Goal: Task Accomplishment & Management: Complete application form

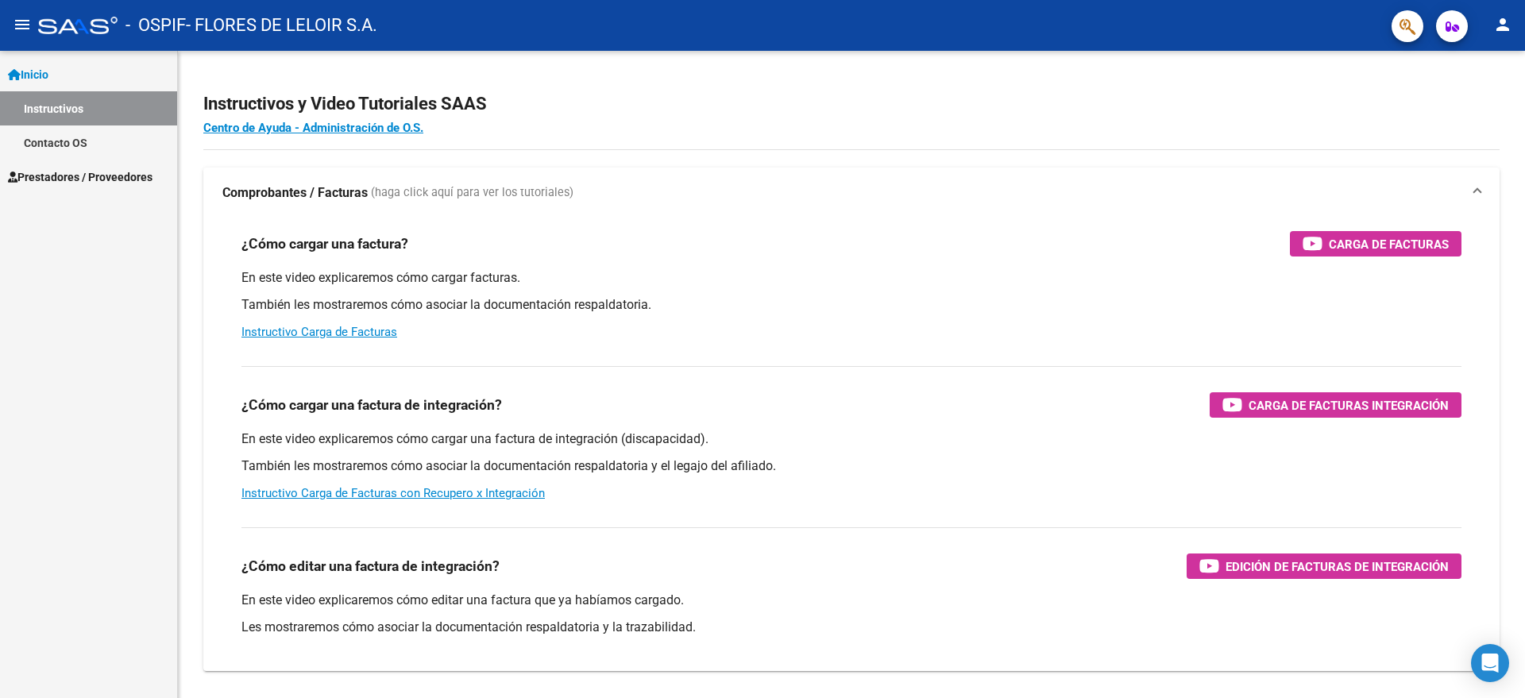
click at [89, 118] on link "Instructivos" at bounding box center [88, 108] width 177 height 34
click at [78, 88] on link "Inicio" at bounding box center [88, 74] width 177 height 34
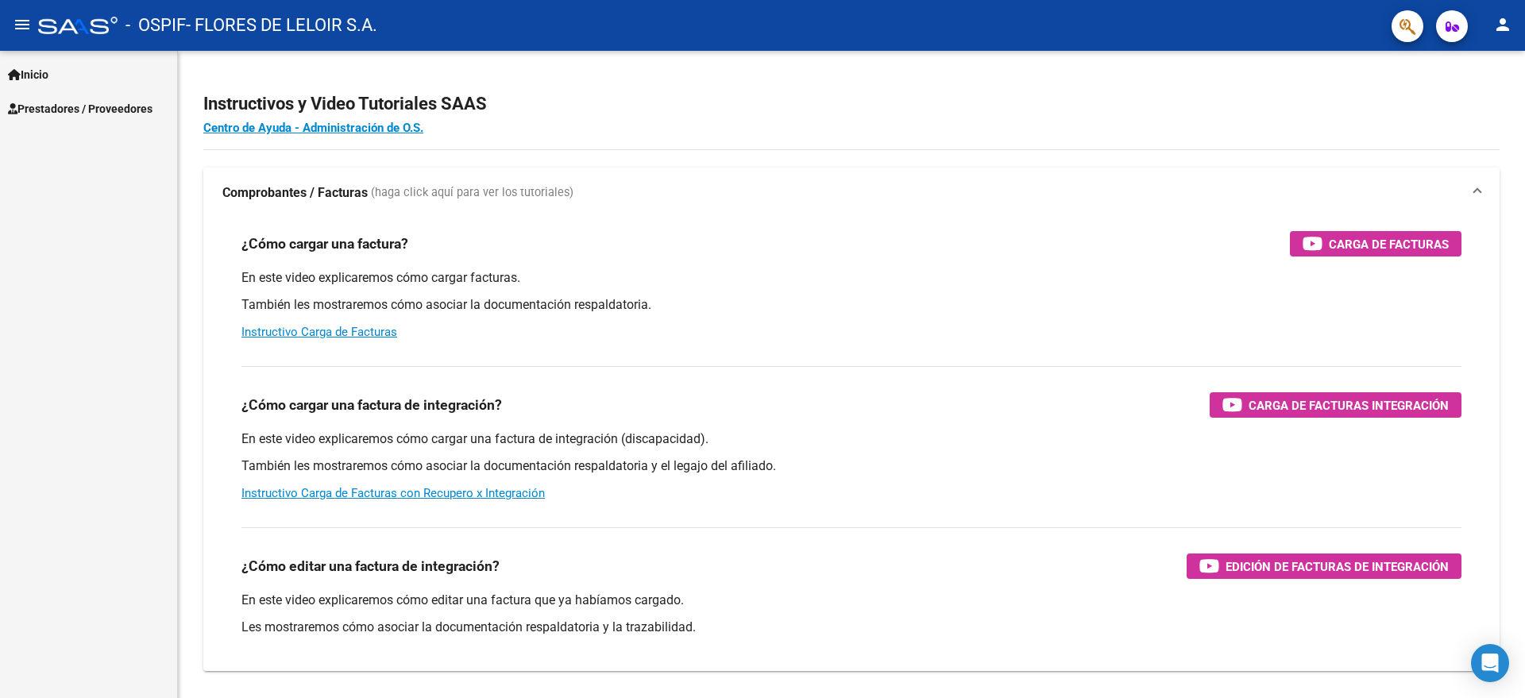
click at [79, 79] on link "Inicio" at bounding box center [88, 74] width 177 height 34
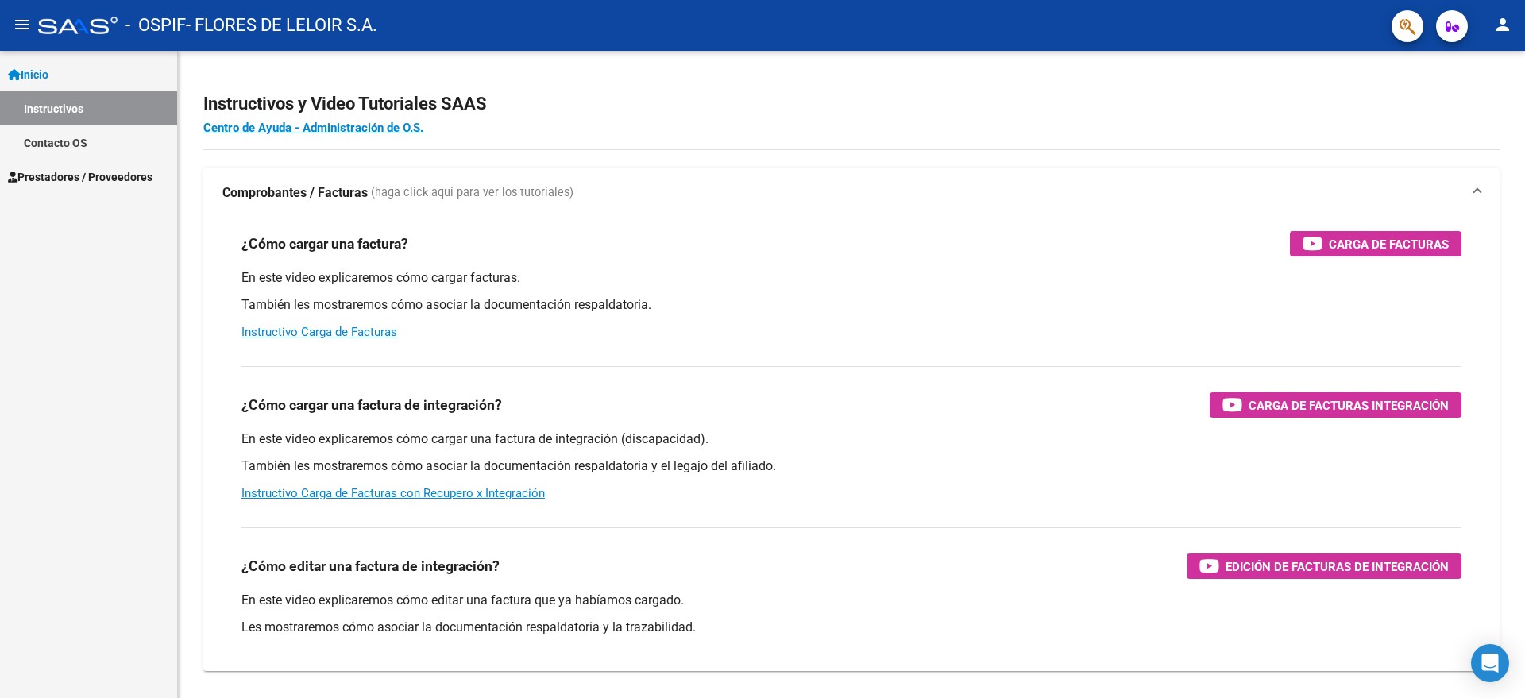
click at [100, 54] on mat-nav-list "Inicio Instructivos Contacto OS Prestadores / Proveedores Facturas - Listado/Ca…" at bounding box center [88, 122] width 177 height 143
click at [100, 79] on link "Inicio" at bounding box center [88, 74] width 177 height 34
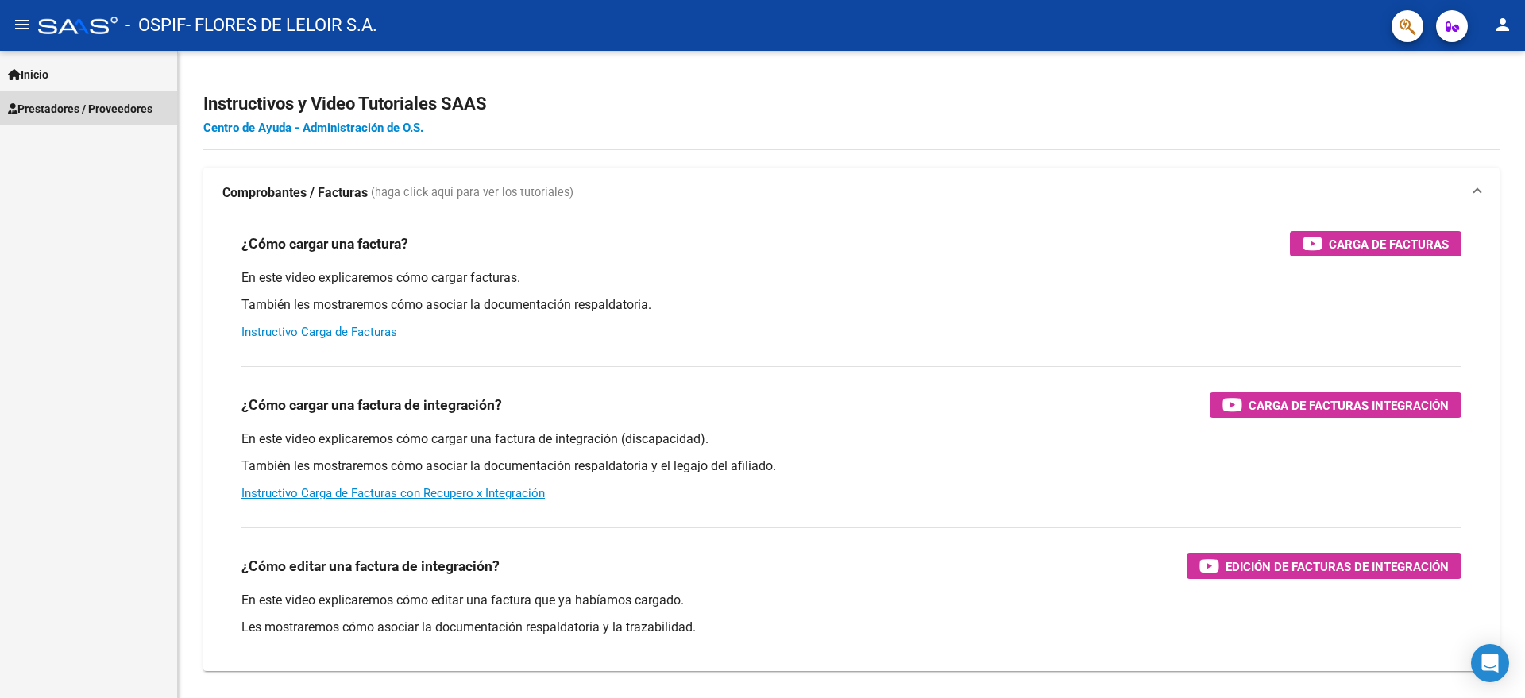
click at [96, 111] on span "Prestadores / Proveedores" at bounding box center [80, 108] width 145 height 17
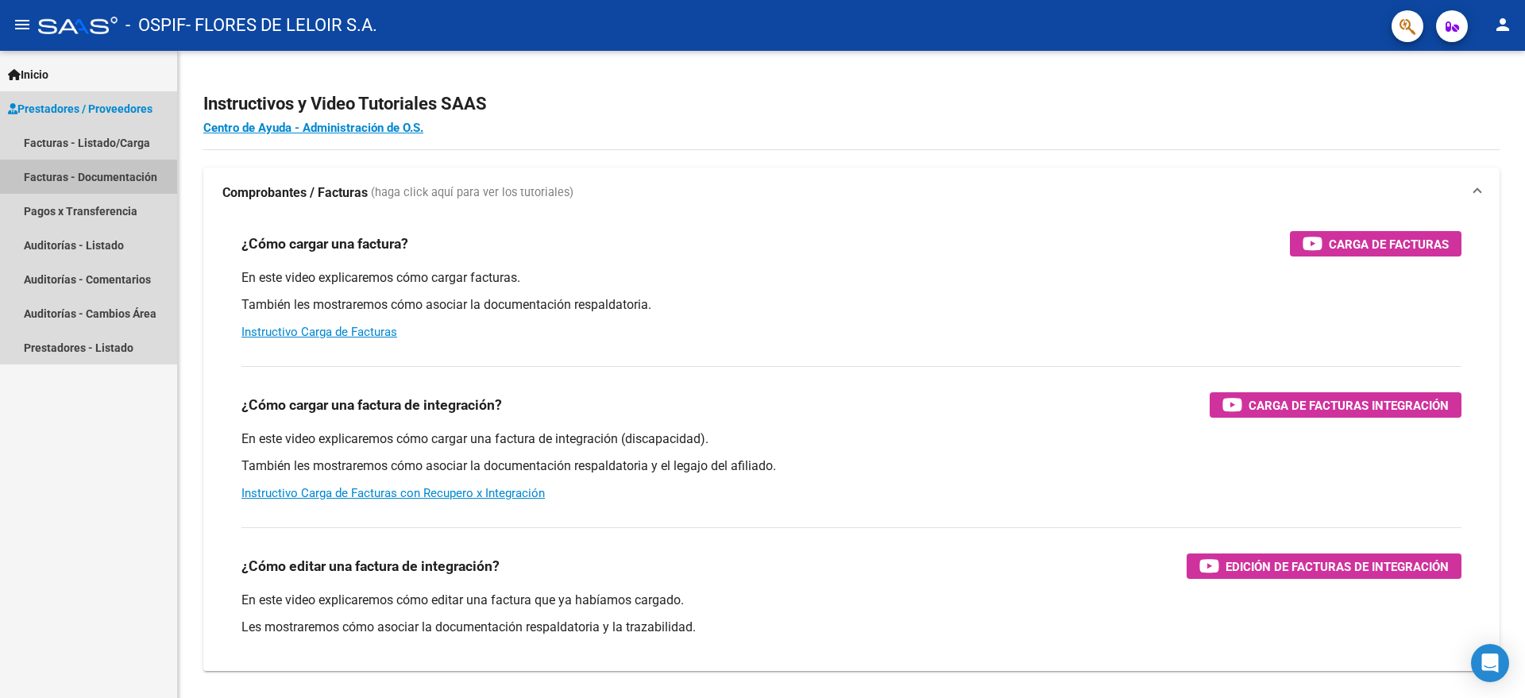
click at [90, 171] on link "Facturas - Documentación" at bounding box center [88, 177] width 177 height 34
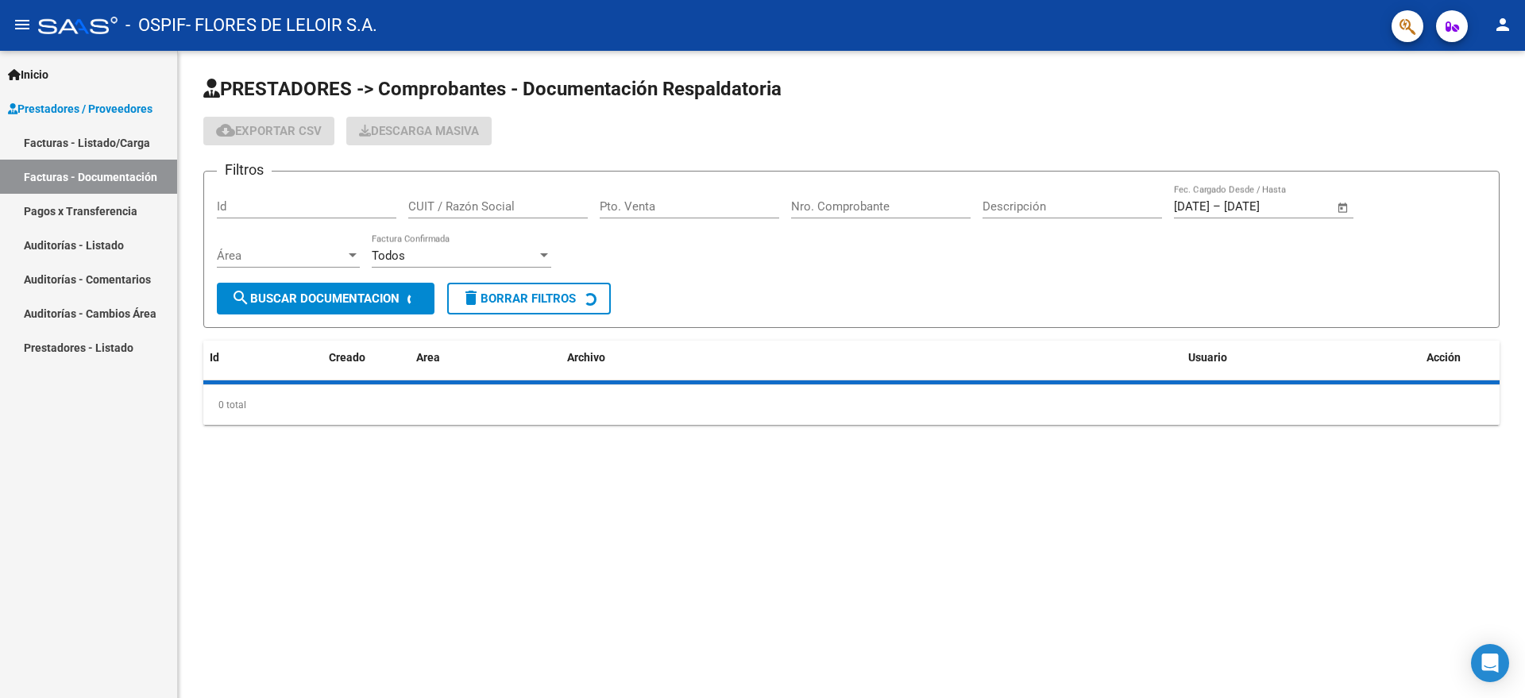
click at [89, 148] on link "Facturas - Listado/Carga" at bounding box center [88, 142] width 177 height 34
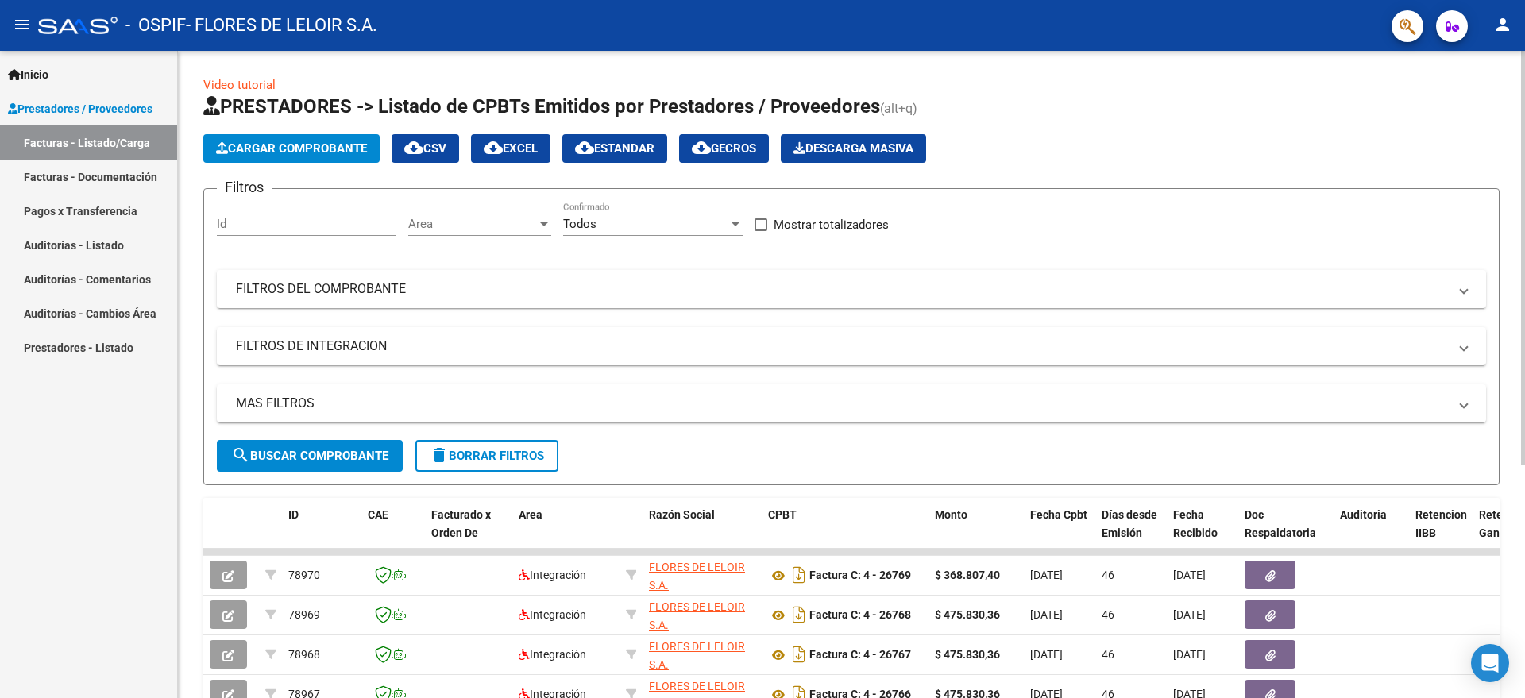
click at [311, 141] on span "Cargar Comprobante" at bounding box center [291, 148] width 151 height 14
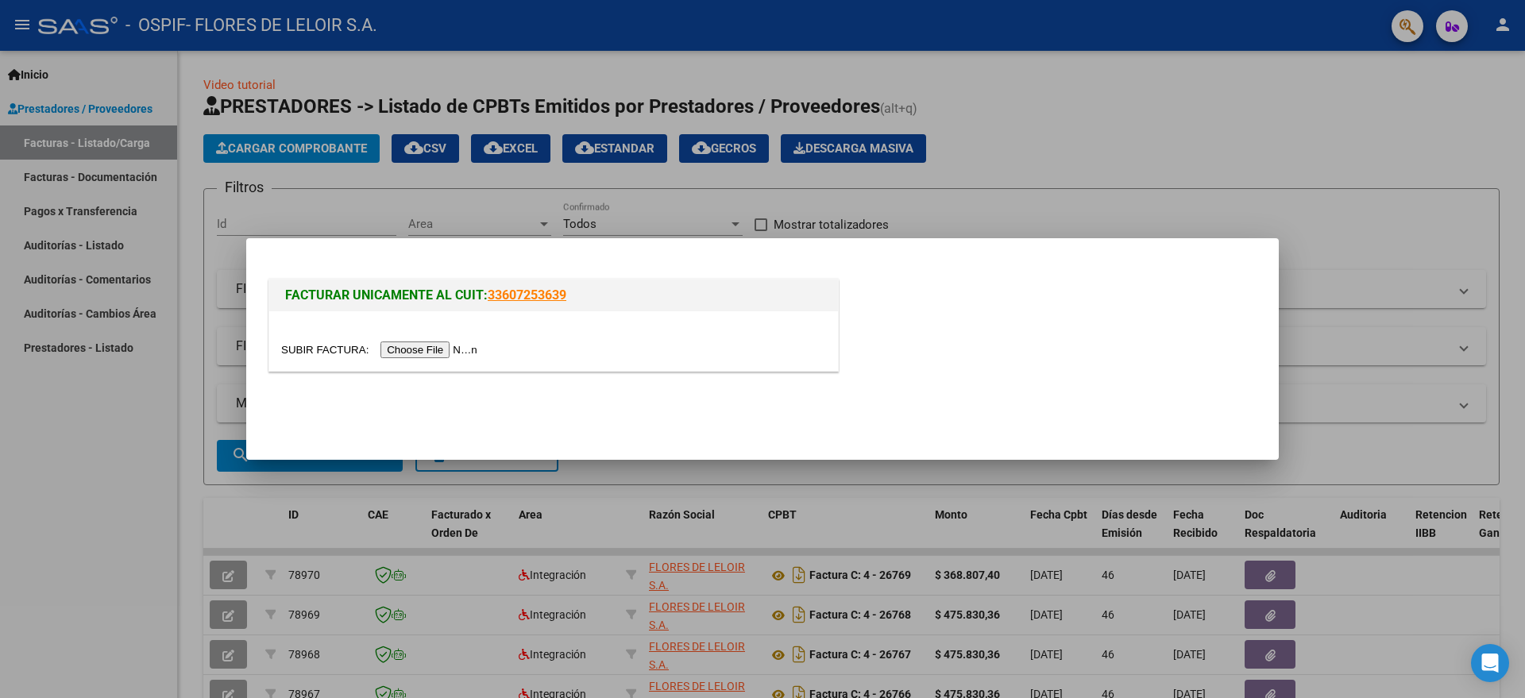
click at [457, 349] on input "file" at bounding box center [381, 350] width 201 height 17
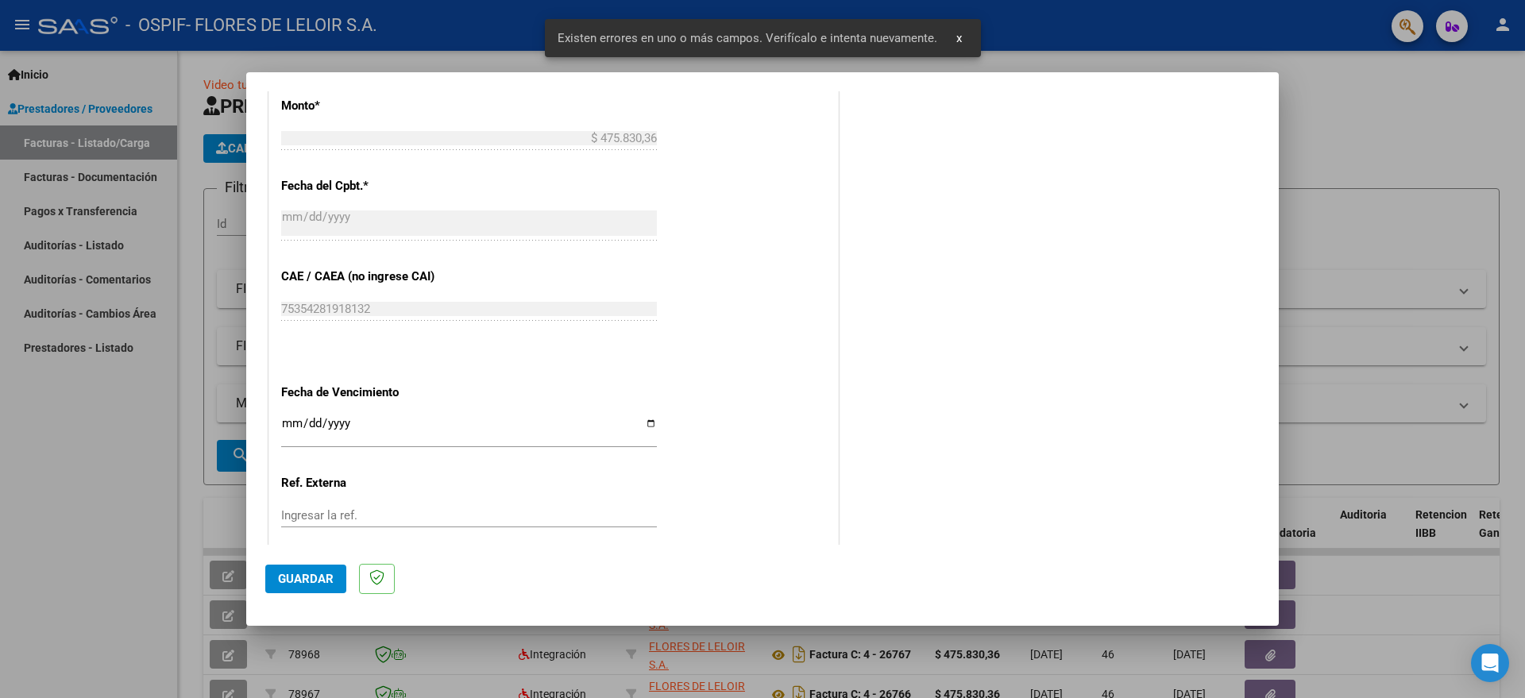
scroll to position [495, 0]
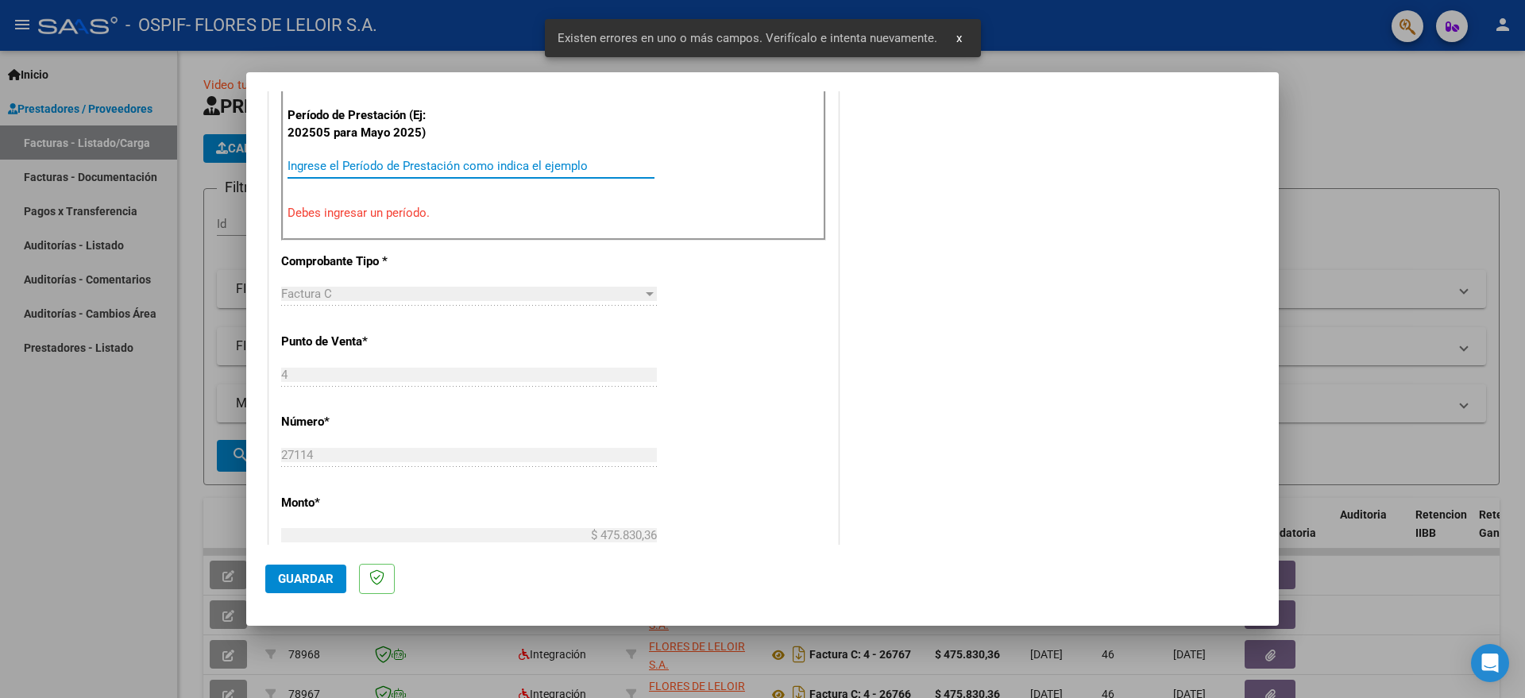
click at [562, 163] on input "Ingrese el Período de Prestación como indica el ejemplo" at bounding box center [471, 166] width 367 height 14
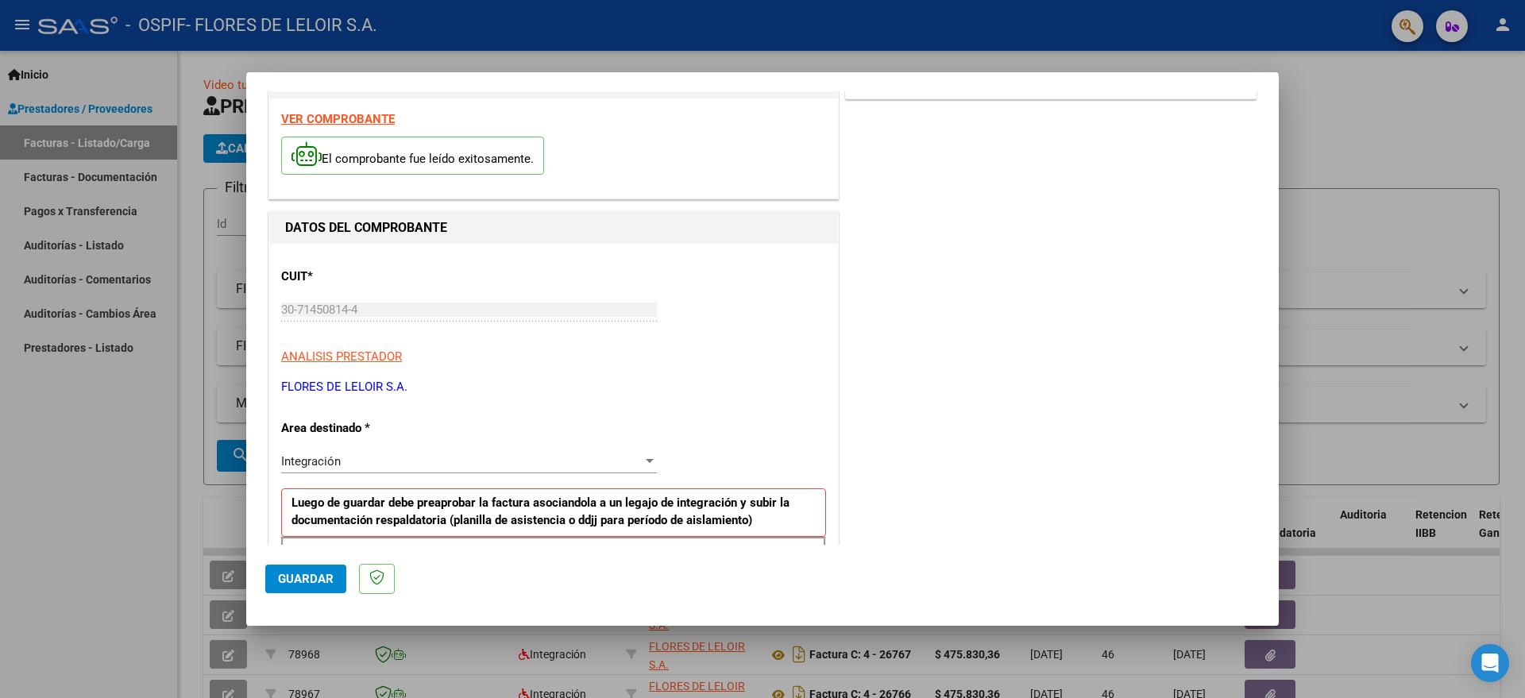
scroll to position [0, 0]
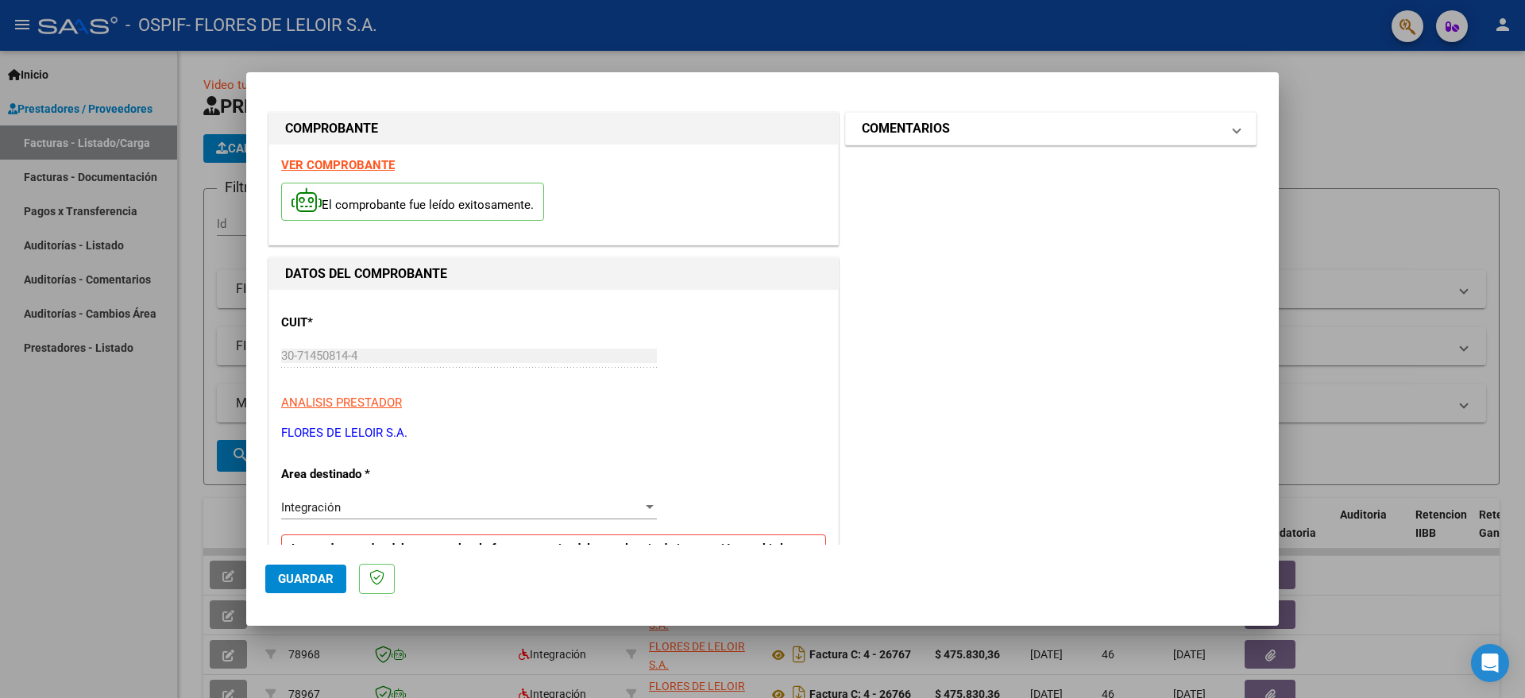
type input "202508"
click at [984, 125] on mat-panel-title "COMENTARIOS" at bounding box center [1041, 128] width 359 height 19
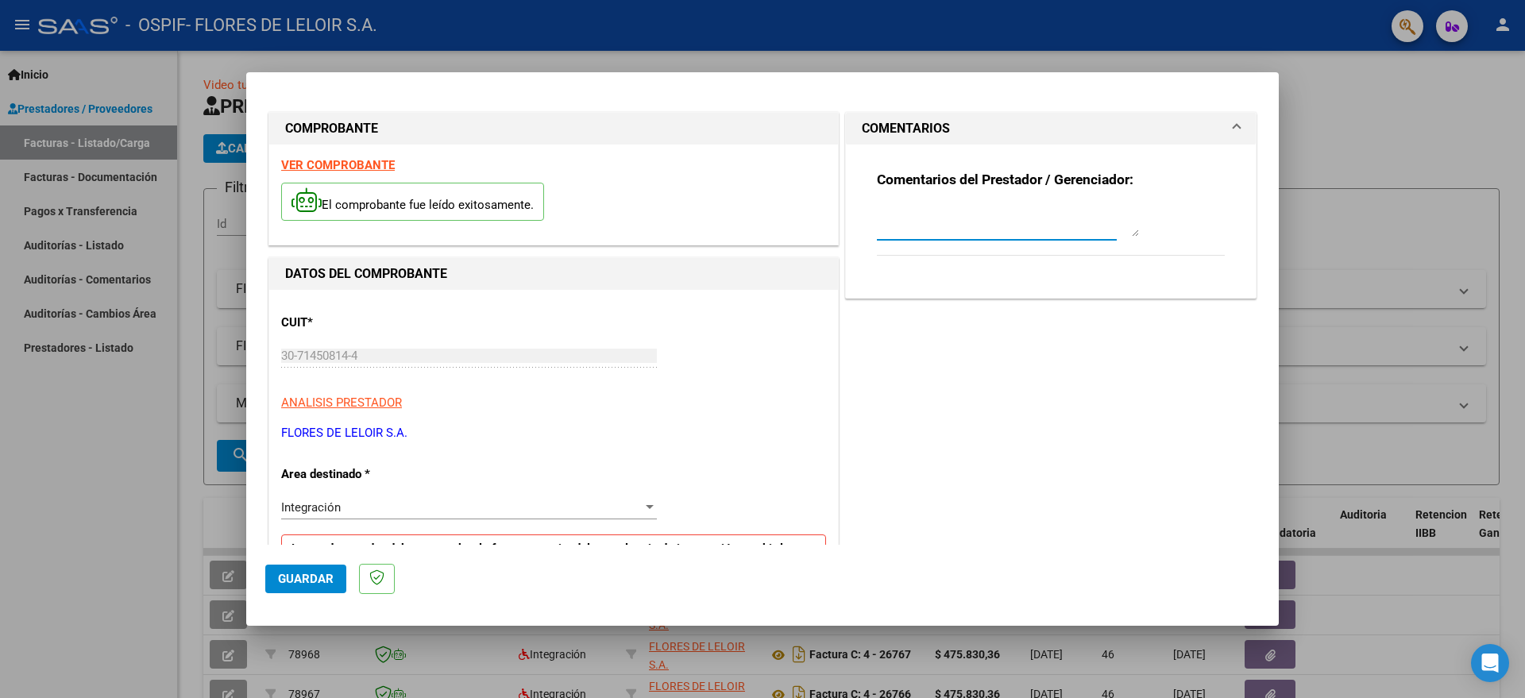
click at [929, 215] on textarea at bounding box center [1008, 221] width 262 height 32
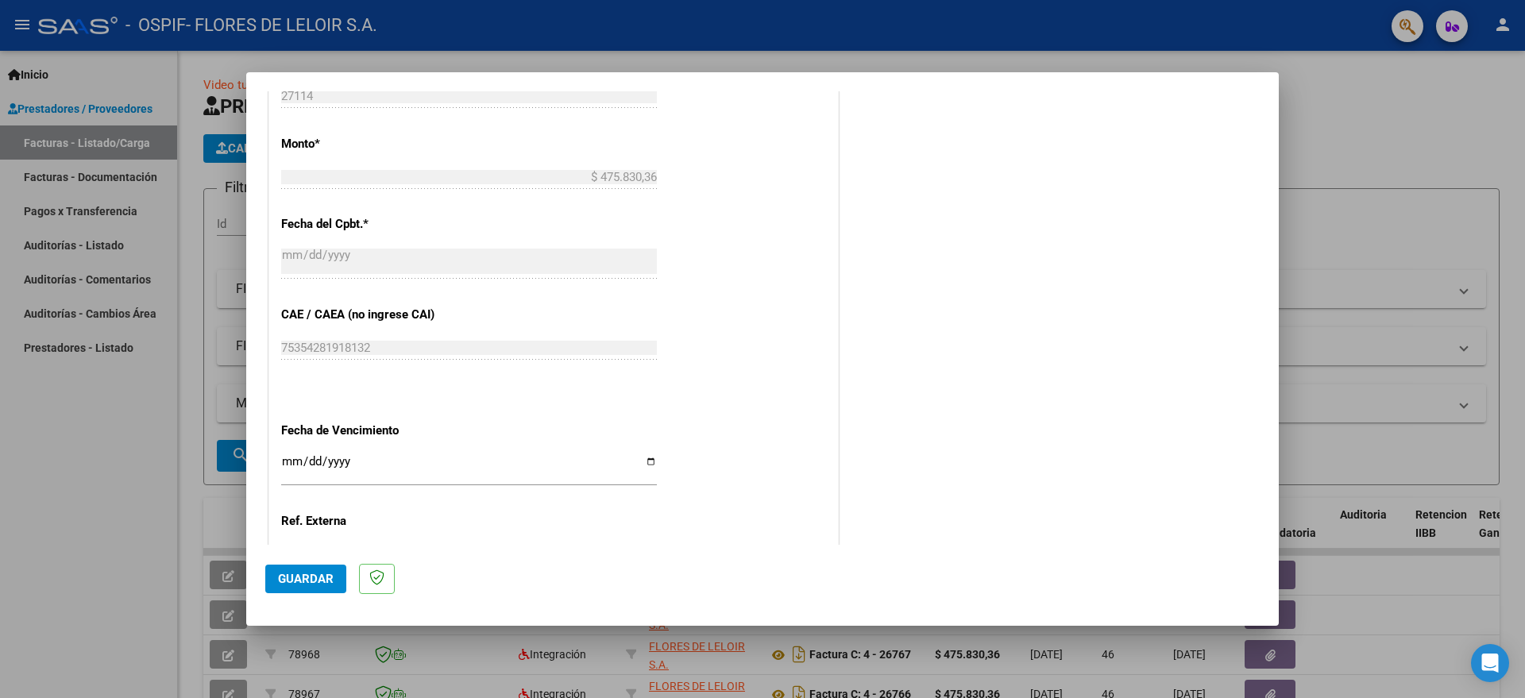
scroll to position [944, 0]
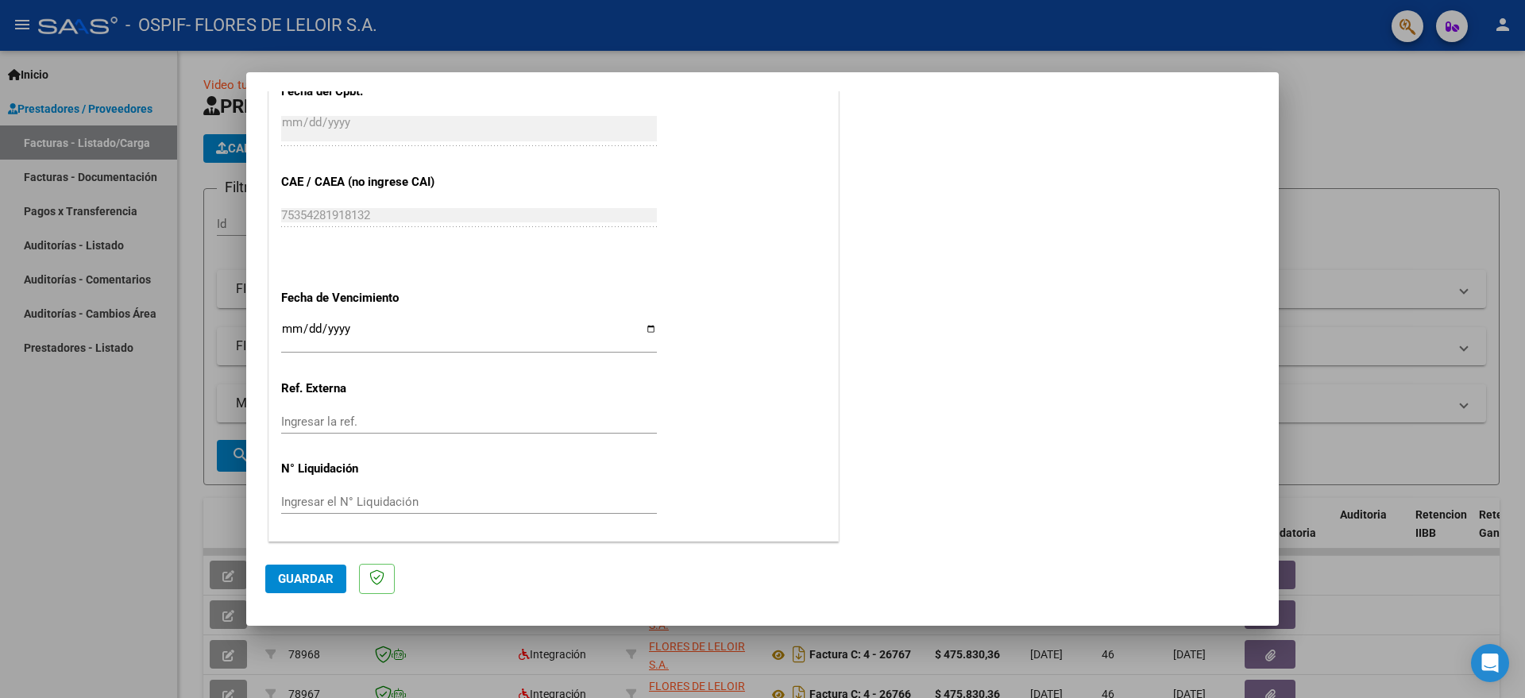
type textarea "[PERSON_NAME] [PERSON_NAME][DATE]"
click at [647, 325] on input "Ingresar la fecha" at bounding box center [469, 334] width 376 height 25
drag, startPoint x: 648, startPoint y: 329, endPoint x: 618, endPoint y: 349, distance: 36.1
click at [648, 328] on input "[DATE]" at bounding box center [469, 334] width 376 height 25
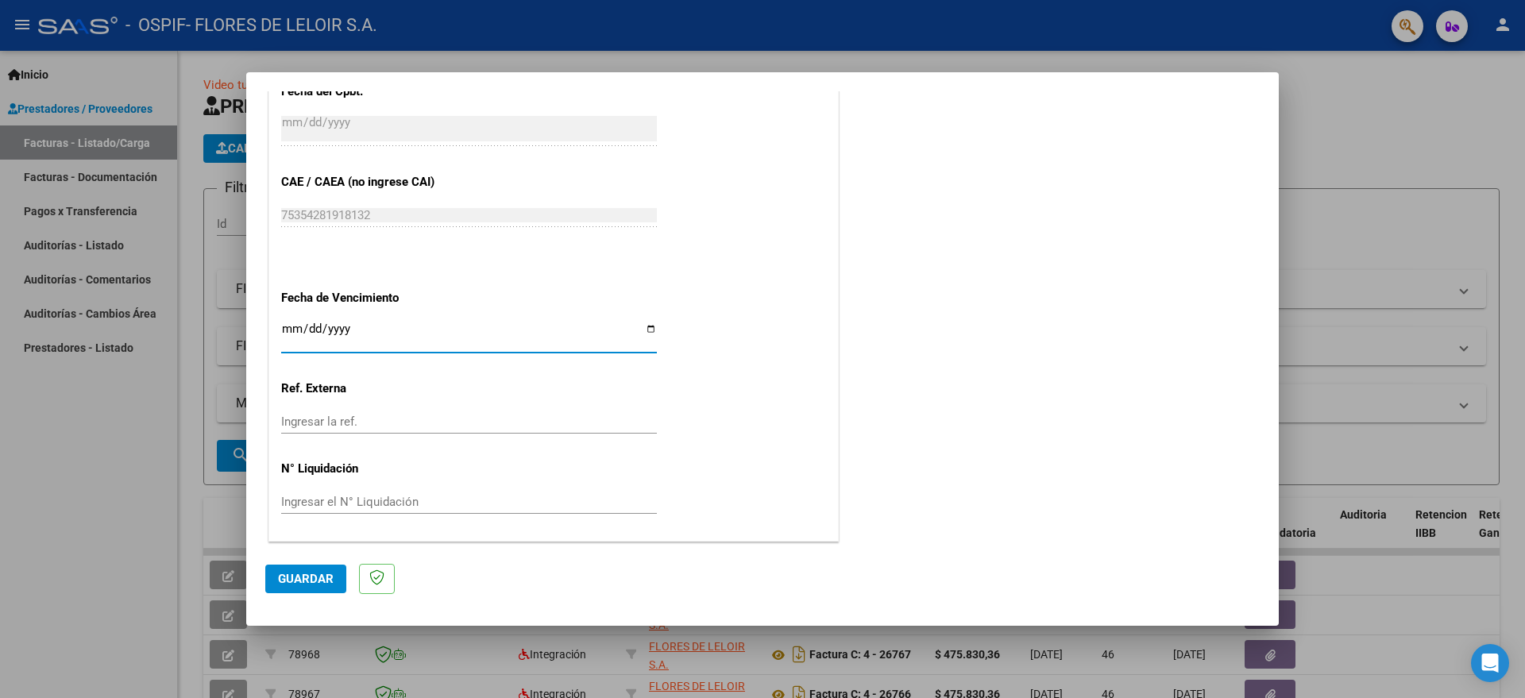
type input "[DATE]"
click at [330, 576] on span "Guardar" at bounding box center [306, 579] width 56 height 14
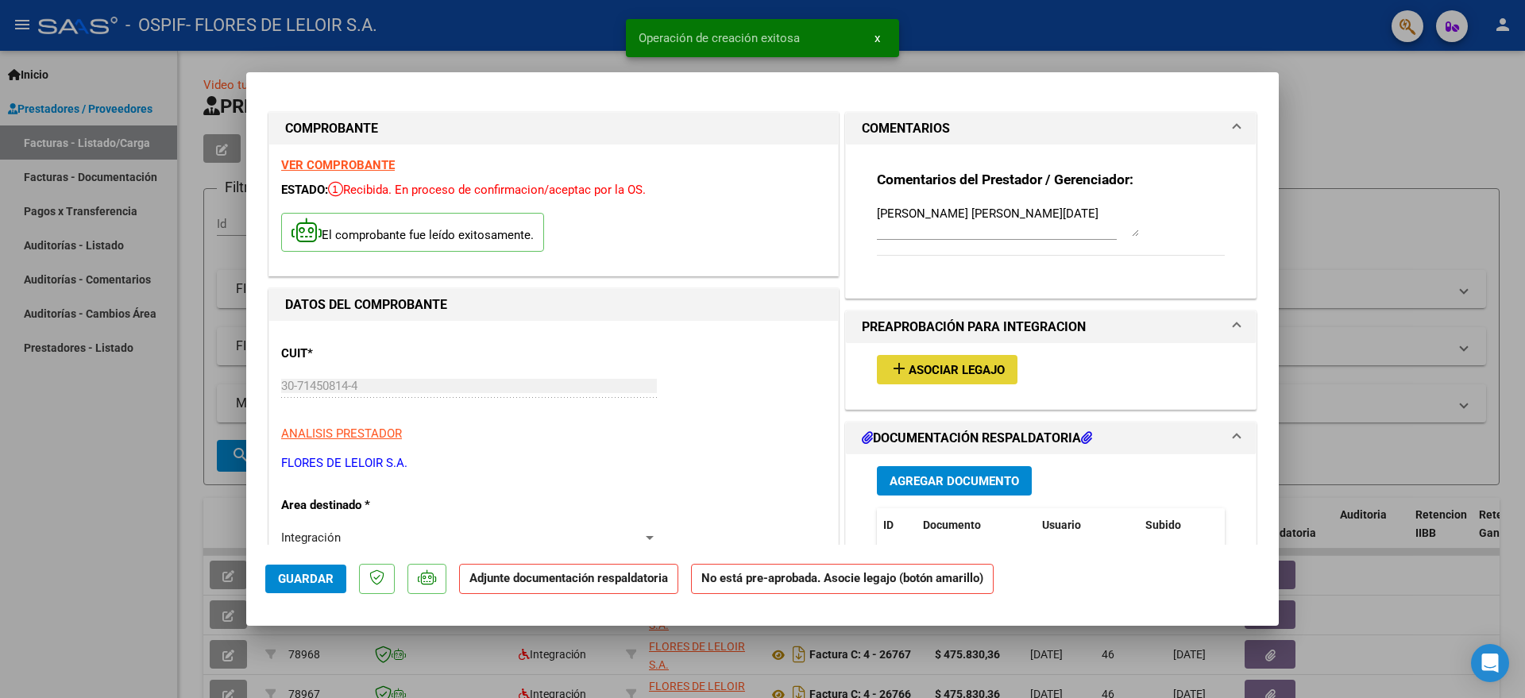
click at [890, 376] on mat-icon "add" at bounding box center [899, 368] width 19 height 19
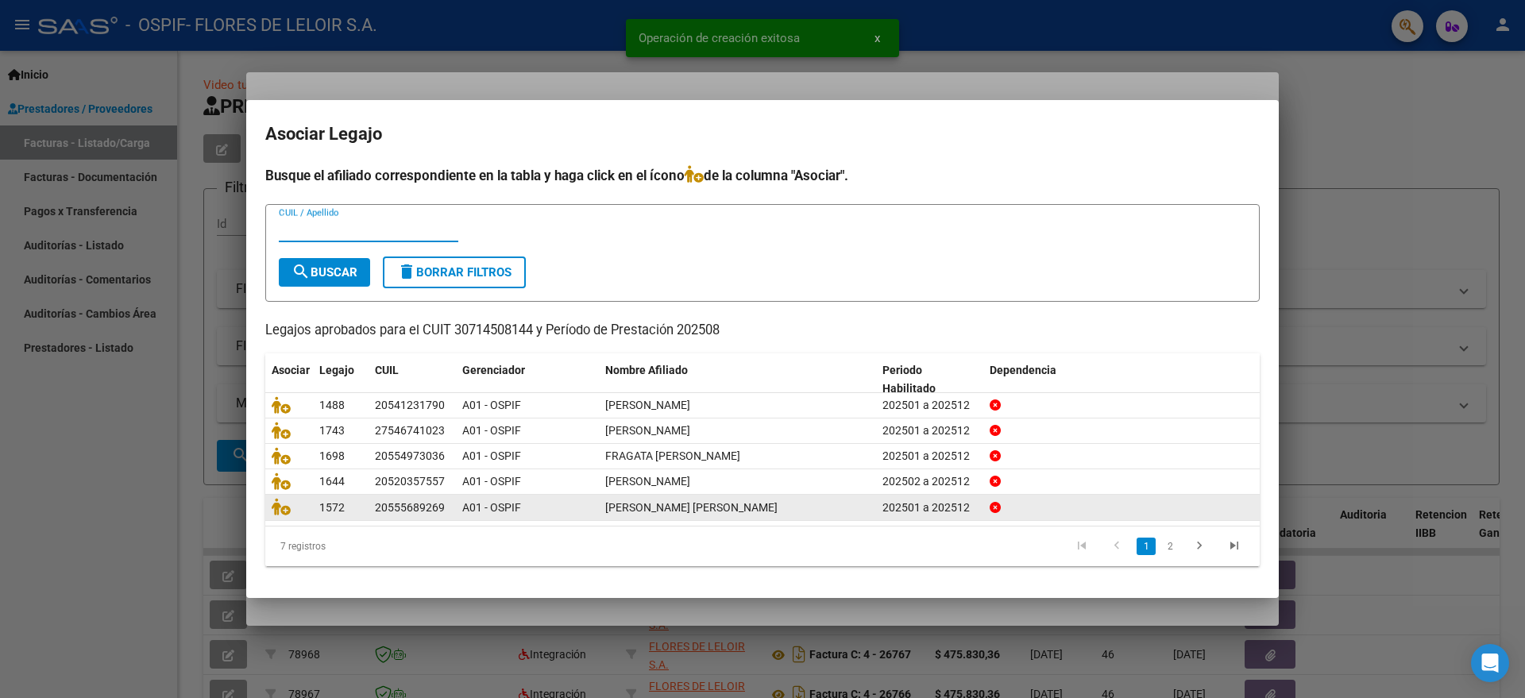
click at [1172, 550] on link "2" at bounding box center [1169, 546] width 19 height 17
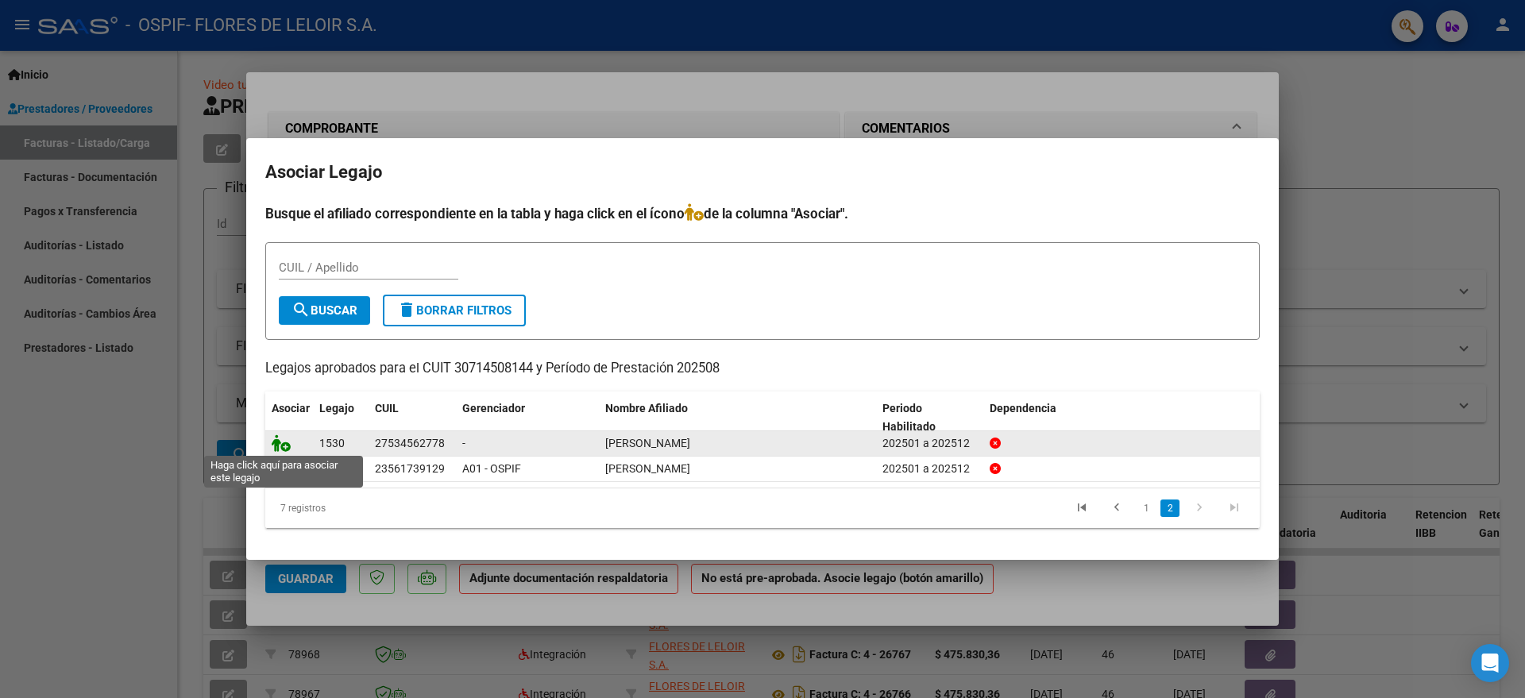
click at [280, 440] on icon at bounding box center [281, 442] width 19 height 17
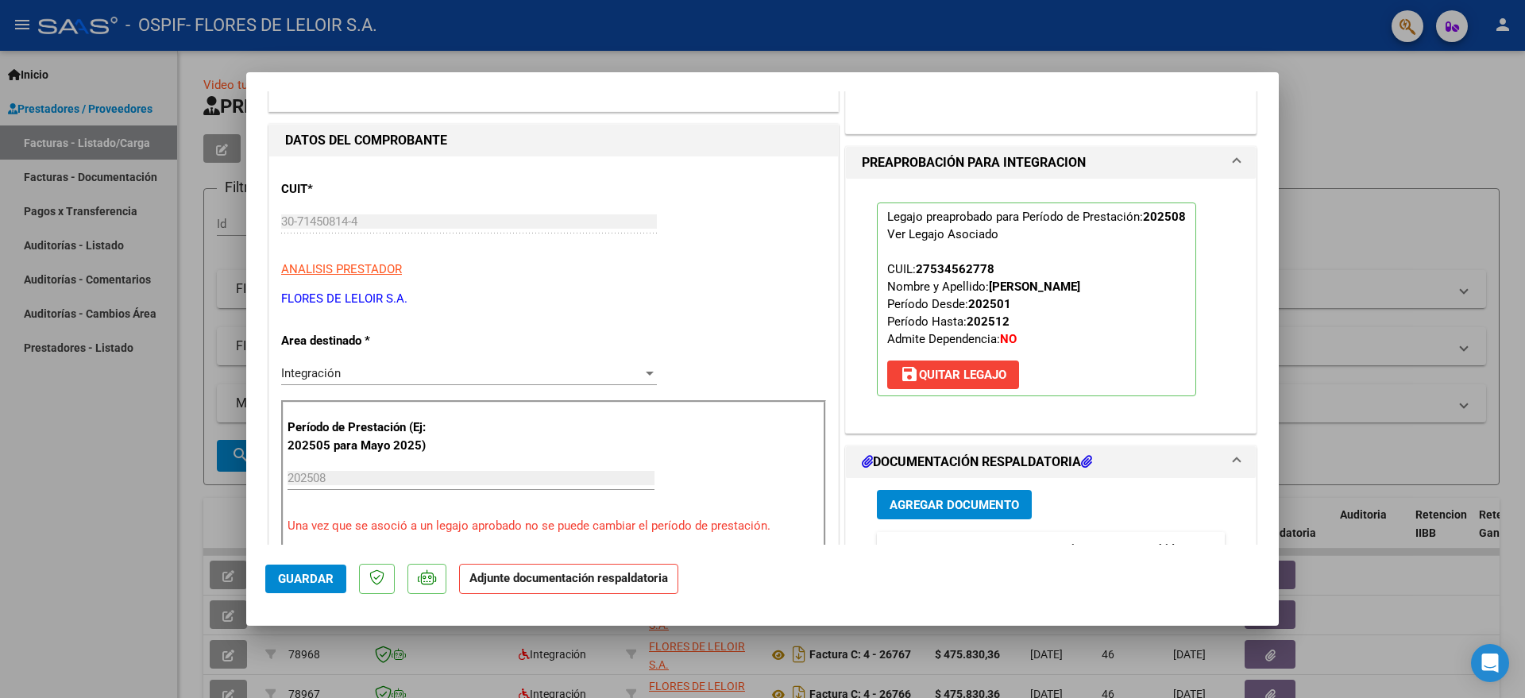
scroll to position [199, 0]
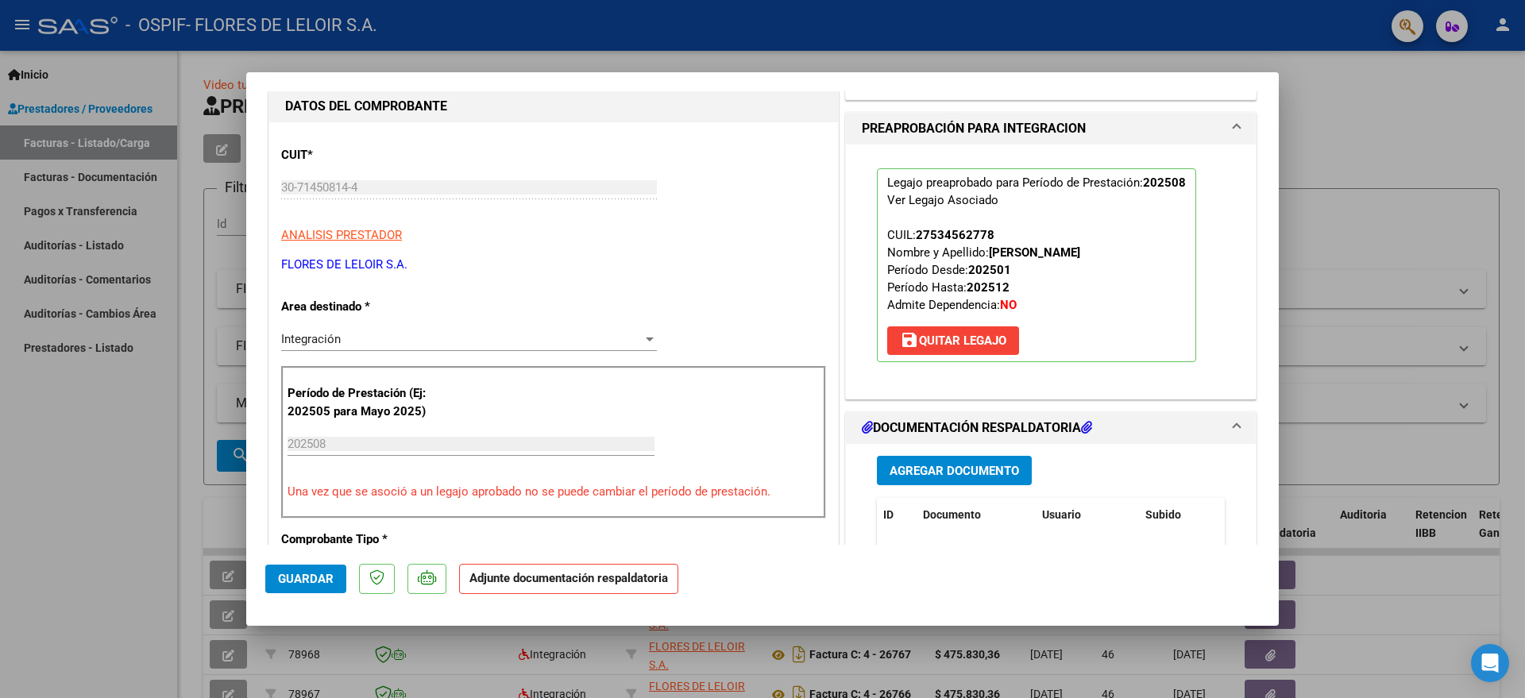
click at [925, 465] on span "Agregar Documento" at bounding box center [954, 471] width 129 height 14
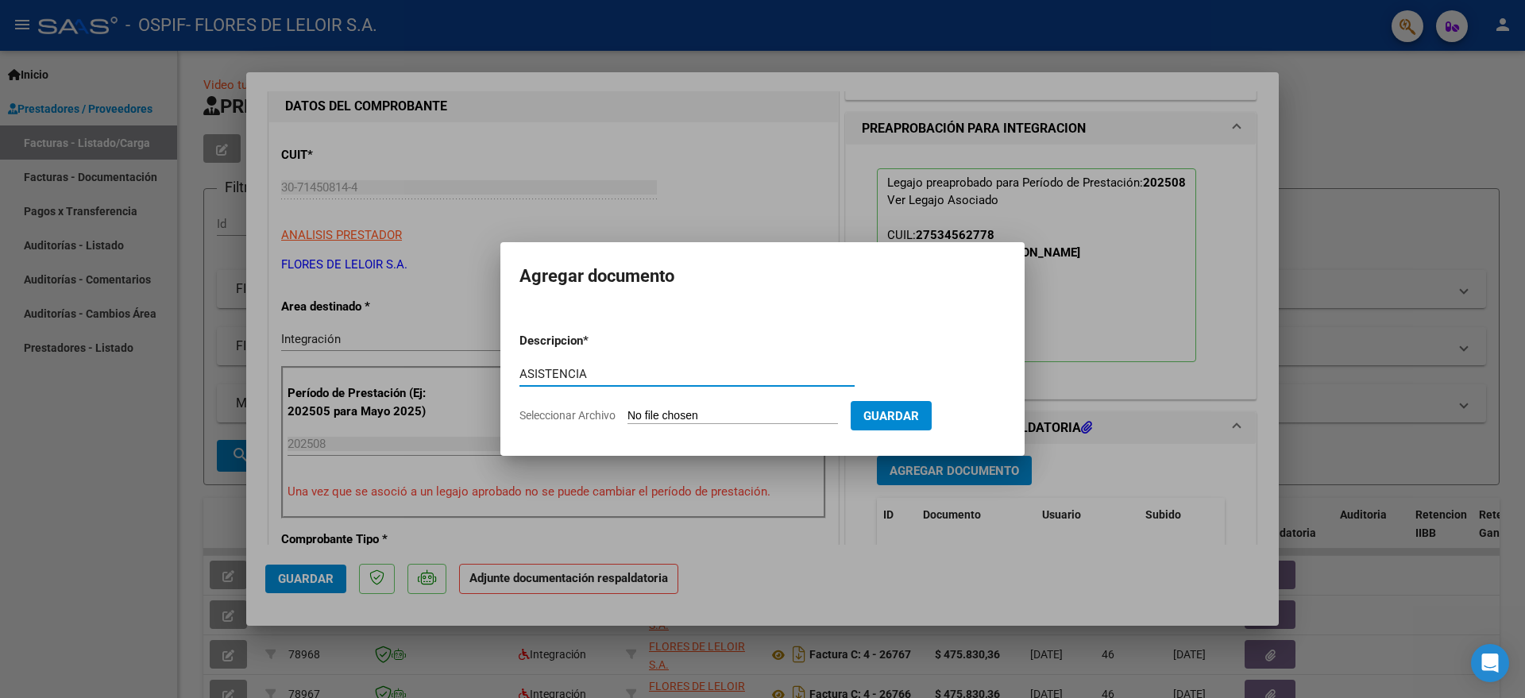
type input "ASISTENCIA"
click at [738, 417] on input "Seleccionar Archivo" at bounding box center [732, 416] width 210 height 15
type input "C:\fakepath\[PERSON_NAME] PLANILLA AGOSTO.pdf"
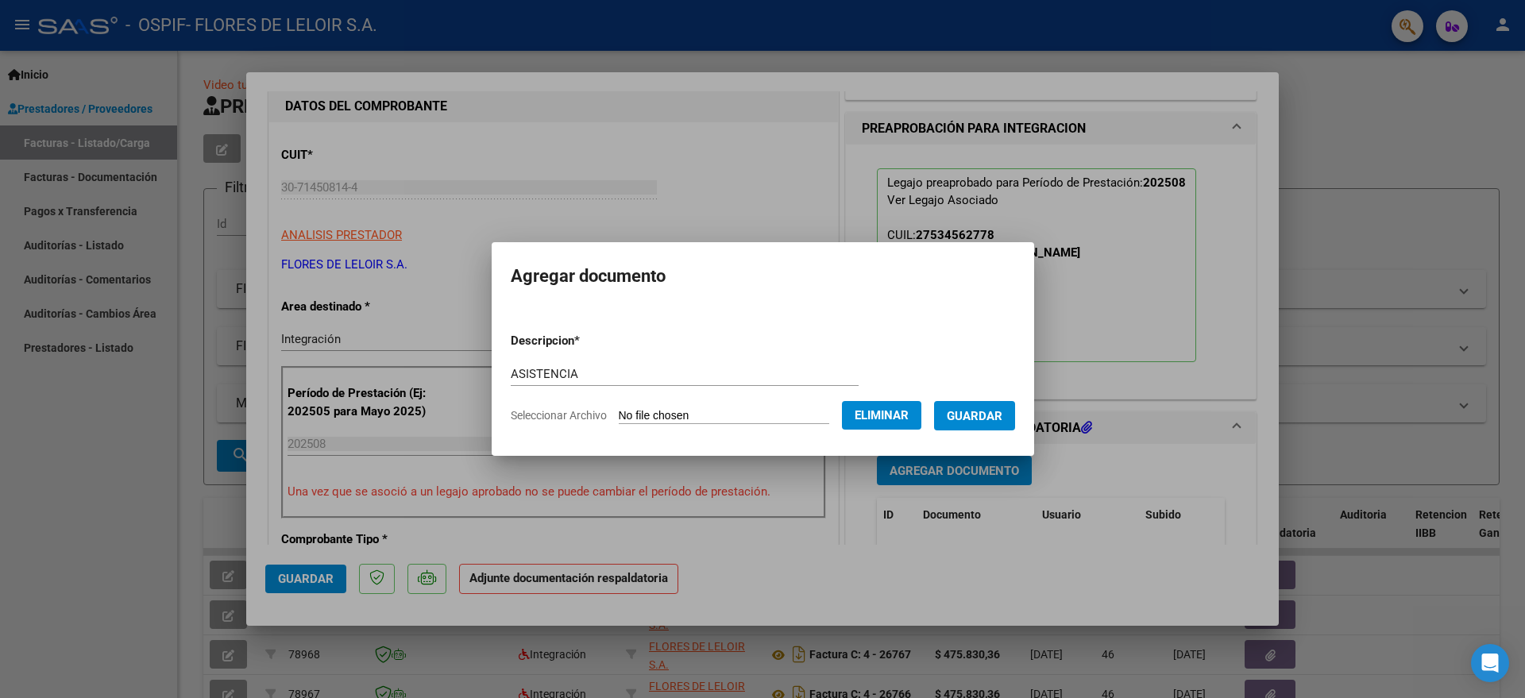
click at [987, 420] on span "Guardar" at bounding box center [975, 416] width 56 height 14
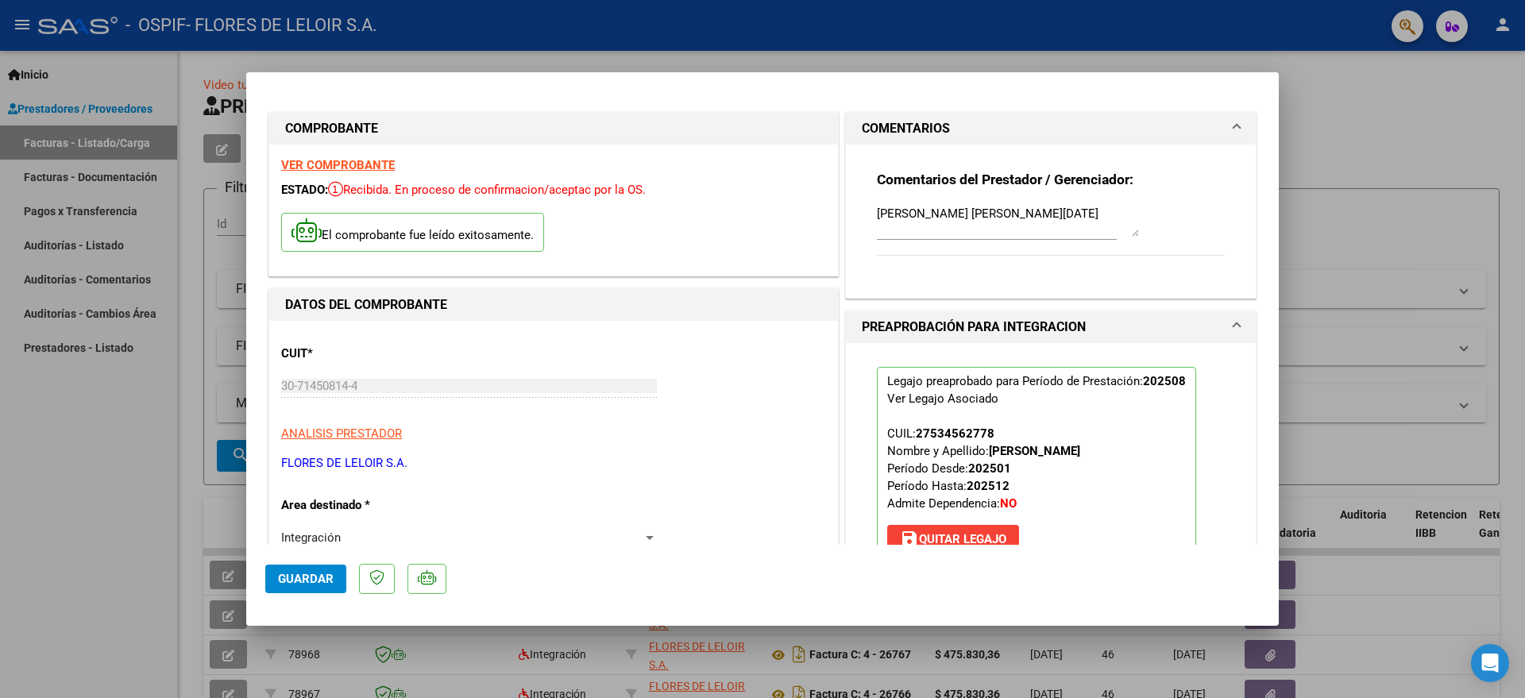
scroll to position [596, 0]
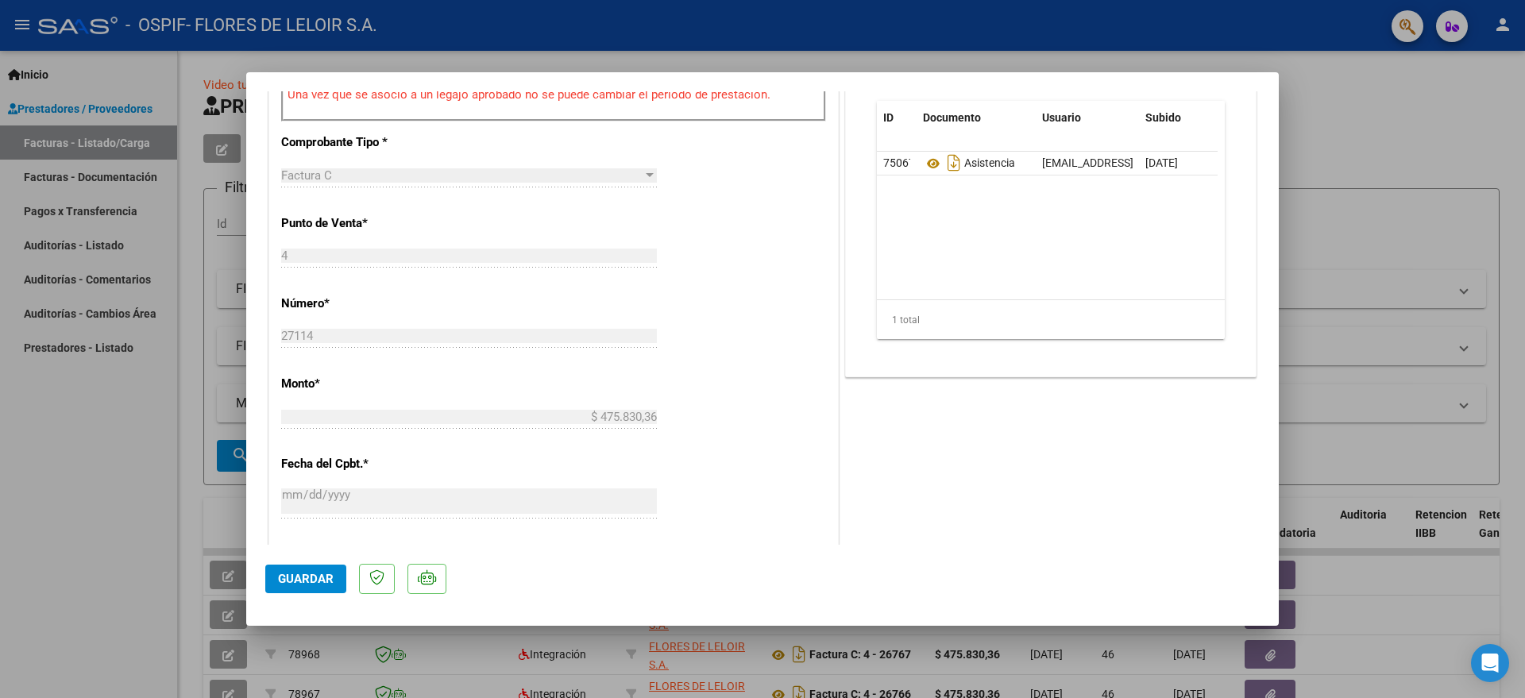
click at [330, 575] on span "Guardar" at bounding box center [306, 579] width 56 height 14
click at [132, 375] on div at bounding box center [762, 349] width 1525 height 698
type input "$ 0,00"
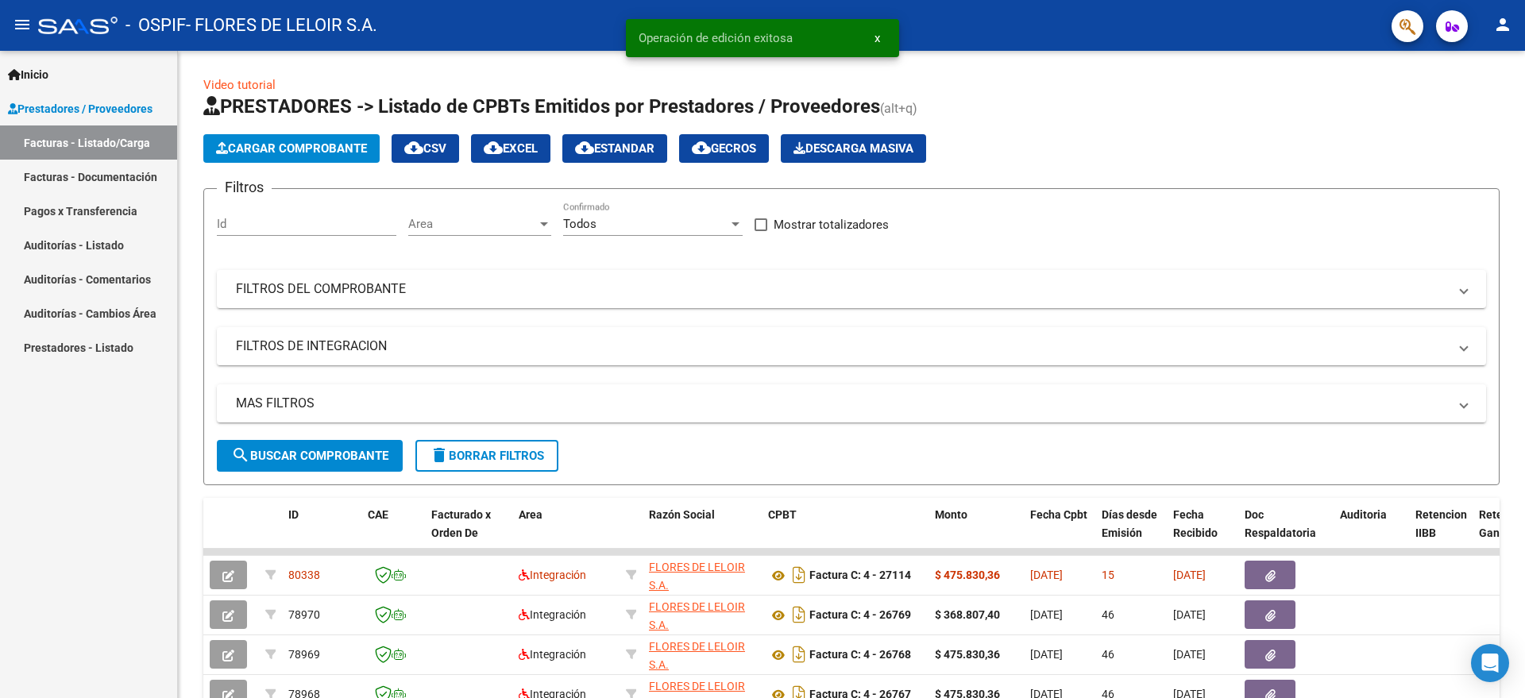
click at [154, 411] on div "Inicio Instructivos Contacto OS Prestadores / Proveedores Facturas - Listado/Ca…" at bounding box center [88, 374] width 177 height 647
click at [307, 151] on span "Cargar Comprobante" at bounding box center [291, 148] width 151 height 14
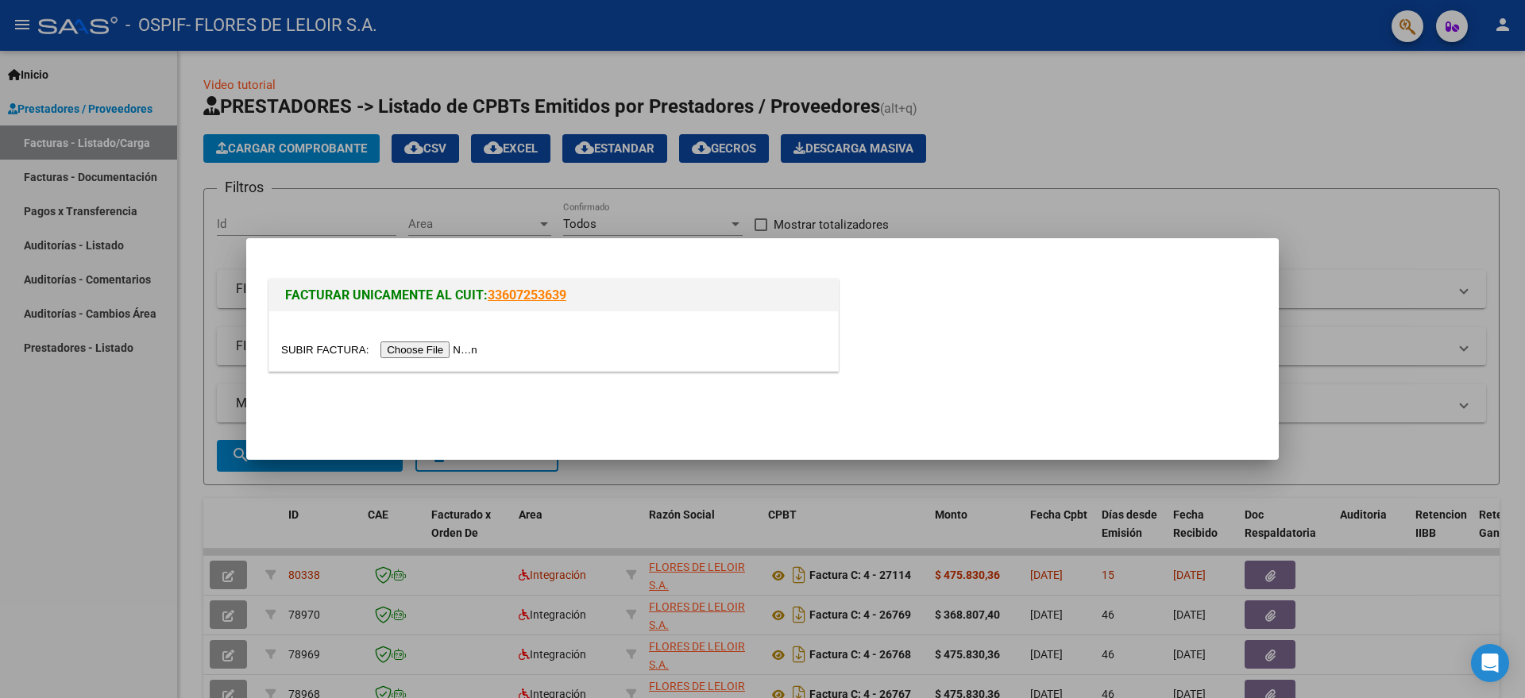
click at [451, 346] on input "file" at bounding box center [381, 350] width 201 height 17
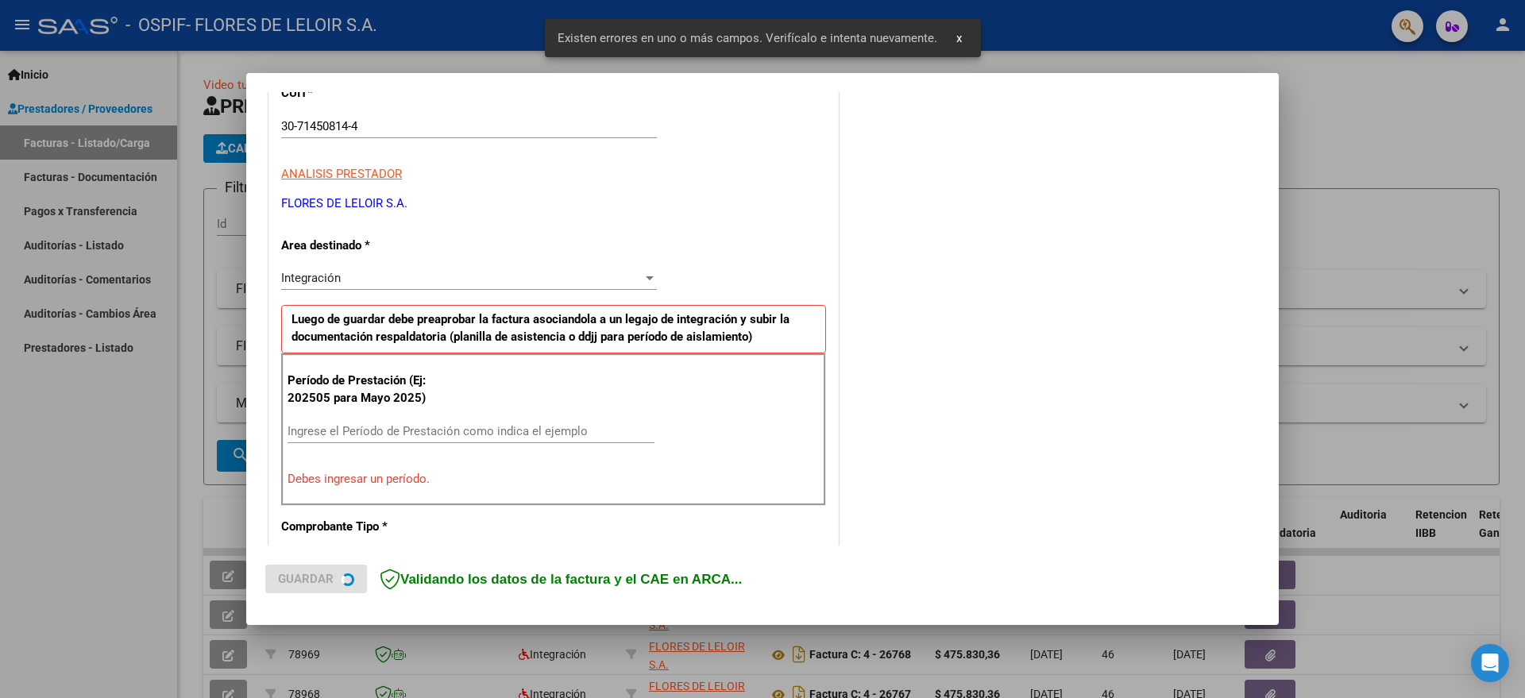
scroll to position [296, 0]
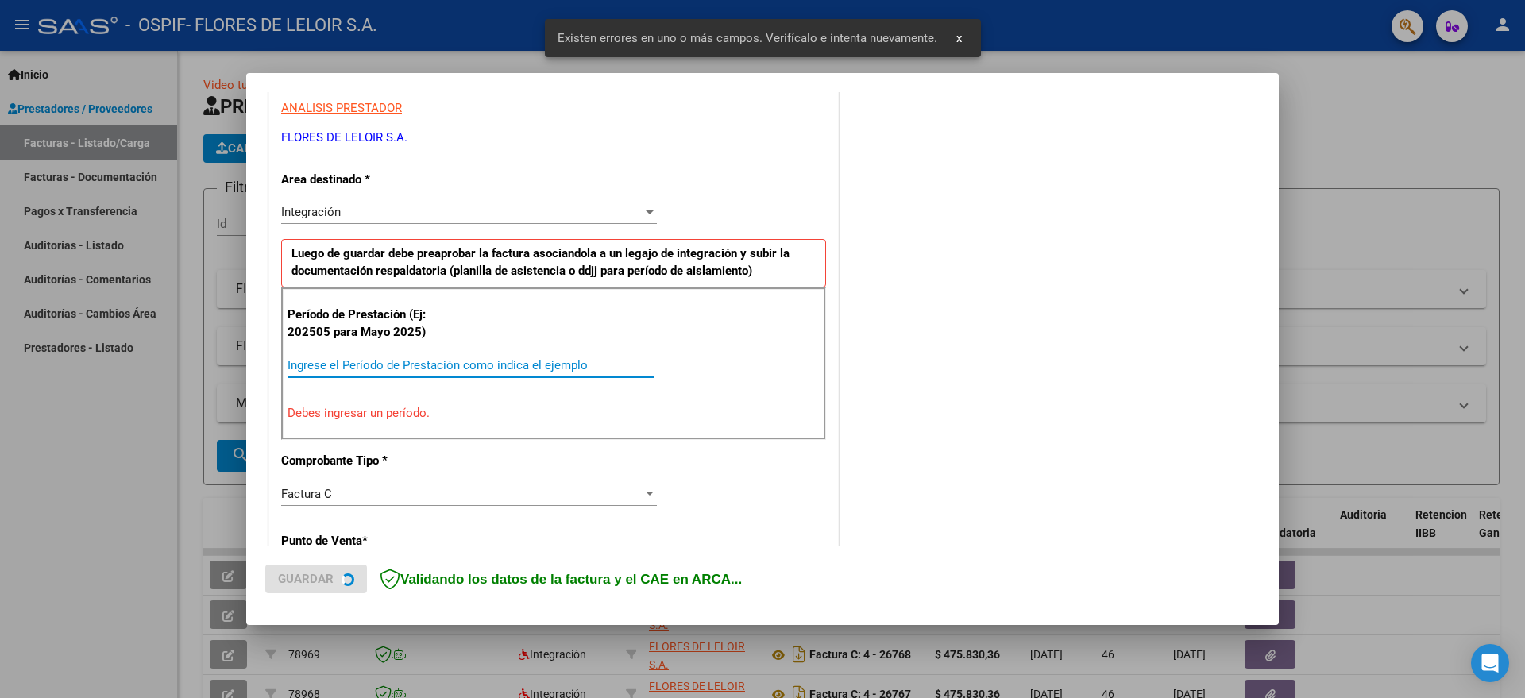
click at [486, 363] on input "Ingrese el Período de Prestación como indica el ejemplo" at bounding box center [471, 365] width 367 height 14
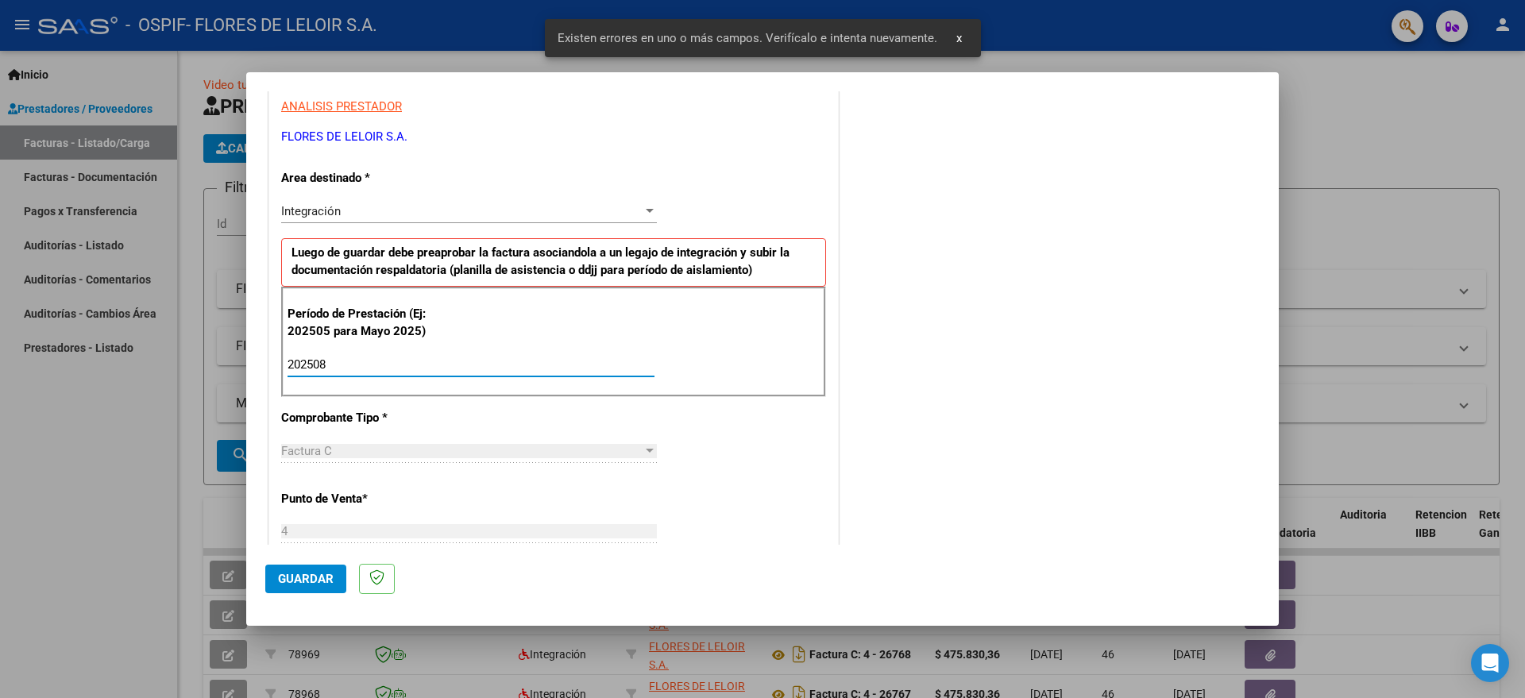
scroll to position [0, 0]
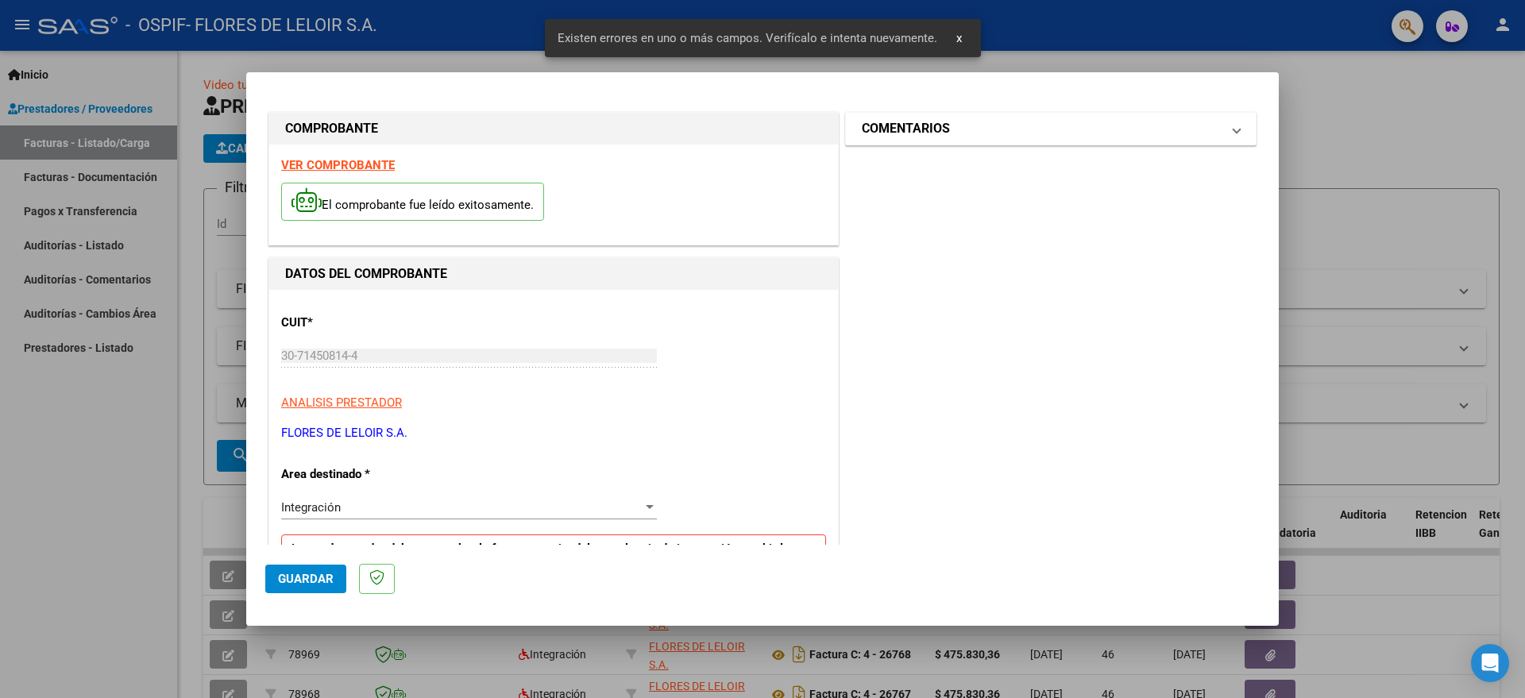
type input "202508"
click at [1005, 143] on mat-expansion-panel-header "COMENTARIOS" at bounding box center [1051, 129] width 410 height 32
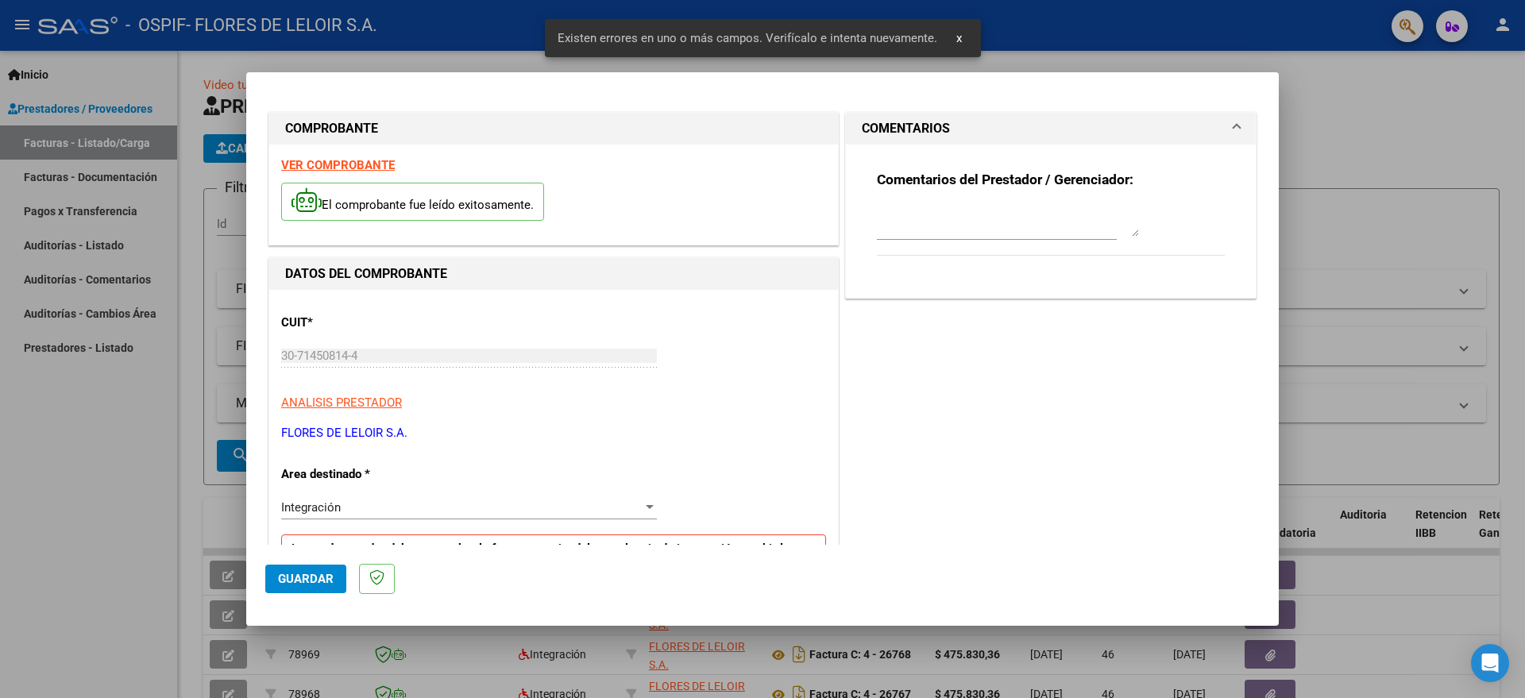
click at [974, 183] on strong "Comentarios del Prestador / Gerenciador:" at bounding box center [1005, 180] width 257 height 16
click at [970, 201] on div "Comentarios del Prestador / Gerenciador:" at bounding box center [1051, 222] width 348 height 102
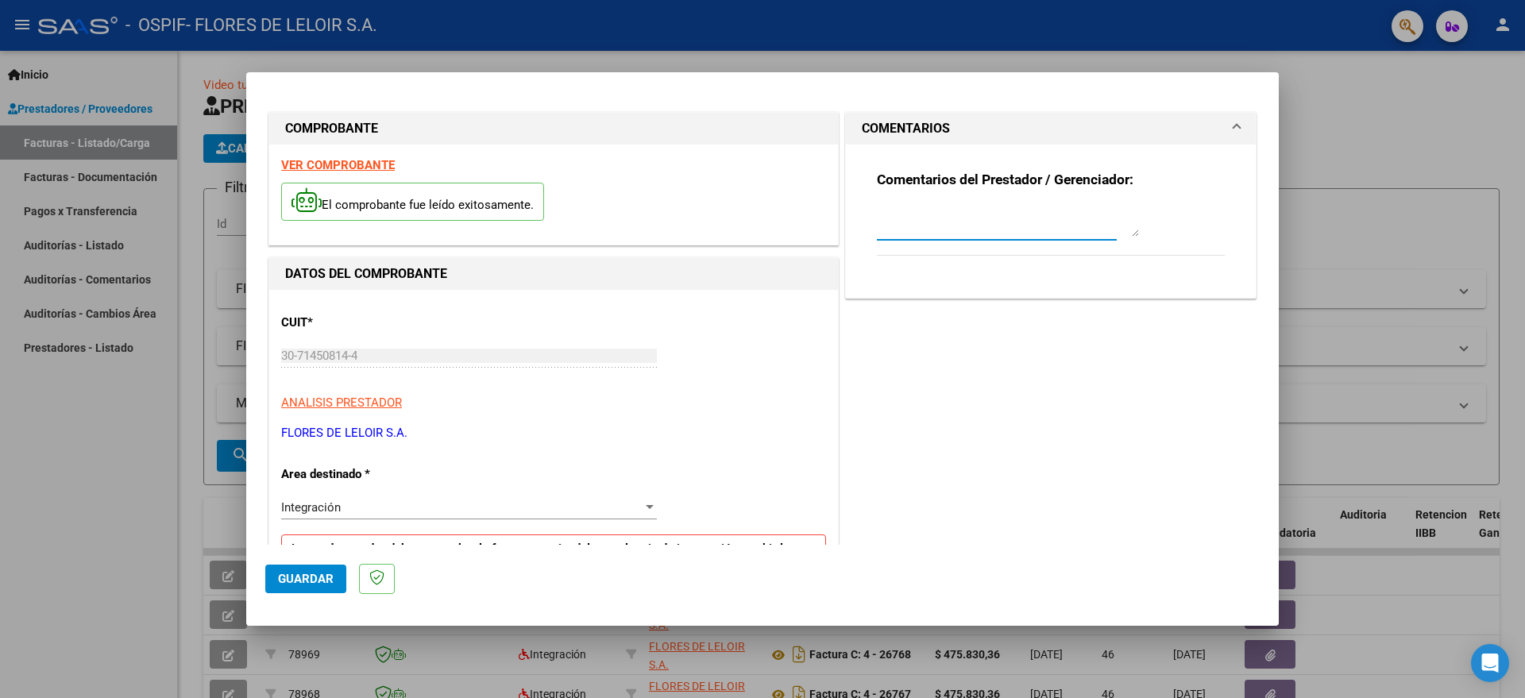
click at [975, 214] on textarea at bounding box center [1008, 221] width 262 height 32
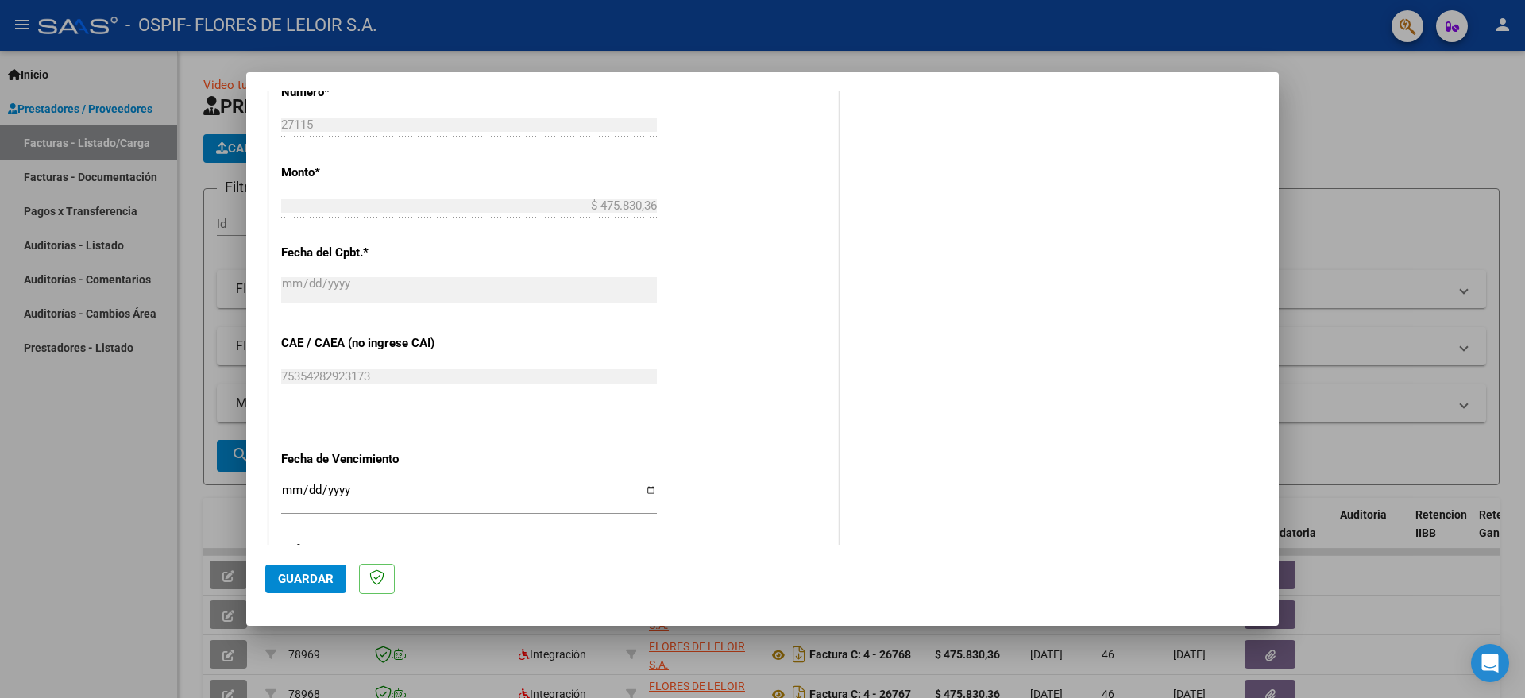
scroll to position [944, 0]
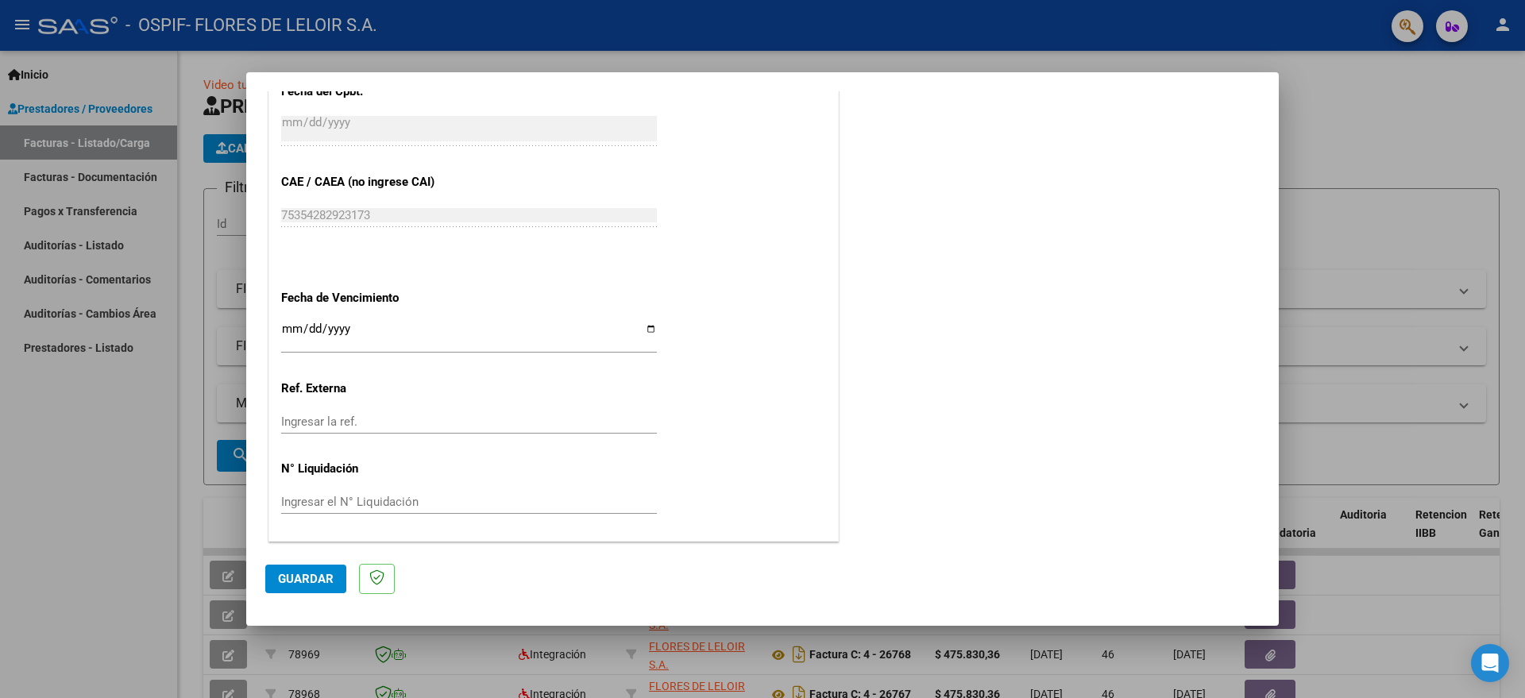
type textarea "FRAGATA [PERSON_NAME][DATE]"
click at [645, 325] on input "Ingresar la fecha" at bounding box center [469, 334] width 376 height 25
type input "[DATE]"
click at [317, 573] on span "Guardar" at bounding box center [306, 579] width 56 height 14
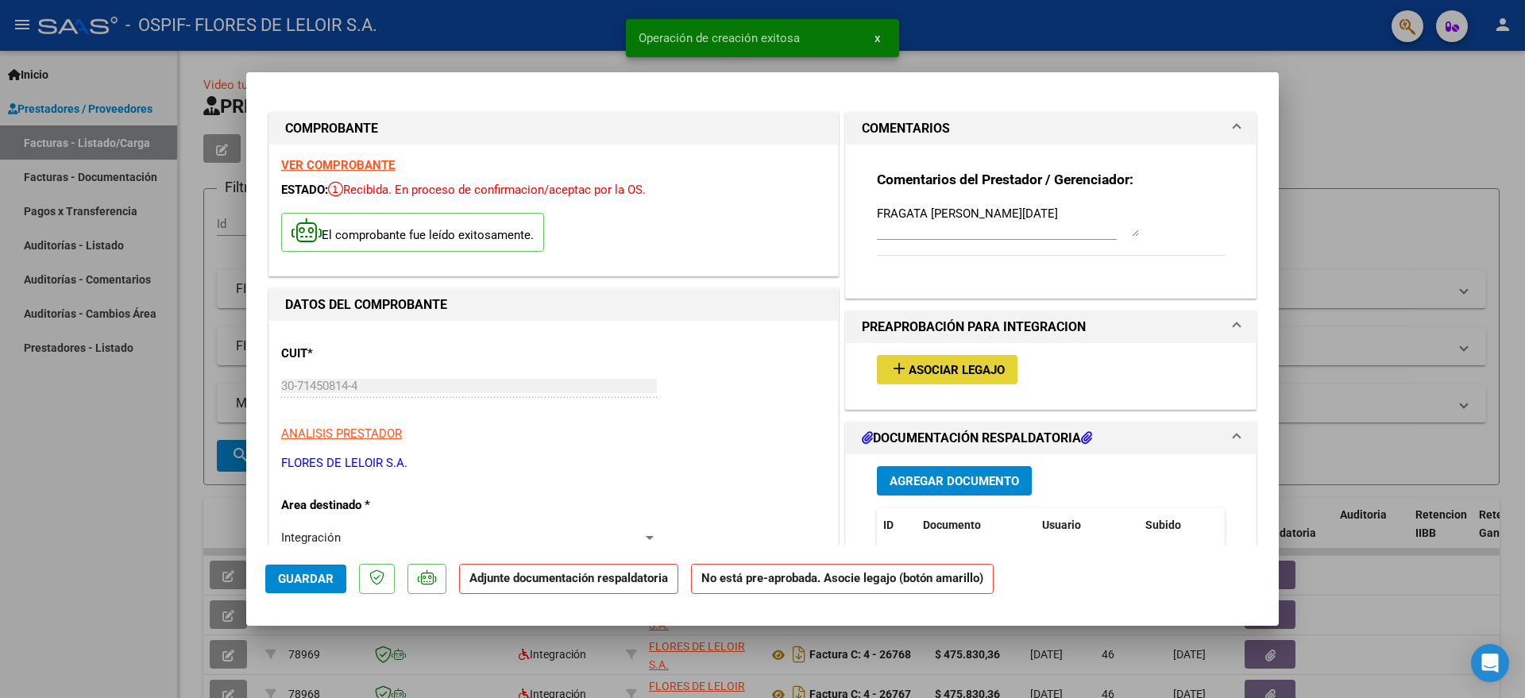
click at [947, 363] on span "Asociar Legajo" at bounding box center [957, 370] width 96 height 14
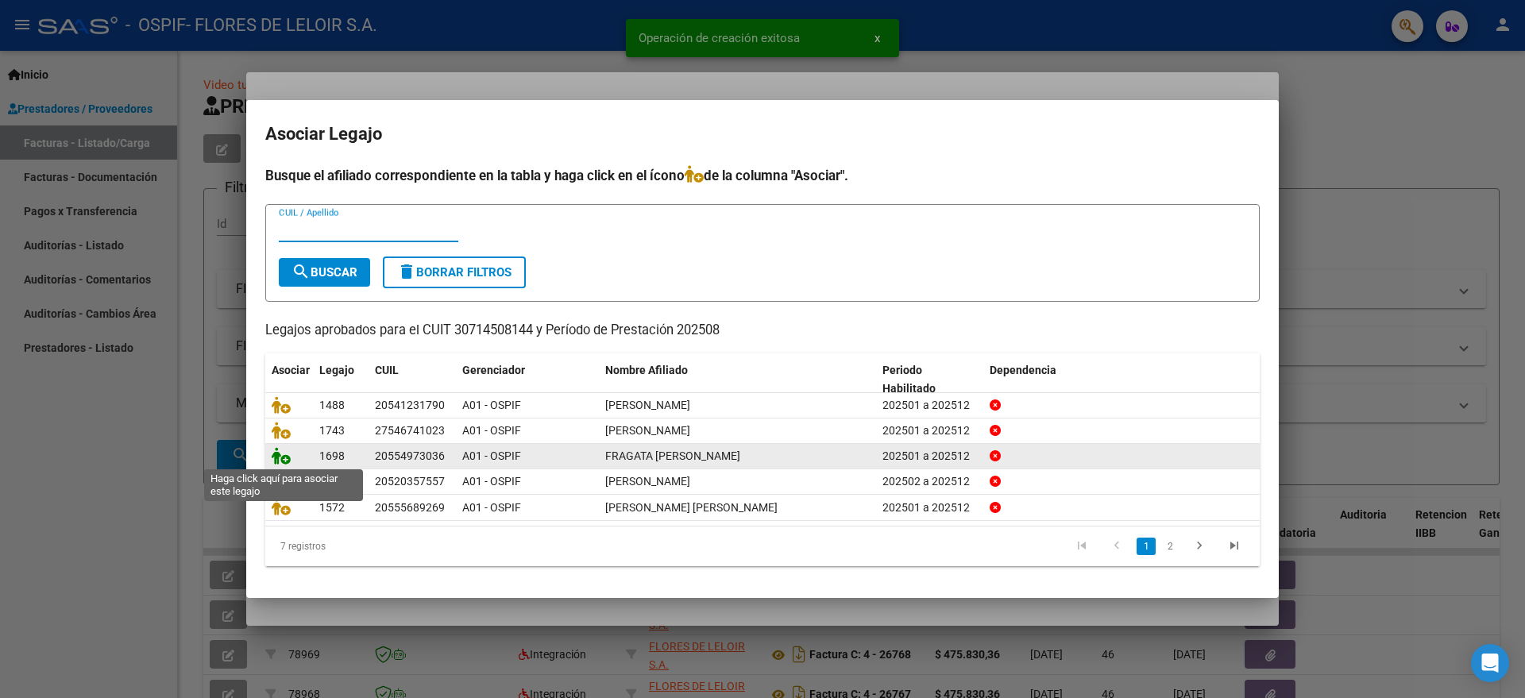
click at [287, 462] on icon at bounding box center [281, 455] width 19 height 17
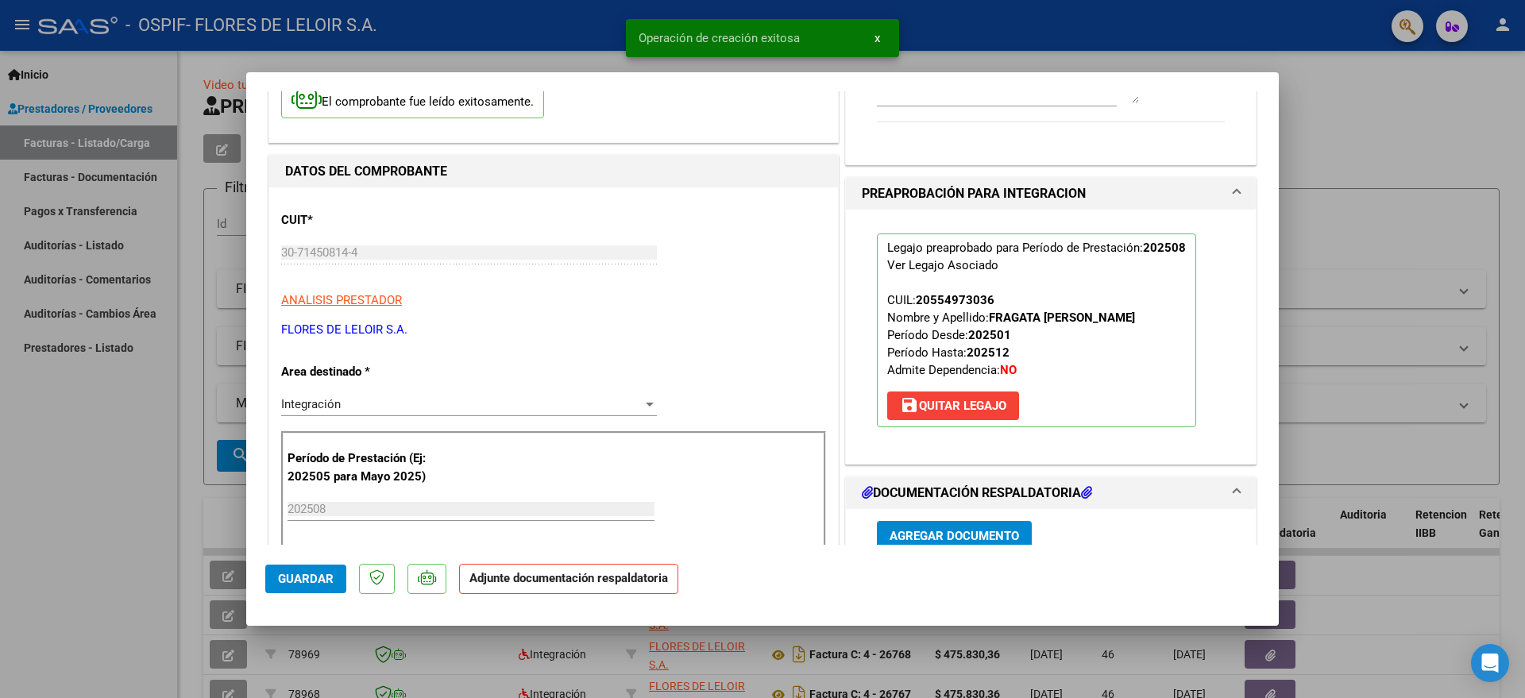
scroll to position [397, 0]
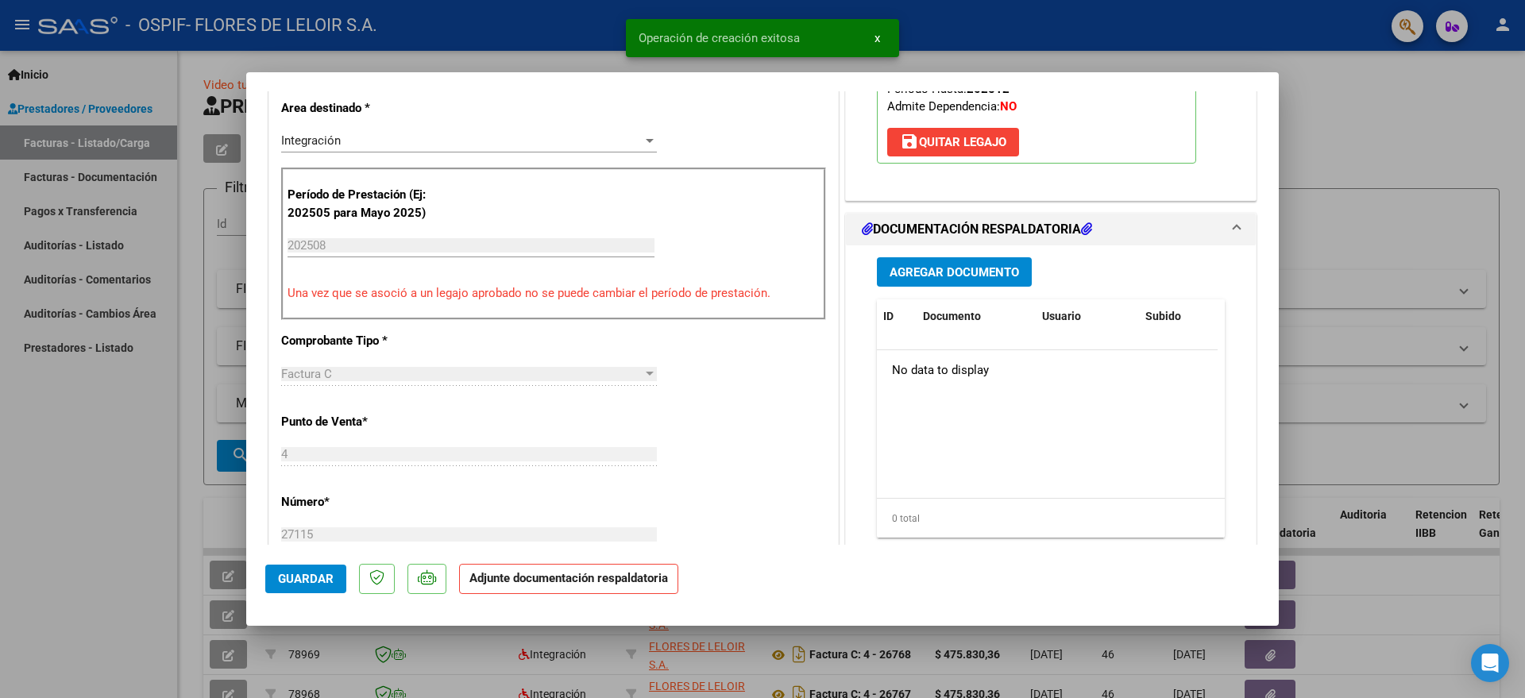
click at [954, 276] on span "Agregar Documento" at bounding box center [954, 272] width 129 height 14
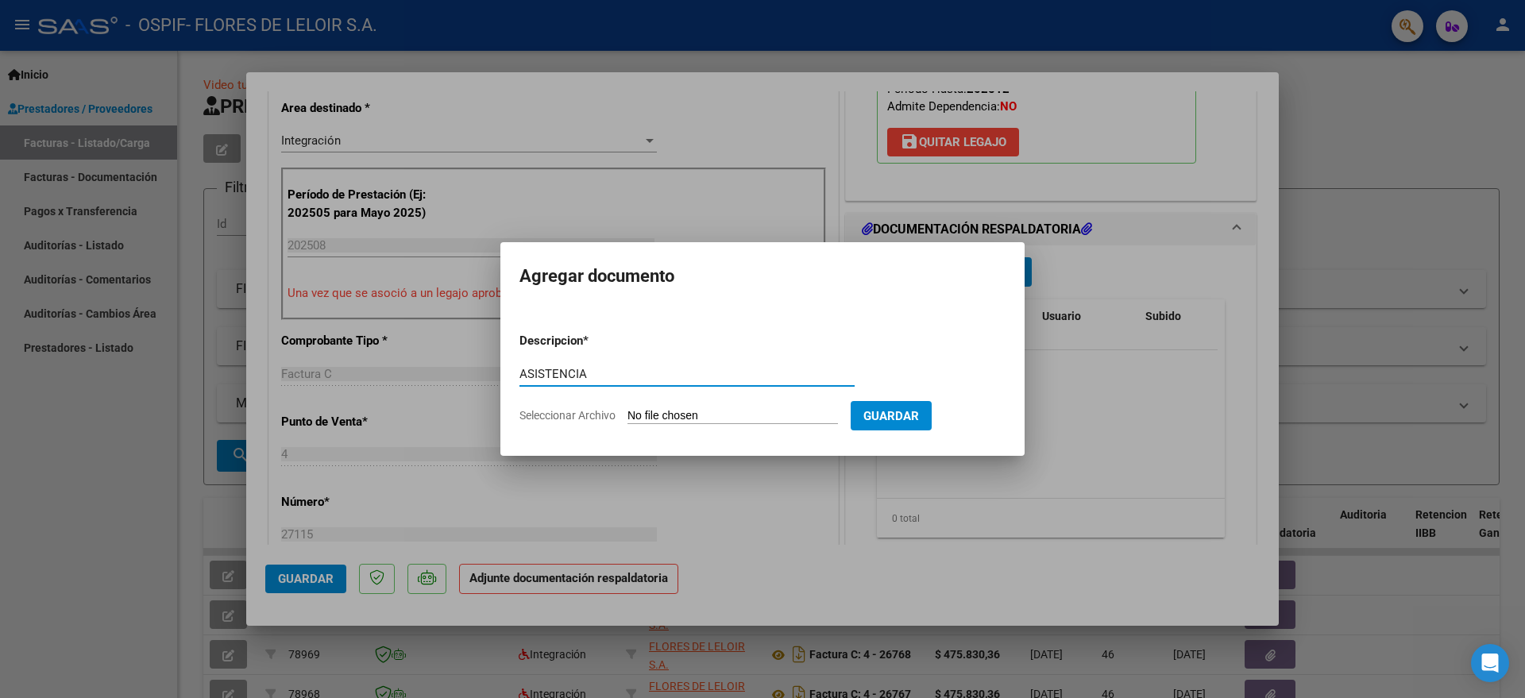
type input "ASISTENCIA"
click at [706, 413] on input "Seleccionar Archivo" at bounding box center [732, 416] width 210 height 15
type input "C:\fakepath\FRAGATA [PERSON_NAME] PLANILLA AGOSTO.pdf"
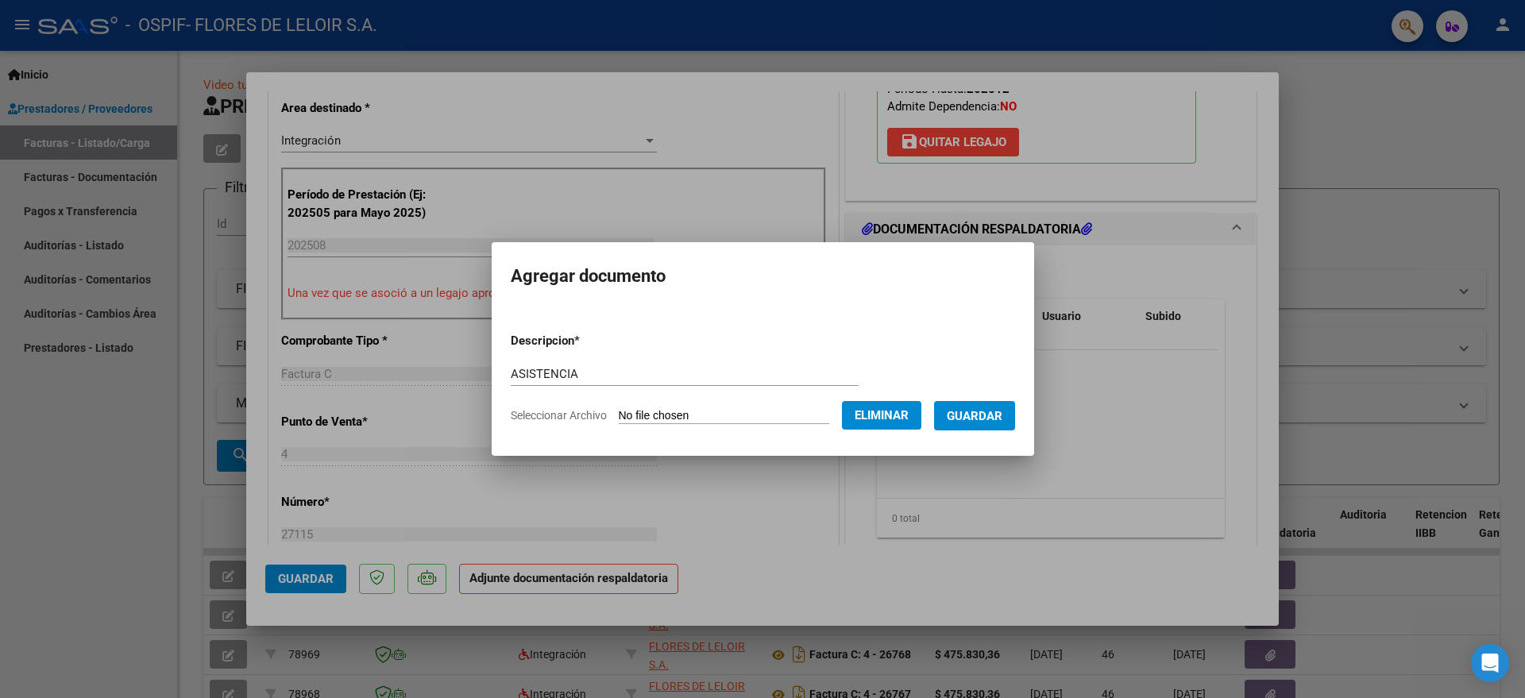
click at [983, 427] on button "Guardar" at bounding box center [974, 415] width 81 height 29
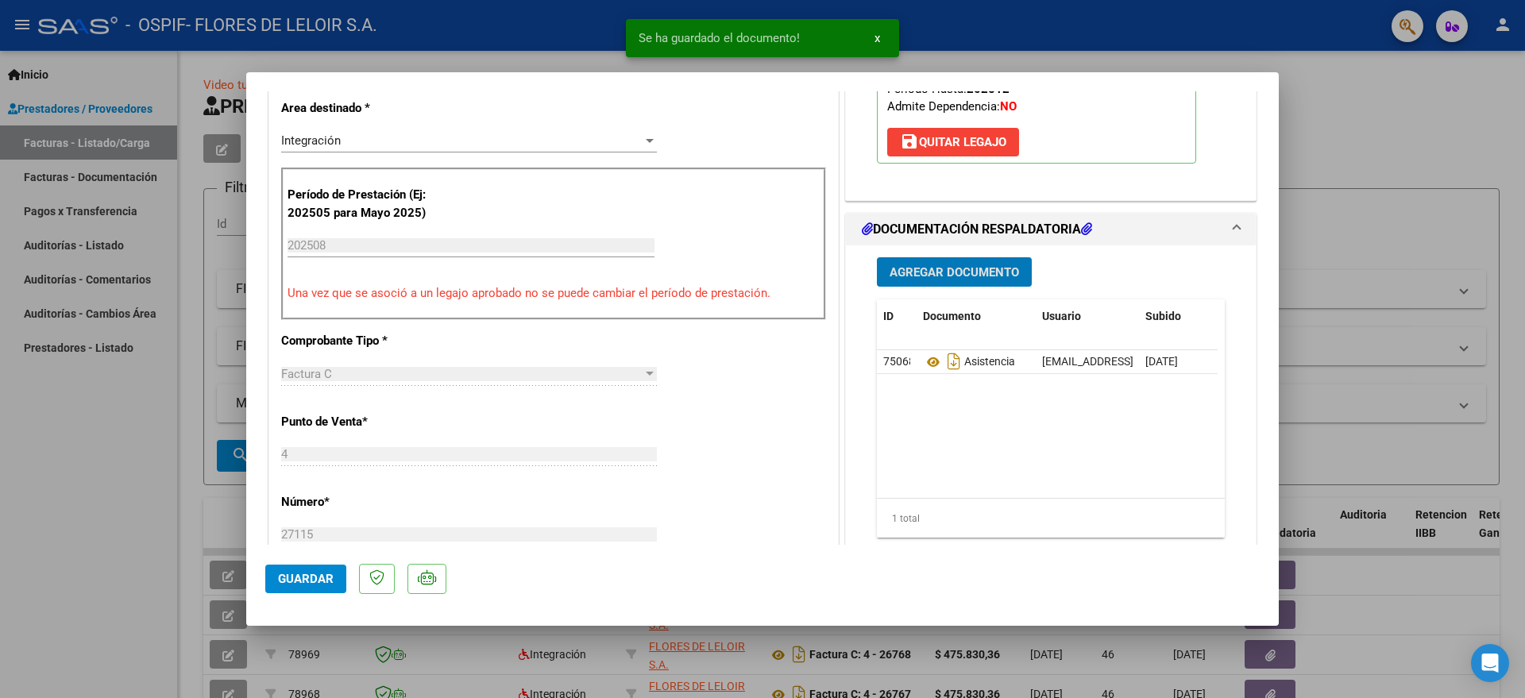
click at [277, 584] on button "Guardar" at bounding box center [305, 579] width 81 height 29
click at [208, 377] on div at bounding box center [762, 349] width 1525 height 698
type input "$ 0,00"
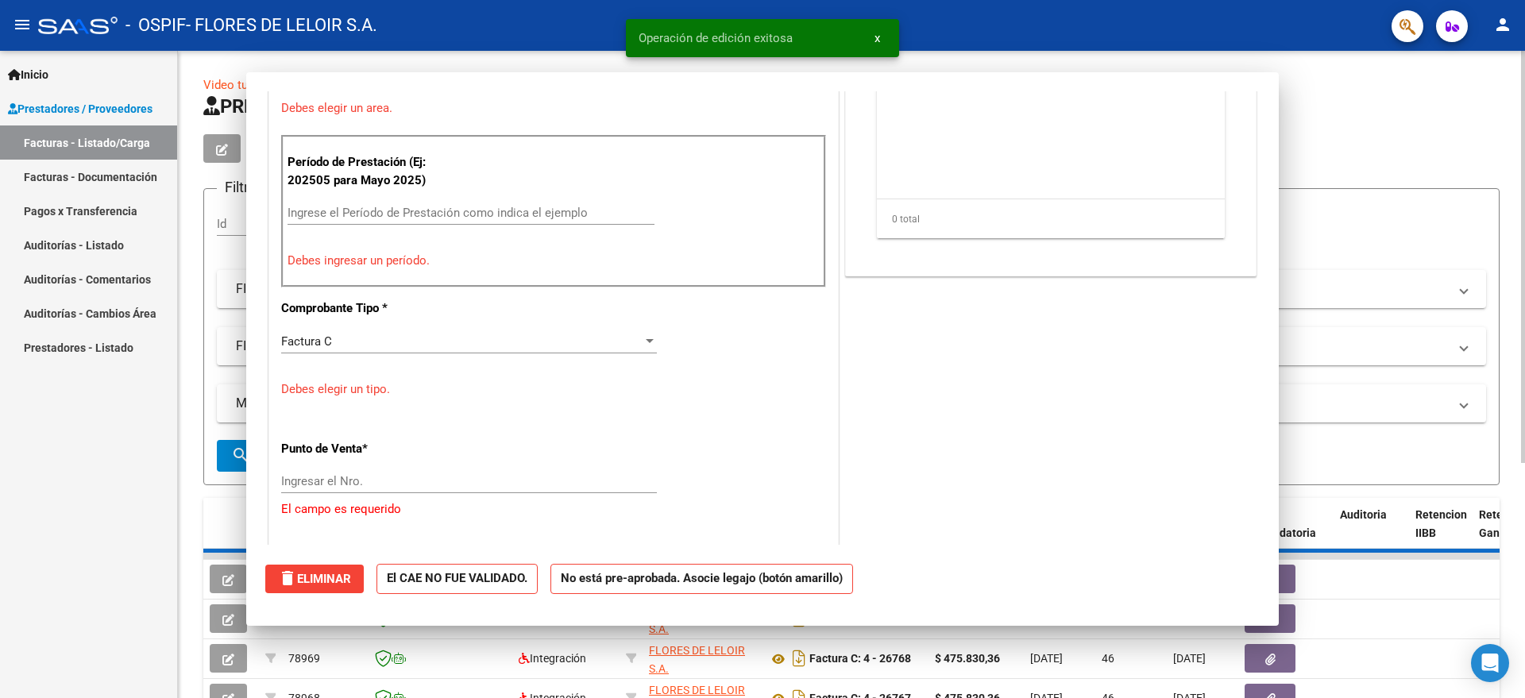
scroll to position [0, 0]
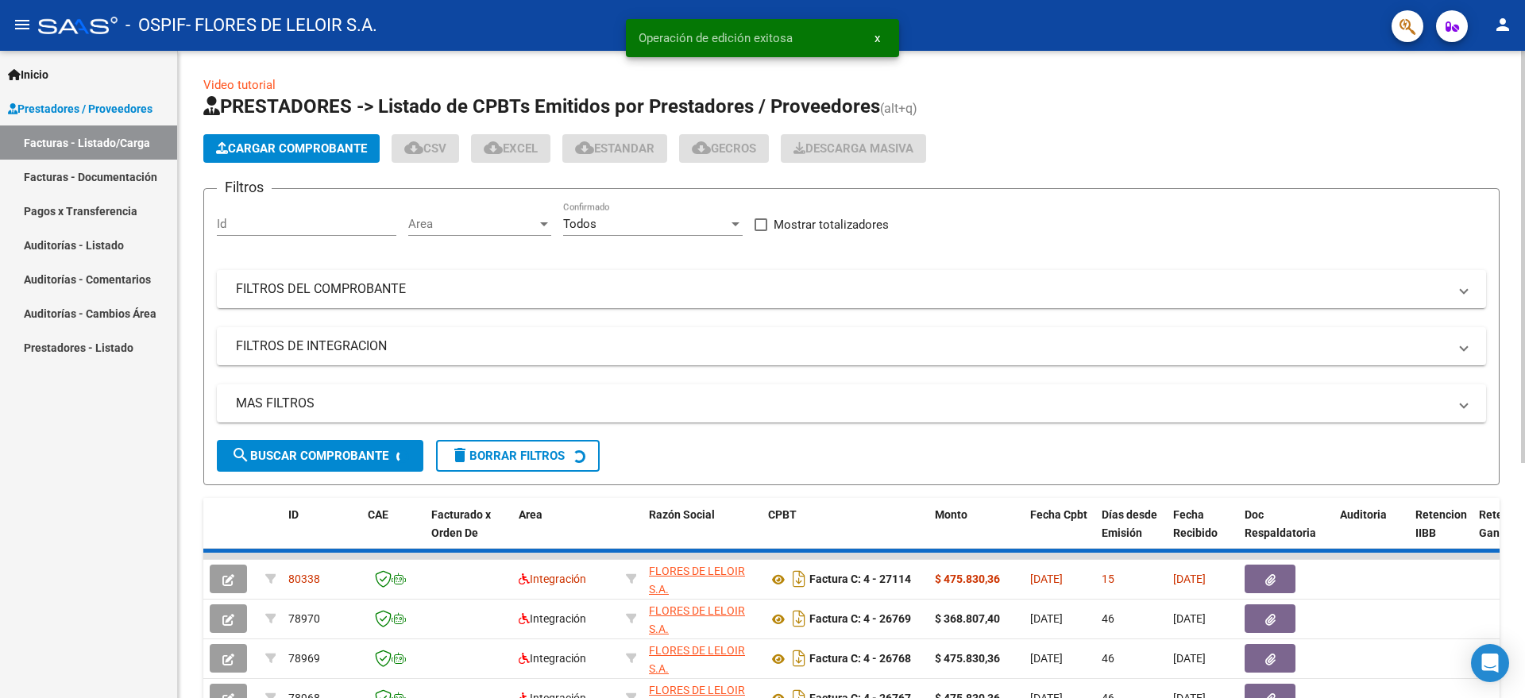
click at [284, 148] on span "Cargar Comprobante" at bounding box center [291, 148] width 151 height 14
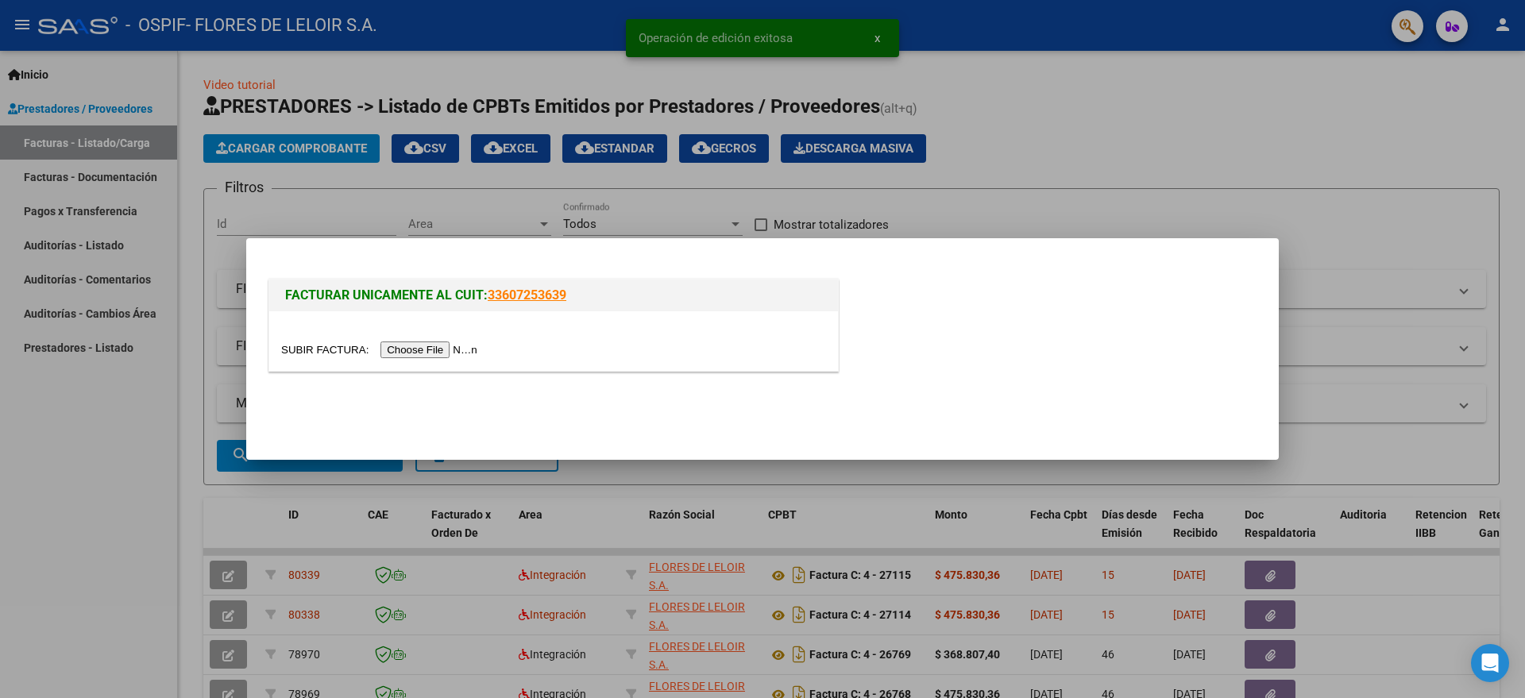
click at [430, 354] on input "file" at bounding box center [381, 350] width 201 height 17
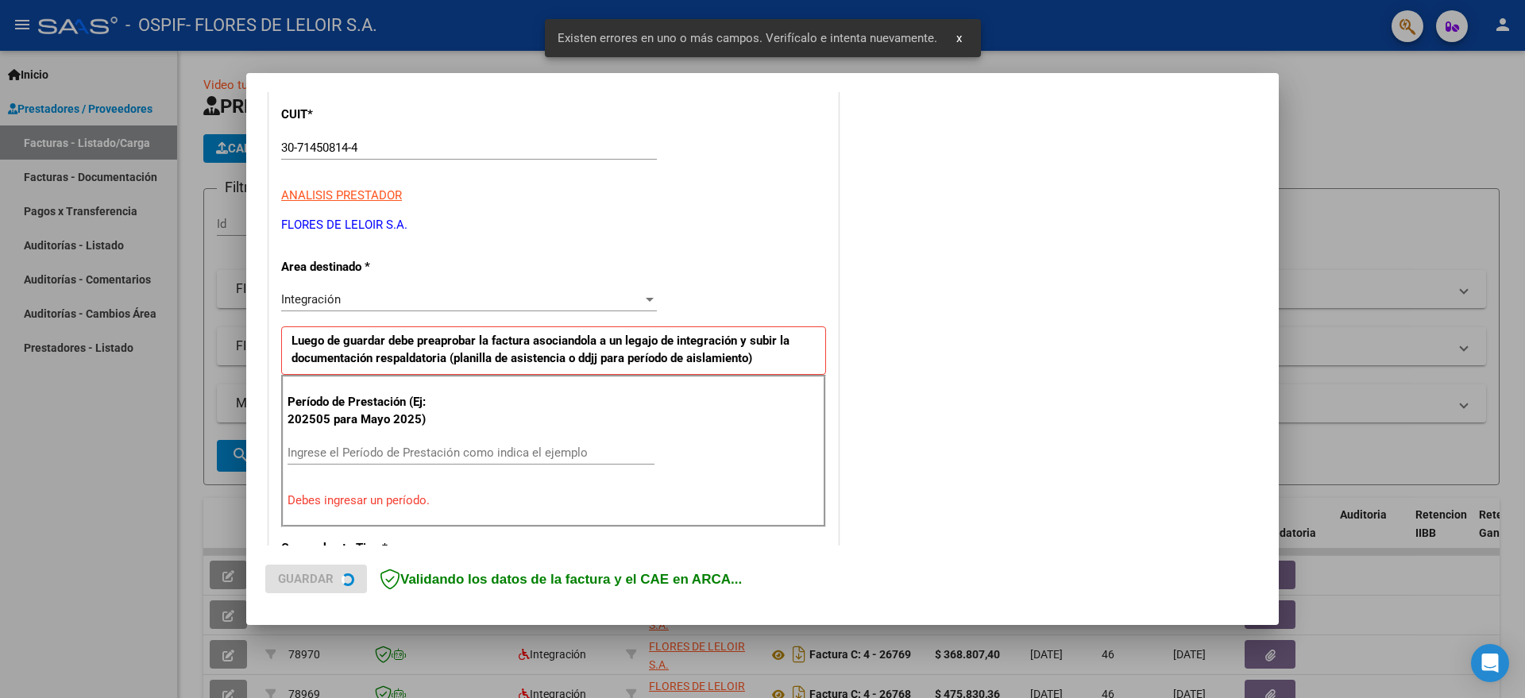
click at [961, 135] on div "COMENTARIOS Comentarios del Prestador / Gerenciador:" at bounding box center [1051, 612] width 418 height 1422
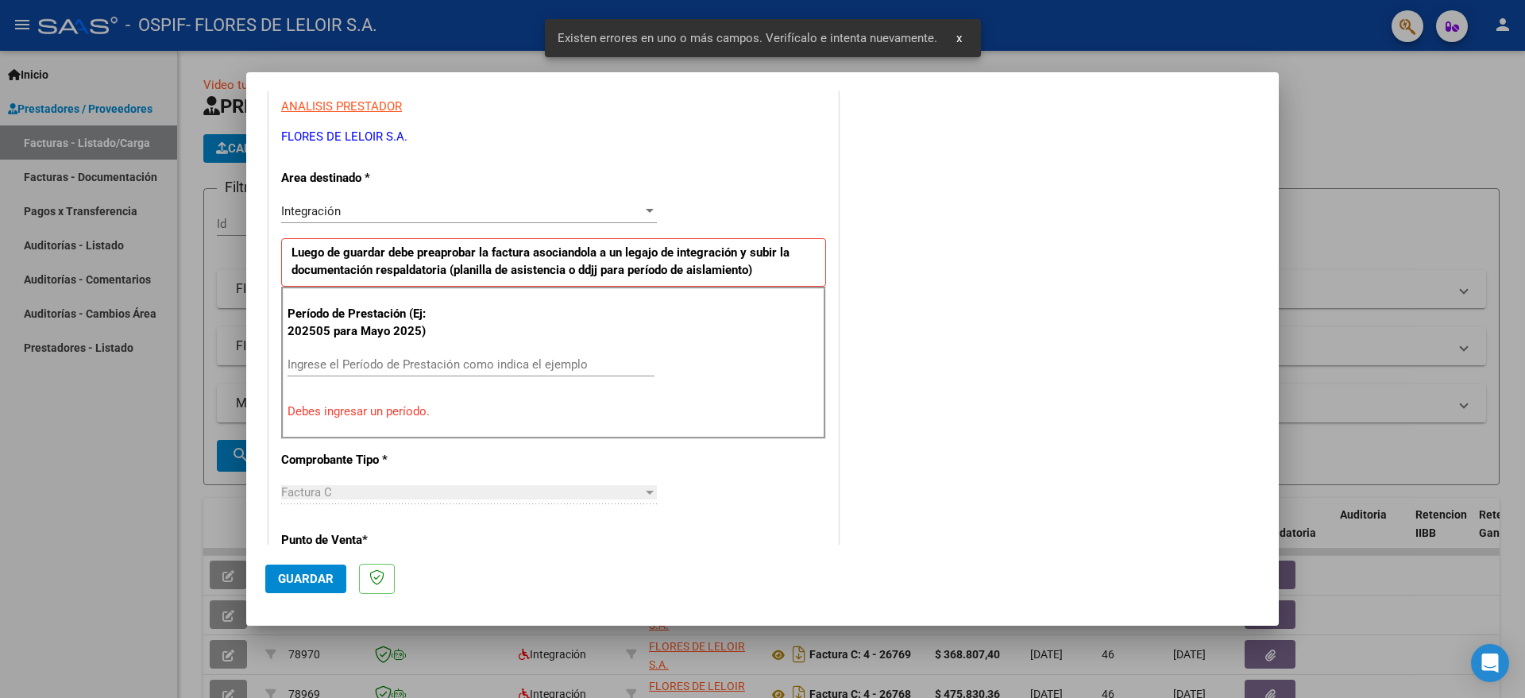
click at [407, 363] on input "Ingrese el Período de Prestación como indica el ejemplo" at bounding box center [471, 364] width 367 height 14
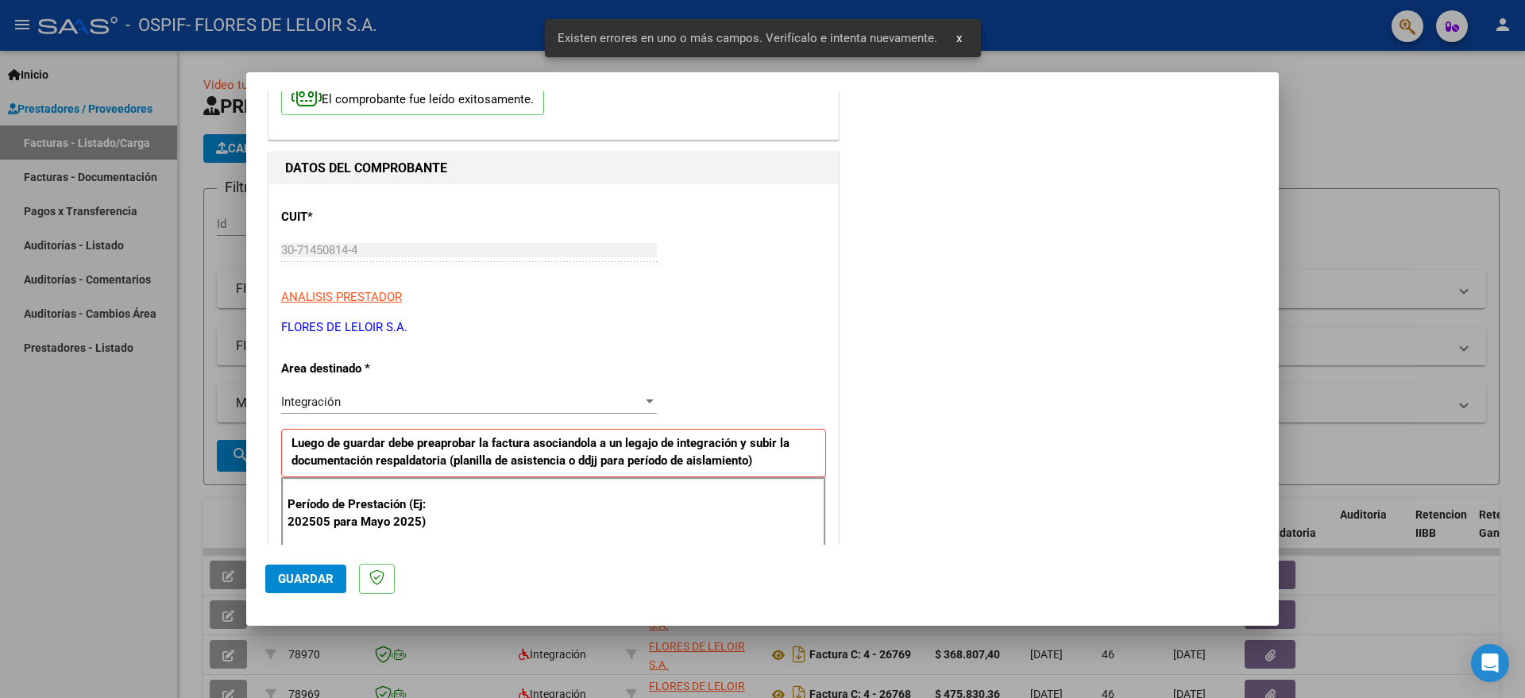
scroll to position [0, 0]
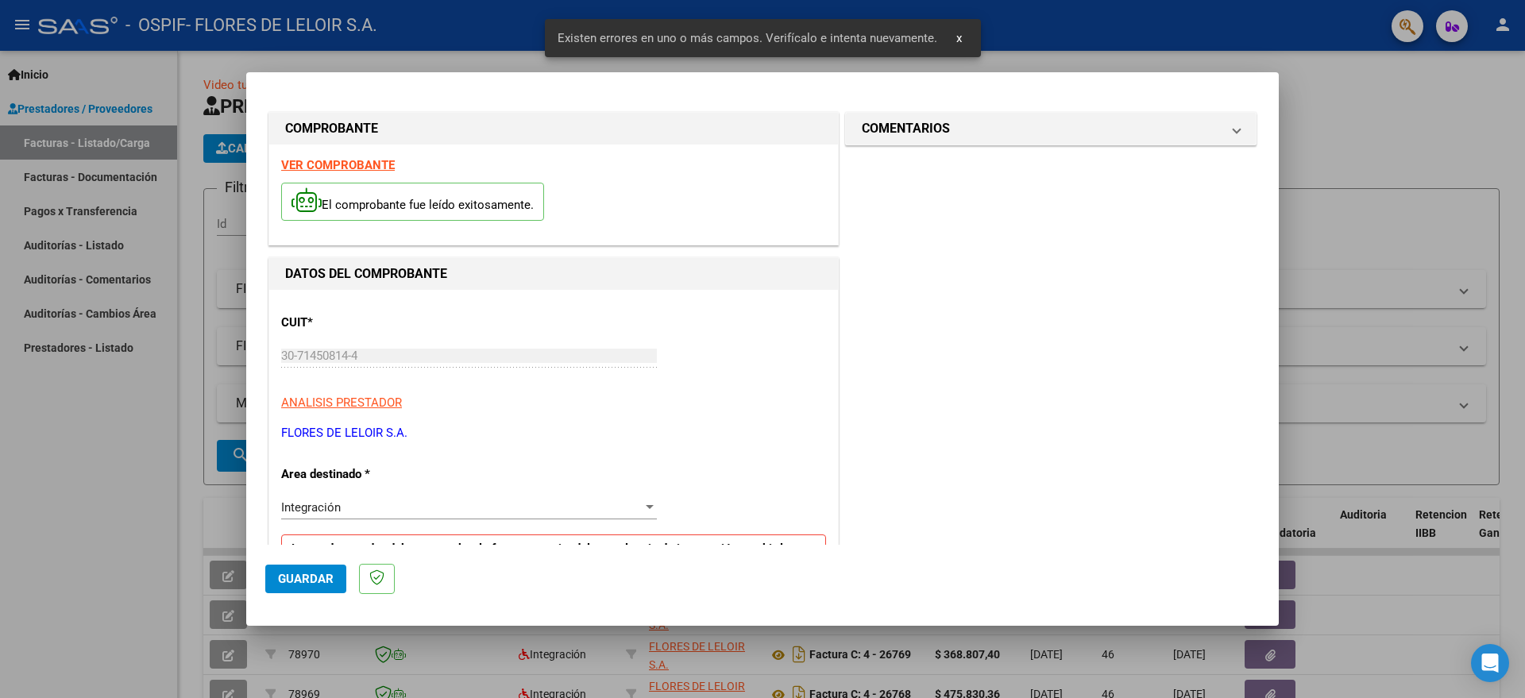
type input "202508"
drag, startPoint x: 894, startPoint y: 213, endPoint x: 932, endPoint y: 192, distance: 43.4
drag, startPoint x: 975, startPoint y: 126, endPoint x: 925, endPoint y: 180, distance: 73.0
click at [975, 126] on mat-panel-title "COMENTARIOS" at bounding box center [1041, 128] width 359 height 19
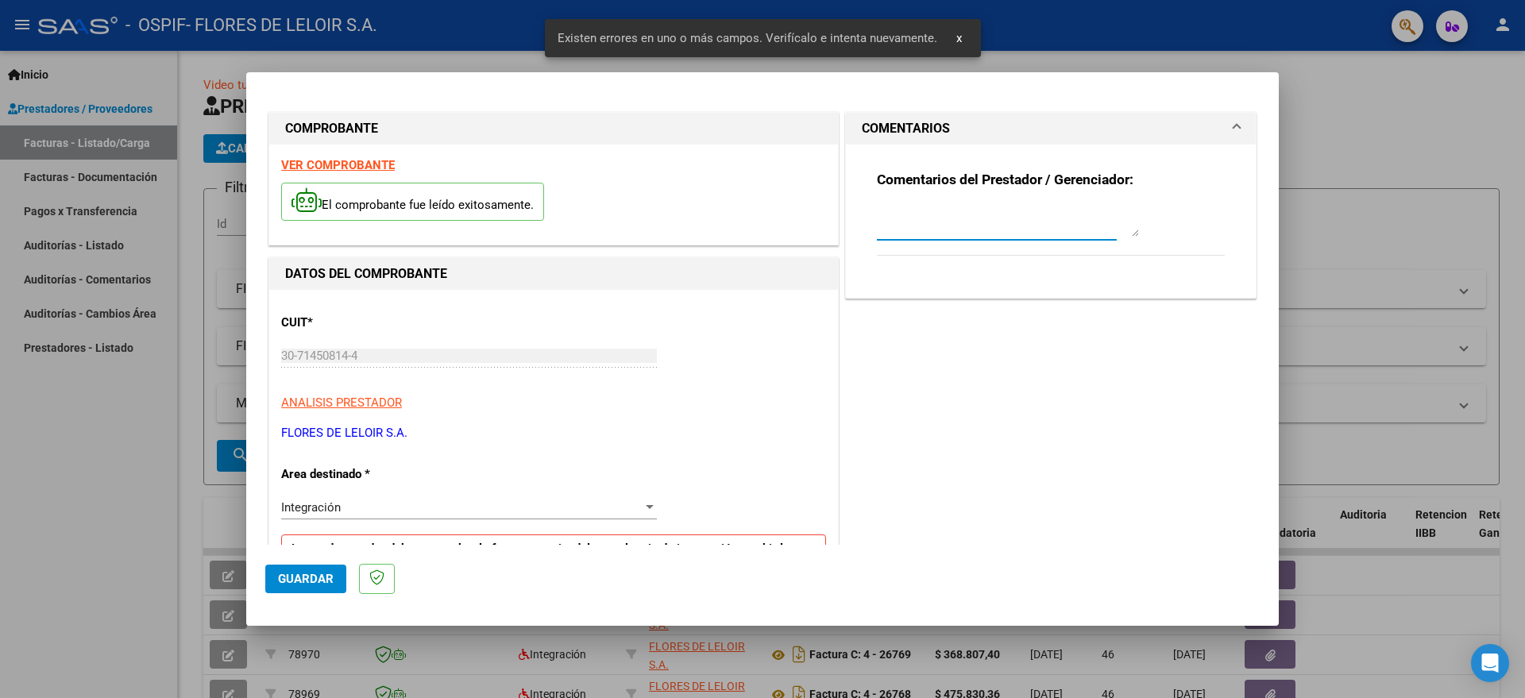
click at [933, 210] on textarea at bounding box center [1008, 221] width 262 height 32
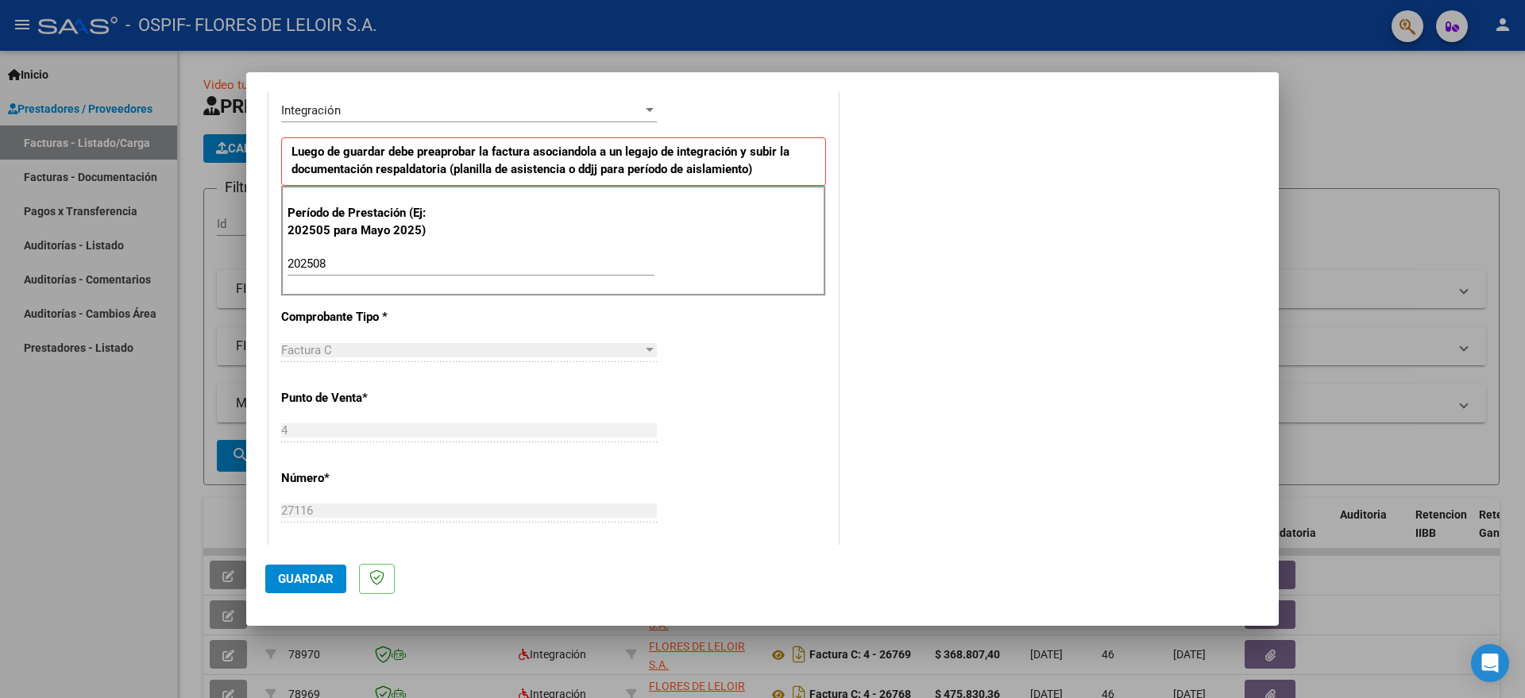
scroll to position [794, 0]
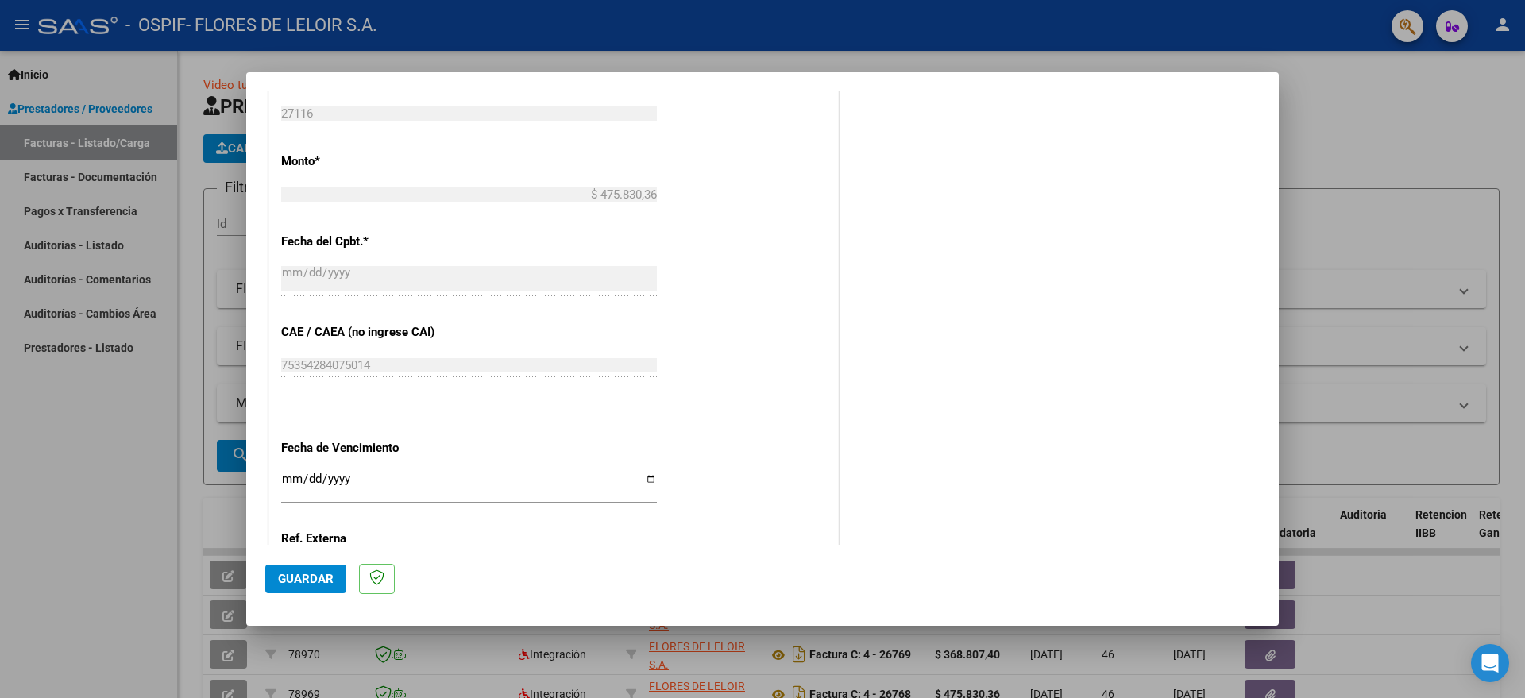
type textarea "[PERSON_NAME][DATE]"
click at [643, 475] on input "Ingresar la fecha" at bounding box center [469, 485] width 376 height 25
type input "[DATE]"
click at [328, 575] on span "Guardar" at bounding box center [306, 579] width 56 height 14
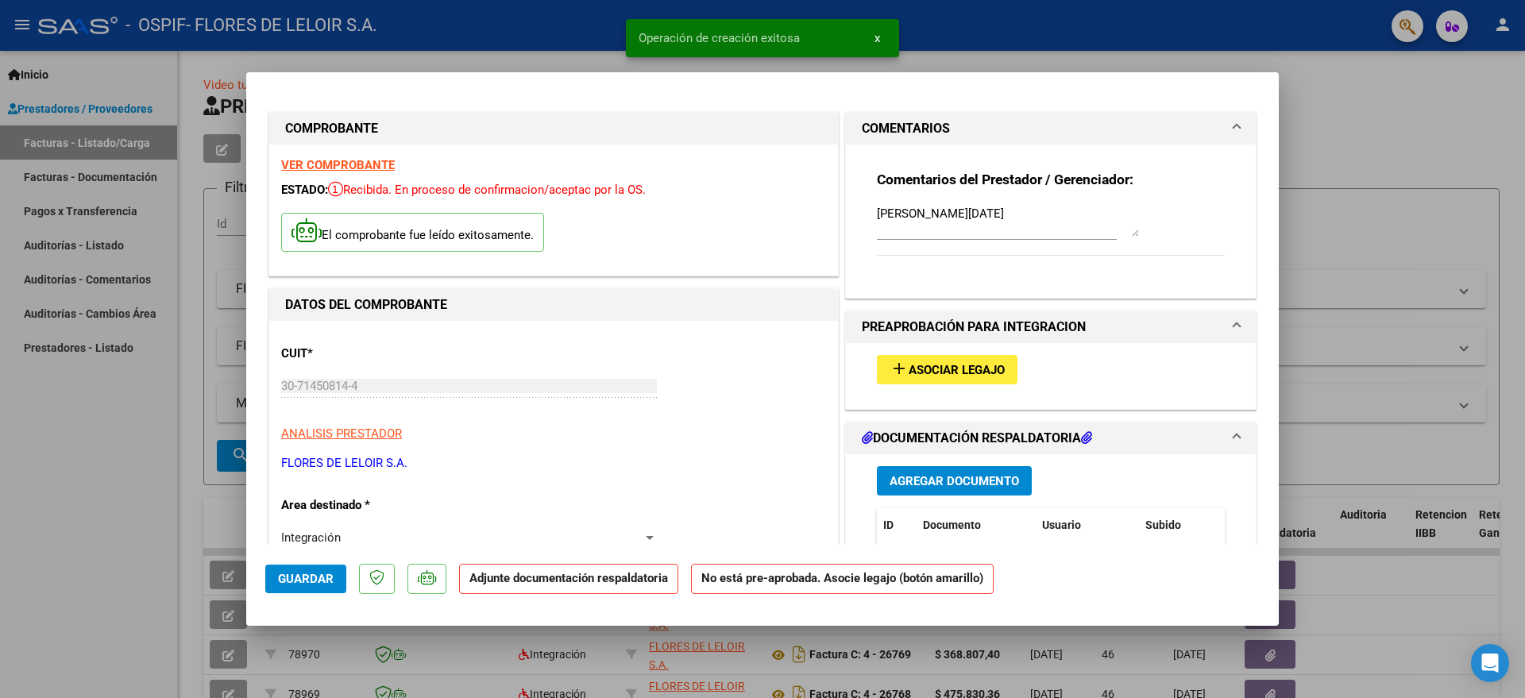
click at [949, 373] on span "Asociar Legajo" at bounding box center [957, 370] width 96 height 14
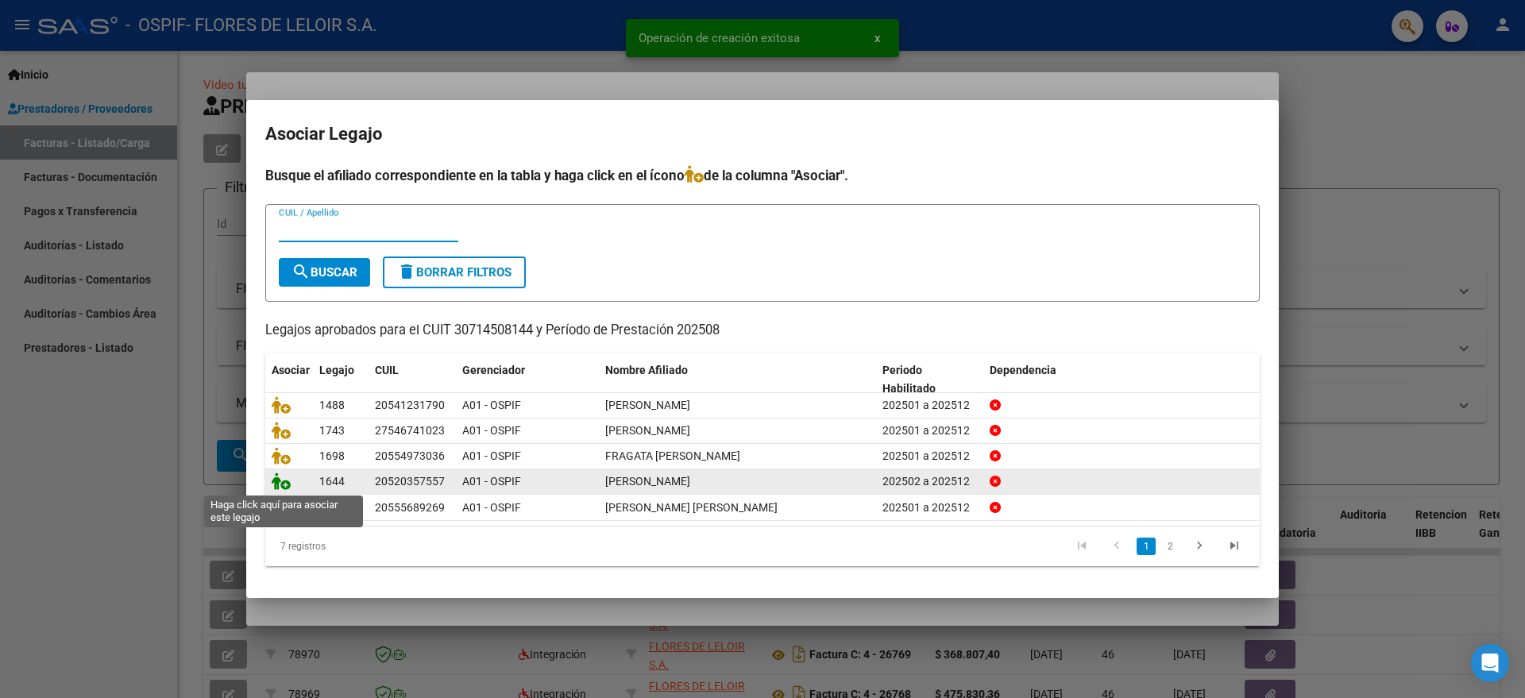
click at [275, 482] on icon at bounding box center [281, 481] width 19 height 17
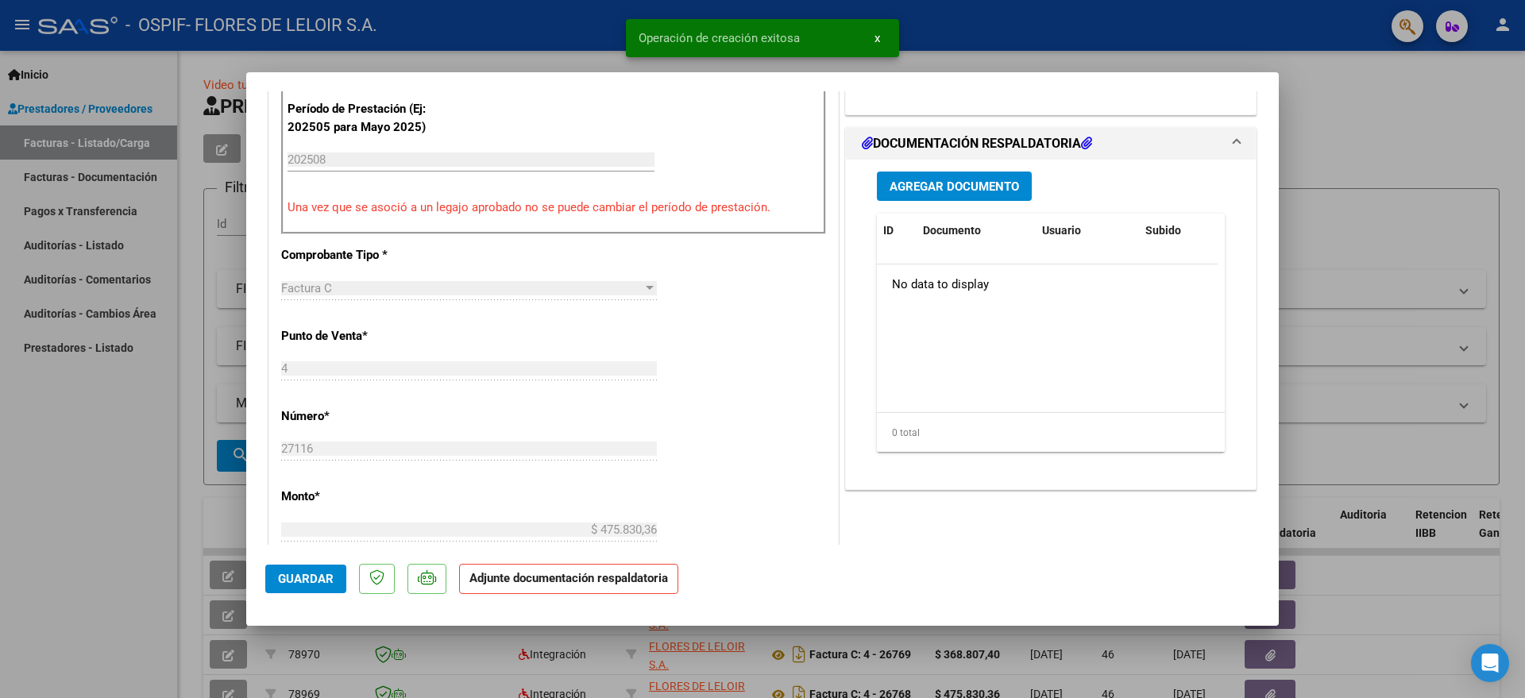
scroll to position [496, 0]
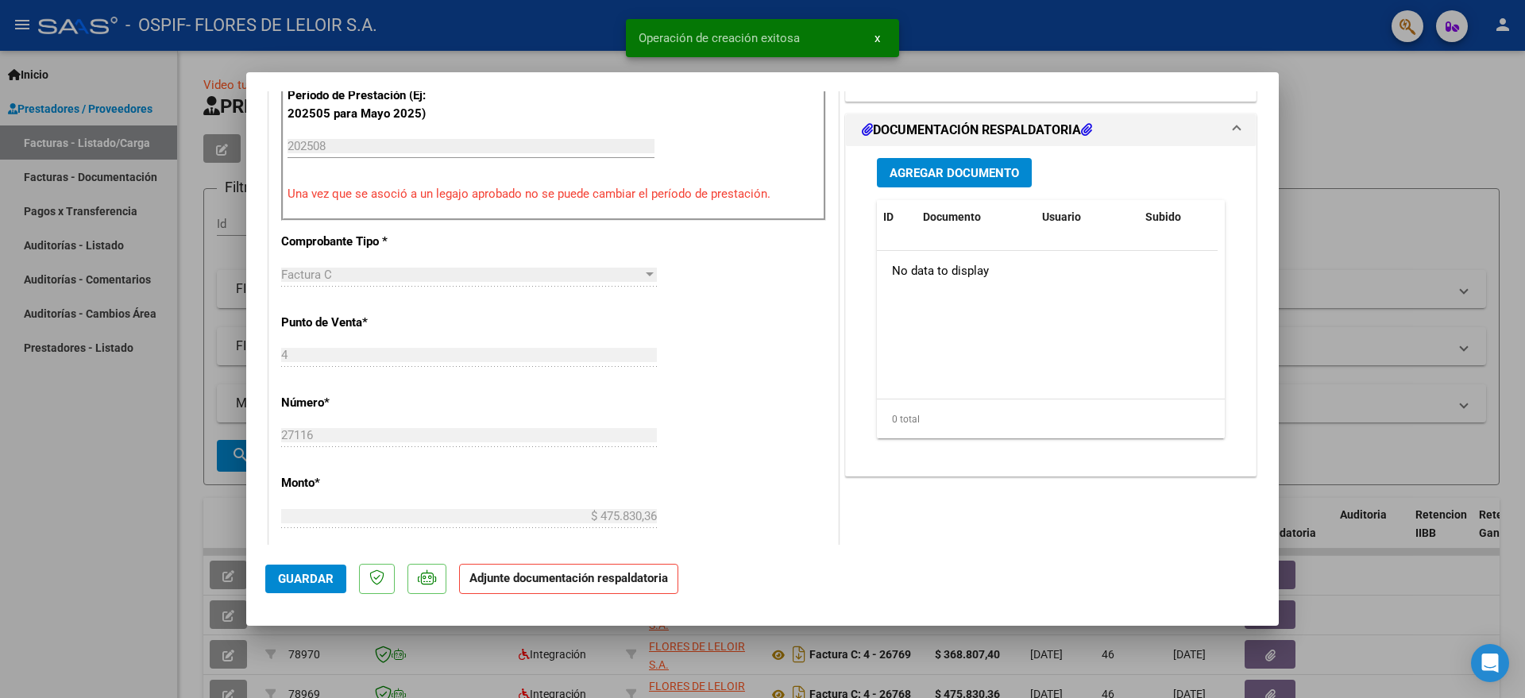
click at [952, 170] on span "Agregar Documento" at bounding box center [954, 173] width 129 height 14
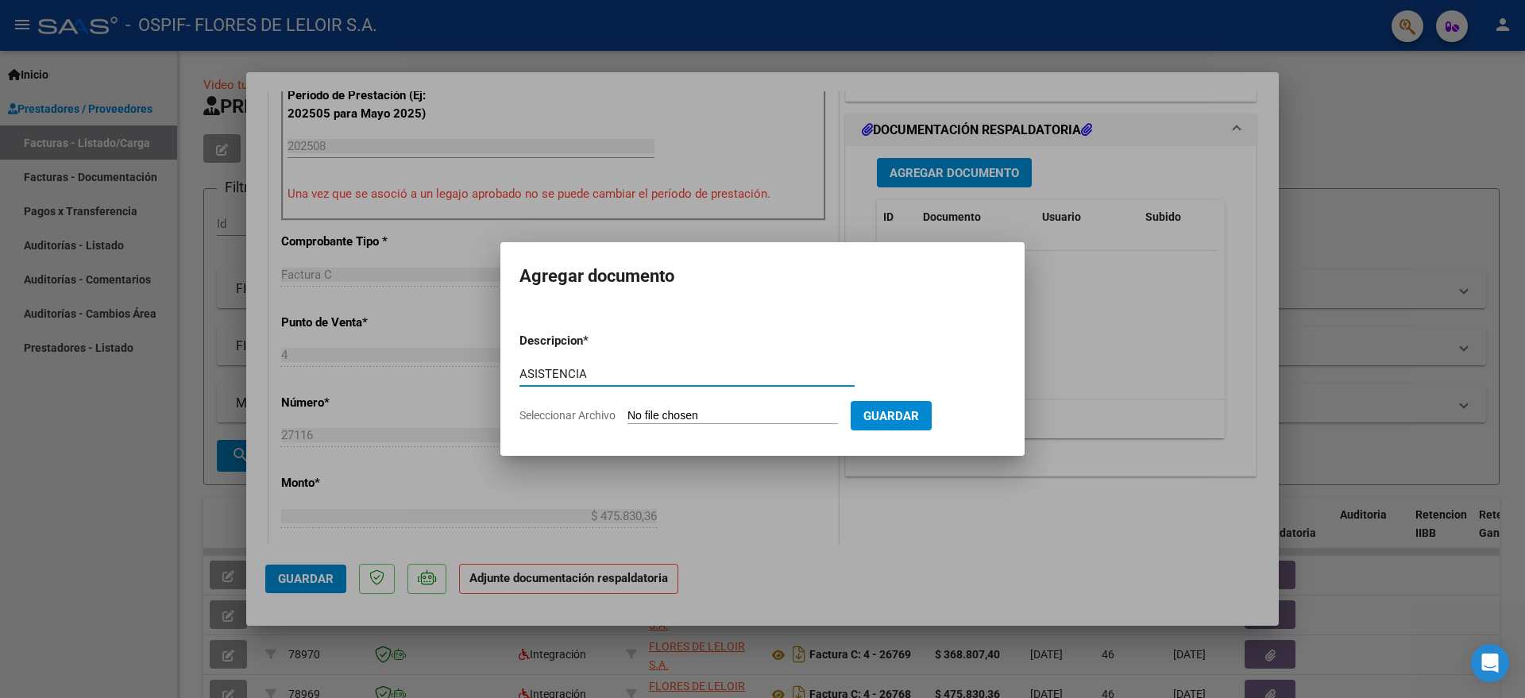
type input "ASISTENCIA"
click at [713, 413] on input "Seleccionar Archivo" at bounding box center [732, 416] width 210 height 15
type input "C:\fakepath\[PERSON_NAME] PLANILLA AGOSTO.pdf"
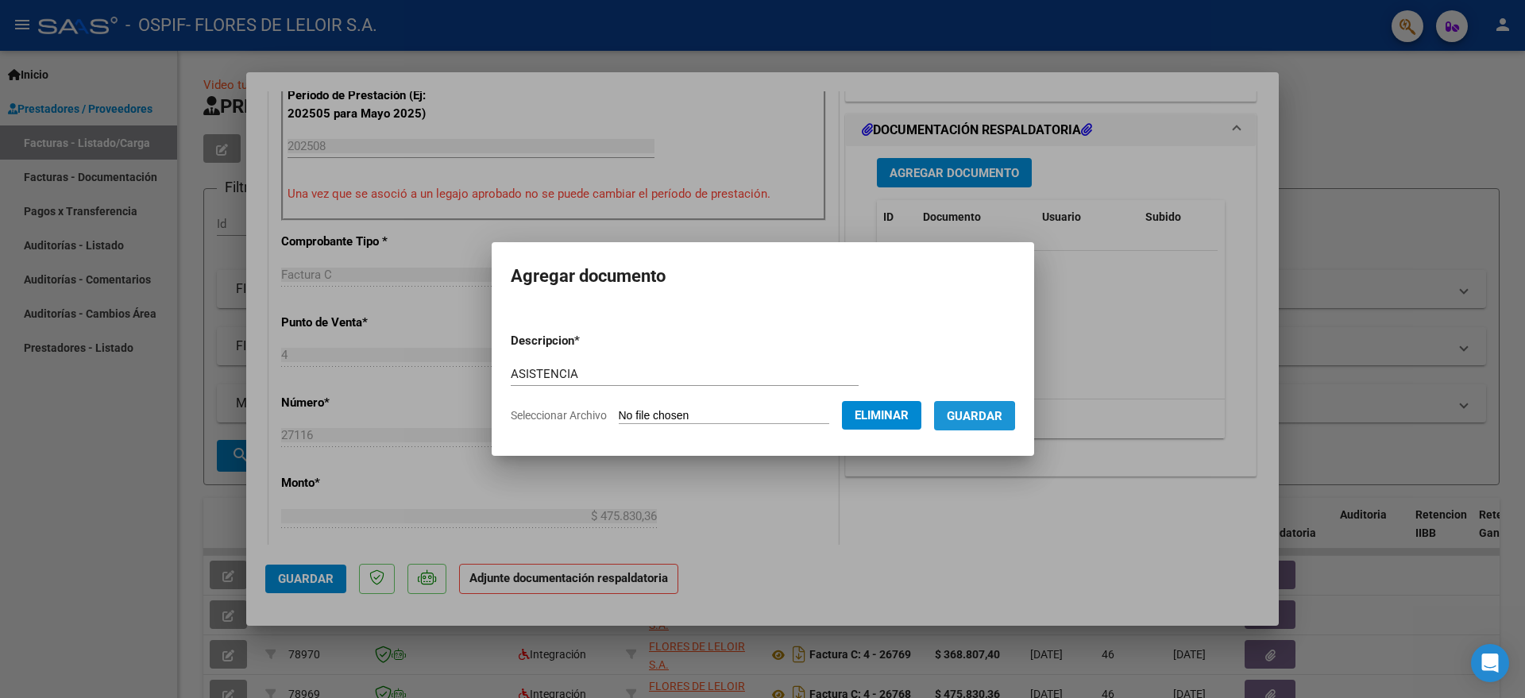
click at [979, 416] on span "Guardar" at bounding box center [975, 416] width 56 height 14
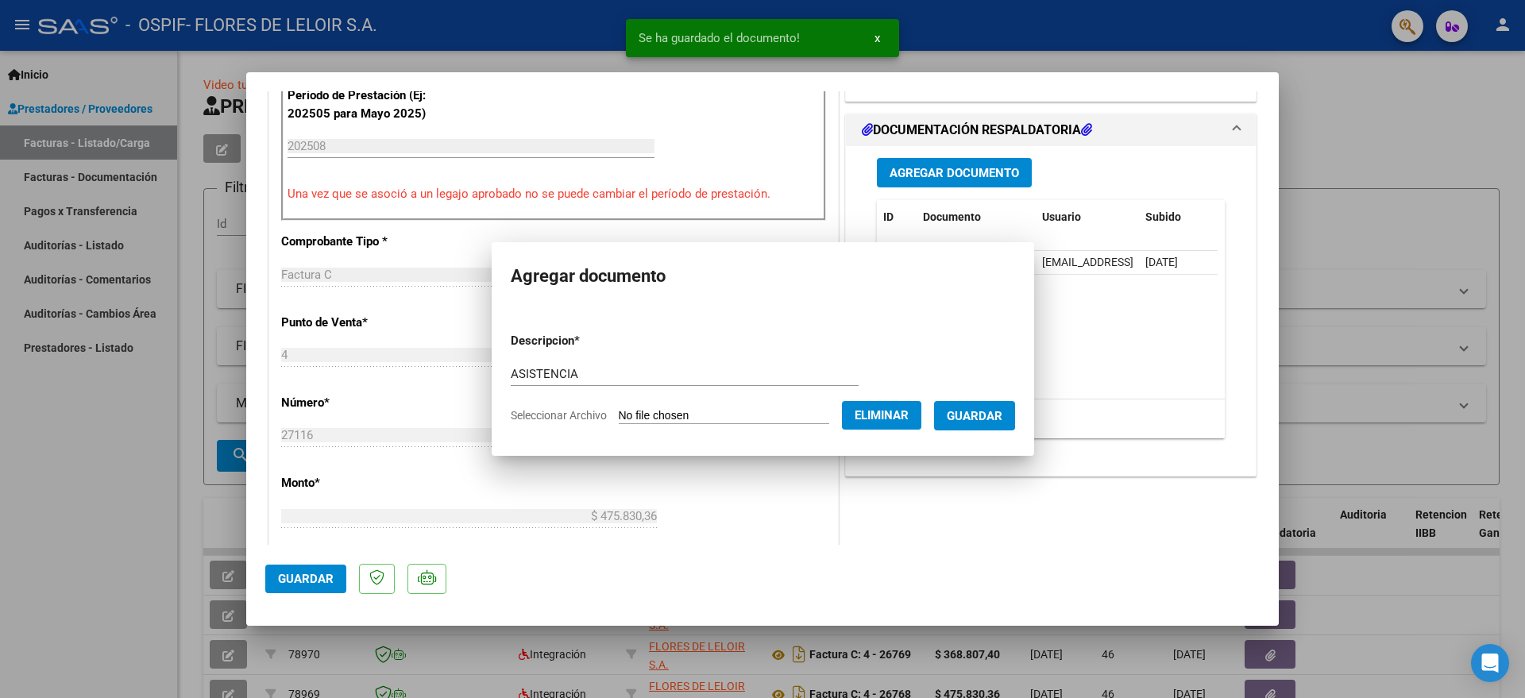
click at [291, 577] on span "Guardar" at bounding box center [306, 579] width 56 height 14
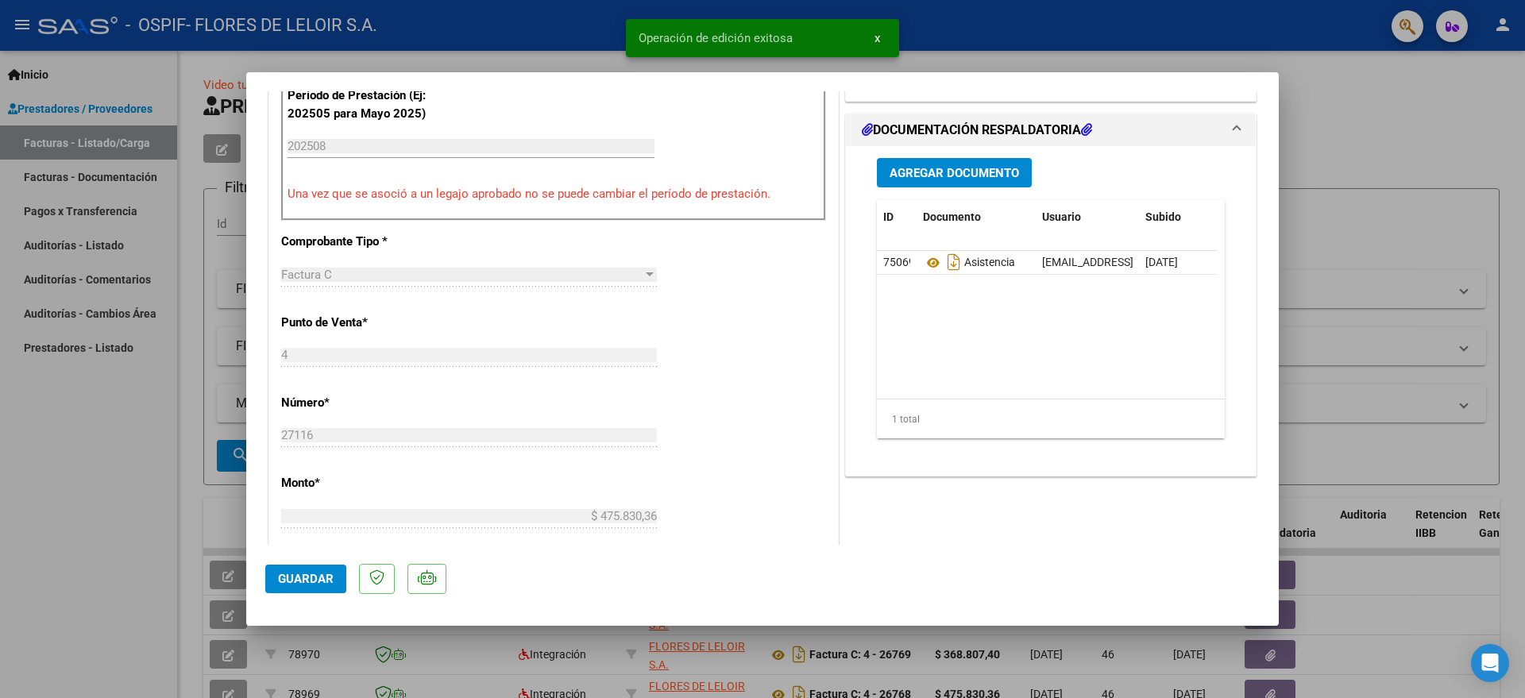
click at [216, 401] on div at bounding box center [762, 349] width 1525 height 698
type input "$ 0,00"
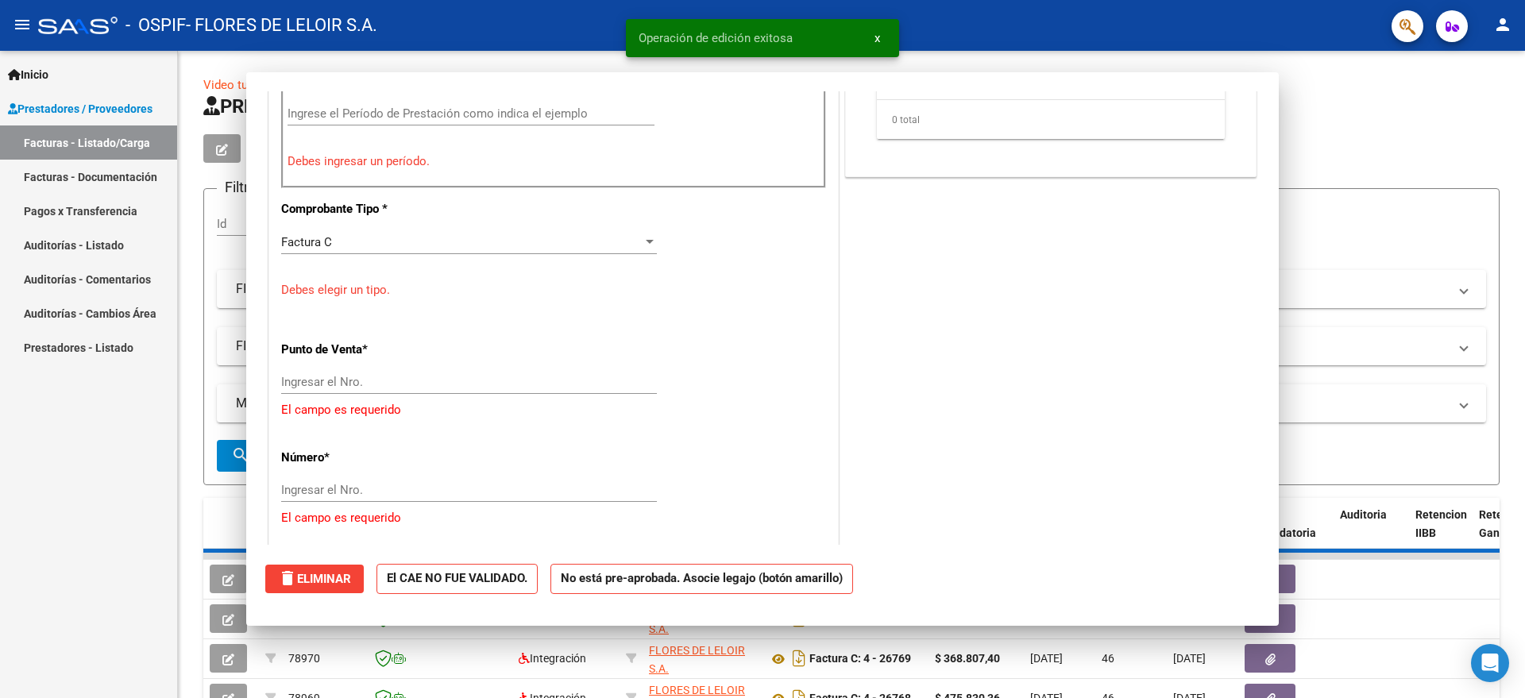
scroll to position [464, 0]
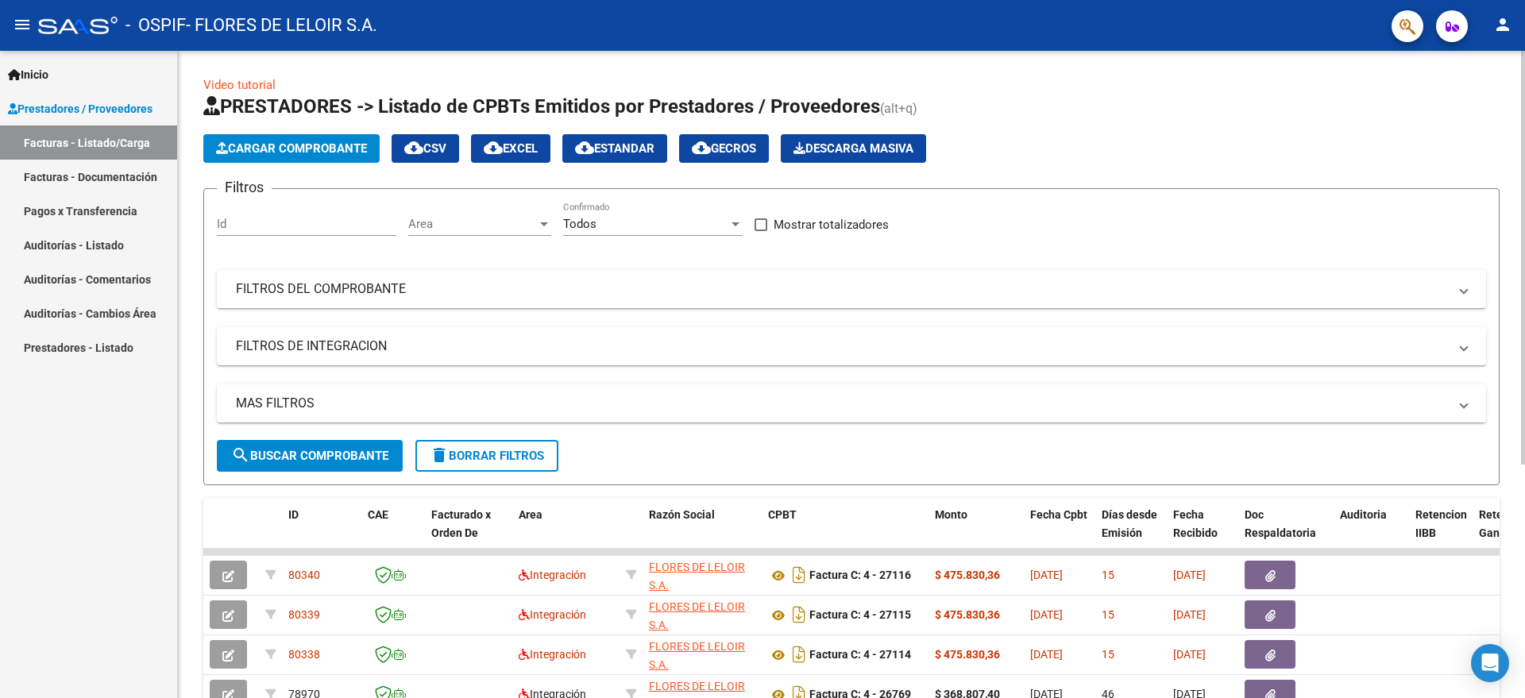
click at [702, 112] on span "PRESTADORES -> Listado de CPBTs Emitidos por Prestadores / Proveedores" at bounding box center [541, 106] width 677 height 22
click at [370, 137] on button "Cargar Comprobante" at bounding box center [291, 148] width 176 height 29
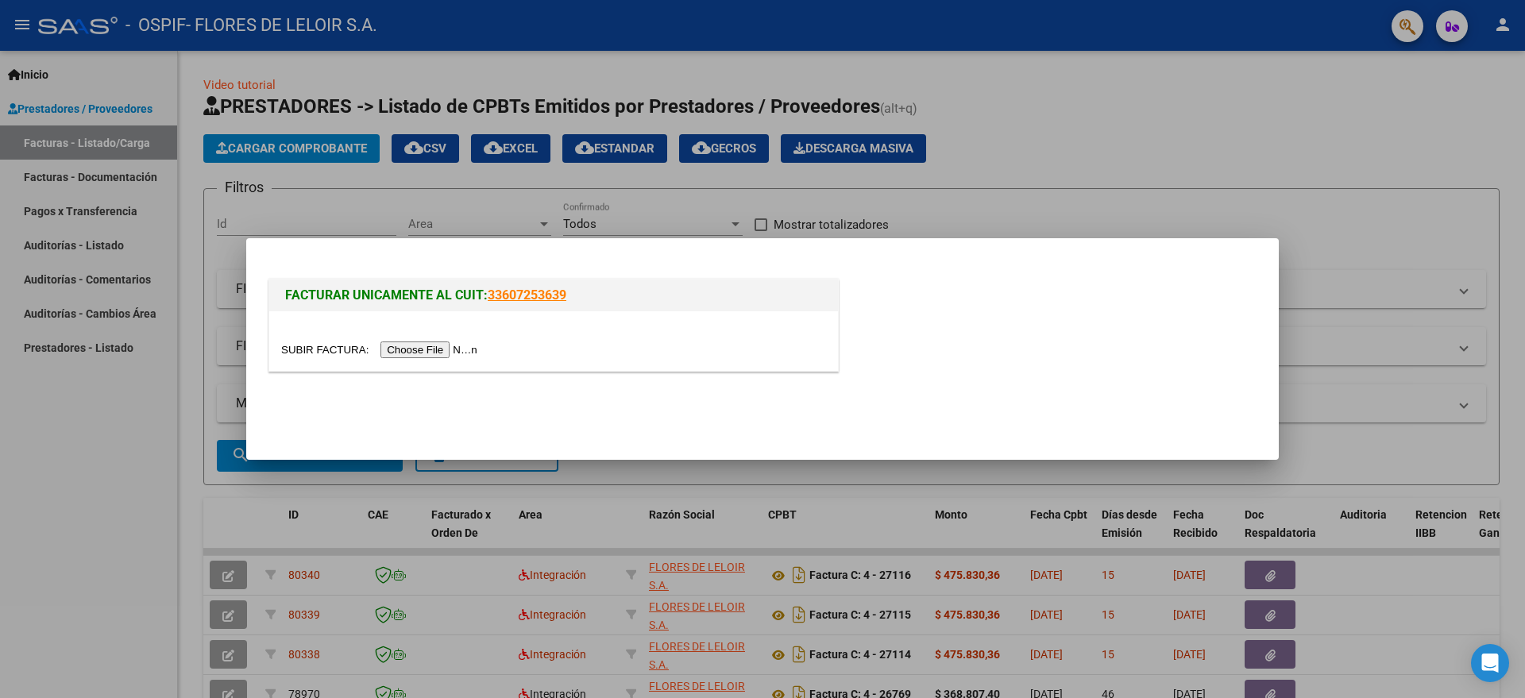
click at [459, 339] on div at bounding box center [553, 341] width 569 height 60
click at [470, 348] on input "file" at bounding box center [381, 350] width 201 height 17
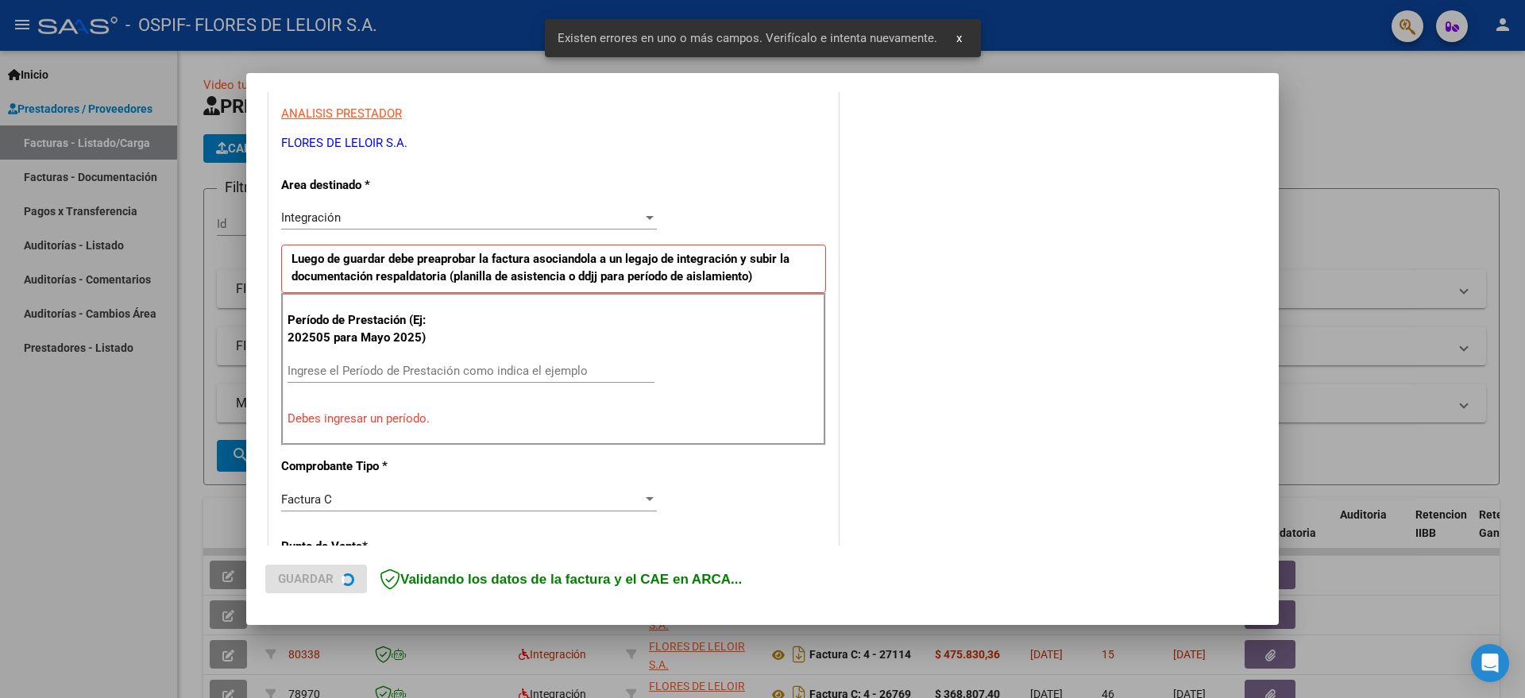
scroll to position [296, 0]
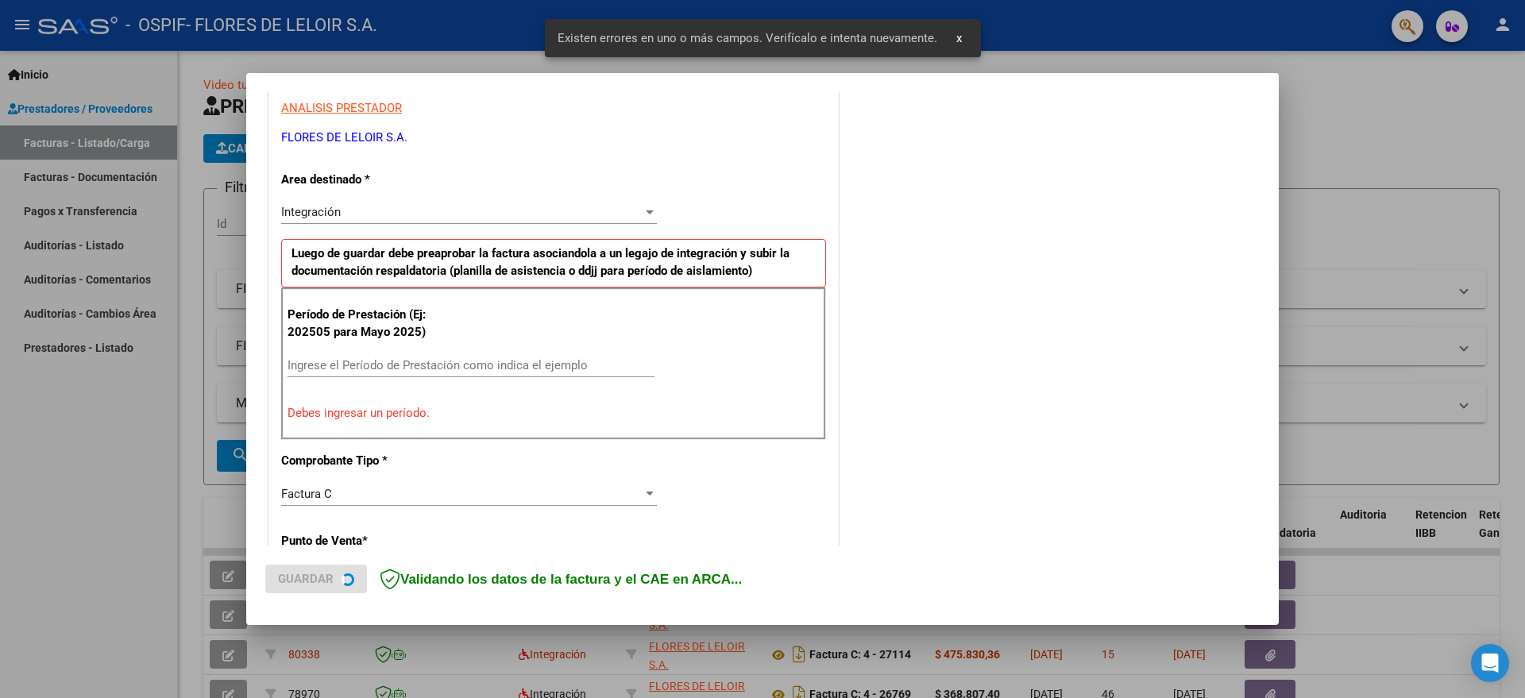
click at [428, 350] on div "Período de Prestación (Ej: 202505 para [DATE]) Ingrese el Período de Prestación…" at bounding box center [553, 364] width 545 height 152
click at [428, 357] on input "Ingrese el Período de Prestación como indica el ejemplo" at bounding box center [471, 364] width 367 height 14
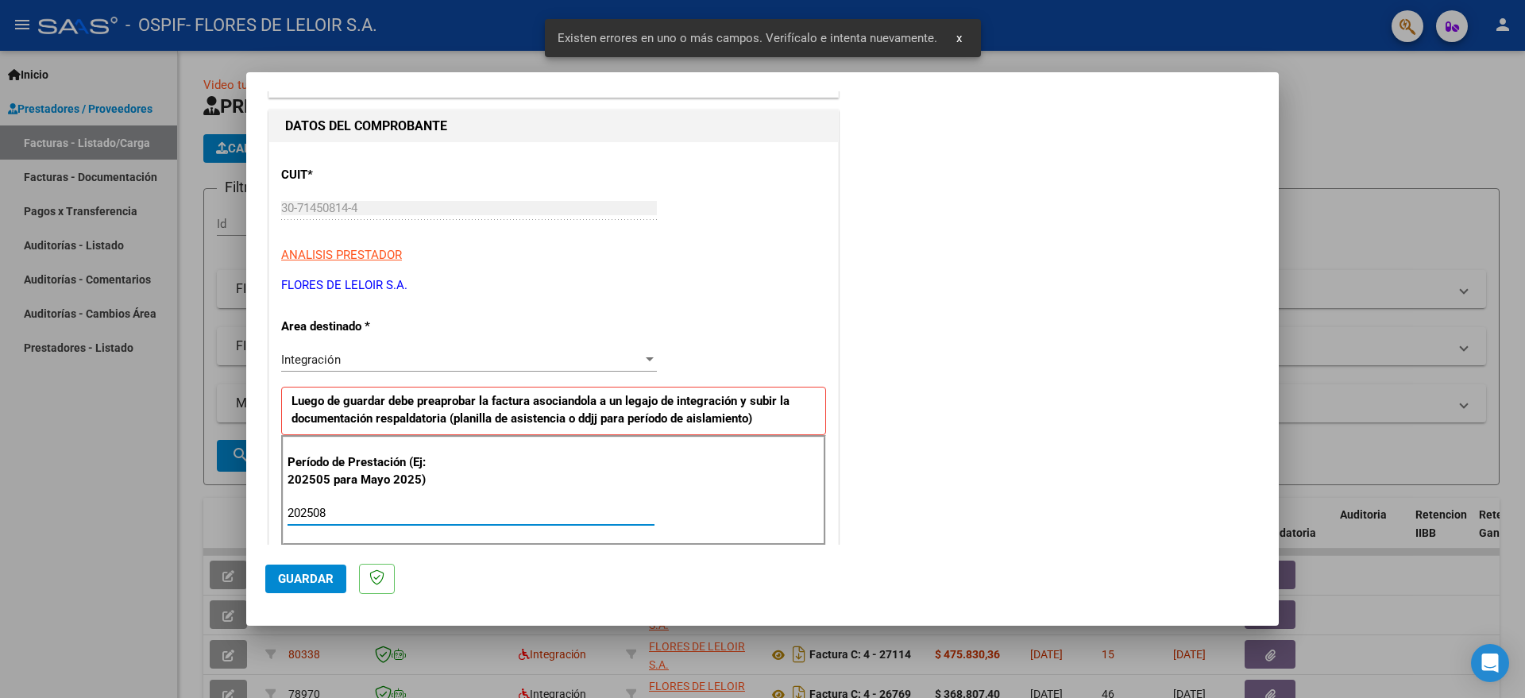
scroll to position [0, 0]
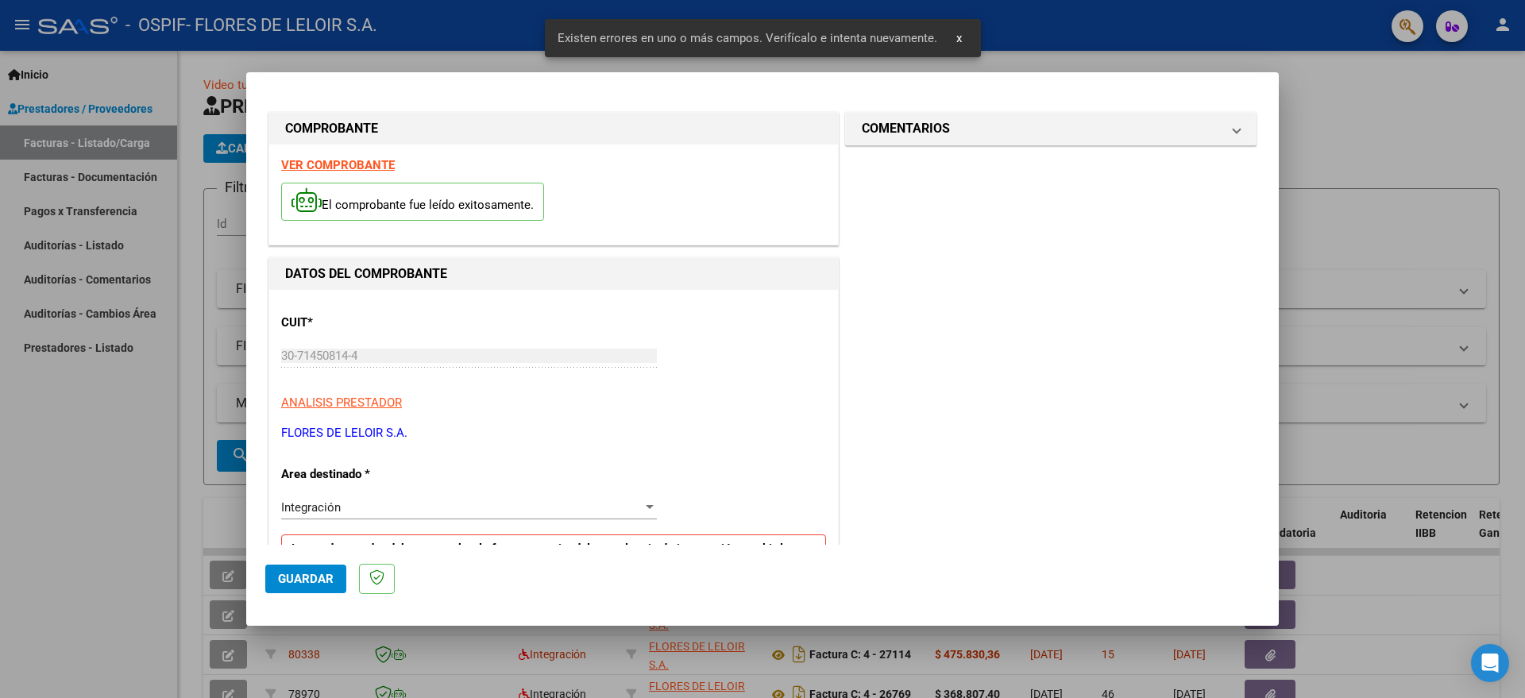
type input "202508"
click at [965, 144] on mat-expansion-panel "COMENTARIOS Comentarios del Prestador / Gerenciador:" at bounding box center [1050, 128] width 411 height 33
click at [965, 138] on mat-expansion-panel-header "COMENTARIOS" at bounding box center [1051, 129] width 410 height 32
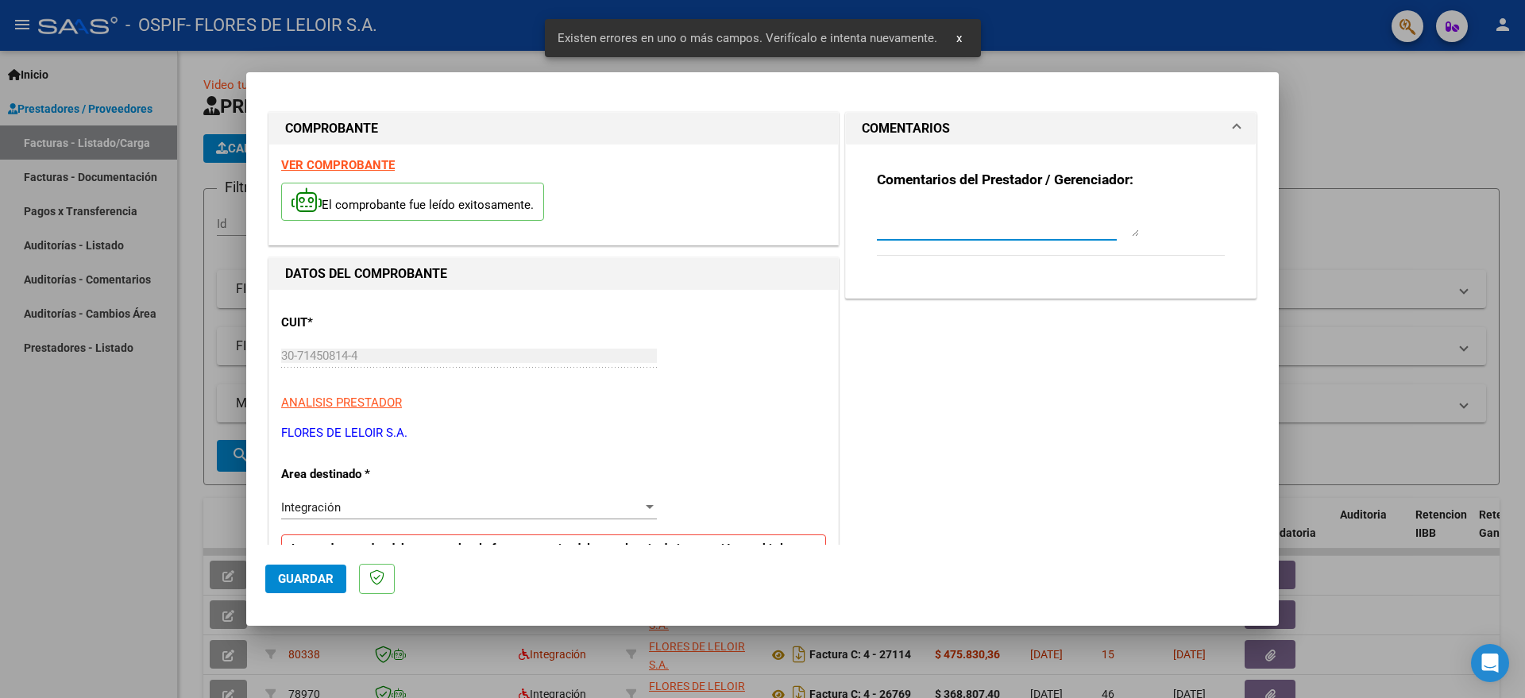
click at [941, 212] on textarea at bounding box center [1008, 221] width 262 height 32
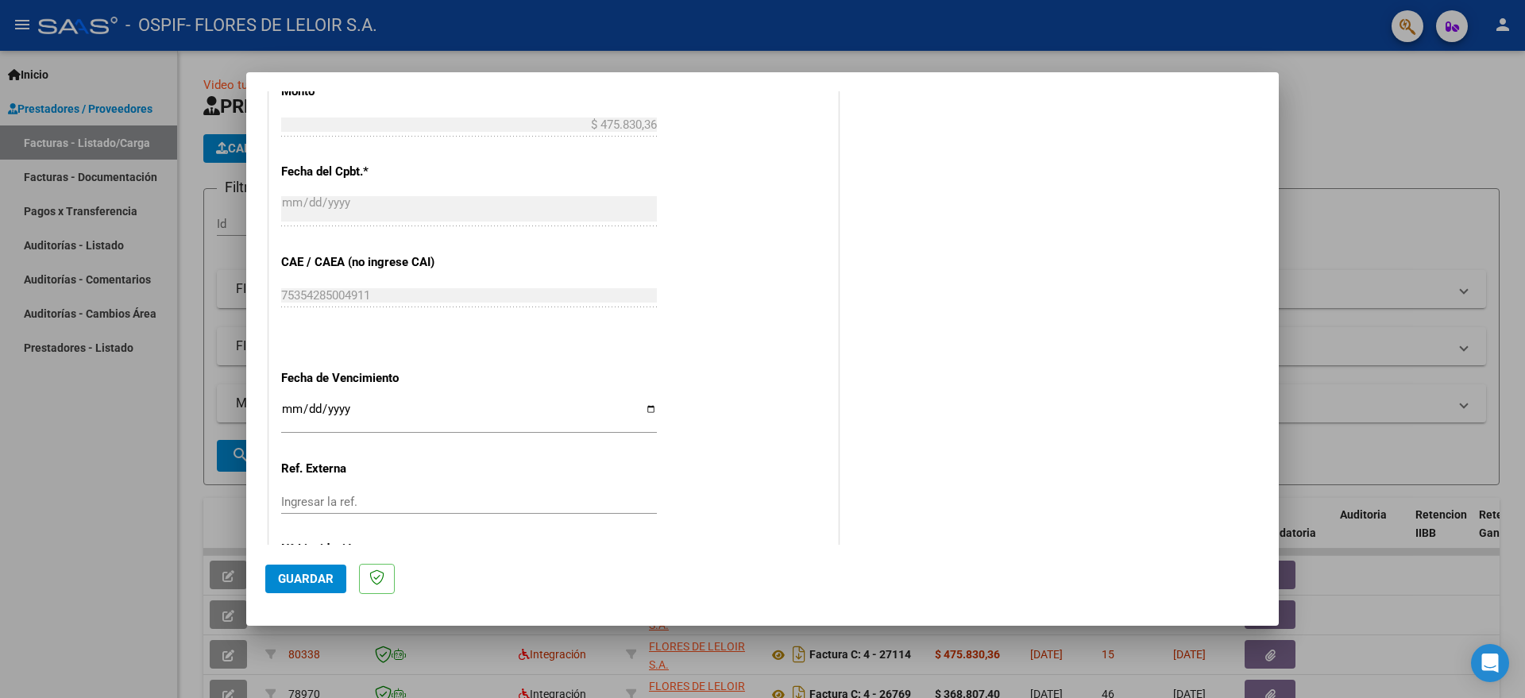
scroll to position [944, 0]
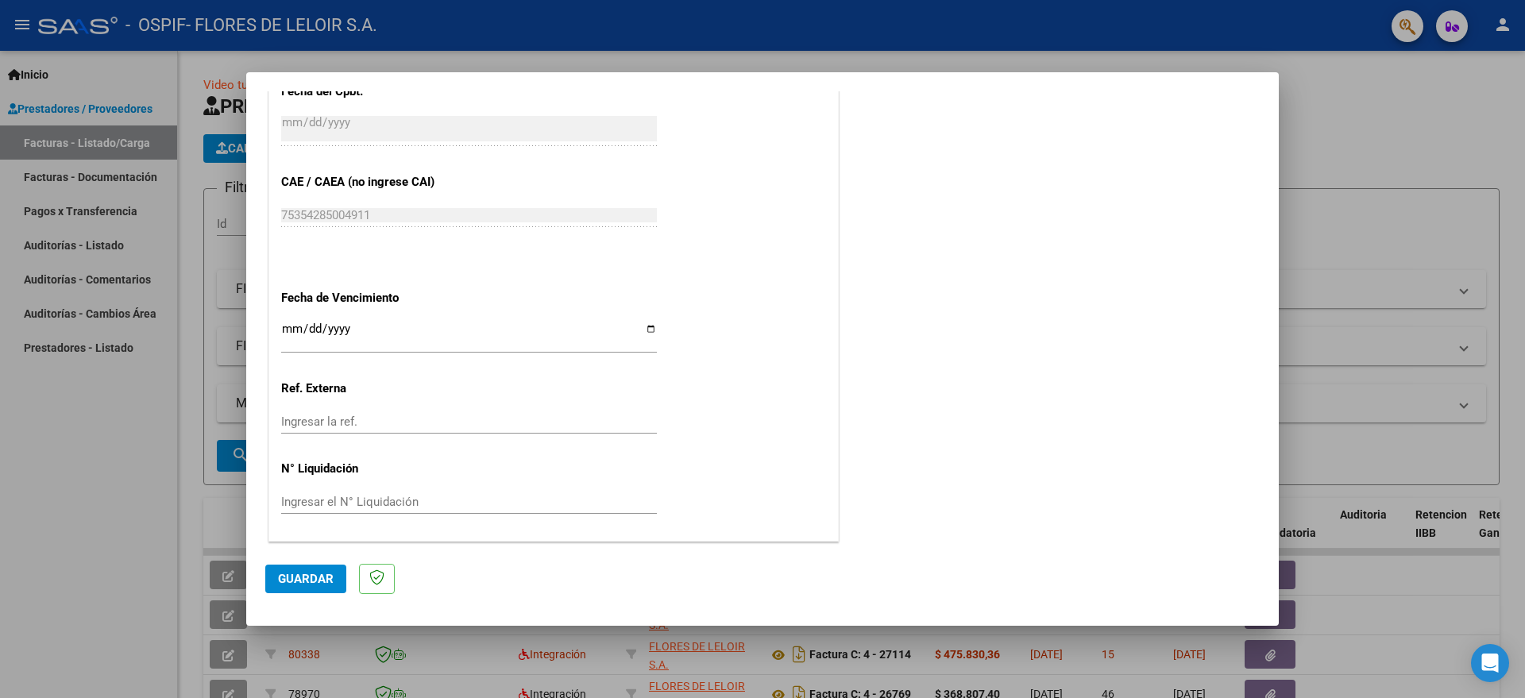
type textarea "[PERSON_NAME] [PERSON_NAME][DATE]"
click at [641, 327] on input "Ingresar la fecha" at bounding box center [469, 334] width 376 height 25
type input "[DATE]"
click at [315, 580] on span "Guardar" at bounding box center [306, 579] width 56 height 14
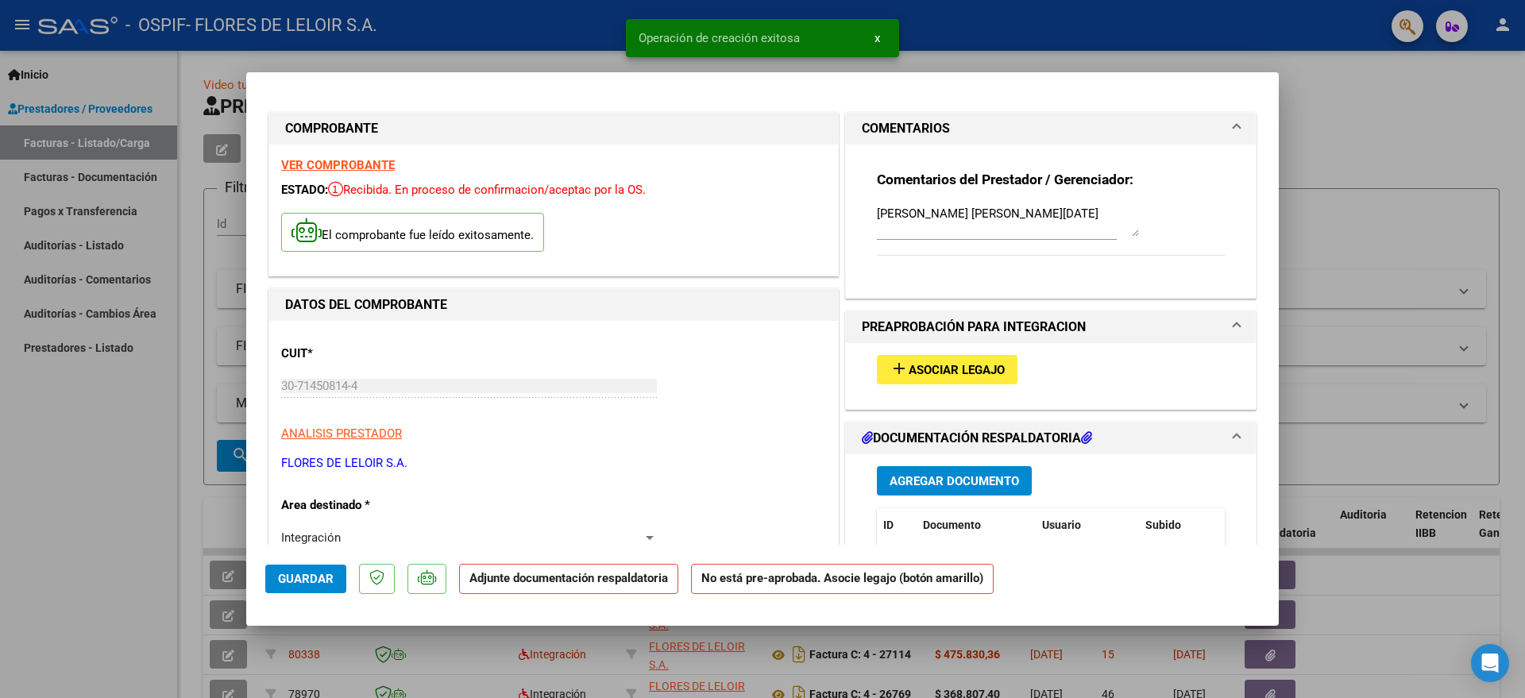
click at [934, 368] on span "Asociar Legajo" at bounding box center [957, 370] width 96 height 14
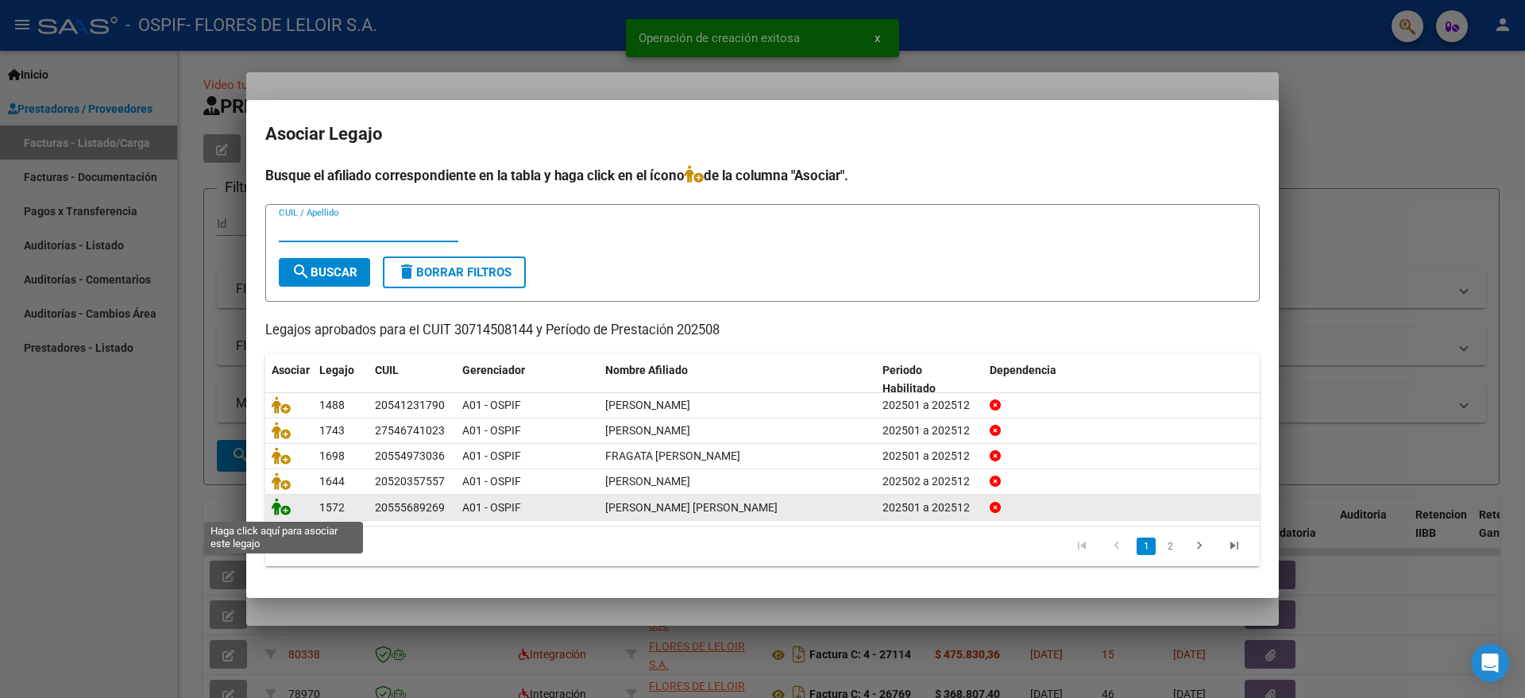
click at [277, 500] on icon at bounding box center [281, 506] width 19 height 17
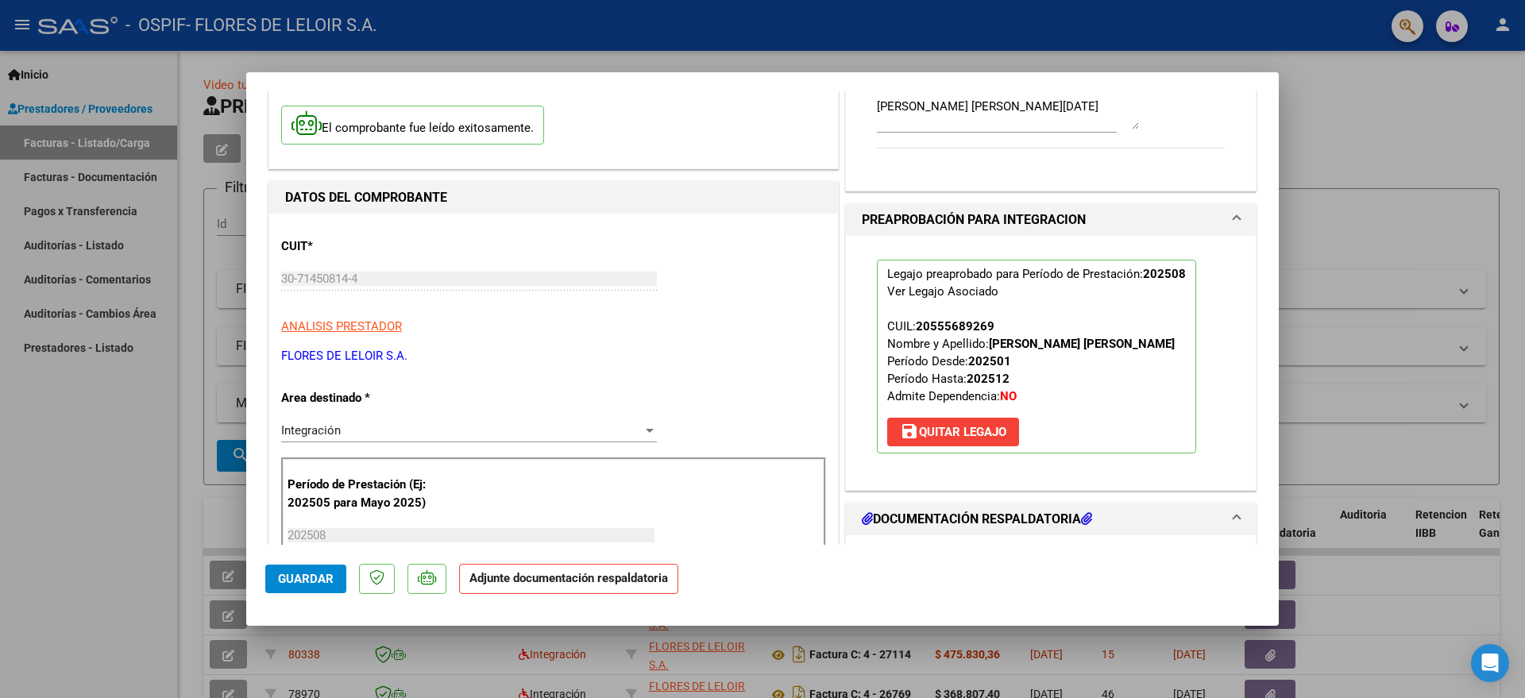
scroll to position [496, 0]
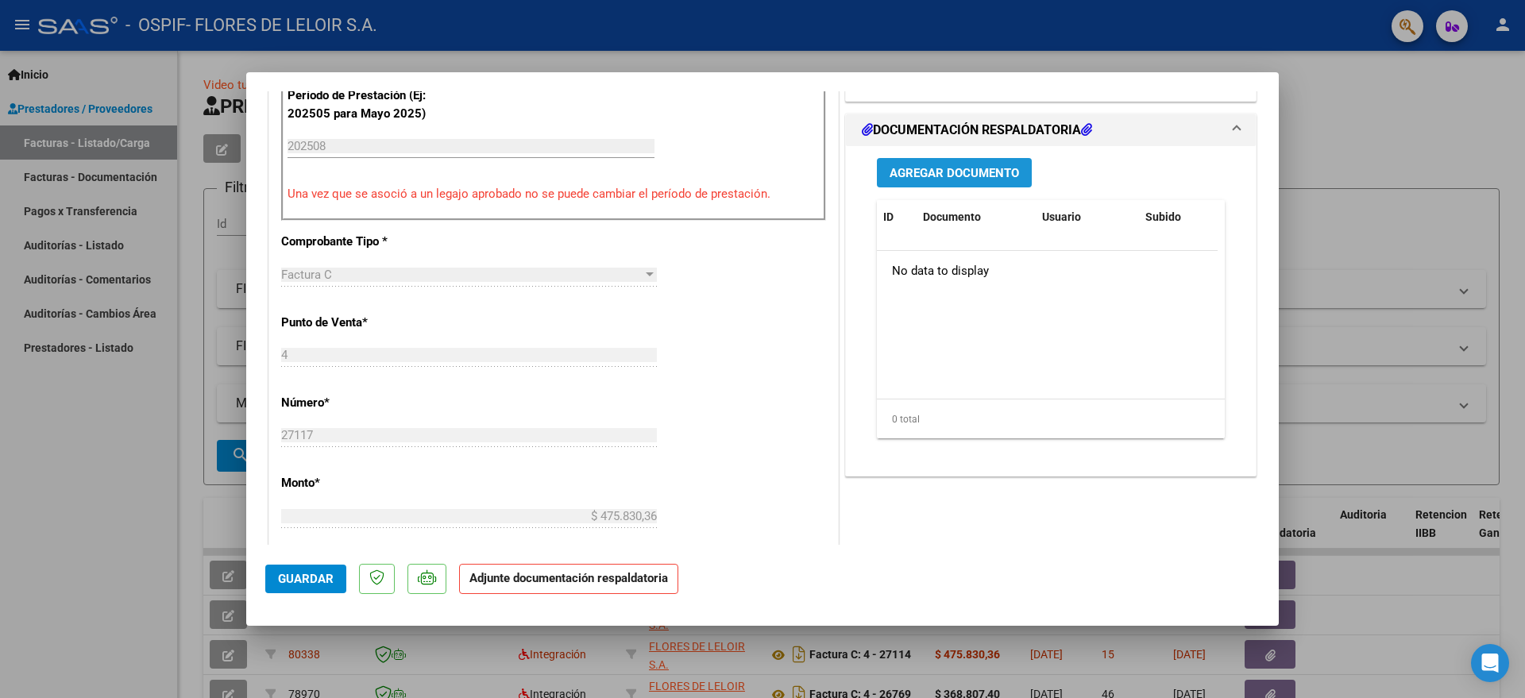
click at [942, 167] on span "Agregar Documento" at bounding box center [954, 173] width 129 height 14
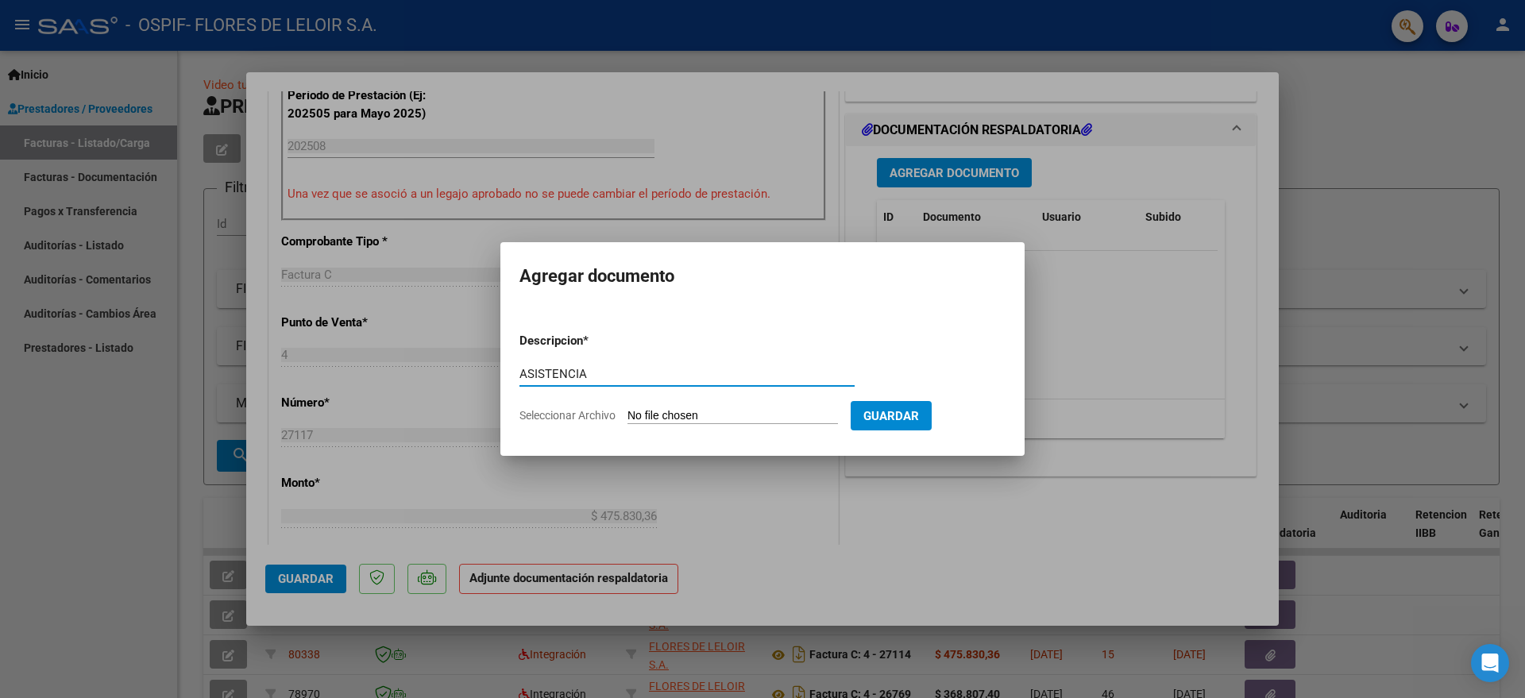
type input "ASISTENCIA"
click at [662, 410] on input "Seleccionar Archivo" at bounding box center [732, 416] width 210 height 15
type input "C:\fakepath\[PERSON_NAME] PLANILLA AGOSTO.pdf"
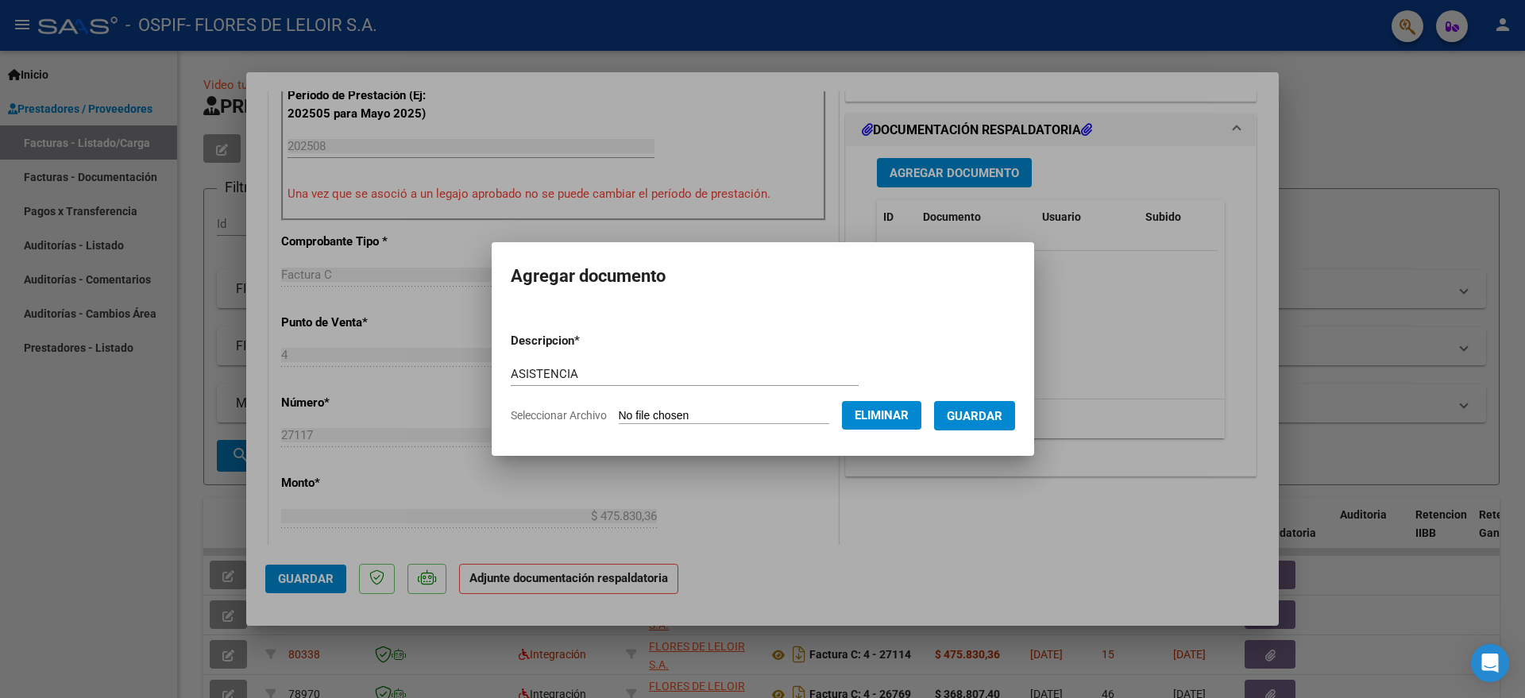
click at [1002, 418] on span "Guardar" at bounding box center [975, 416] width 56 height 14
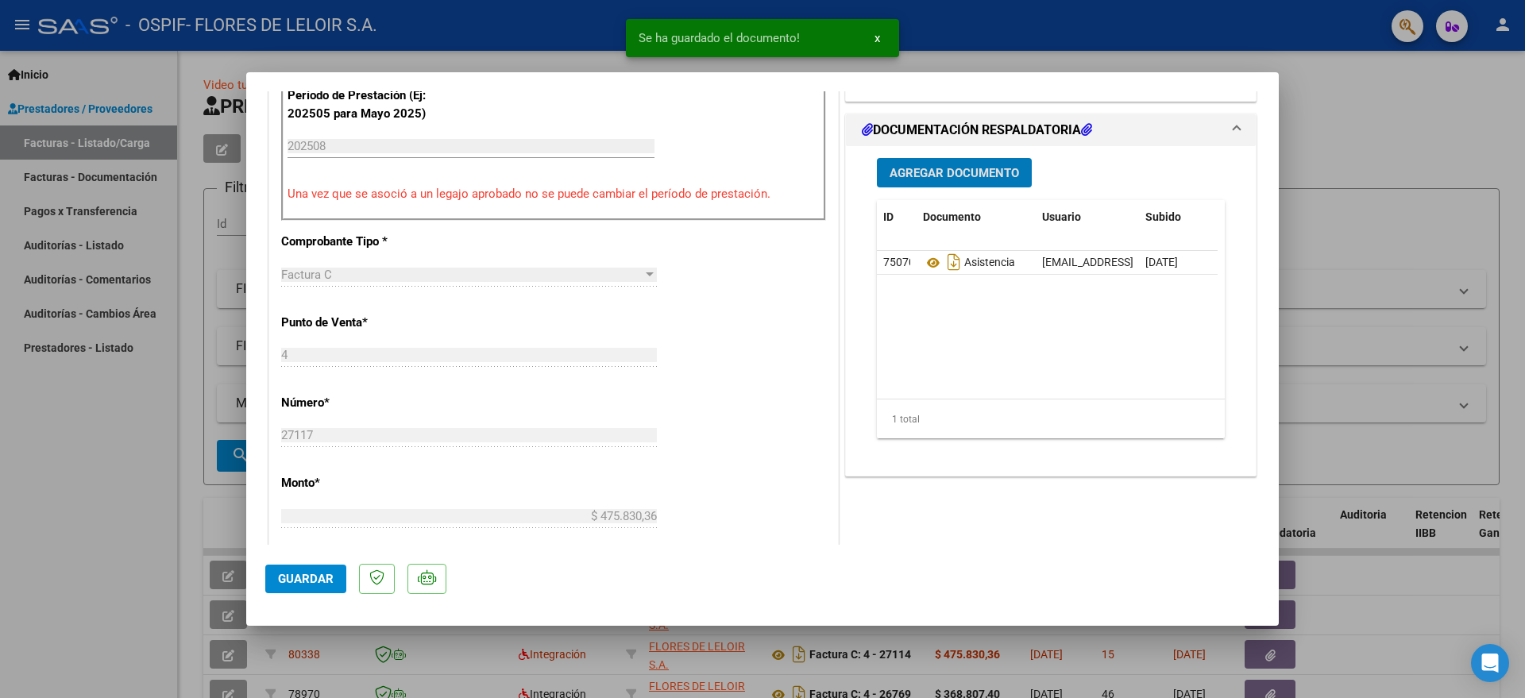
scroll to position [894, 0]
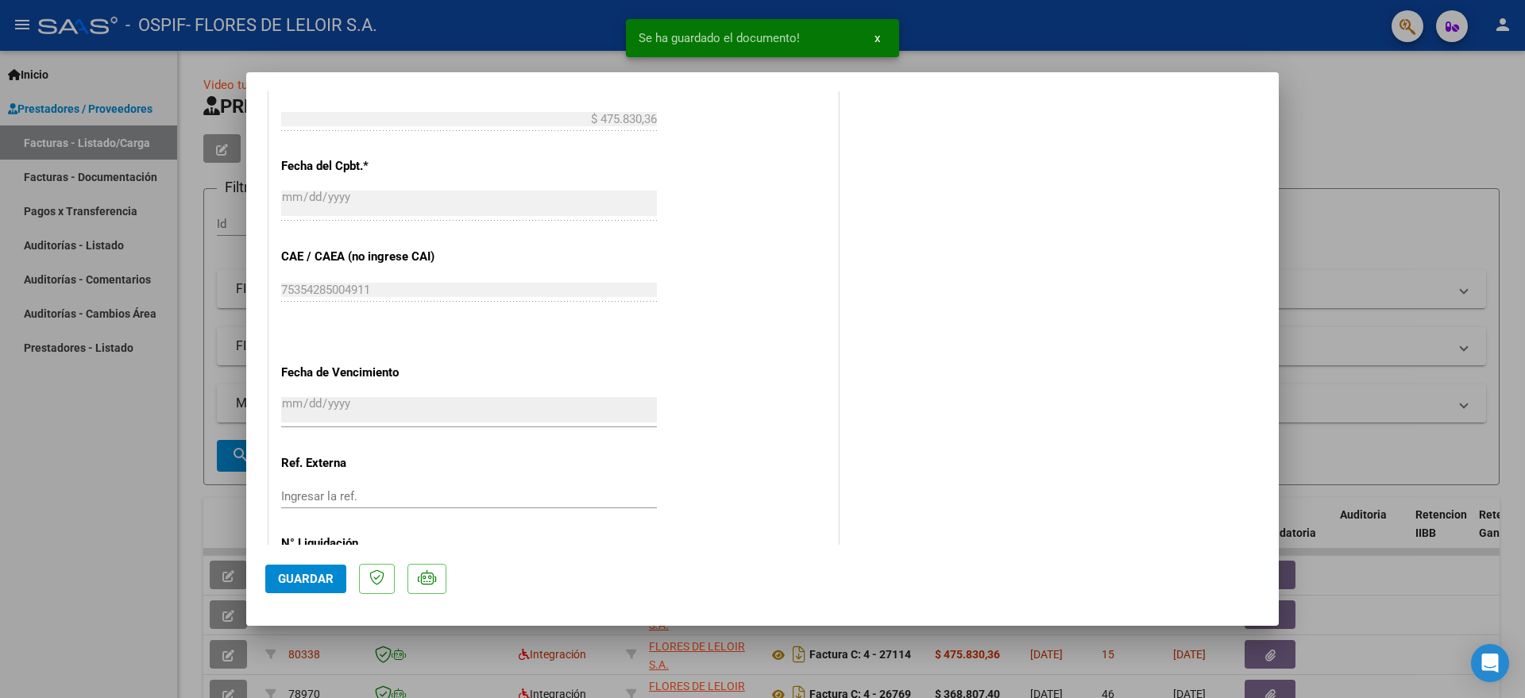
drag, startPoint x: 342, startPoint y: 593, endPoint x: 334, endPoint y: 588, distance: 9.7
click at [338, 591] on mat-dialog-actions "Guardar" at bounding box center [762, 576] width 994 height 63
drag, startPoint x: 334, startPoint y: 588, endPoint x: 300, endPoint y: 533, distance: 64.6
click at [334, 587] on button "Guardar" at bounding box center [305, 579] width 81 height 29
click at [164, 382] on div at bounding box center [762, 349] width 1525 height 698
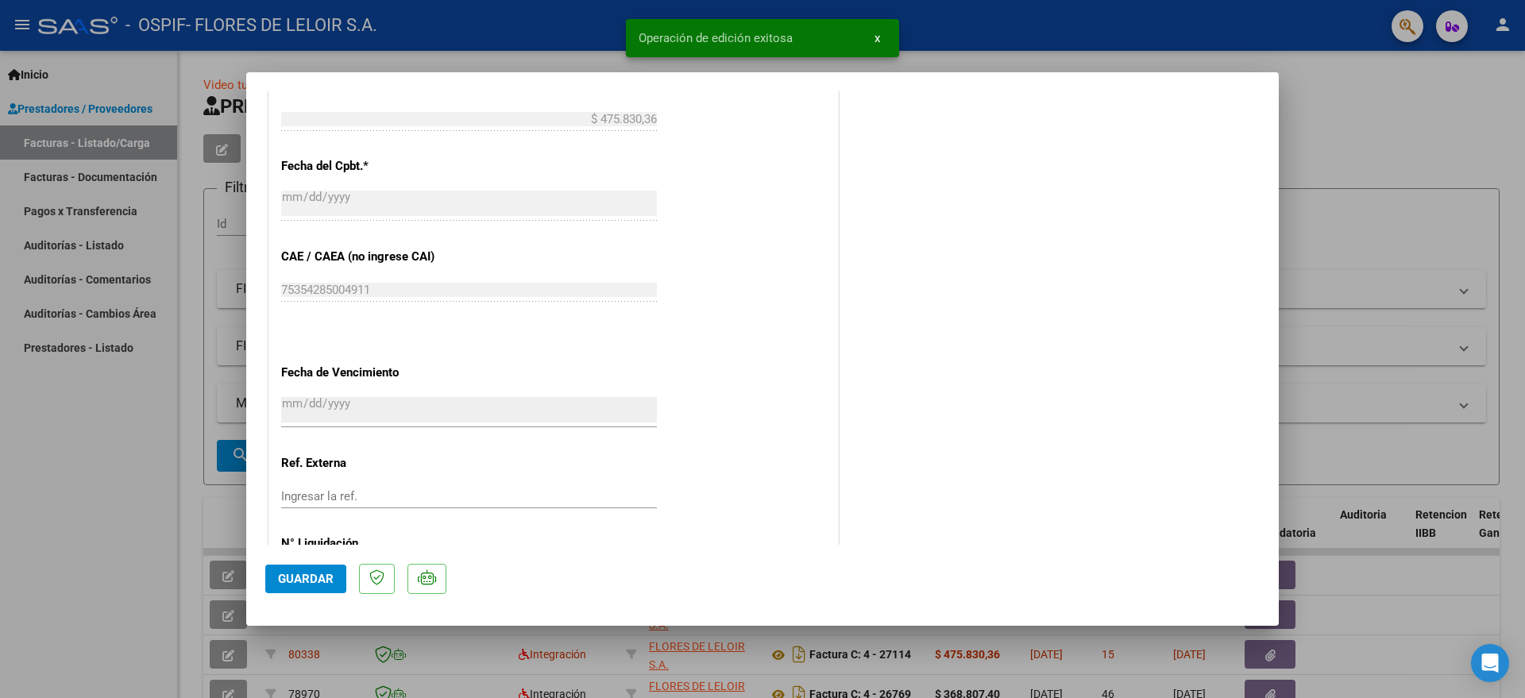
type input "$ 0,00"
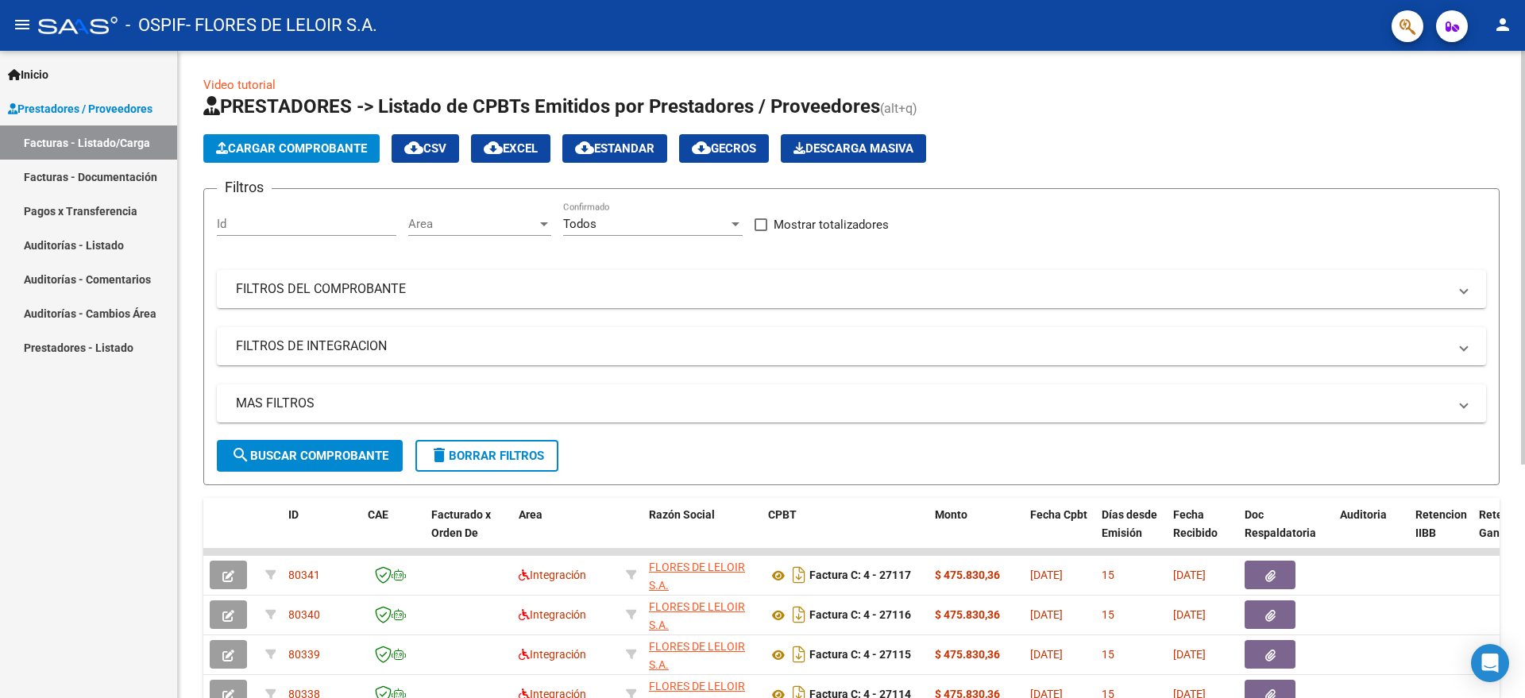
click at [331, 143] on span "Cargar Comprobante" at bounding box center [291, 148] width 151 height 14
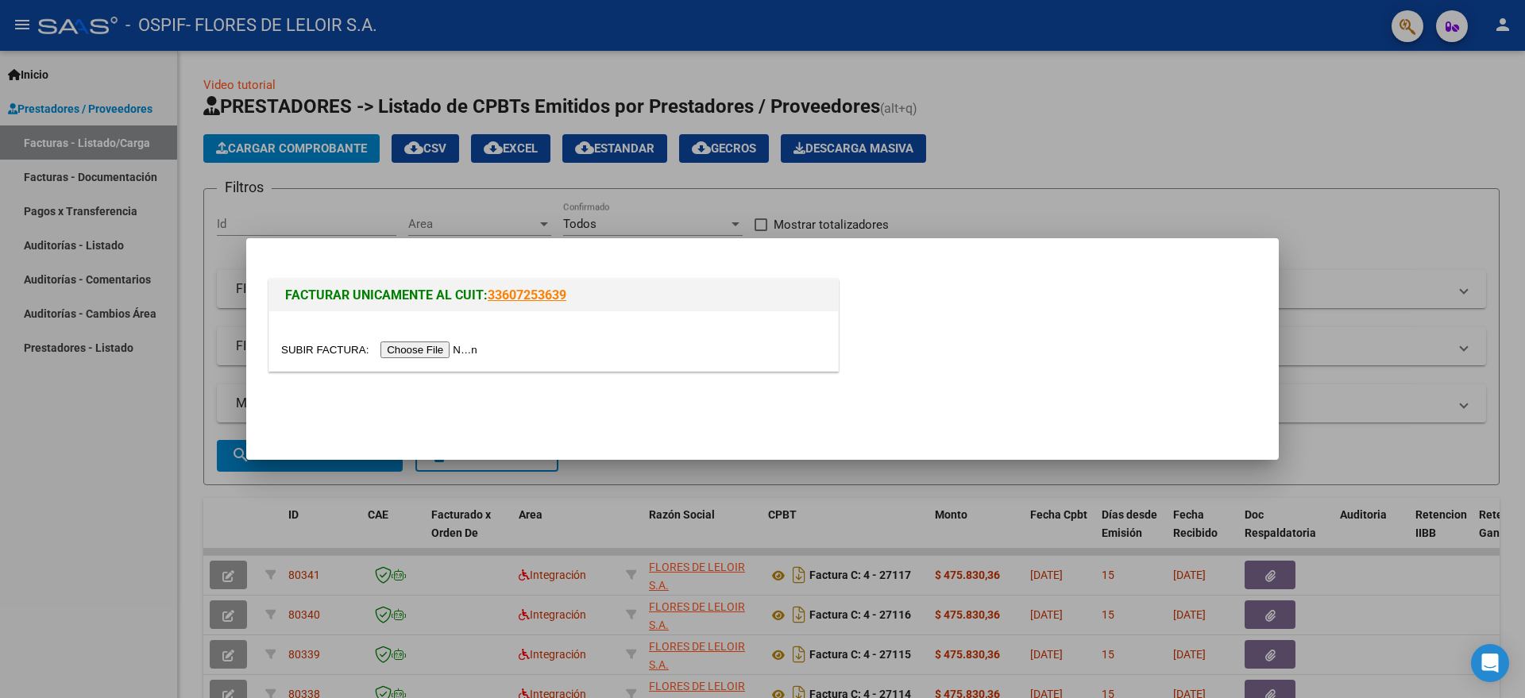
click at [414, 293] on span "FACTURAR UNICAMENTE AL CUIT:" at bounding box center [386, 295] width 203 height 15
click at [445, 345] on input "file" at bounding box center [381, 350] width 201 height 17
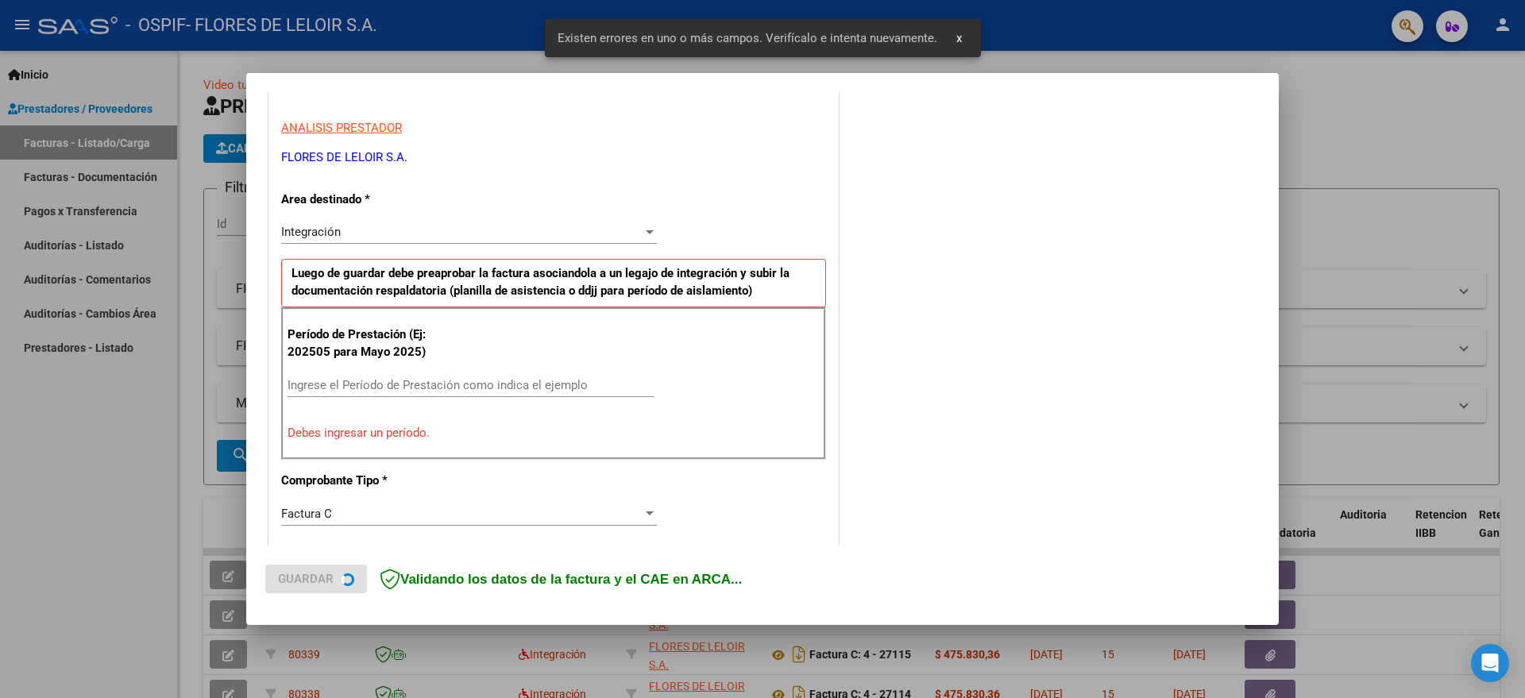
scroll to position [296, 0]
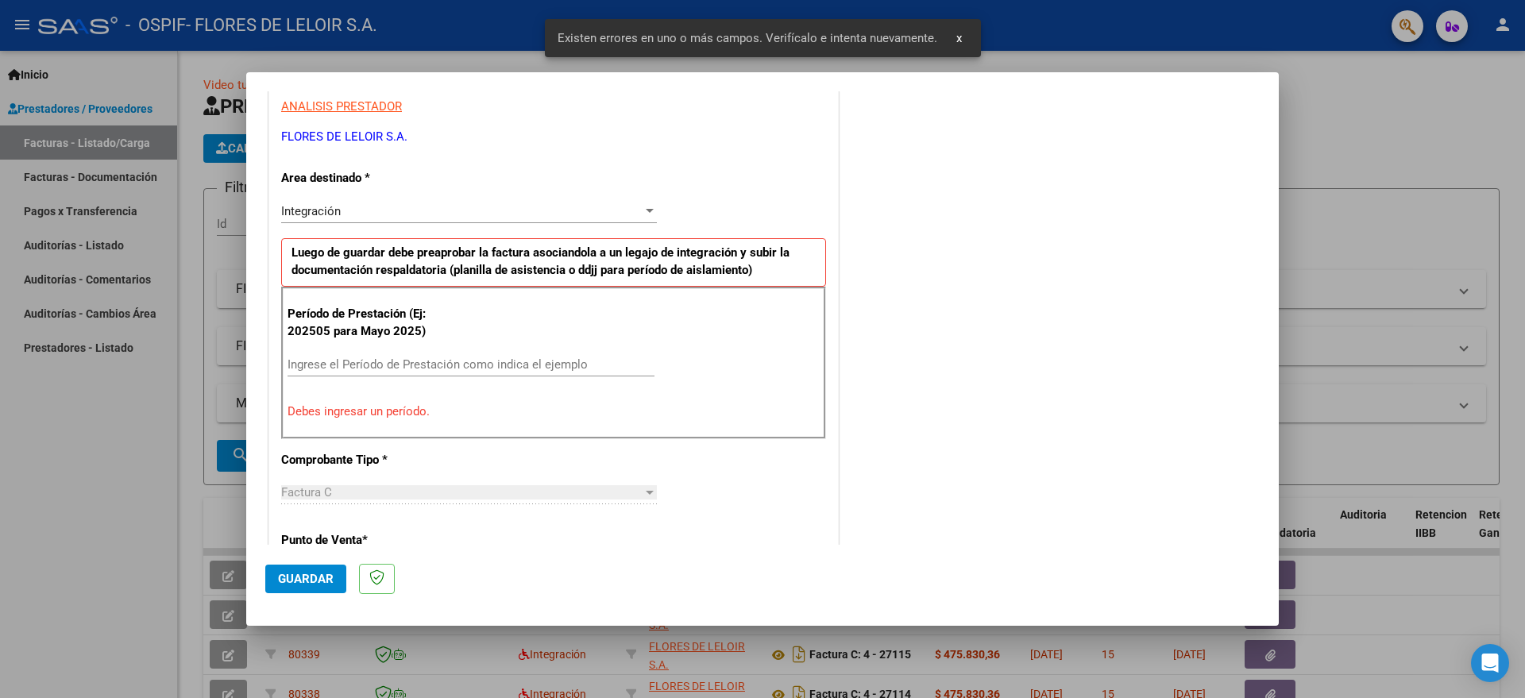
click at [453, 353] on div "Ingrese el Período de Prestación como indica el ejemplo" at bounding box center [471, 365] width 367 height 24
click at [452, 357] on input "Ingrese el Período de Prestación como indica el ejemplo" at bounding box center [471, 364] width 367 height 14
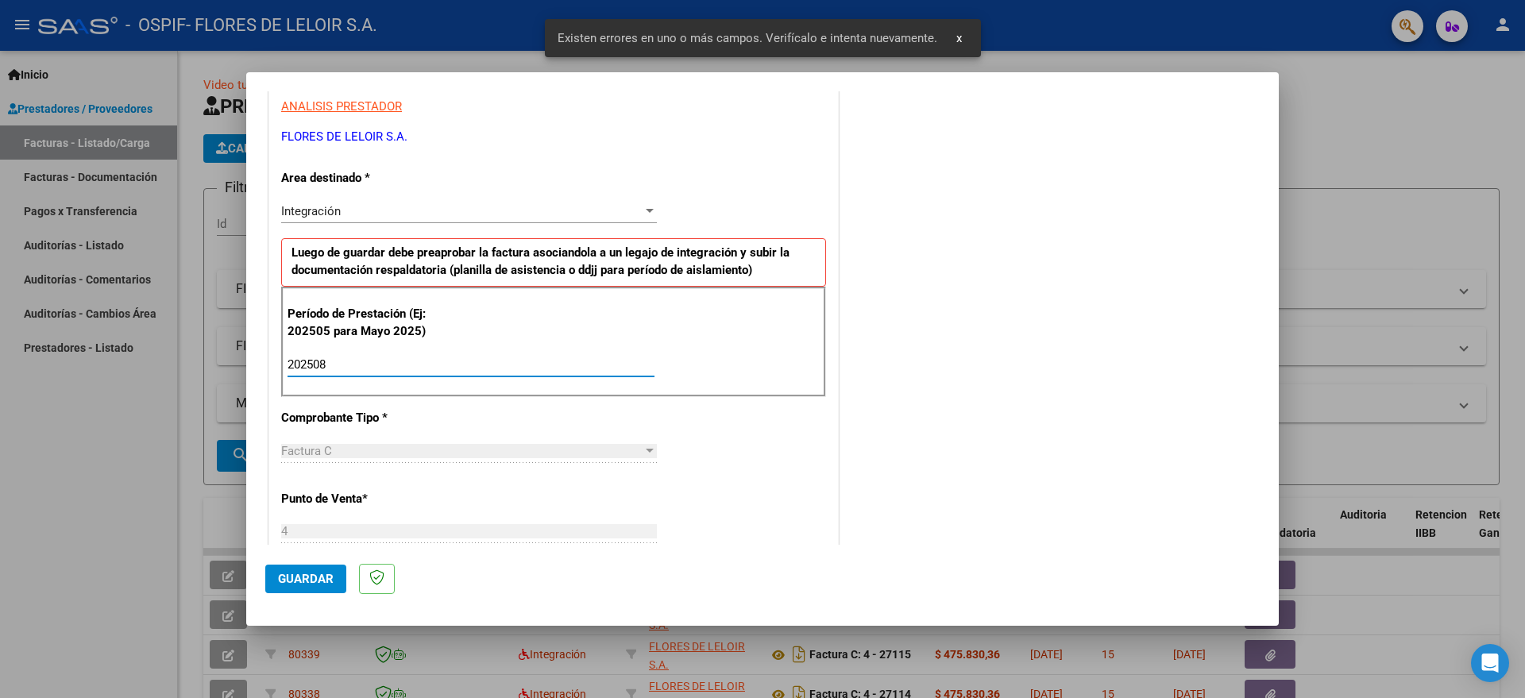
scroll to position [0, 0]
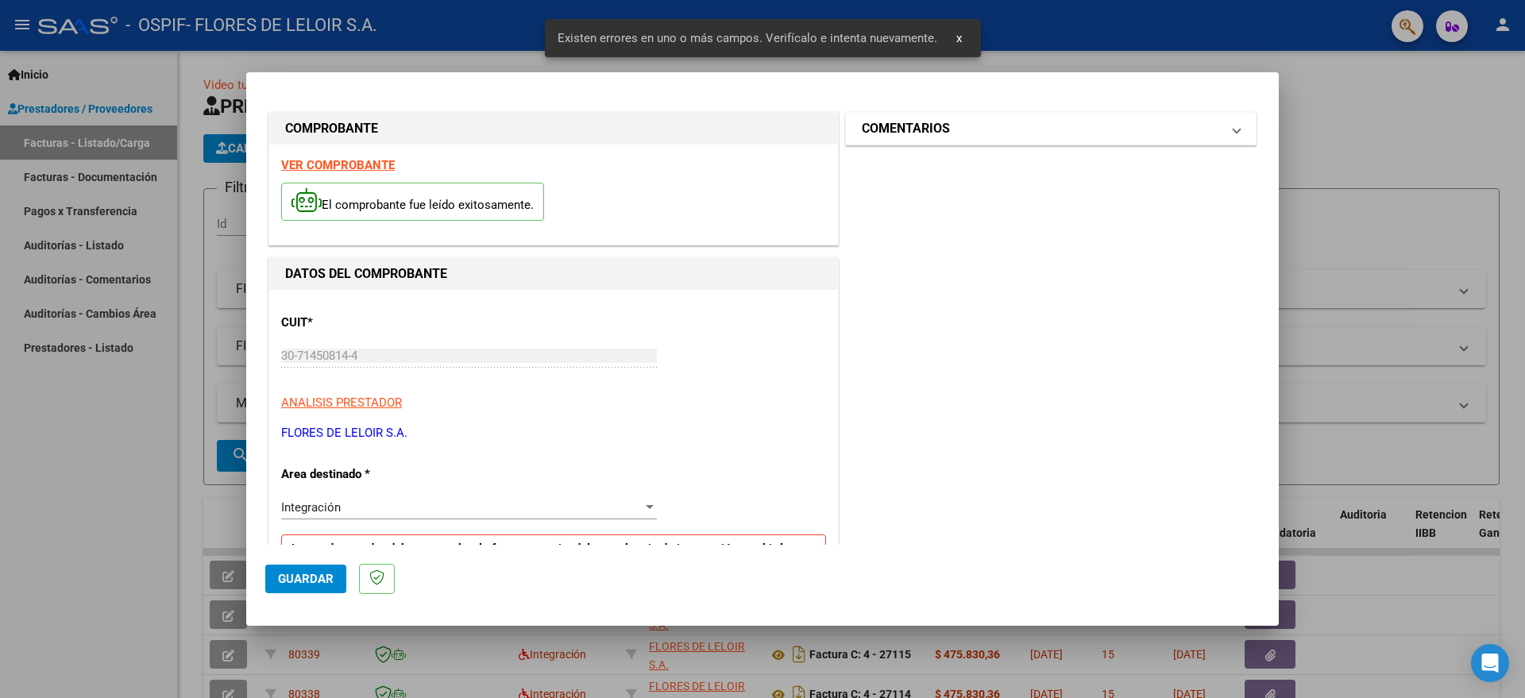
type input "202508"
click at [916, 135] on h1 "COMENTARIOS" at bounding box center [906, 128] width 88 height 19
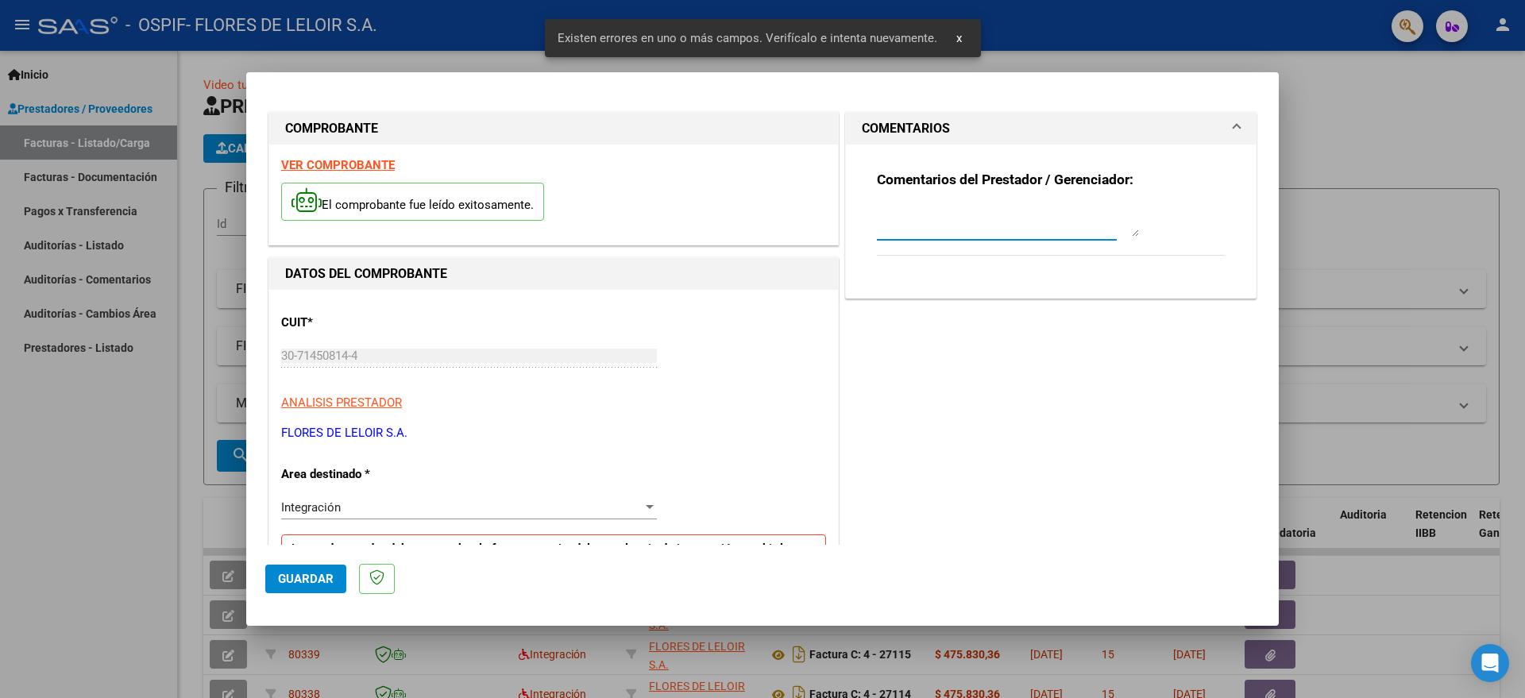
click at [918, 213] on textarea at bounding box center [1008, 221] width 262 height 32
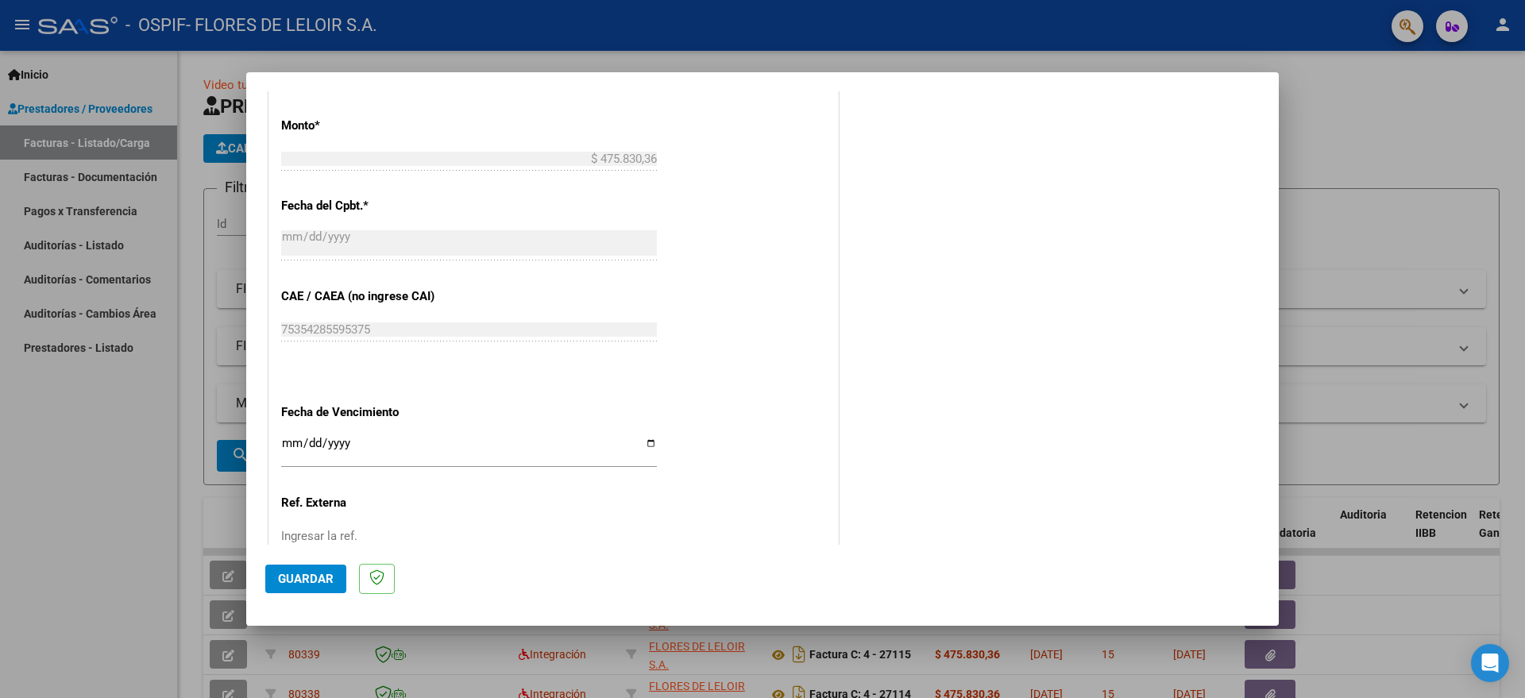
scroll to position [944, 0]
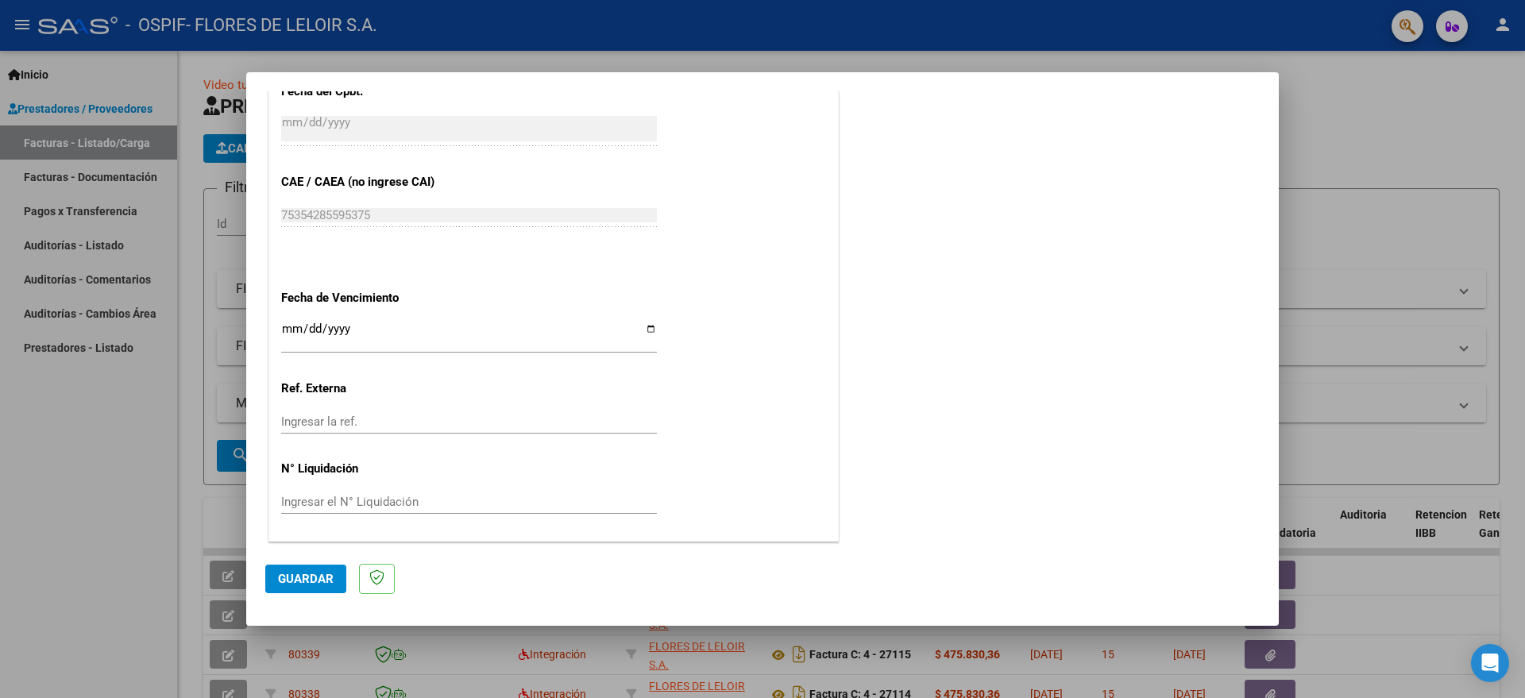
type textarea "[PERSON_NAME][DATE]"
click at [643, 327] on input "Ingresar la fecha" at bounding box center [469, 334] width 376 height 25
type input "[DATE]"
click at [290, 577] on span "Guardar" at bounding box center [306, 579] width 56 height 14
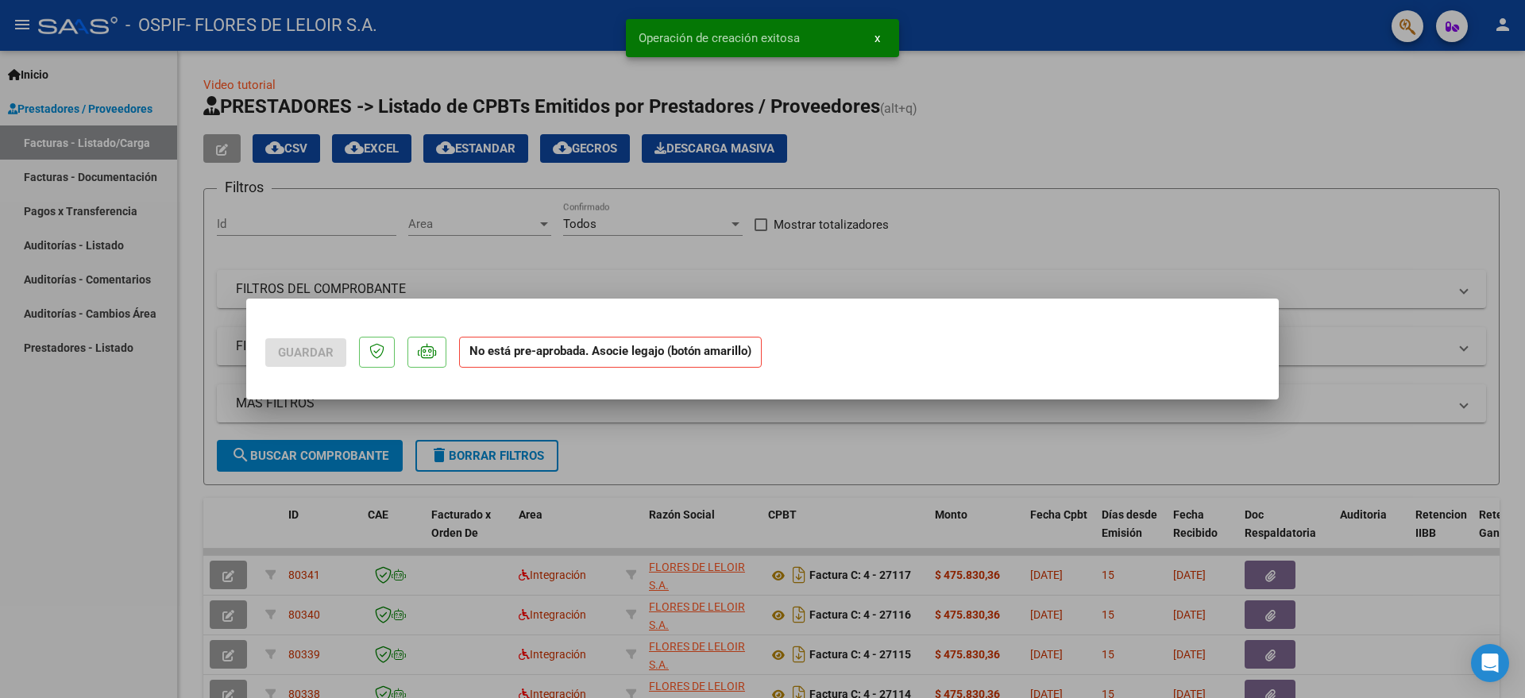
scroll to position [0, 0]
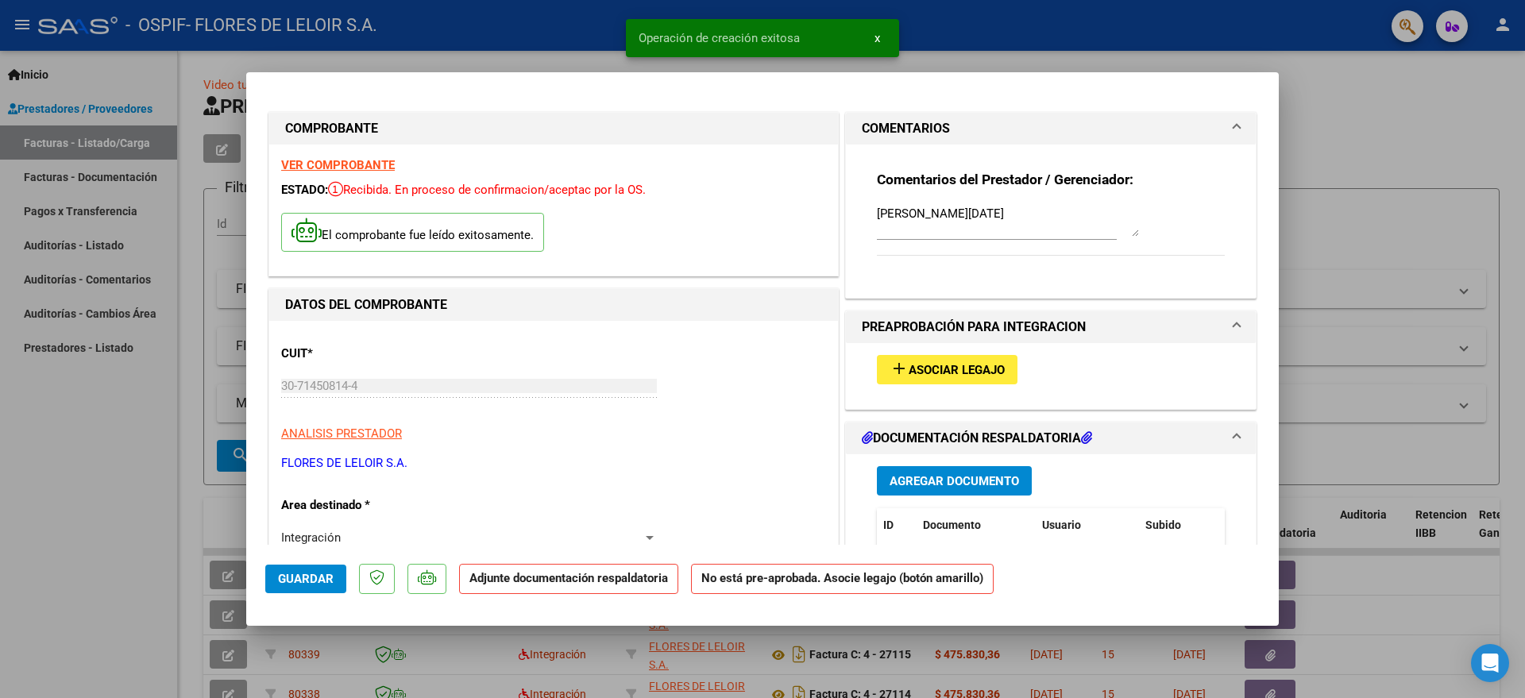
click at [928, 362] on span "add Asociar Legajo" at bounding box center [947, 369] width 115 height 14
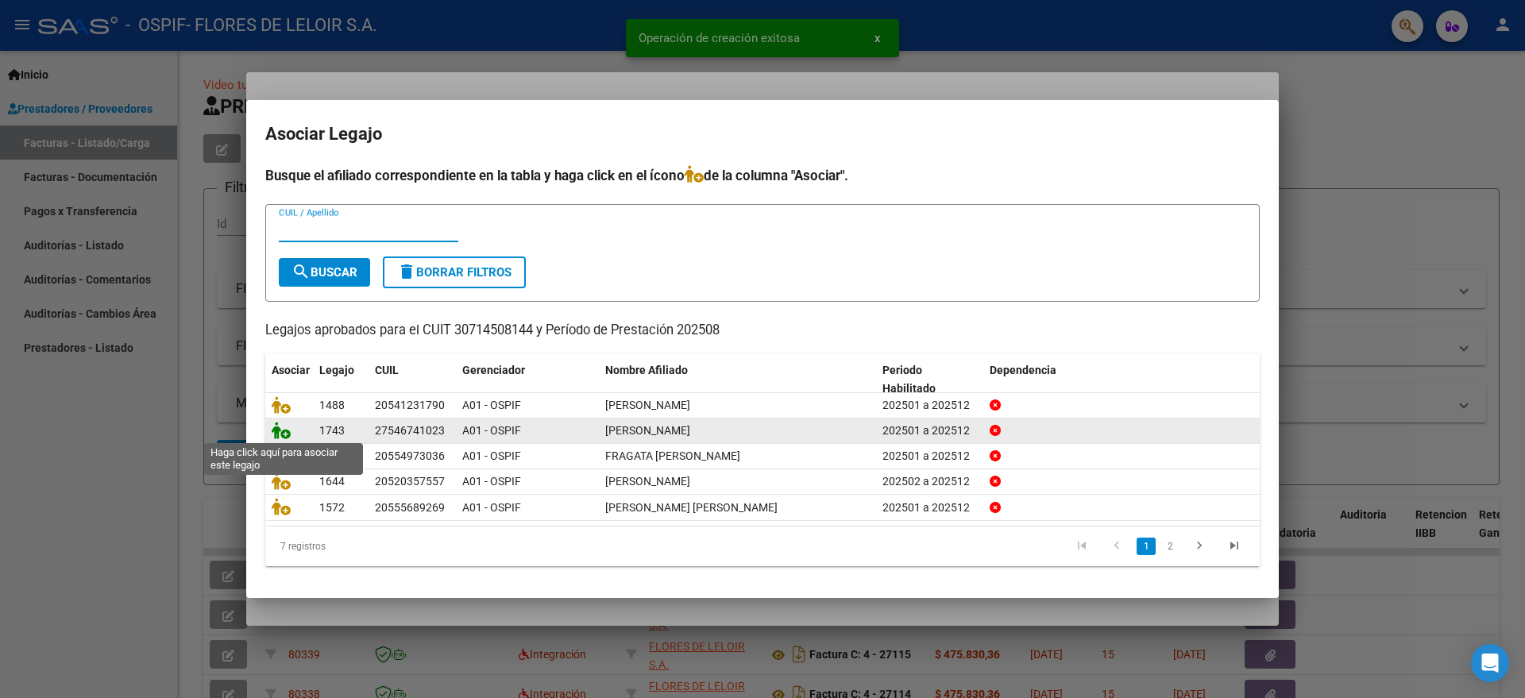
click at [289, 429] on icon at bounding box center [281, 430] width 19 height 17
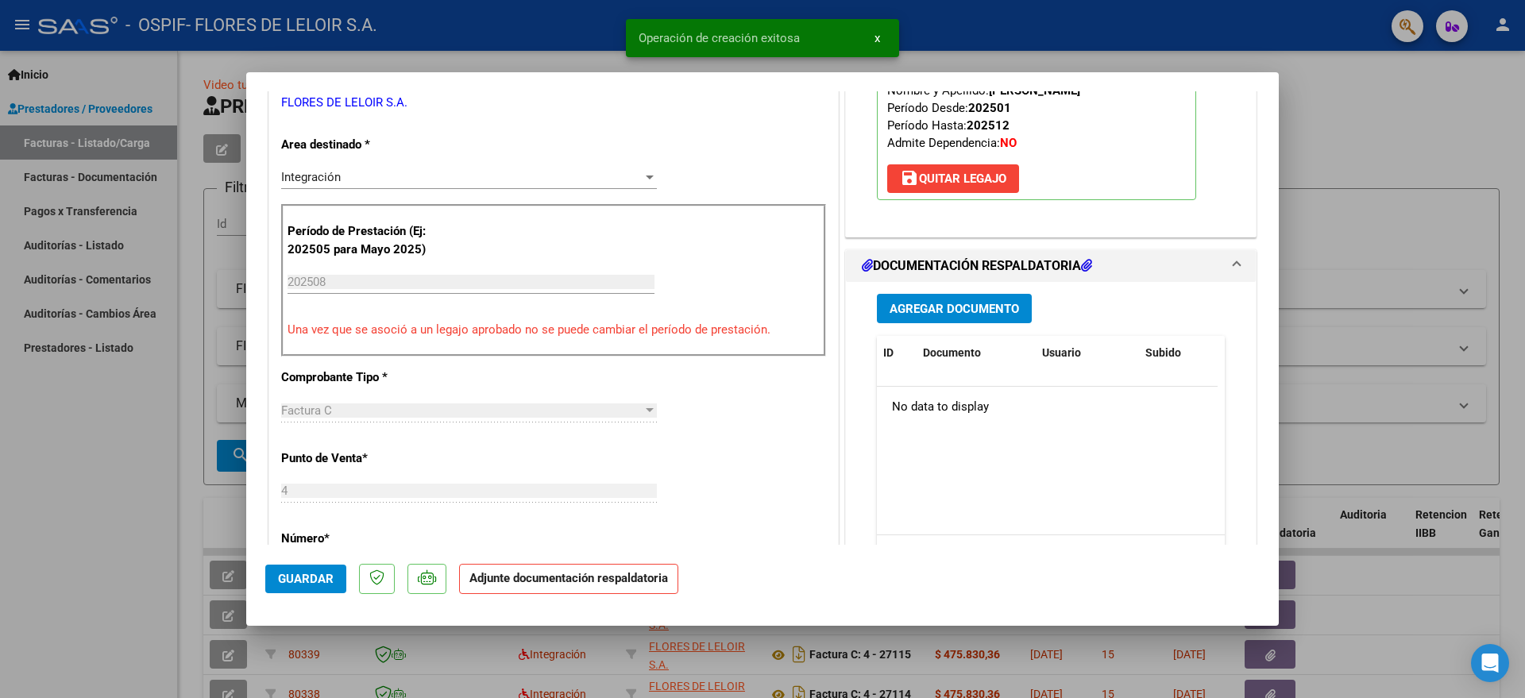
scroll to position [496, 0]
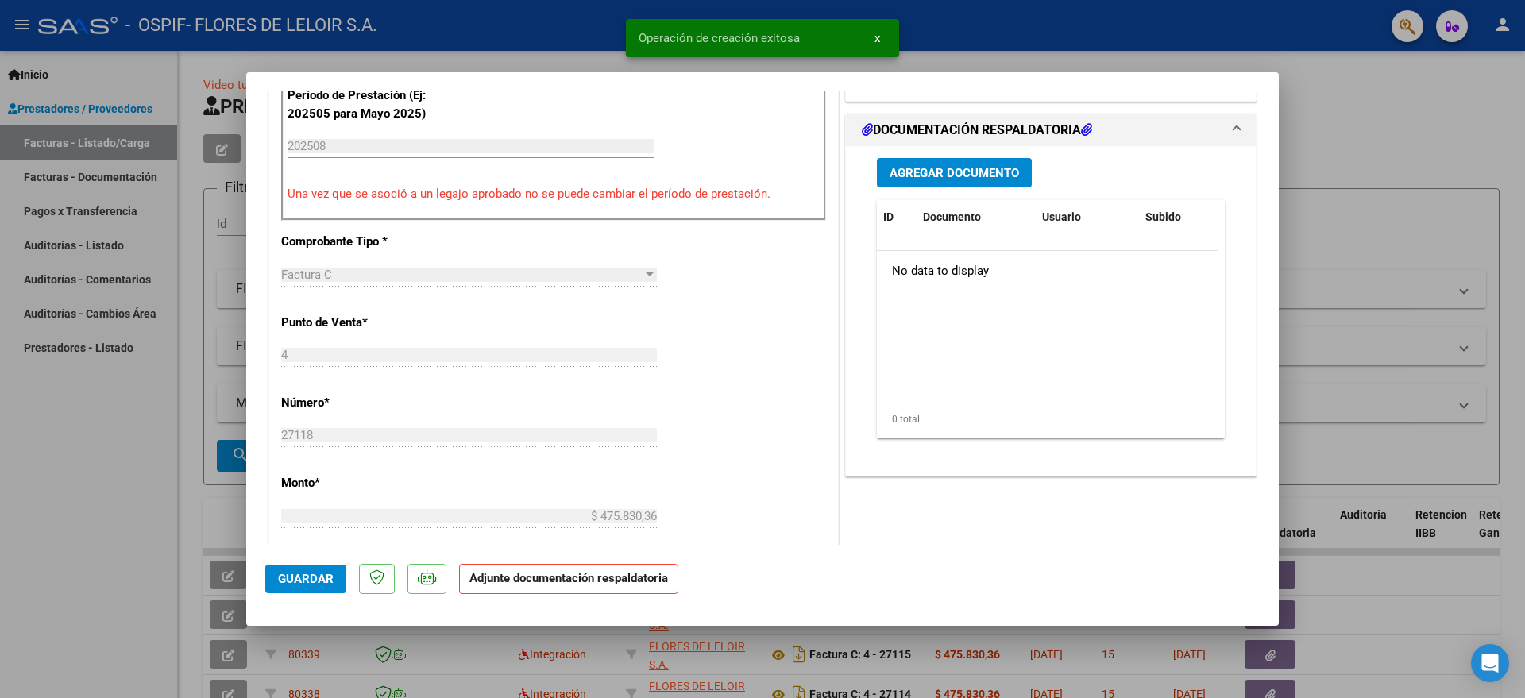
click at [934, 155] on div "Agregar Documento ID Documento Usuario Subido Acción No data to display 0 total…" at bounding box center [1051, 304] width 372 height 317
click at [936, 168] on span "Agregar Documento" at bounding box center [954, 173] width 129 height 14
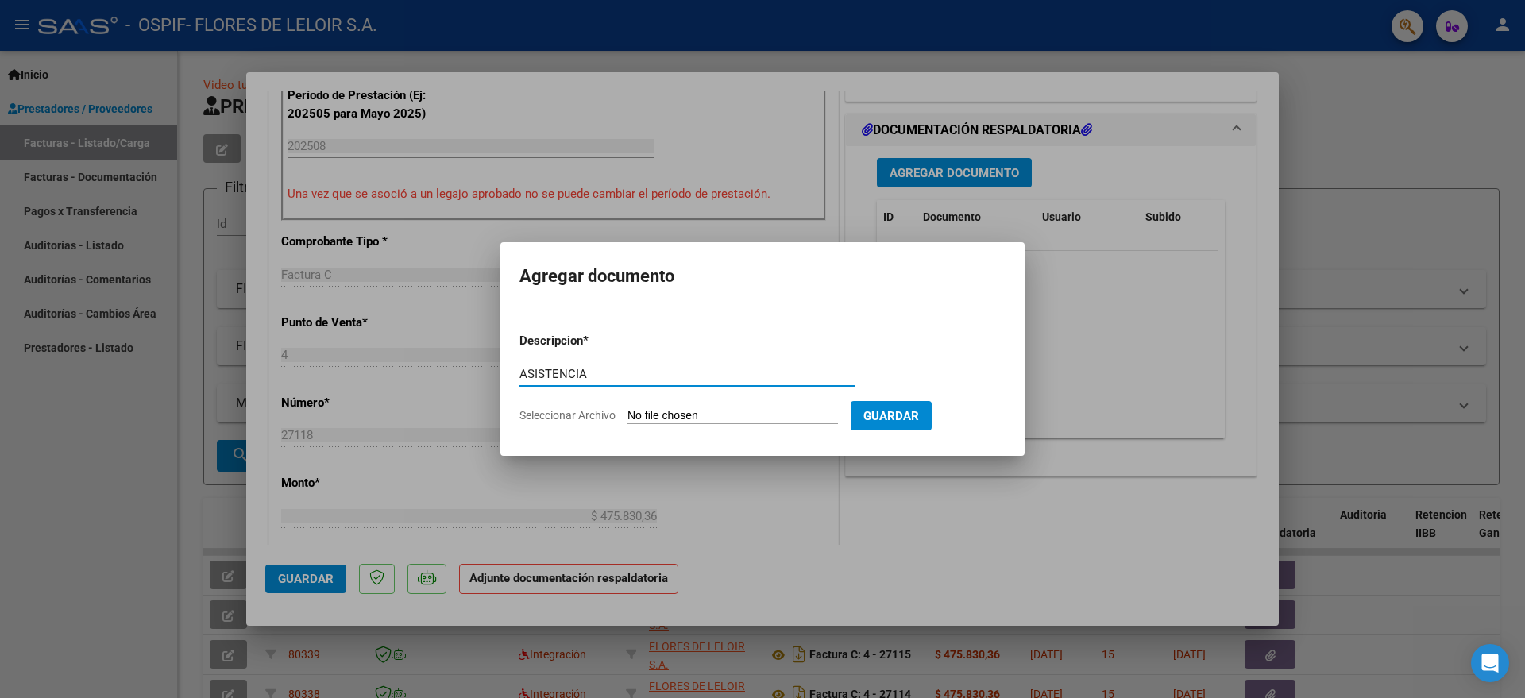
type input "ASISTENCIA"
click at [696, 416] on input "Seleccionar Archivo" at bounding box center [732, 416] width 210 height 15
type input "C:\fakepath\[PERSON_NAME] PLANILLA AGOSTO.pdf"
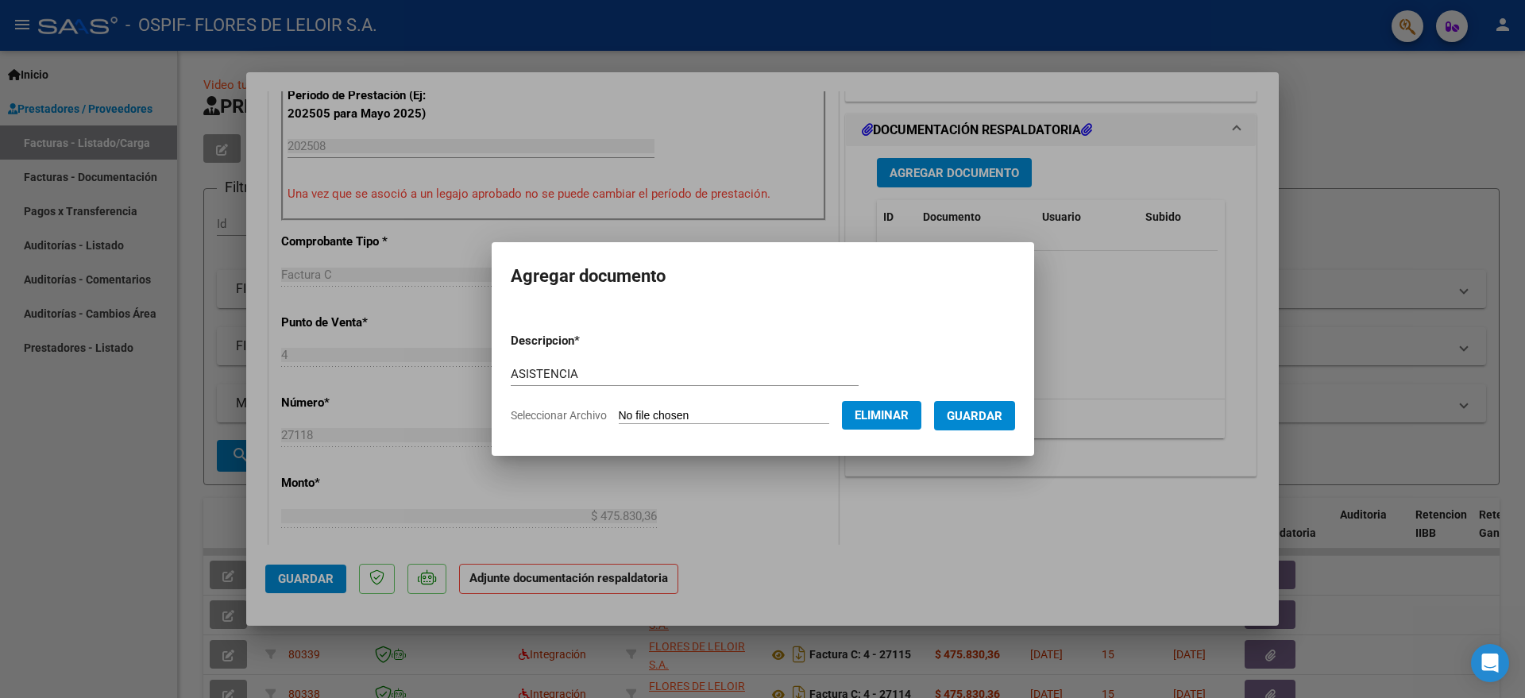
click at [997, 424] on button "Guardar" at bounding box center [974, 415] width 81 height 29
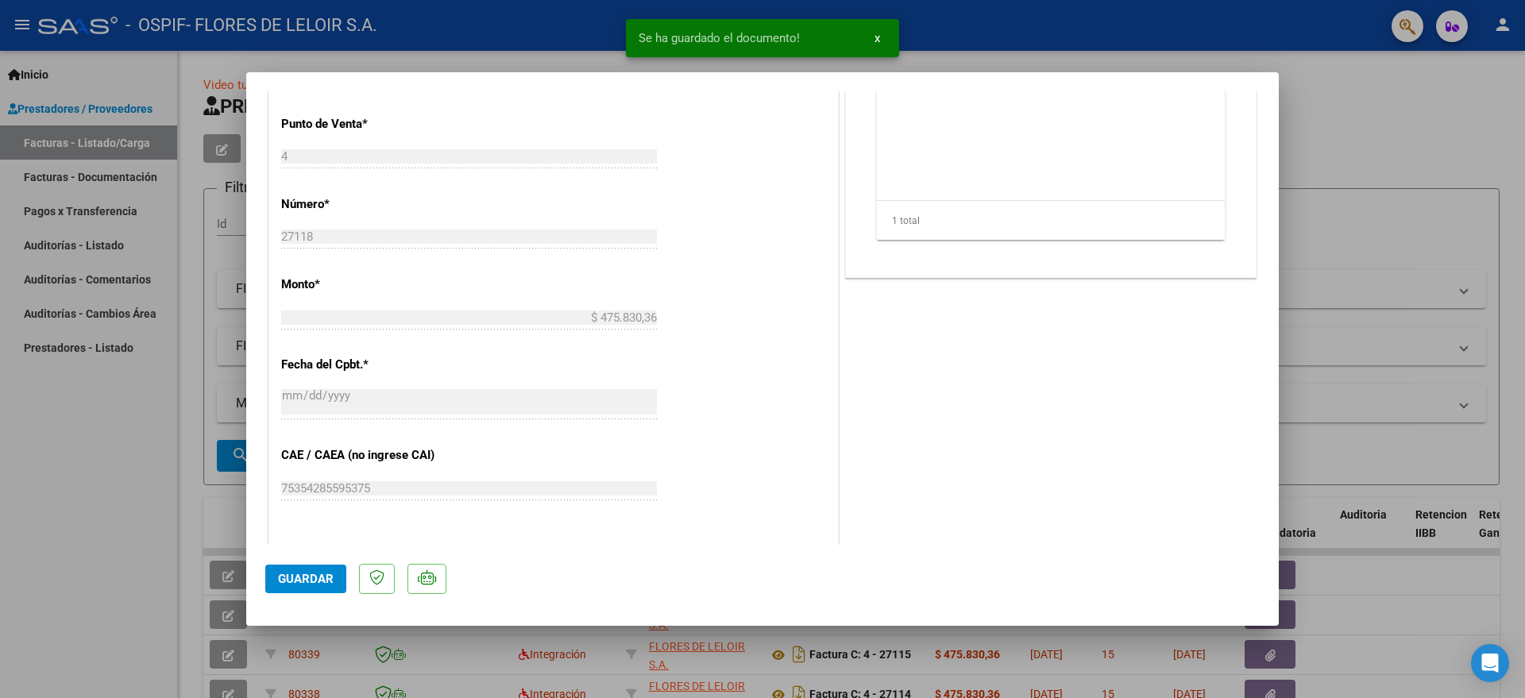
scroll to position [968, 0]
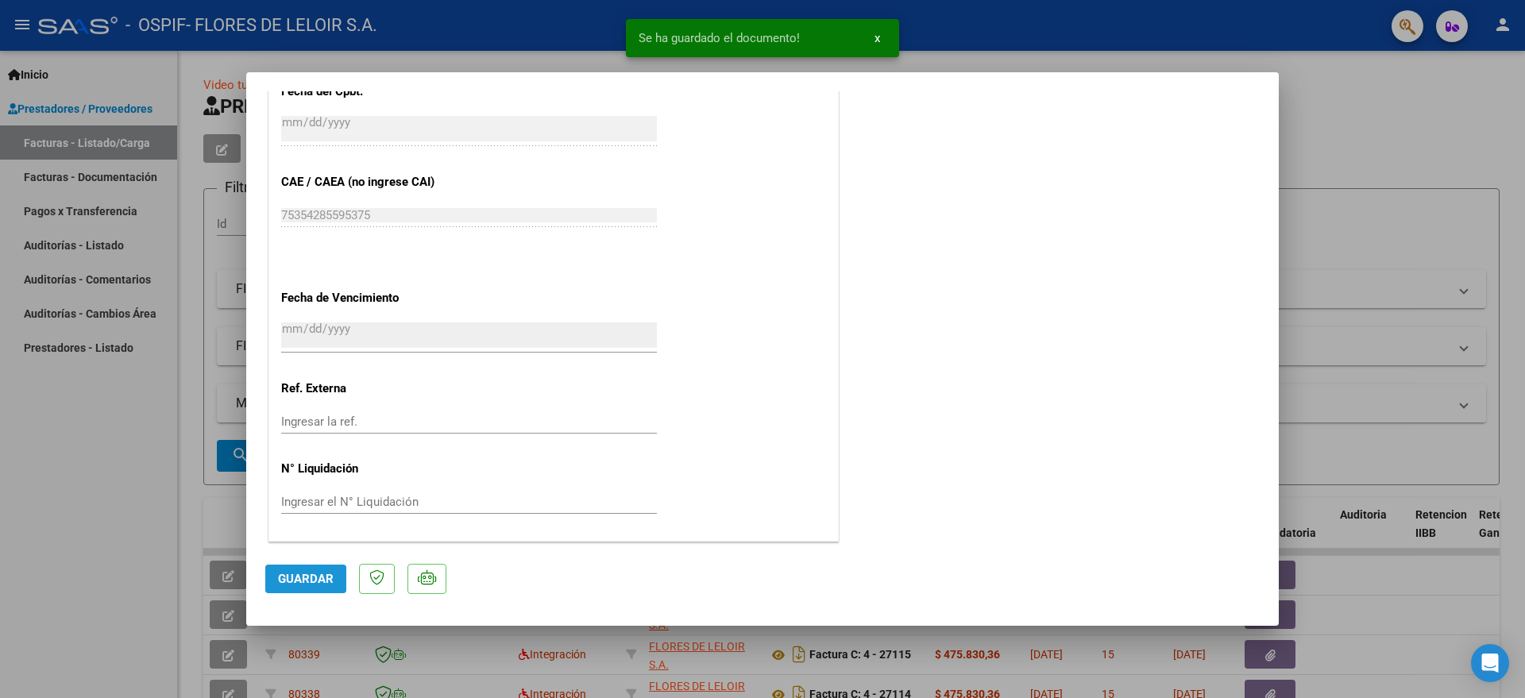
click at [320, 577] on span "Guardar" at bounding box center [306, 579] width 56 height 14
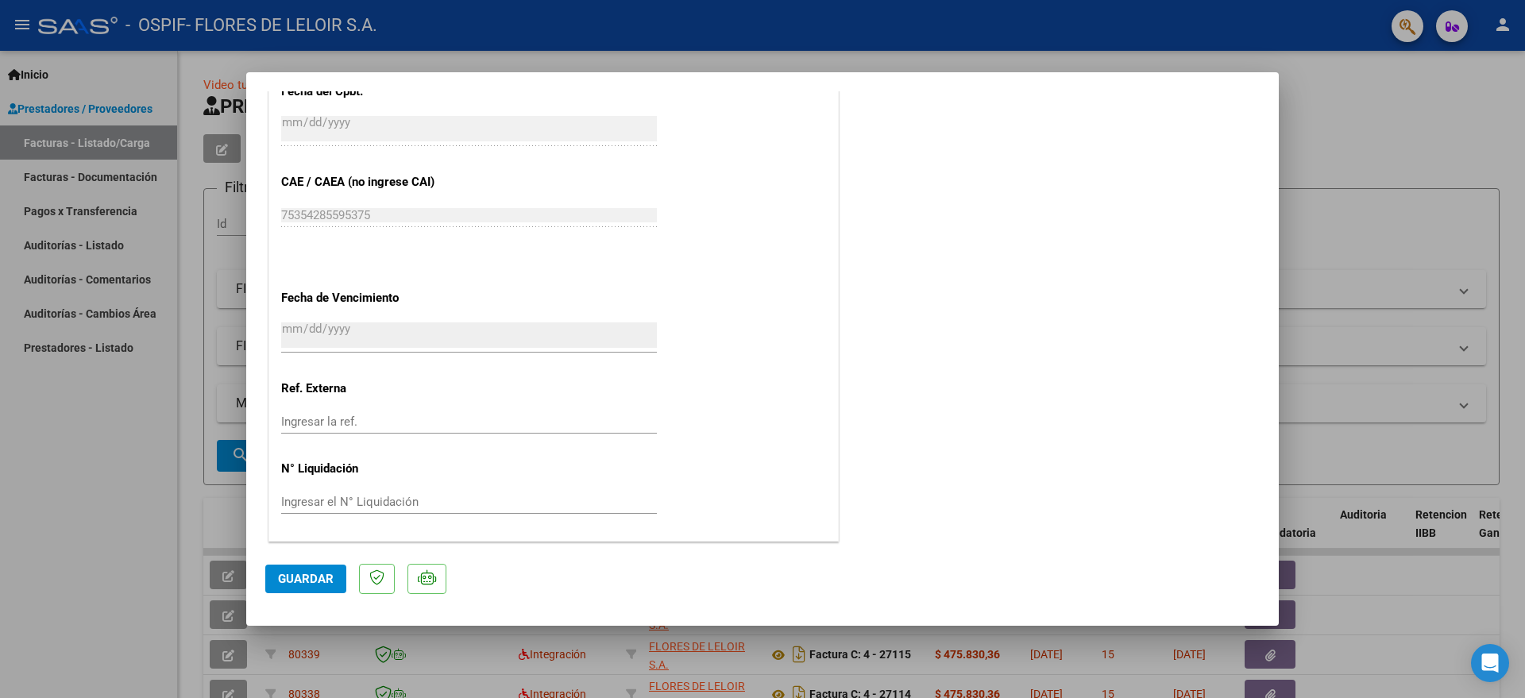
click at [310, 577] on span "Guardar" at bounding box center [306, 579] width 56 height 14
click at [183, 327] on div at bounding box center [762, 349] width 1525 height 698
type input "$ 0,00"
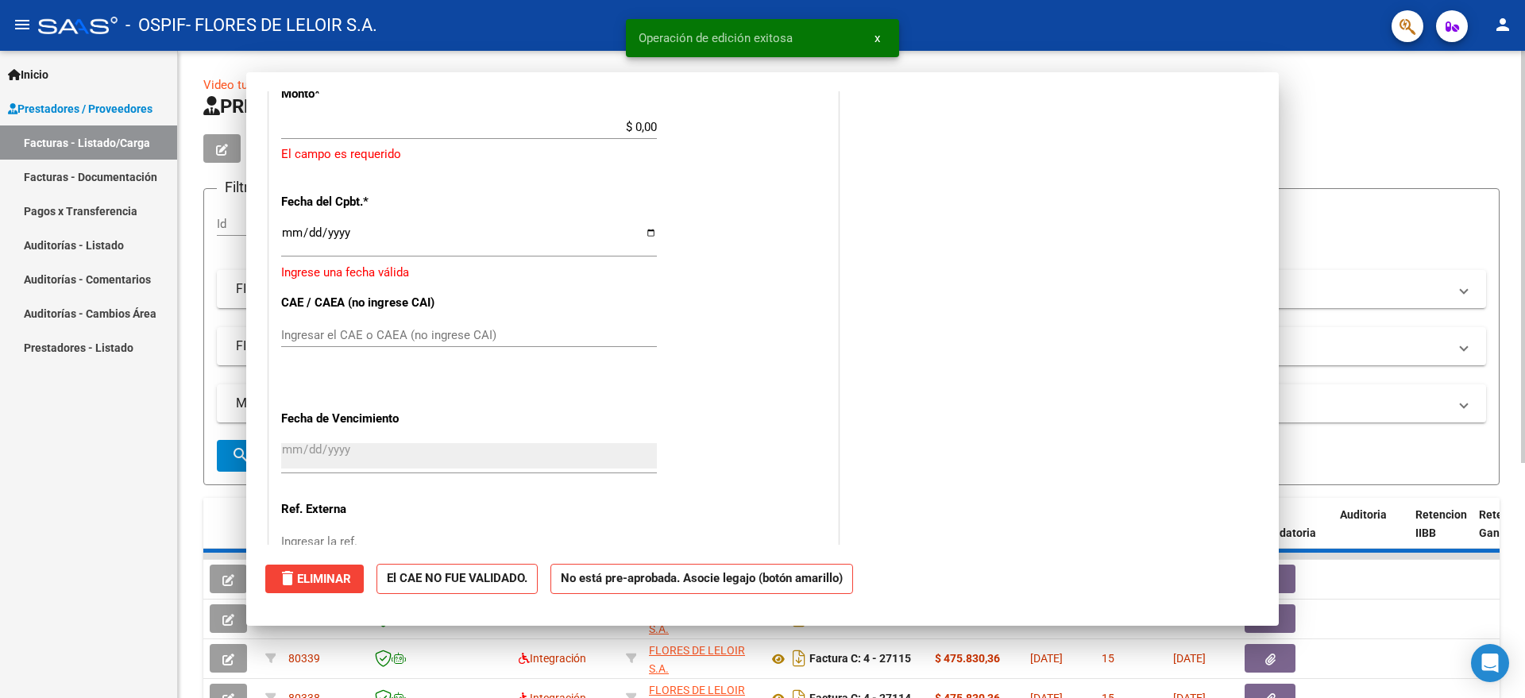
scroll to position [1079, 0]
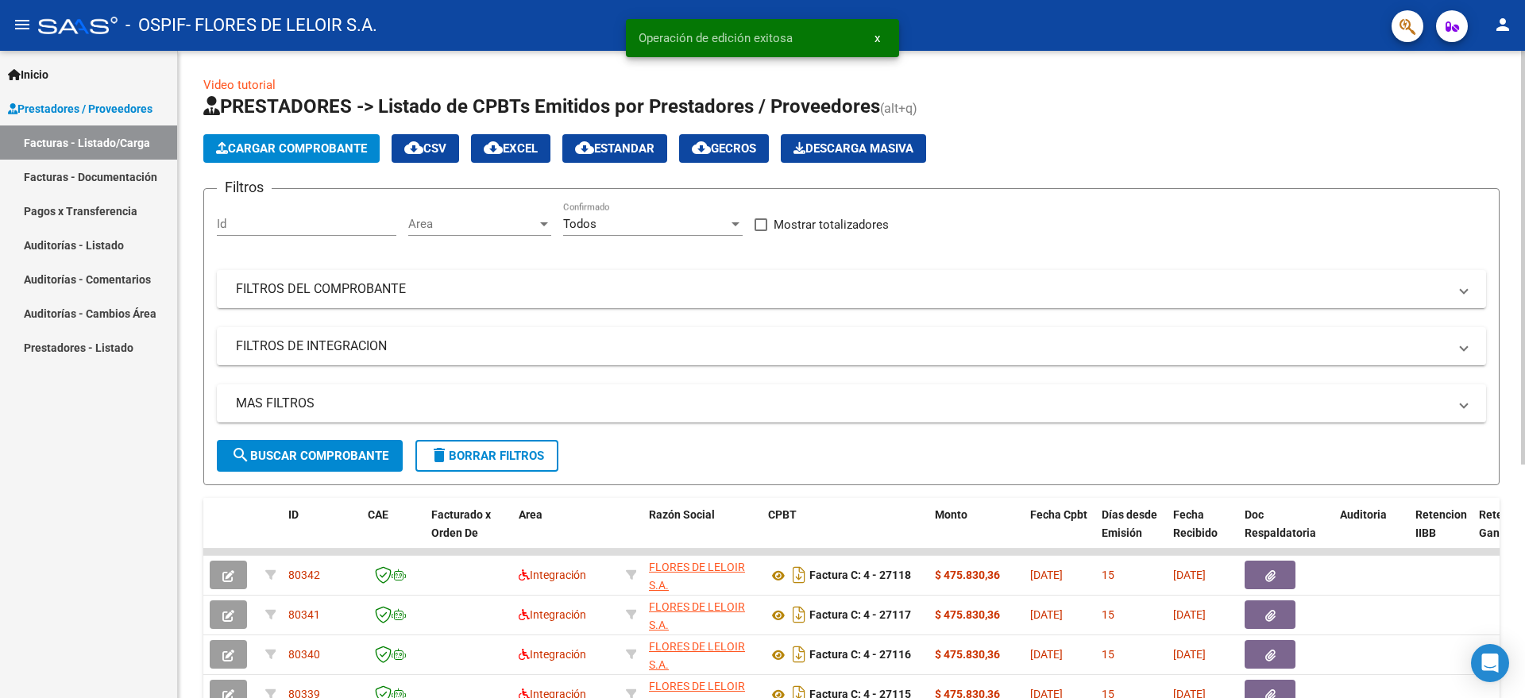
click at [461, 177] on app-list-header "PRESTADORES -> Listado de CPBTs Emitidos por Prestadores / Proveedores (alt+q) …" at bounding box center [851, 290] width 1296 height 392
click at [354, 156] on button "Cargar Comprobante" at bounding box center [291, 148] width 176 height 29
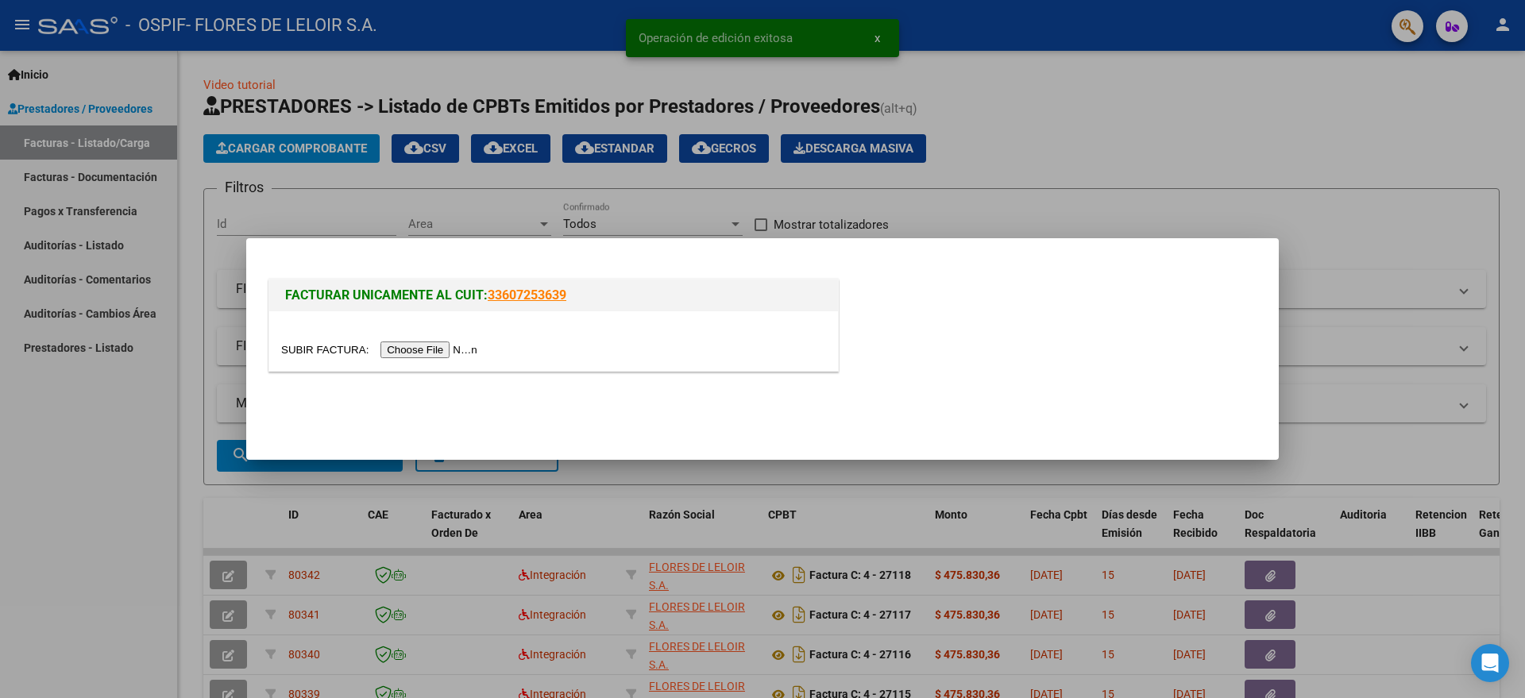
click at [473, 342] on input "file" at bounding box center [381, 350] width 201 height 17
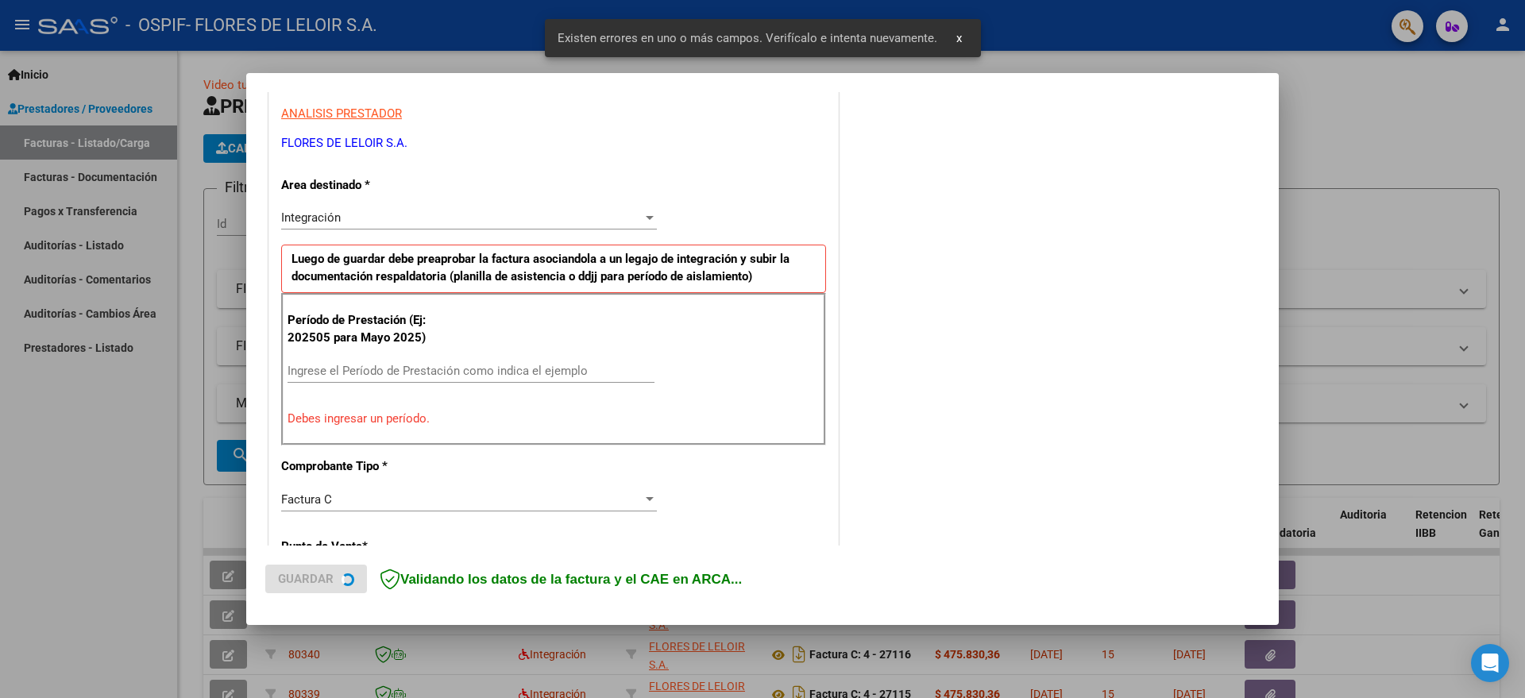
scroll to position [296, 0]
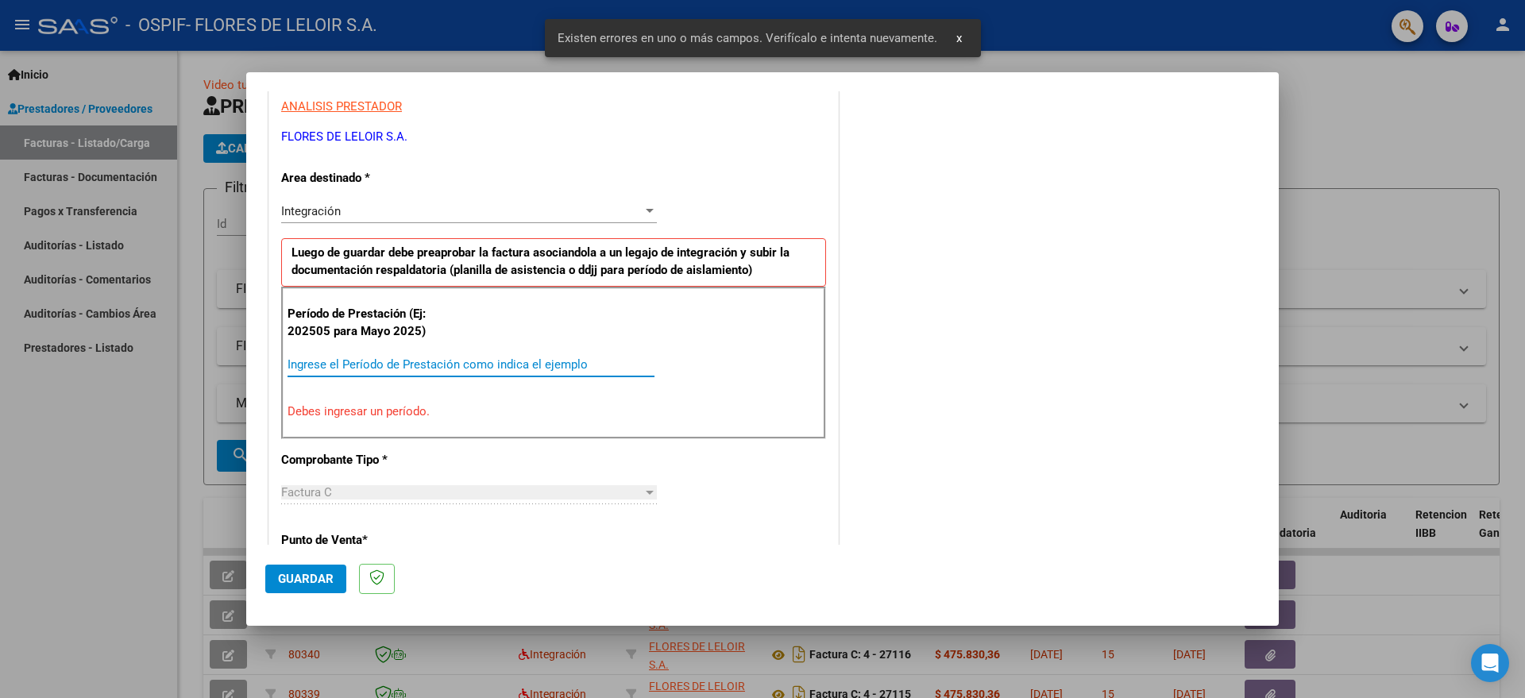
click at [461, 365] on input "Ingrese el Período de Prestación como indica el ejemplo" at bounding box center [471, 364] width 367 height 14
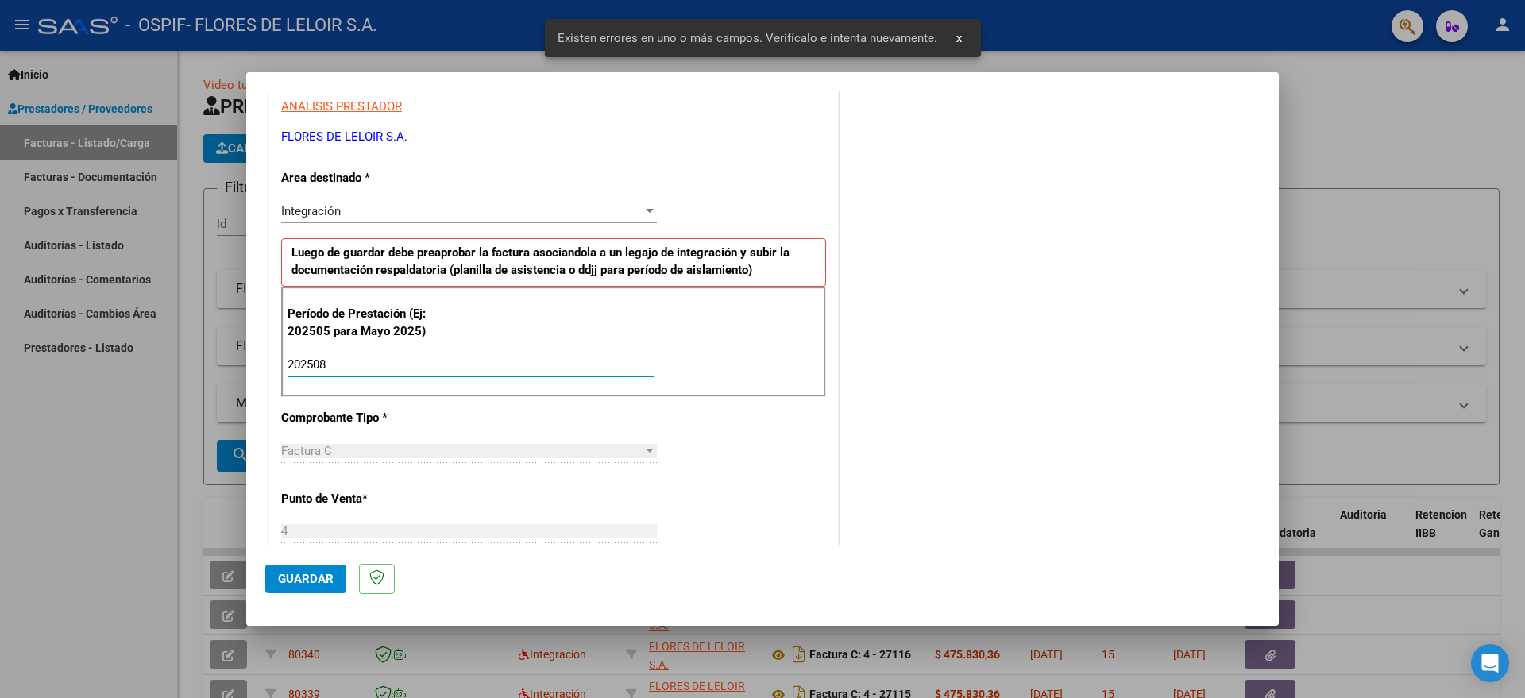
scroll to position [0, 0]
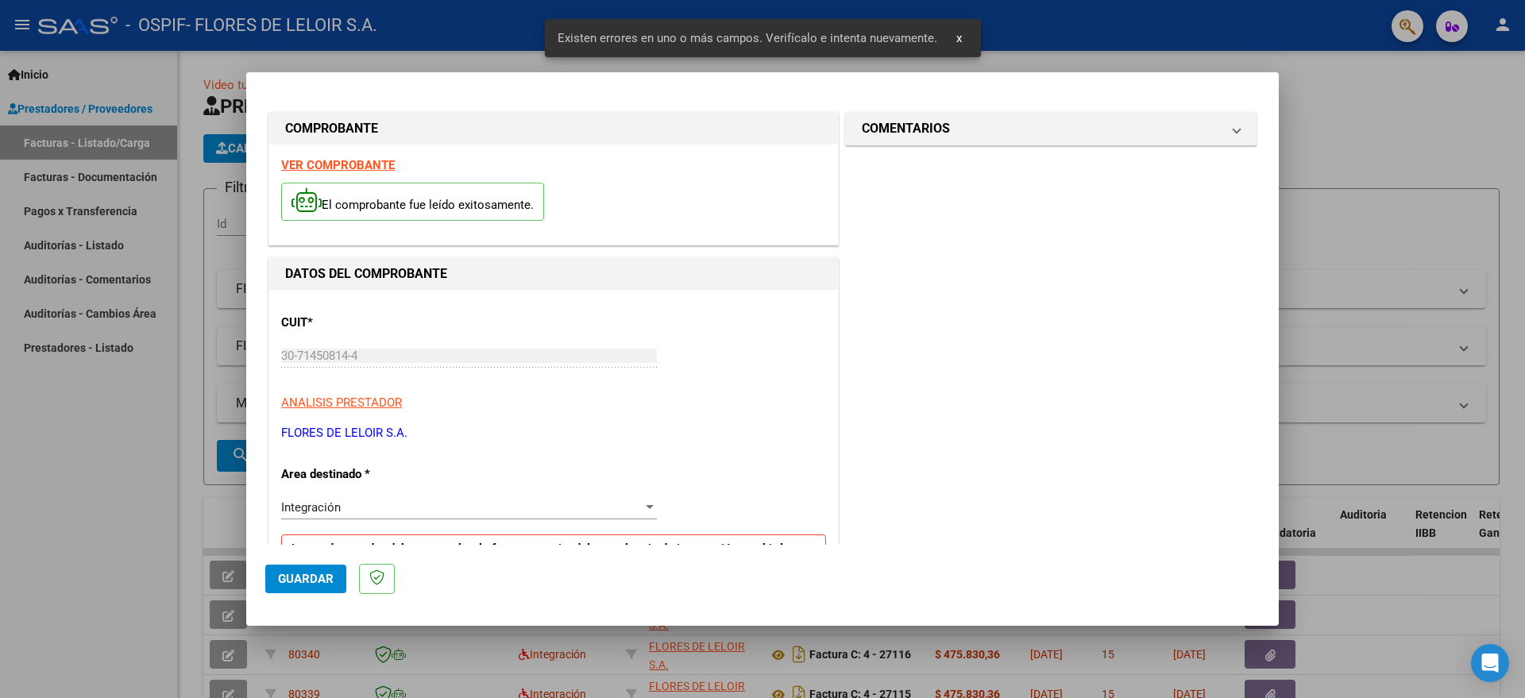
type input "202508"
drag, startPoint x: 951, startPoint y: 125, endPoint x: 954, endPoint y: 149, distance: 24.0
click at [952, 126] on mat-panel-title "COMENTARIOS" at bounding box center [1041, 128] width 359 height 19
click at [942, 206] on textarea at bounding box center [1008, 221] width 262 height 32
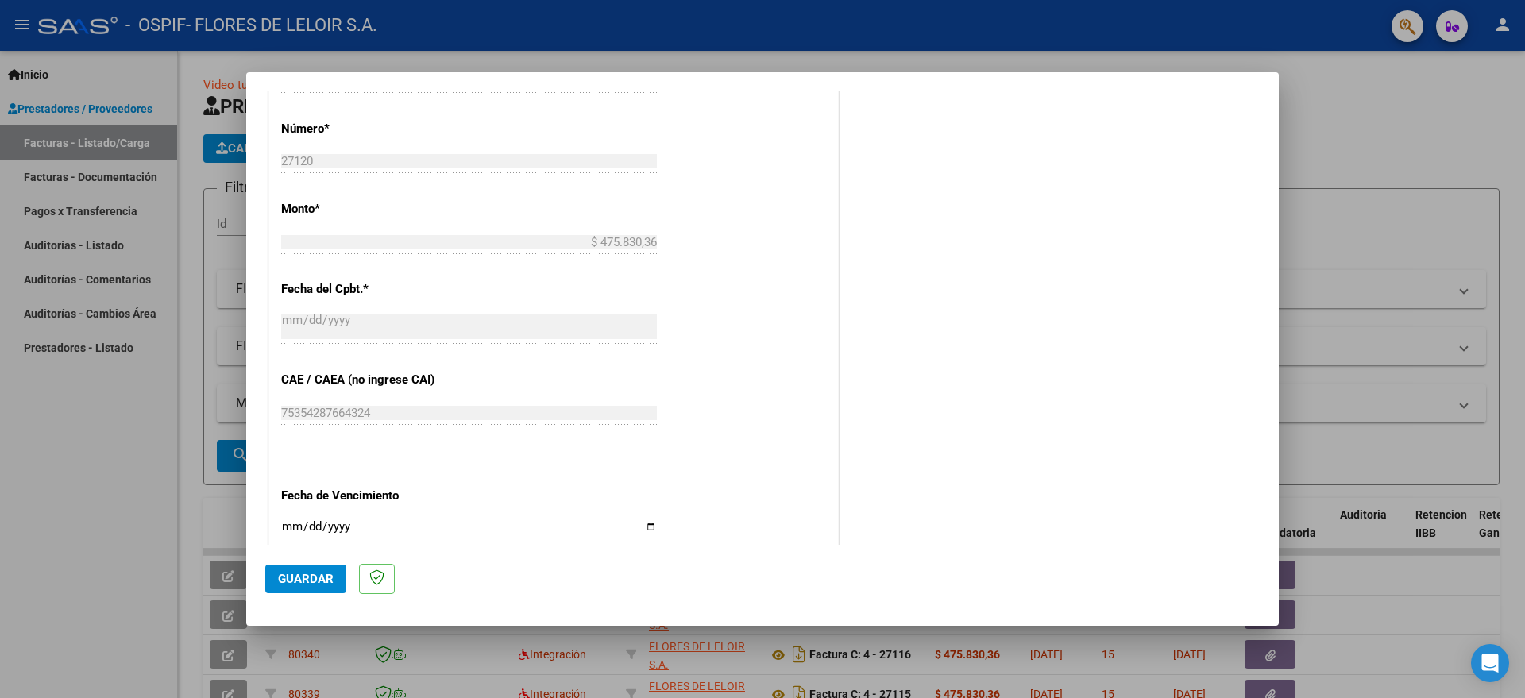
scroll to position [894, 0]
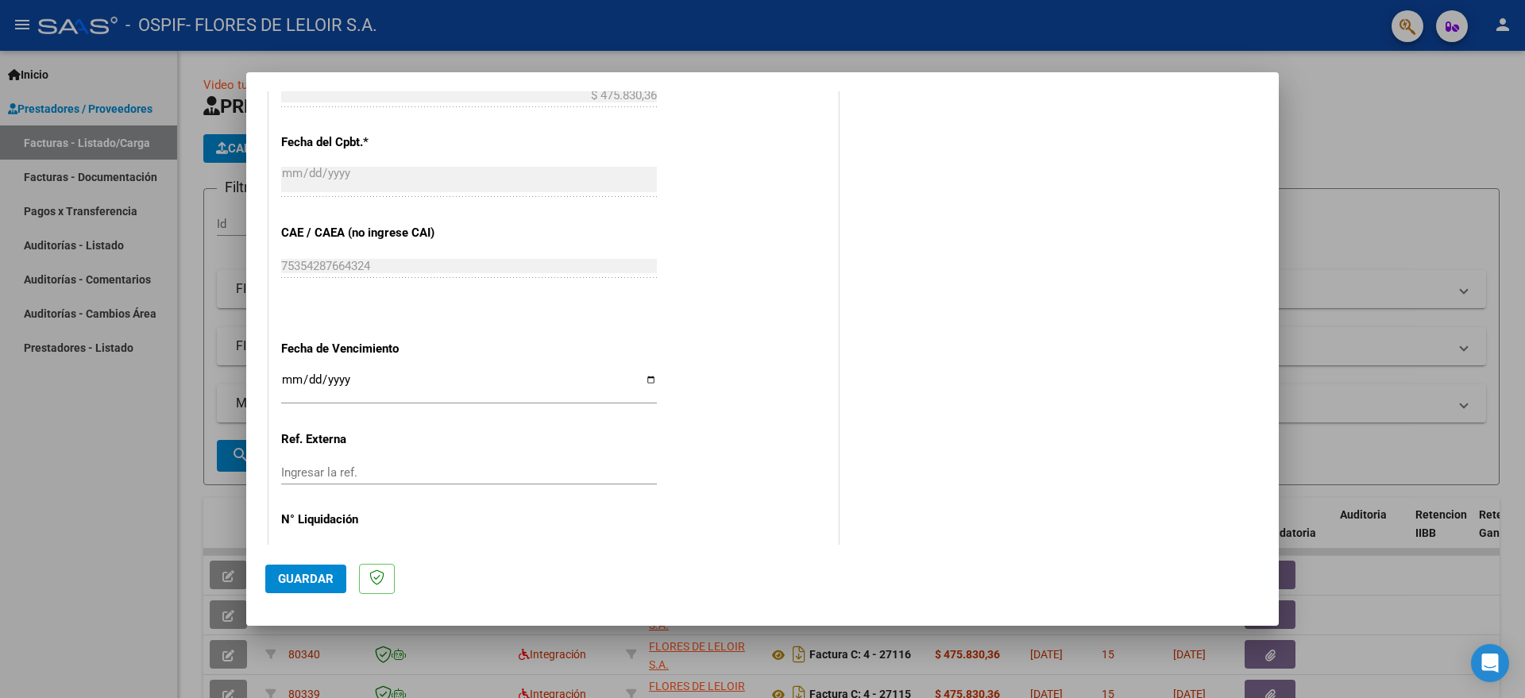
type textarea "[PERSON_NAME] [PERSON_NAME][DATE]"
click at [645, 380] on input "Ingresar la fecha" at bounding box center [469, 385] width 376 height 25
type input "[DATE]"
click at [322, 577] on span "Guardar" at bounding box center [306, 579] width 56 height 14
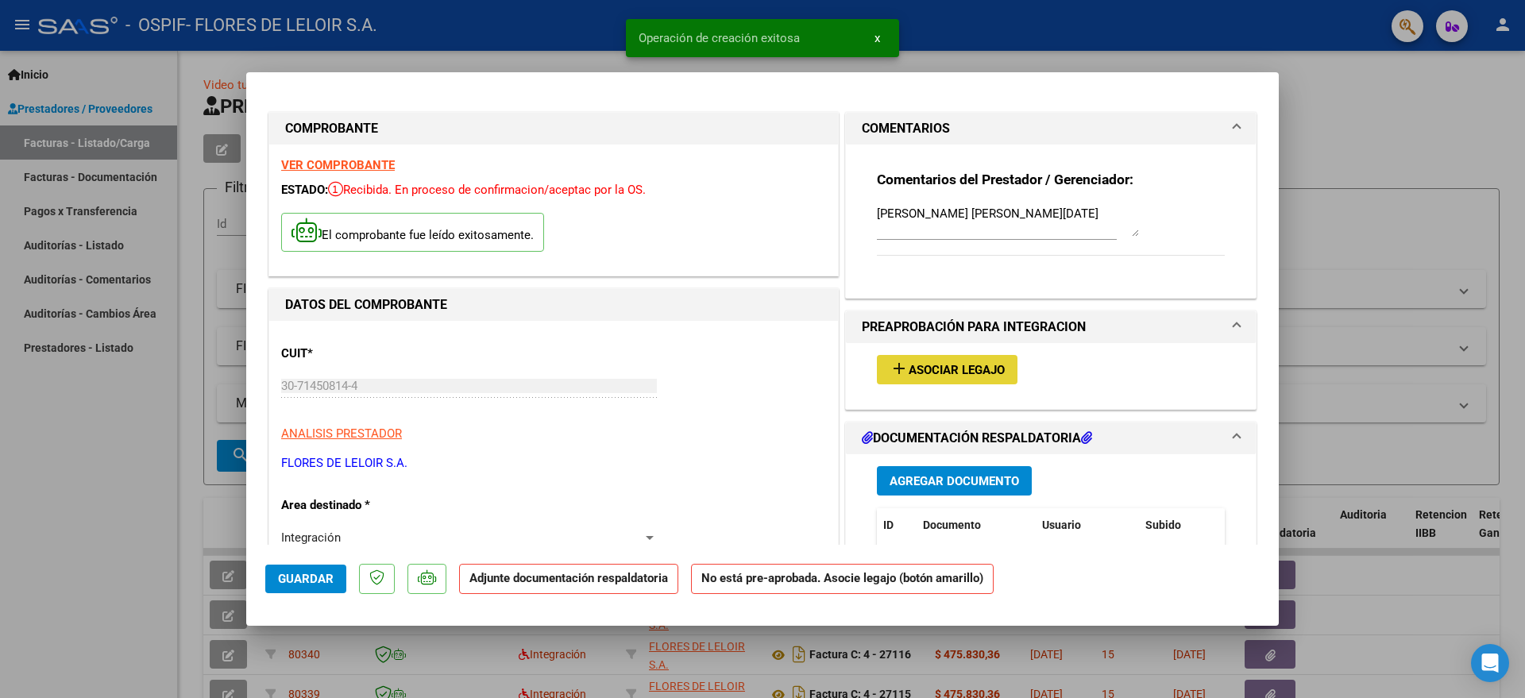
click at [935, 370] on span "Asociar Legajo" at bounding box center [957, 370] width 96 height 14
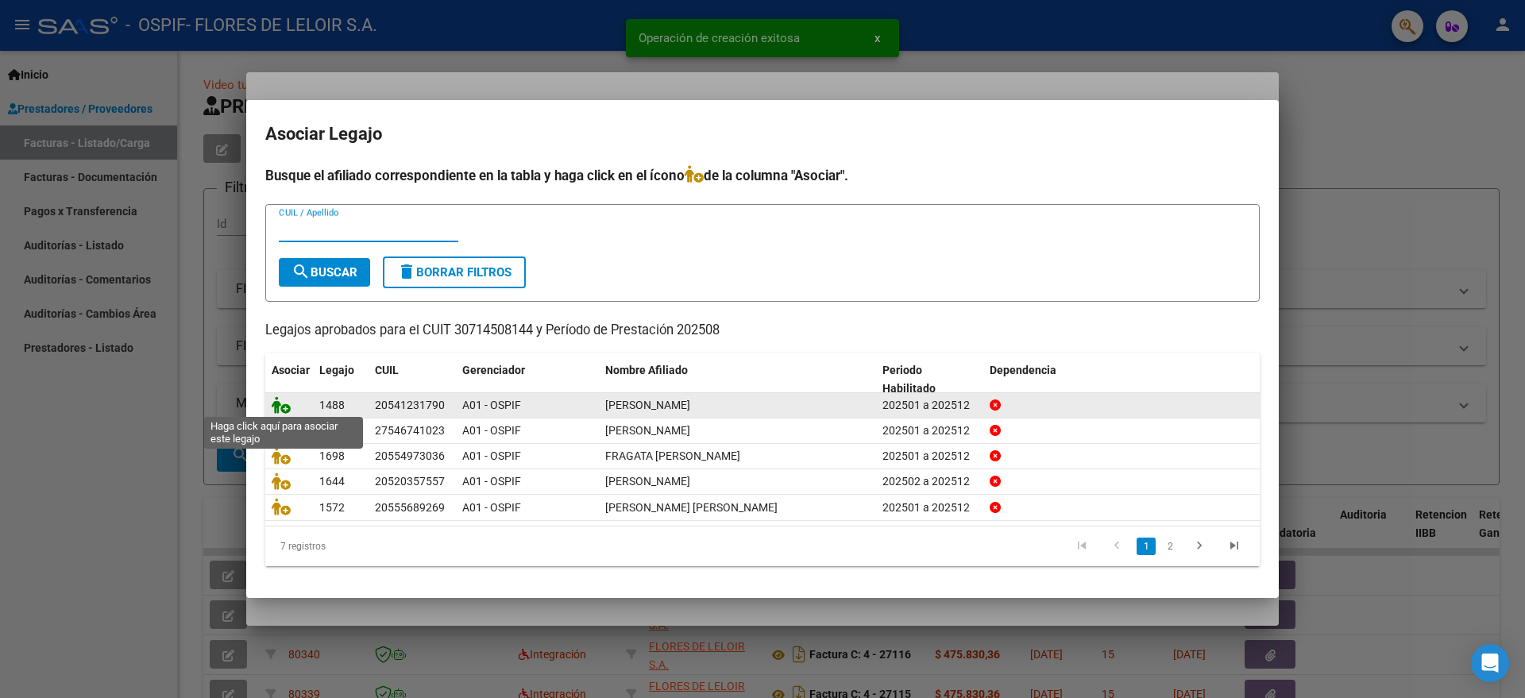
click at [272, 400] on icon at bounding box center [281, 404] width 19 height 17
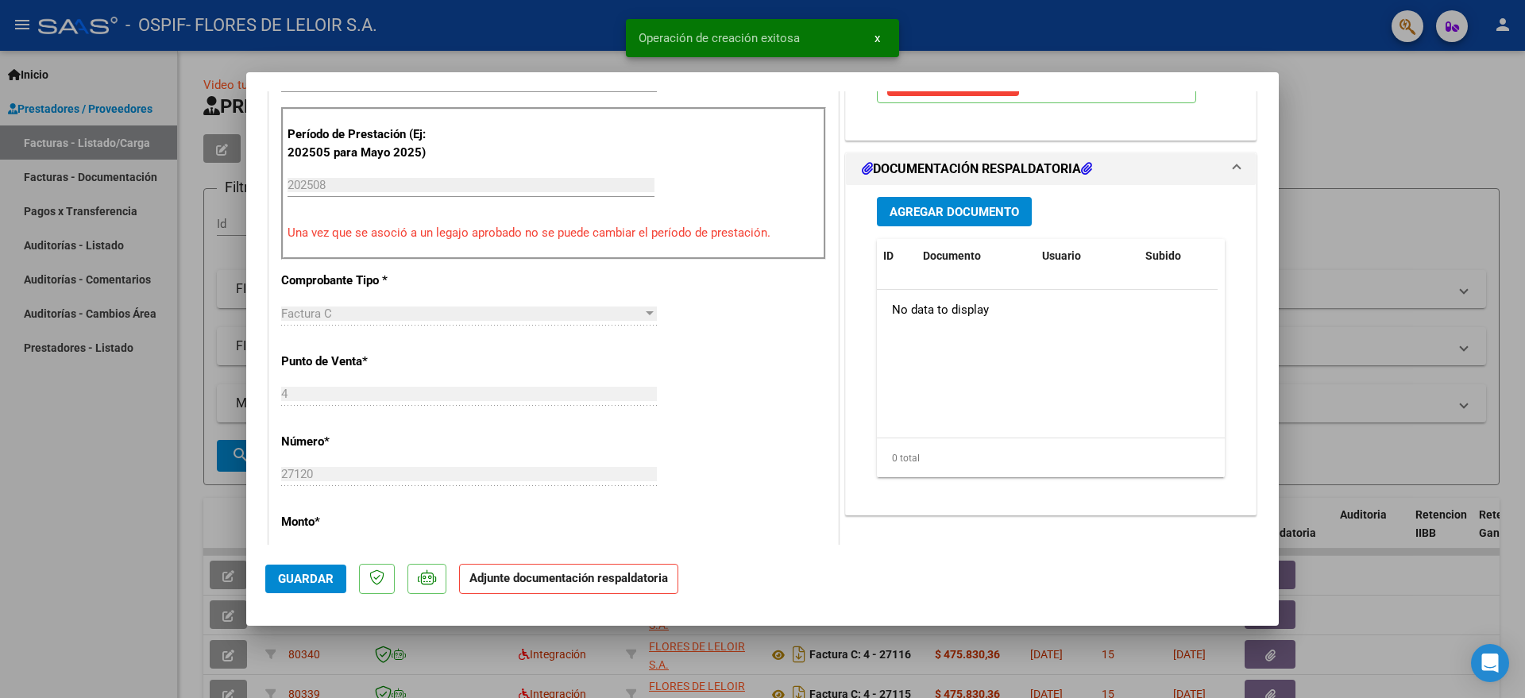
scroll to position [496, 0]
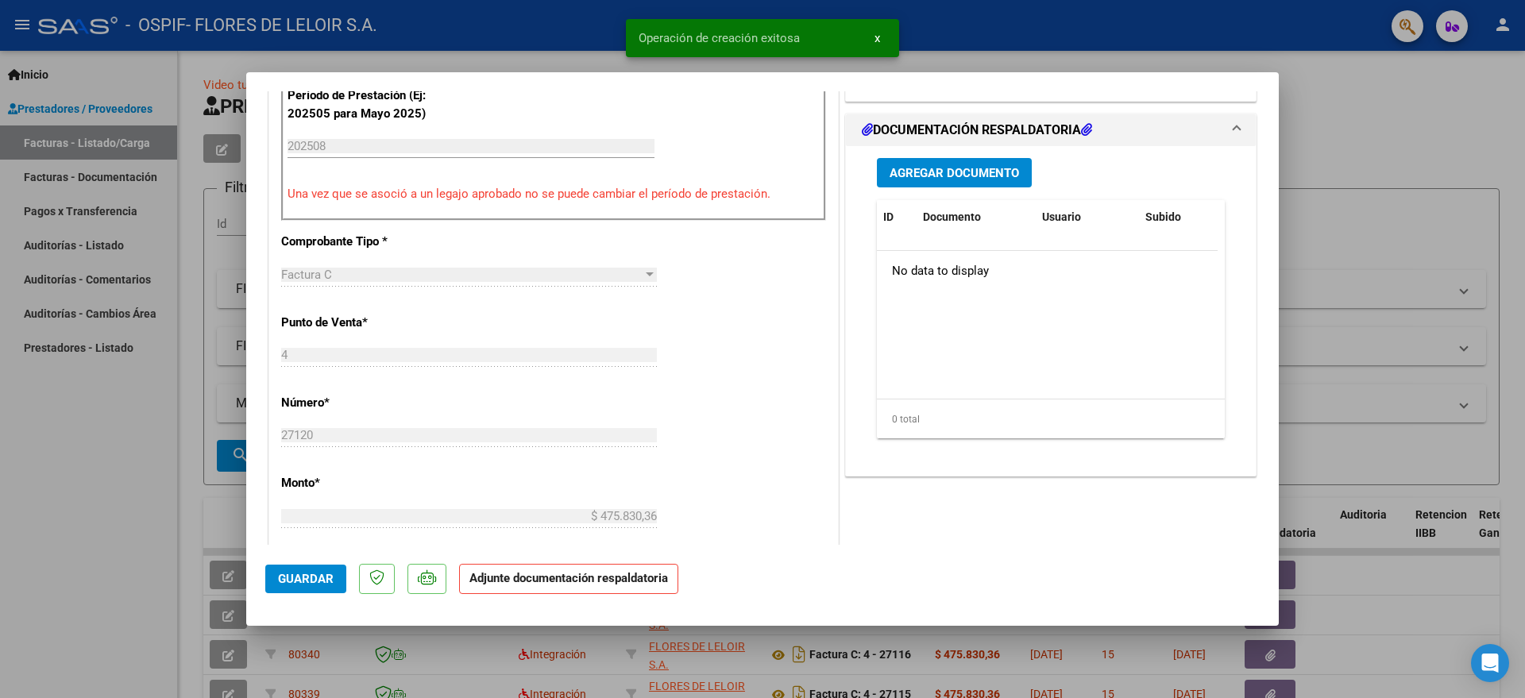
click at [925, 179] on span "Agregar Documento" at bounding box center [954, 173] width 129 height 14
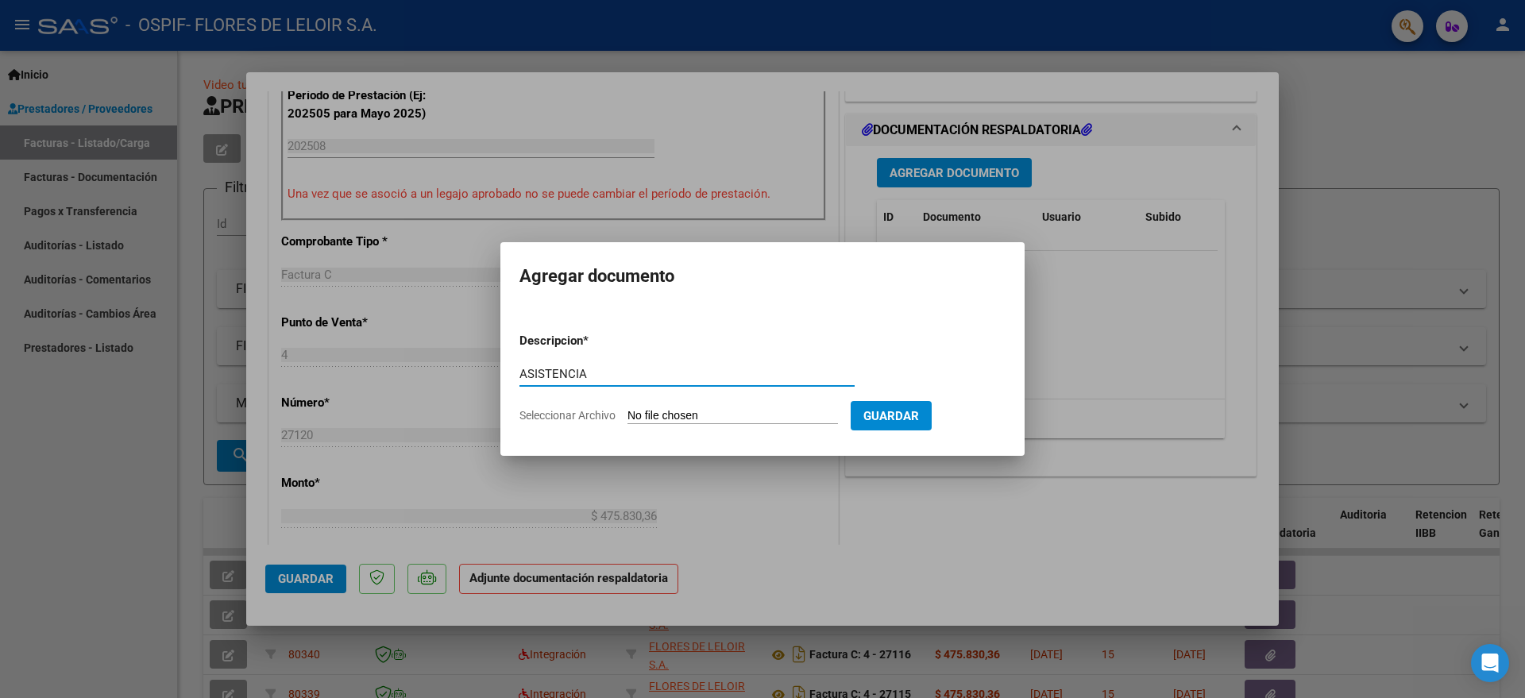
type input "ASISTENCIA"
click at [689, 425] on form "Descripcion * ASISTENCIA Escriba aquí una descripcion Seleccionar Archivo Guard…" at bounding box center [762, 378] width 486 height 116
click at [691, 415] on input "Seleccionar Archivo" at bounding box center [732, 416] width 210 height 15
type input "C:\fakepath\[PERSON_NAME] PLANILLA AGOSTO.pdf"
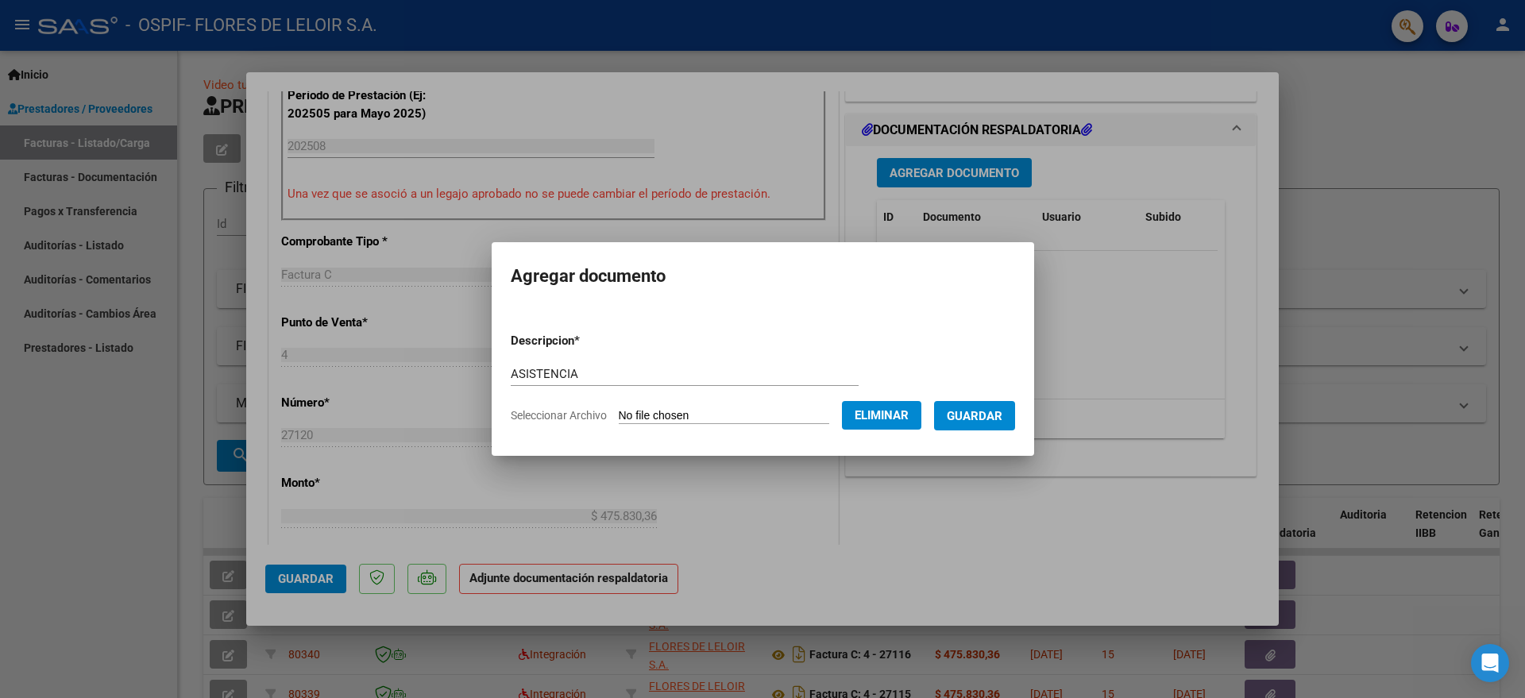
click at [1000, 427] on button "Guardar" at bounding box center [974, 415] width 81 height 29
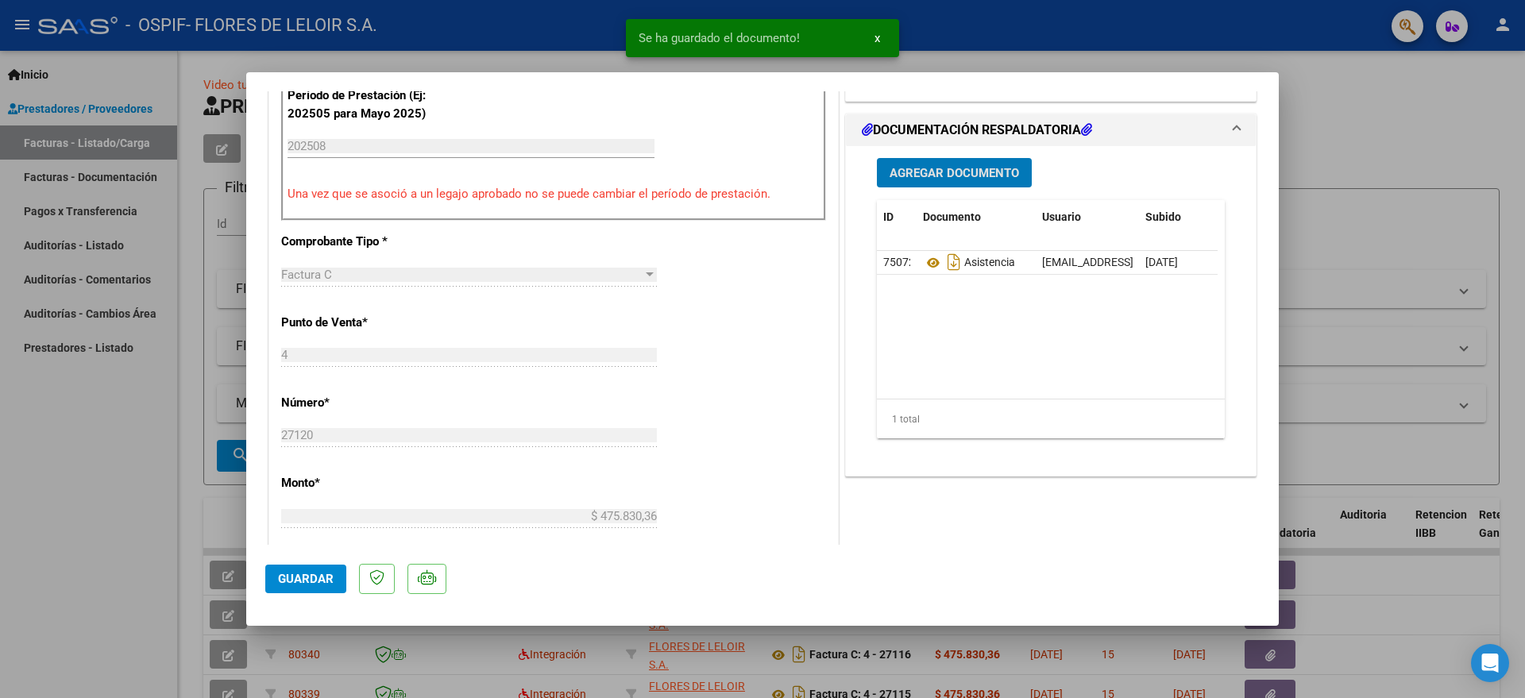
click at [296, 601] on mat-dialog-actions "Guardar" at bounding box center [762, 576] width 994 height 63
click at [303, 586] on button "Guardar" at bounding box center [305, 579] width 81 height 29
click at [195, 361] on div at bounding box center [762, 349] width 1525 height 698
type input "$ 0,00"
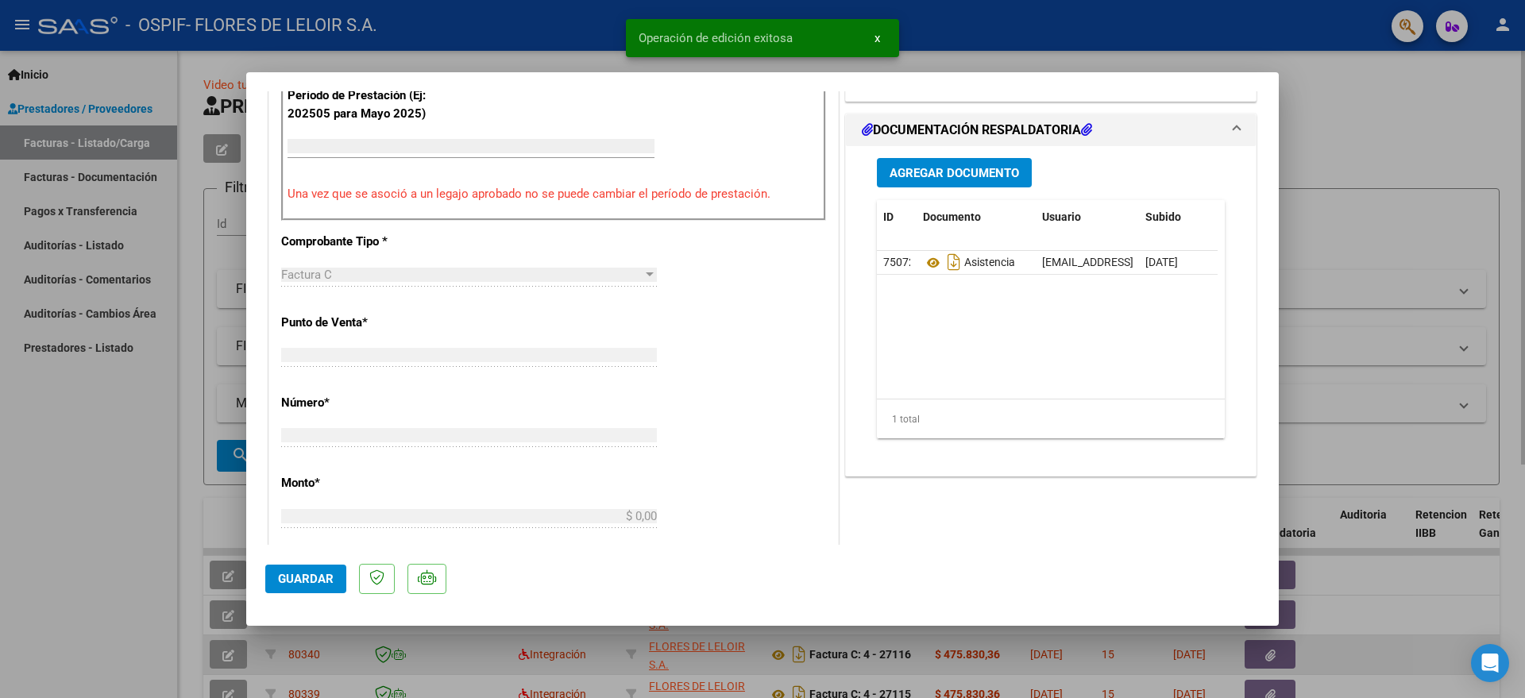
scroll to position [464, 0]
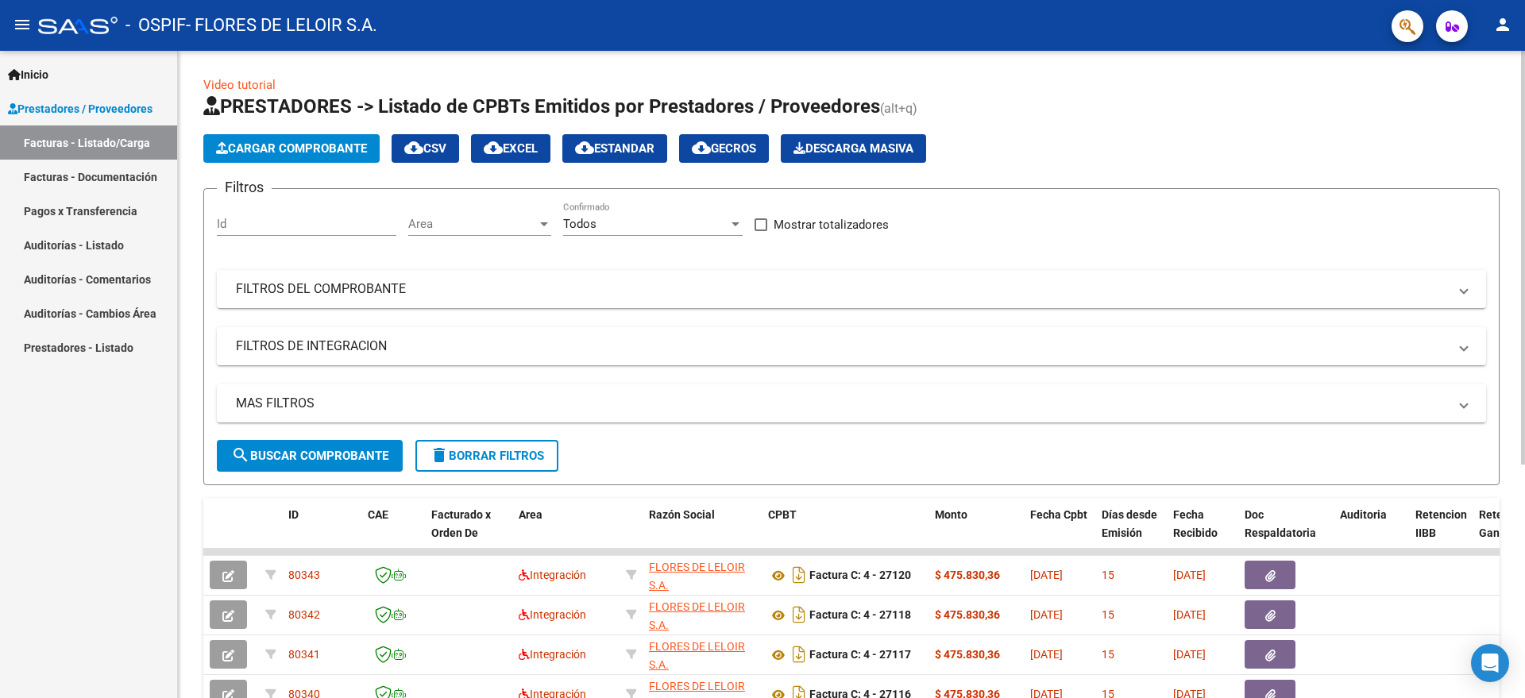
click at [327, 141] on span "Cargar Comprobante" at bounding box center [291, 148] width 151 height 14
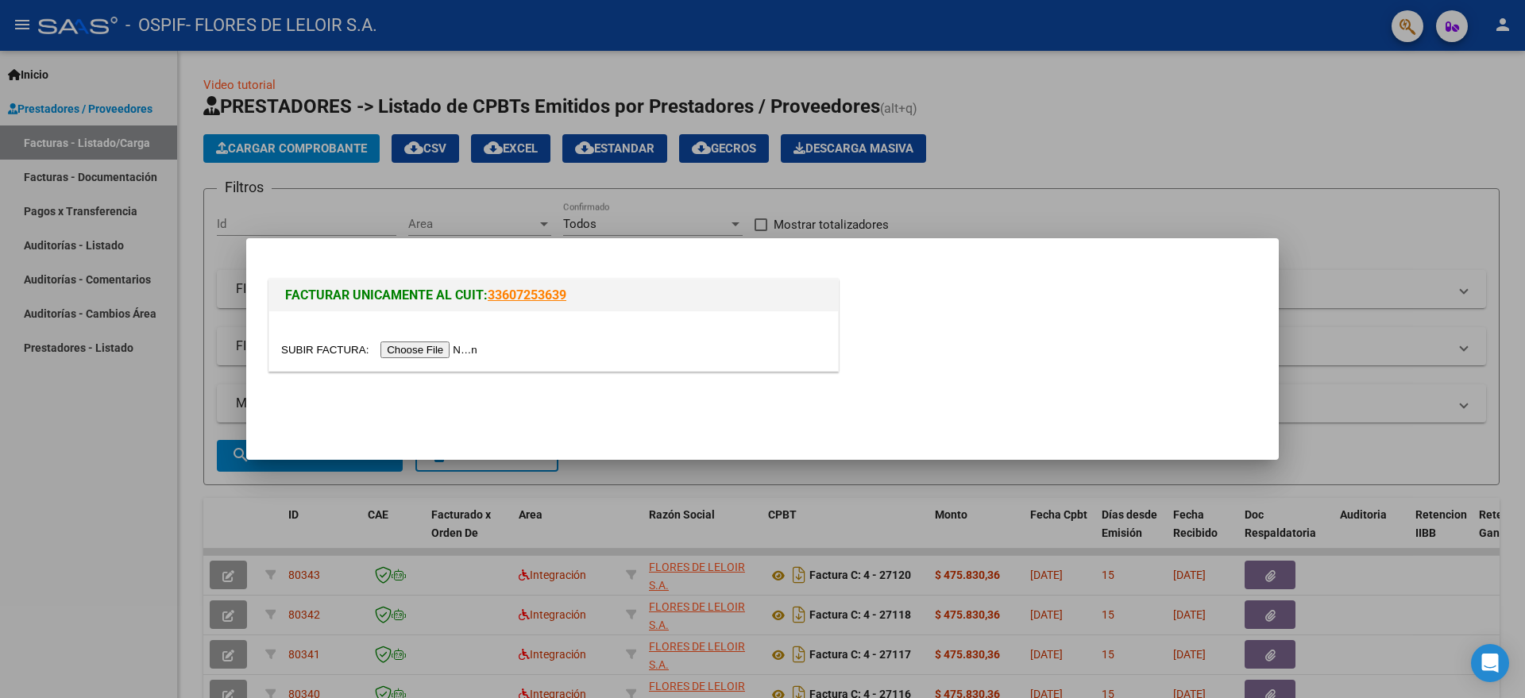
click at [454, 352] on input "file" at bounding box center [381, 350] width 201 height 17
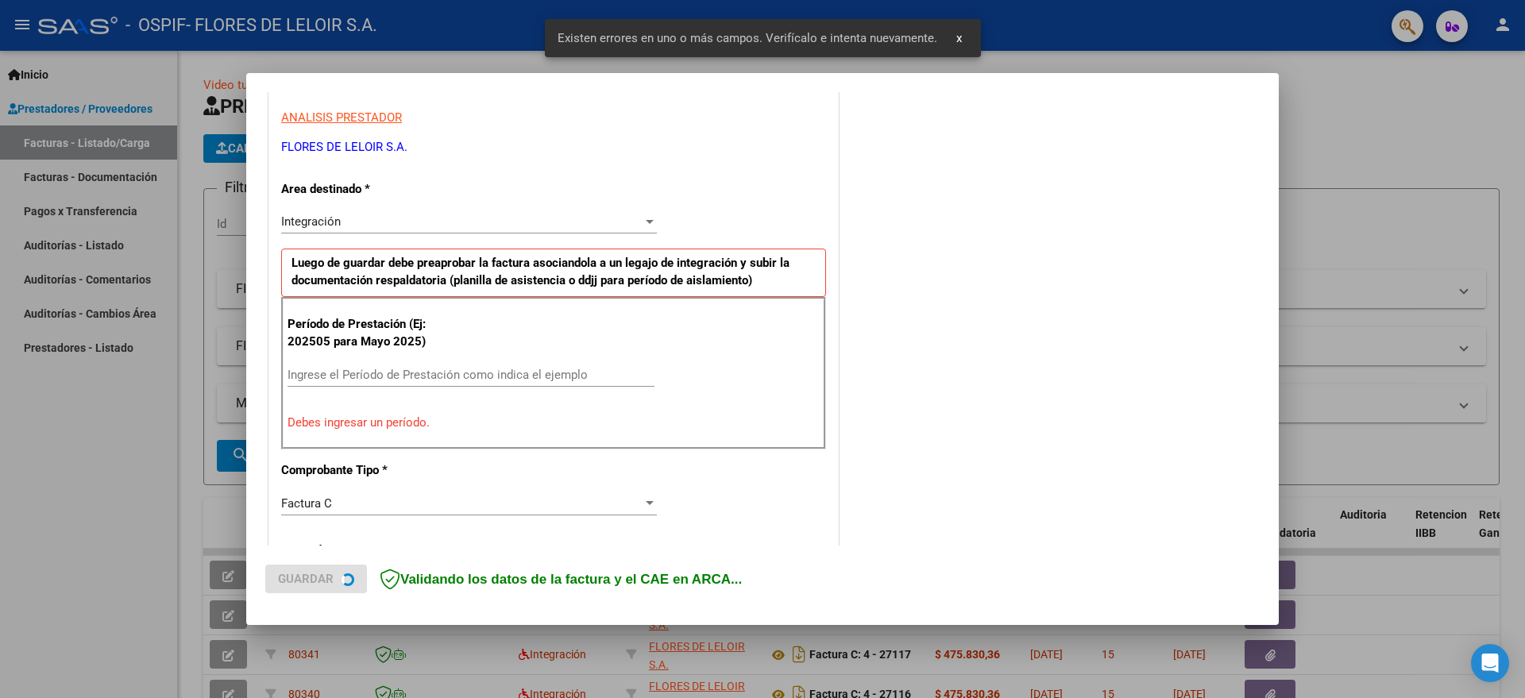
scroll to position [296, 0]
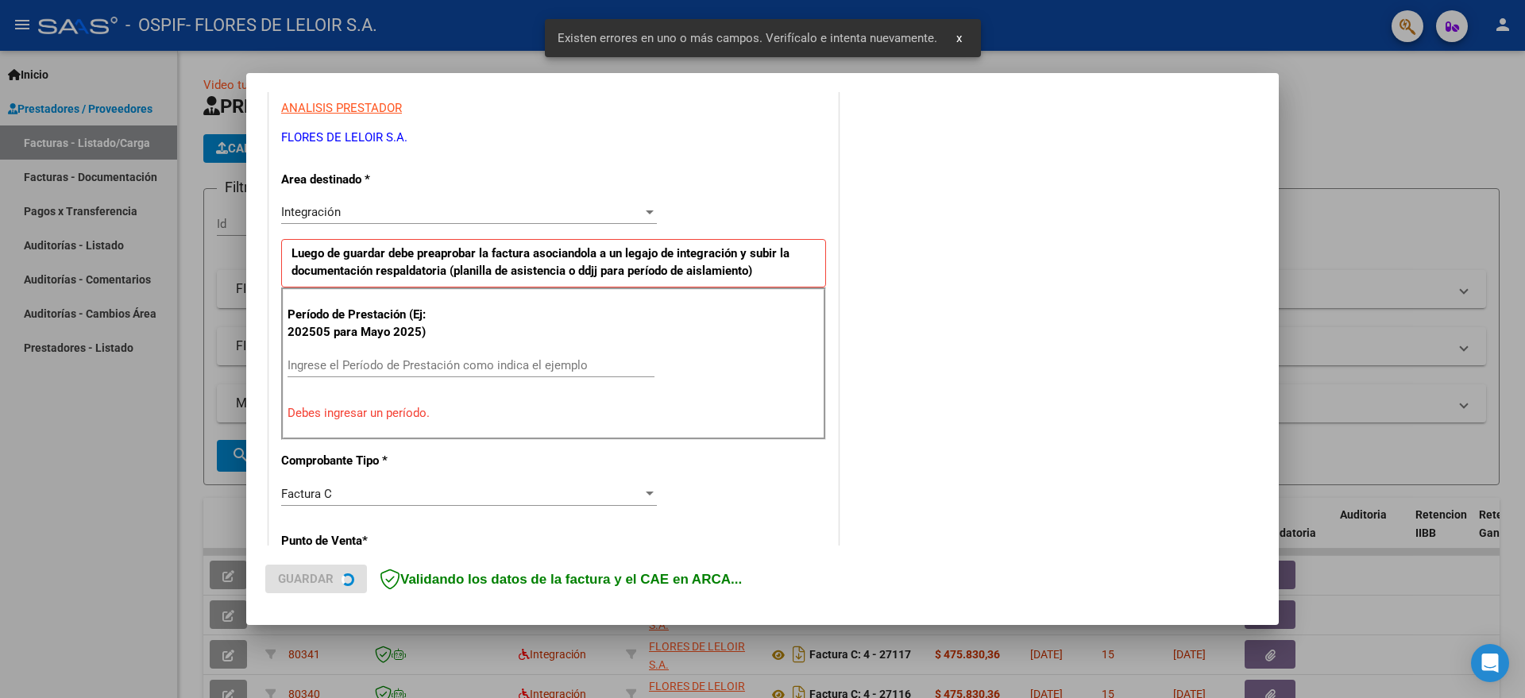
click at [465, 367] on input "Ingrese el Período de Prestación como indica el ejemplo" at bounding box center [471, 365] width 367 height 14
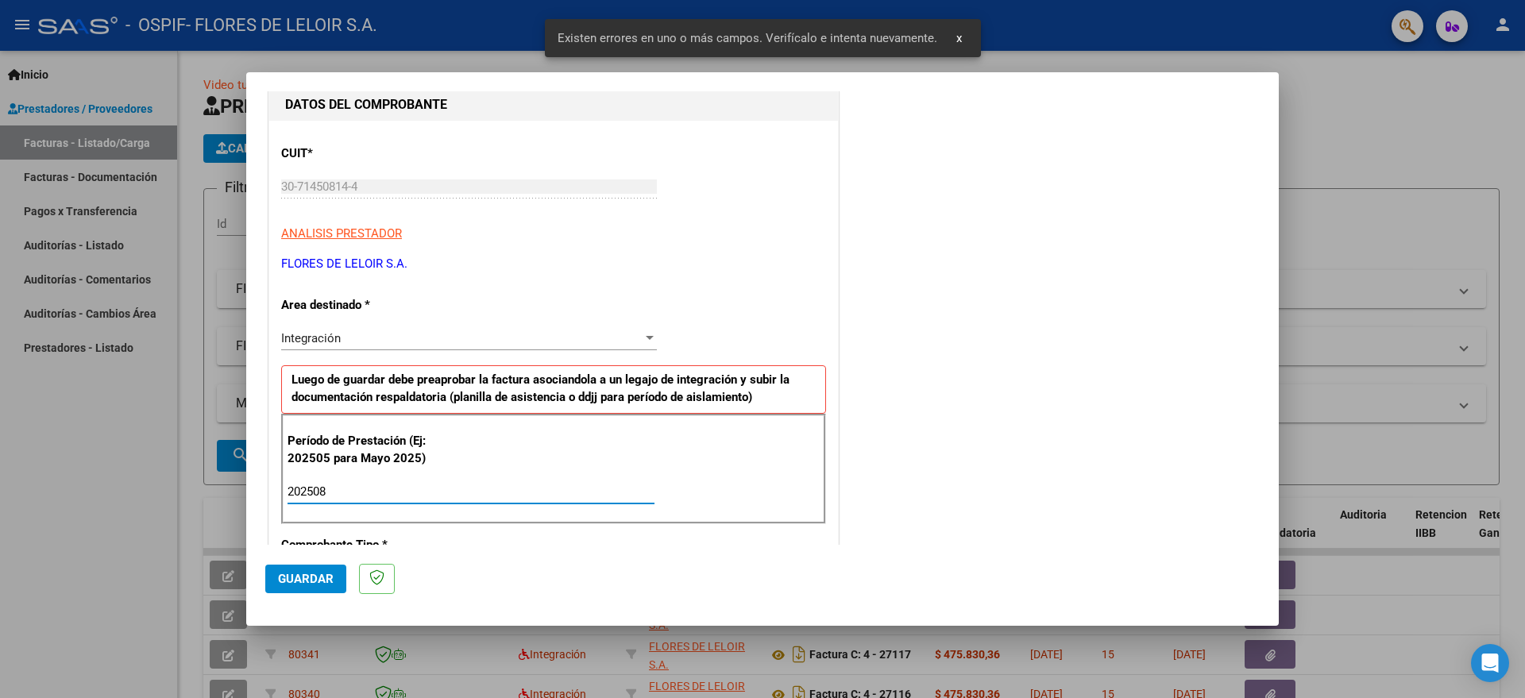
scroll to position [0, 0]
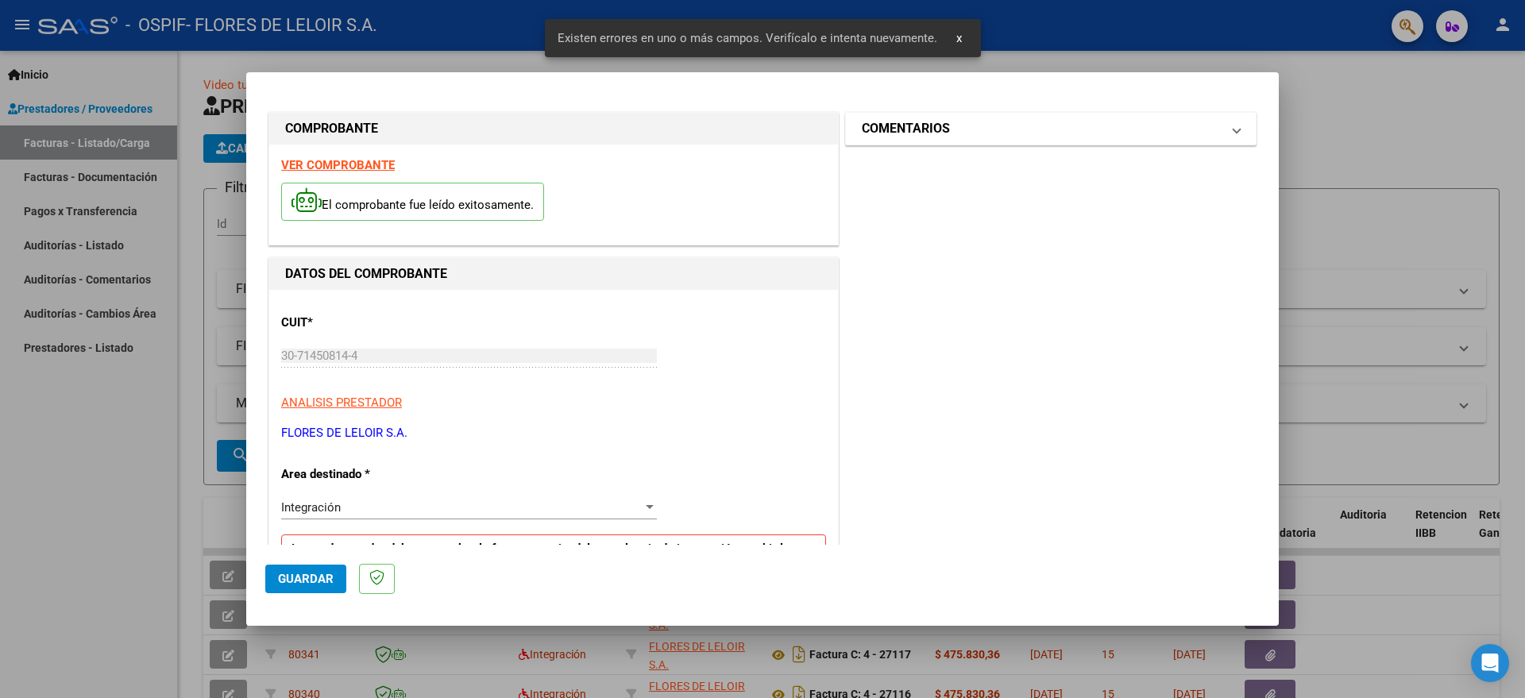
type input "202508"
click at [956, 135] on mat-panel-title "COMENTARIOS" at bounding box center [1041, 128] width 359 height 19
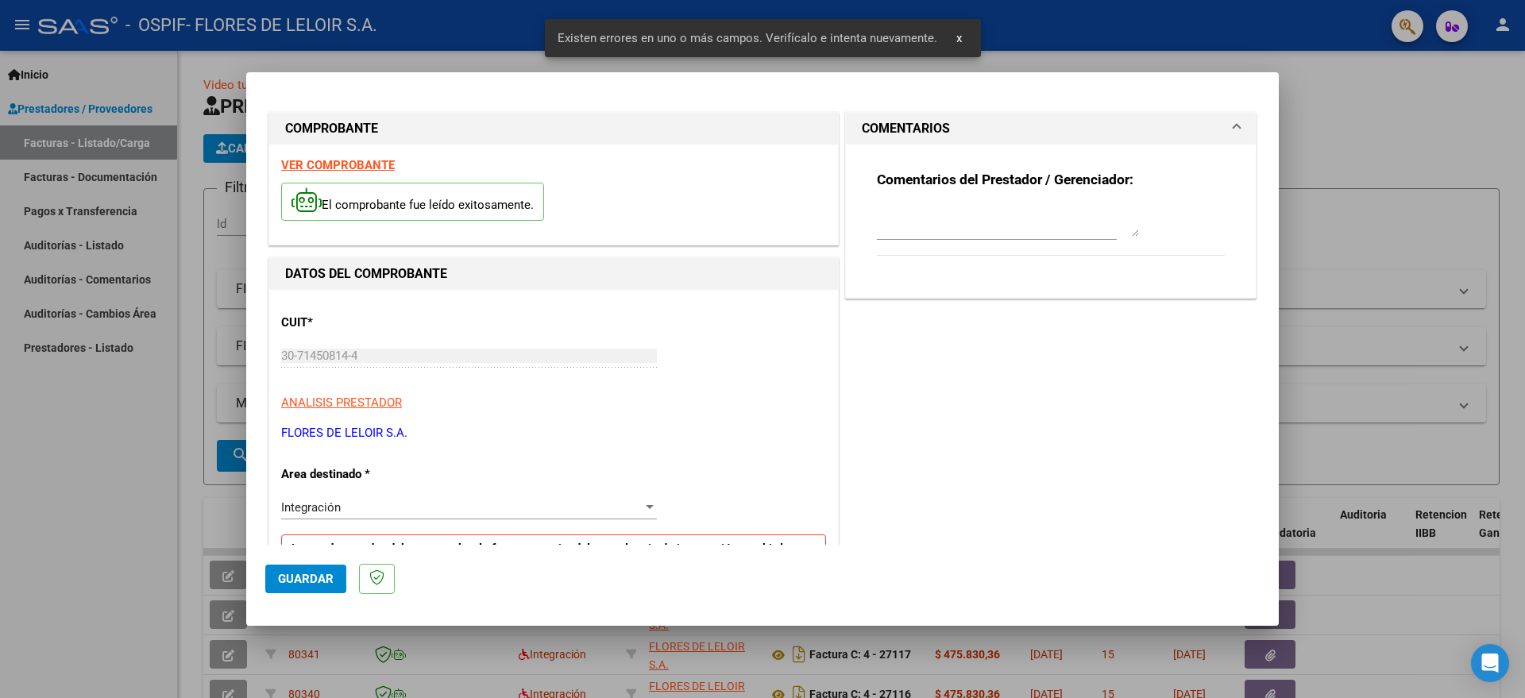
click at [925, 217] on textarea at bounding box center [1008, 221] width 262 height 32
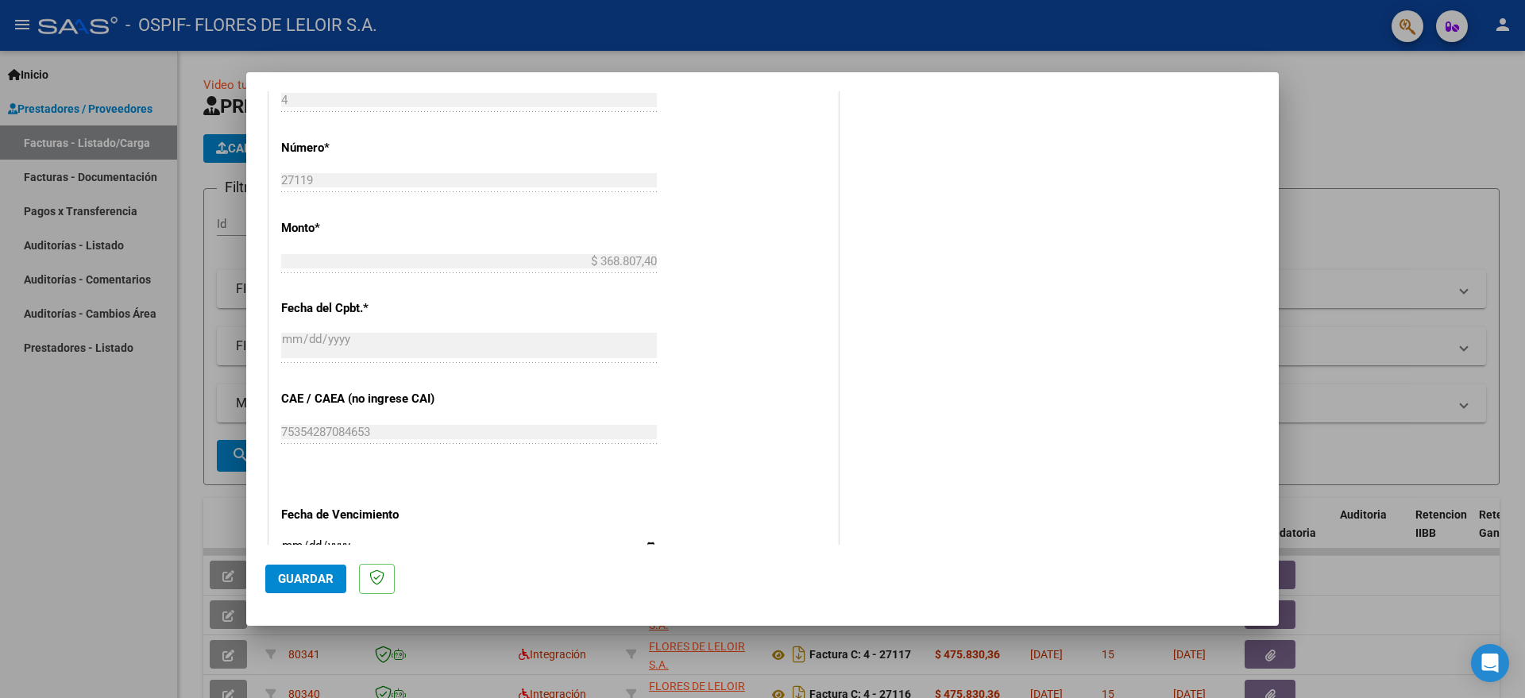
scroll to position [894, 0]
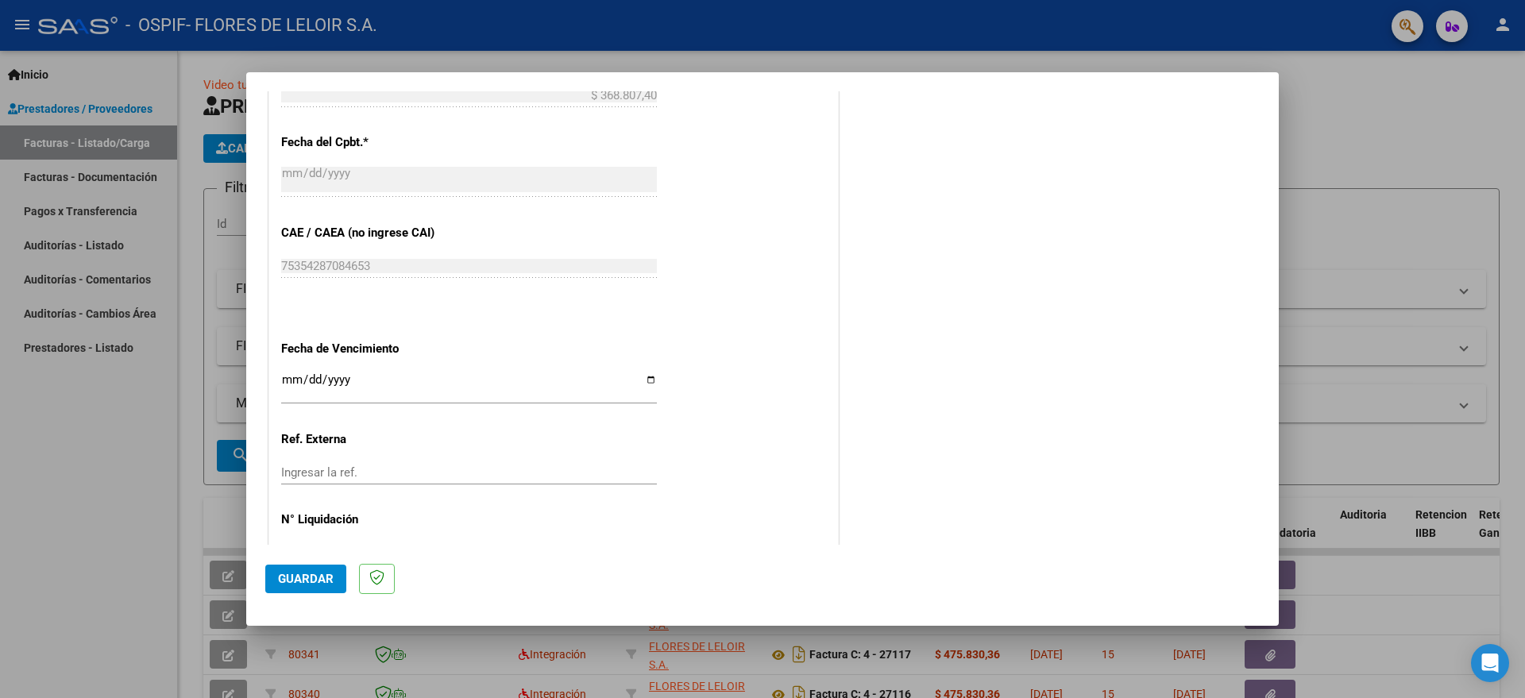
type textarea "[PERSON_NAME] [PERSON_NAME][DATE]"
click at [643, 378] on input "Ingresar la fecha" at bounding box center [469, 385] width 376 height 25
type input "[DATE]"
click at [303, 567] on button "Guardar" at bounding box center [305, 579] width 81 height 29
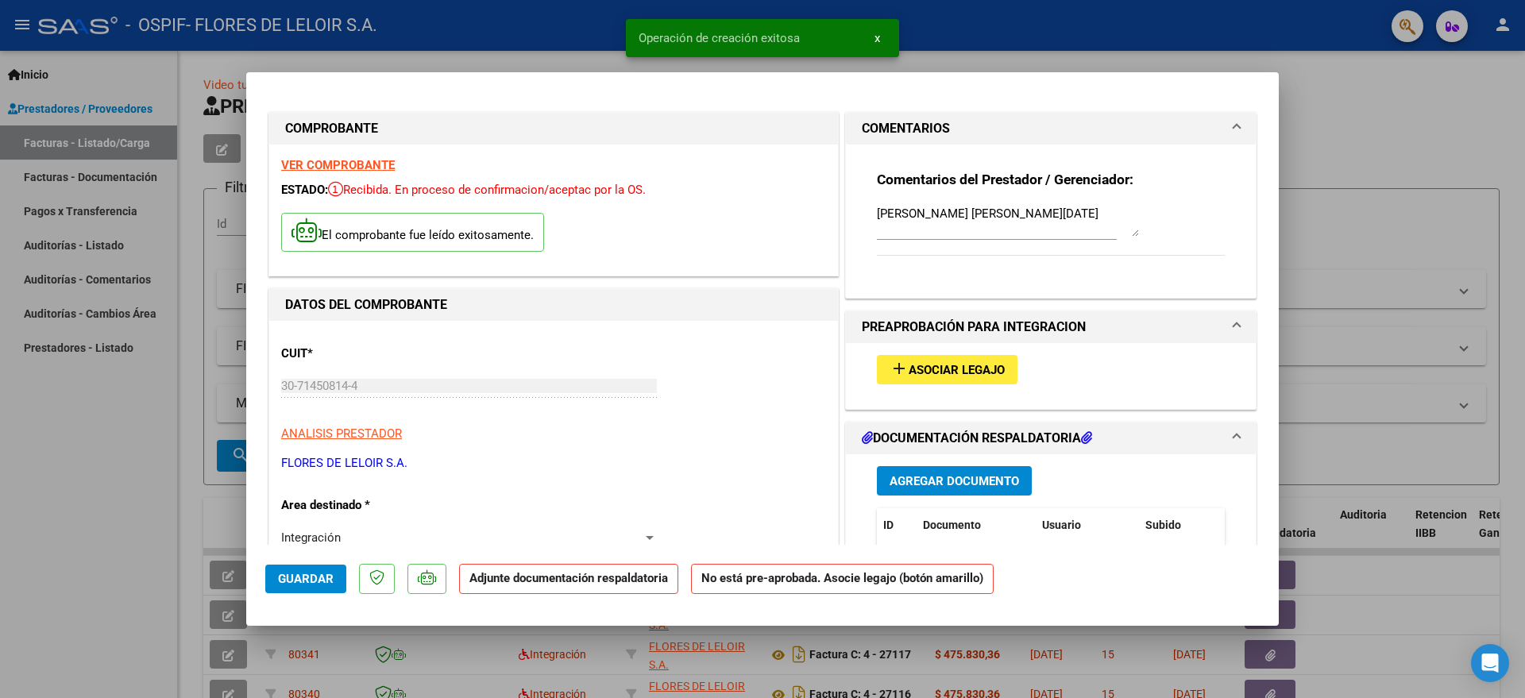
click at [925, 378] on button "add Asociar Legajo" at bounding box center [947, 369] width 141 height 29
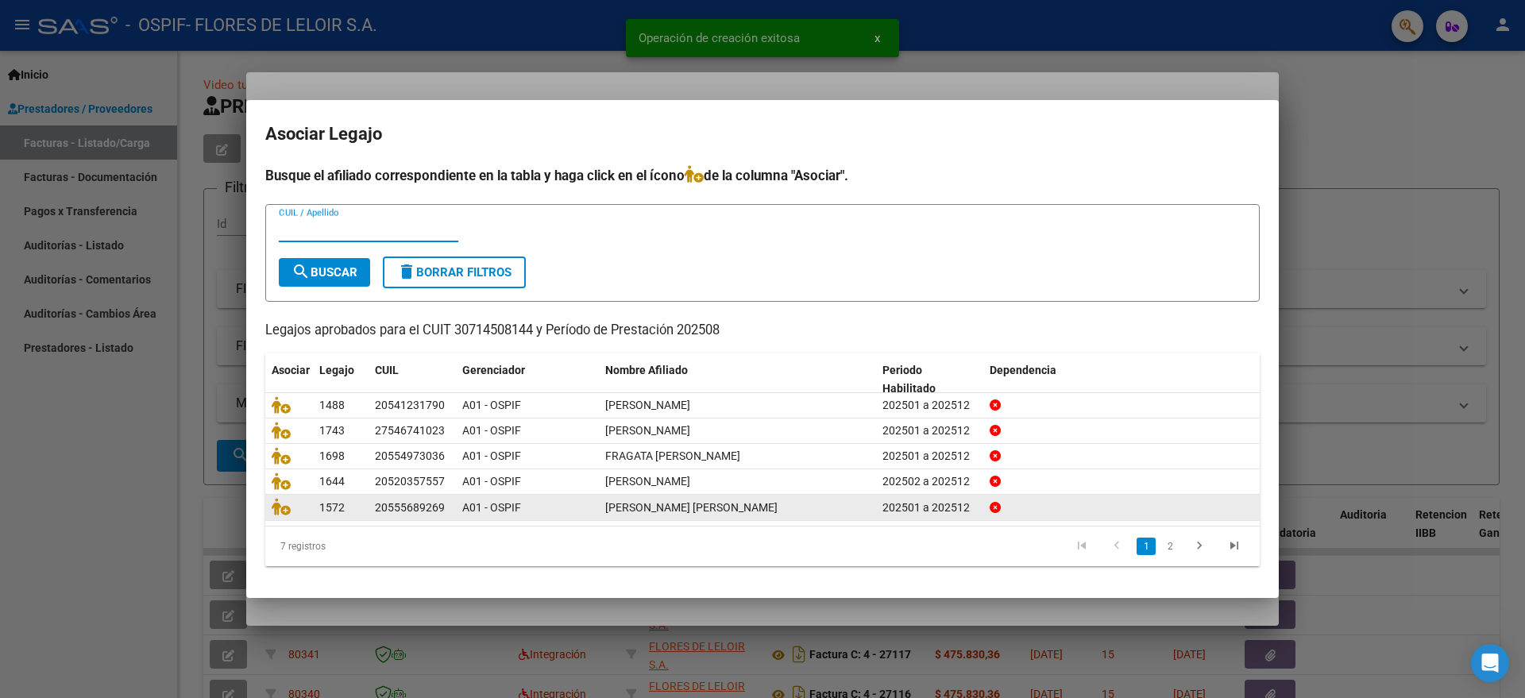
click at [1162, 551] on link "2" at bounding box center [1169, 546] width 19 height 17
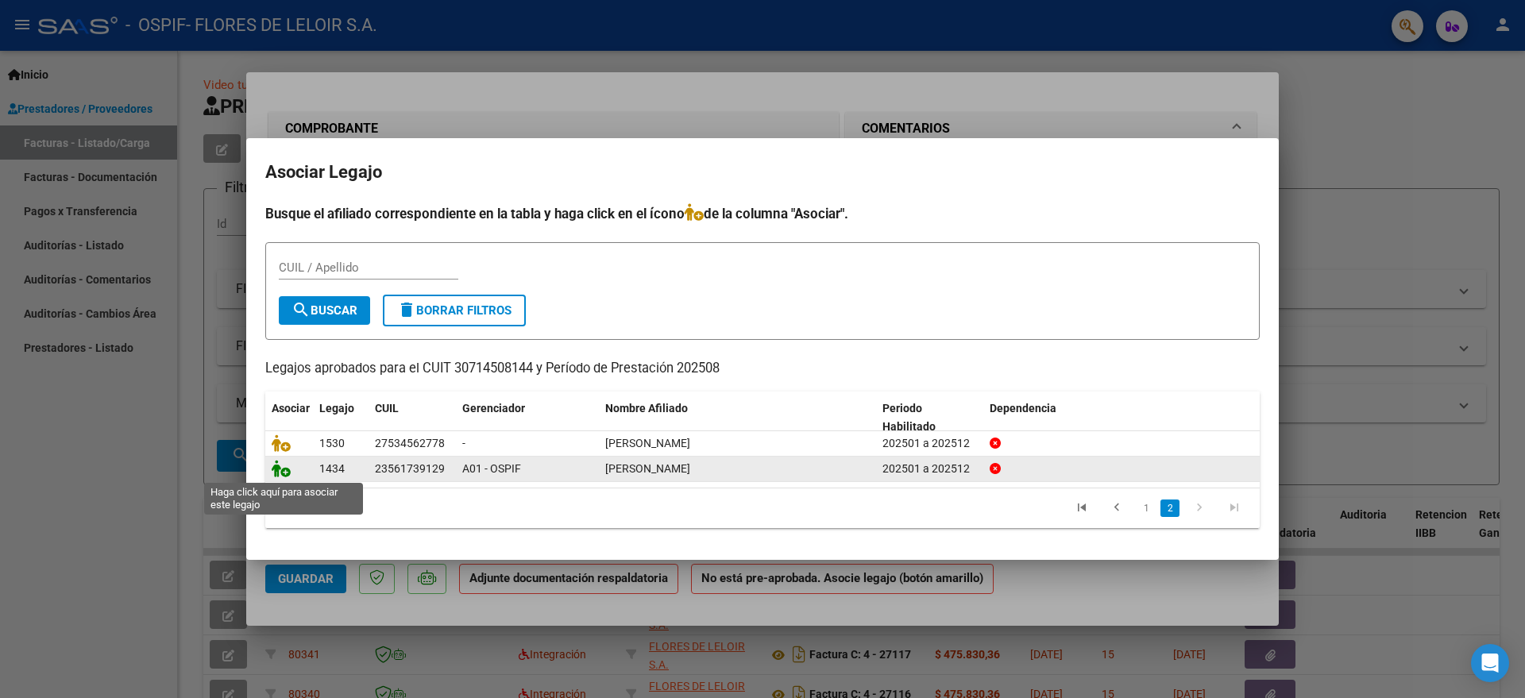
click at [279, 473] on icon at bounding box center [281, 468] width 19 height 17
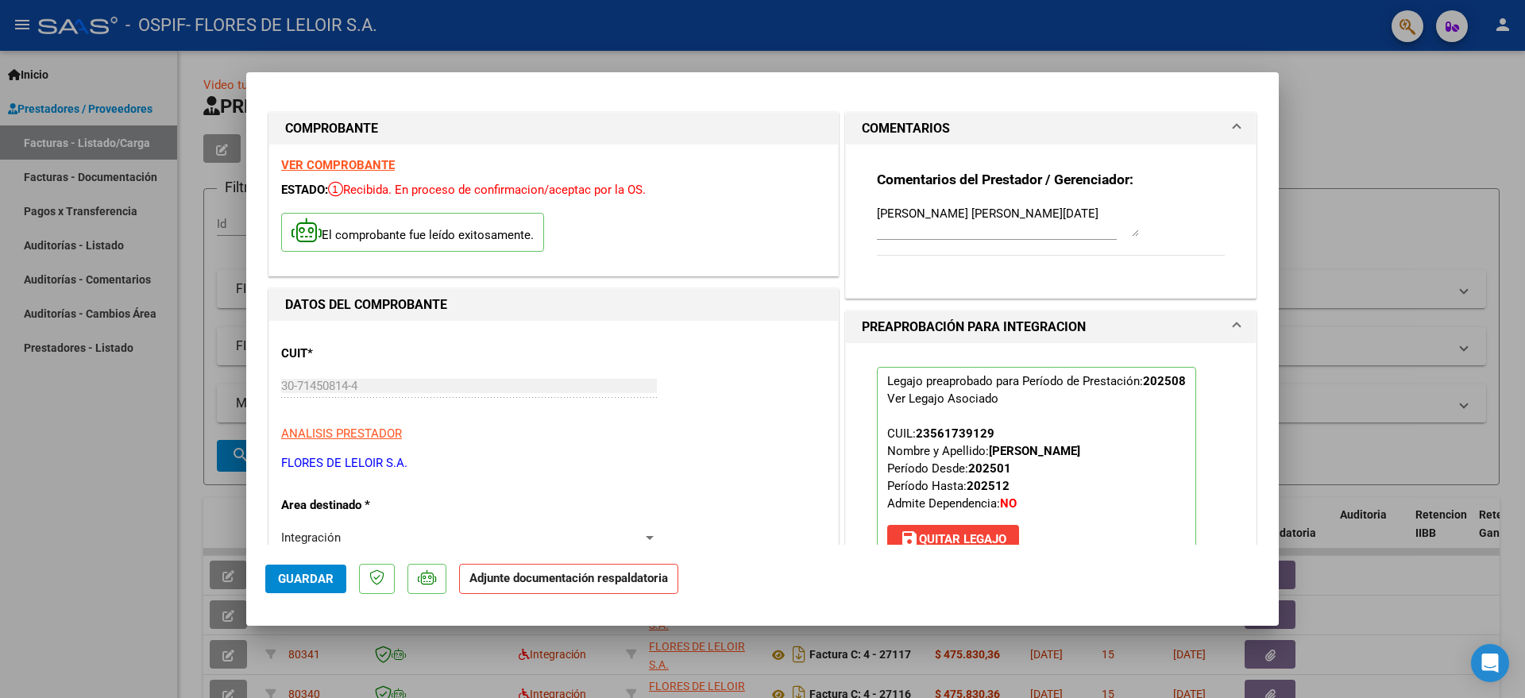
scroll to position [496, 0]
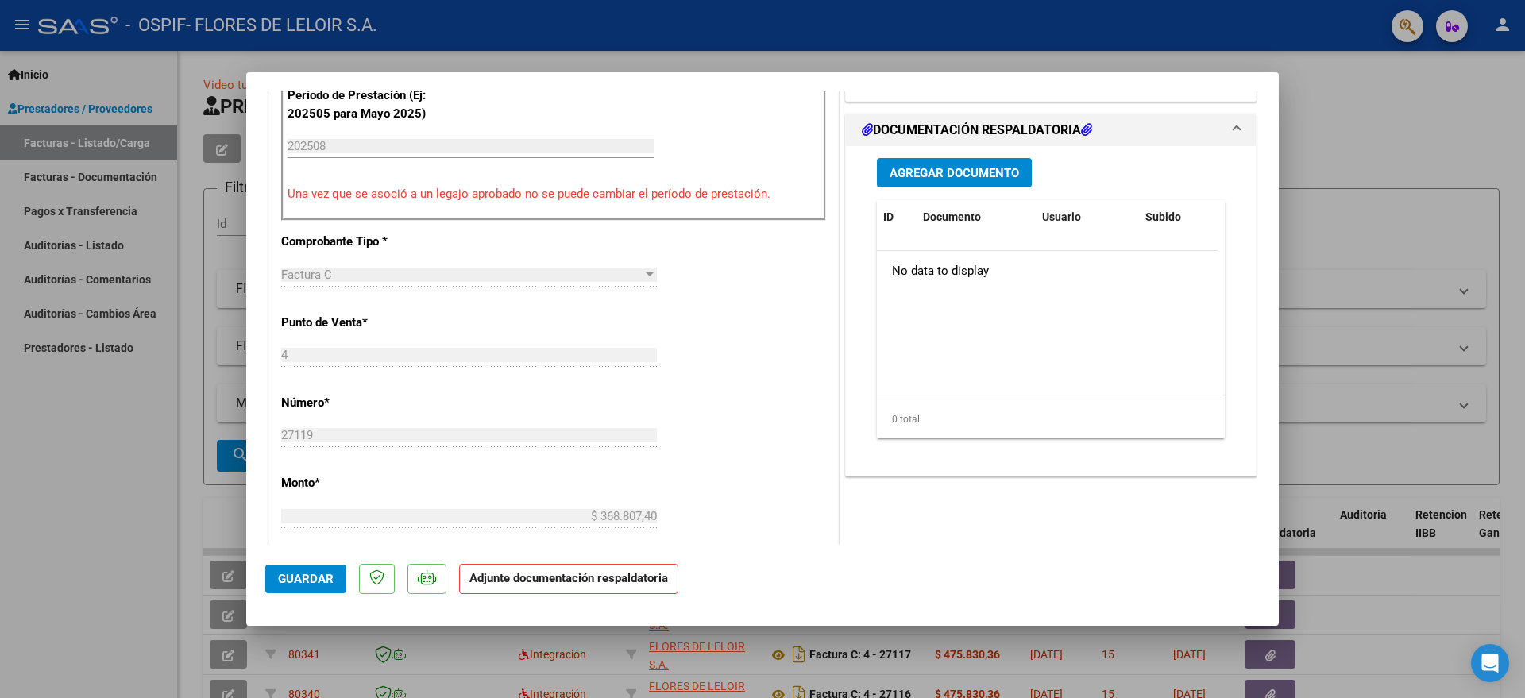
click at [924, 176] on span "Agregar Documento" at bounding box center [954, 173] width 129 height 14
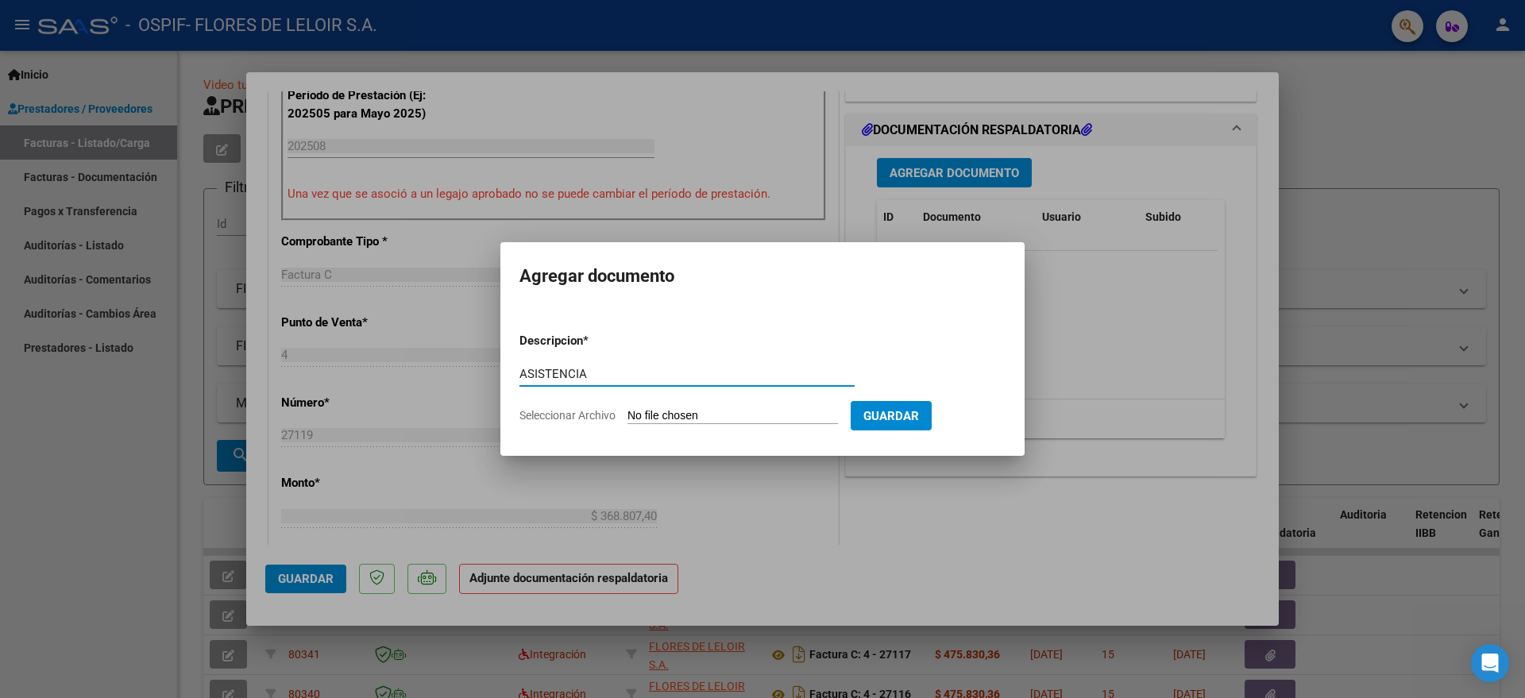
type input "ASISTENCIA"
click at [712, 418] on input "Seleccionar Archivo" at bounding box center [732, 416] width 210 height 15
type input "C:\fakepath\[PERSON_NAME] PLANILLA AGOSTO.pdf"
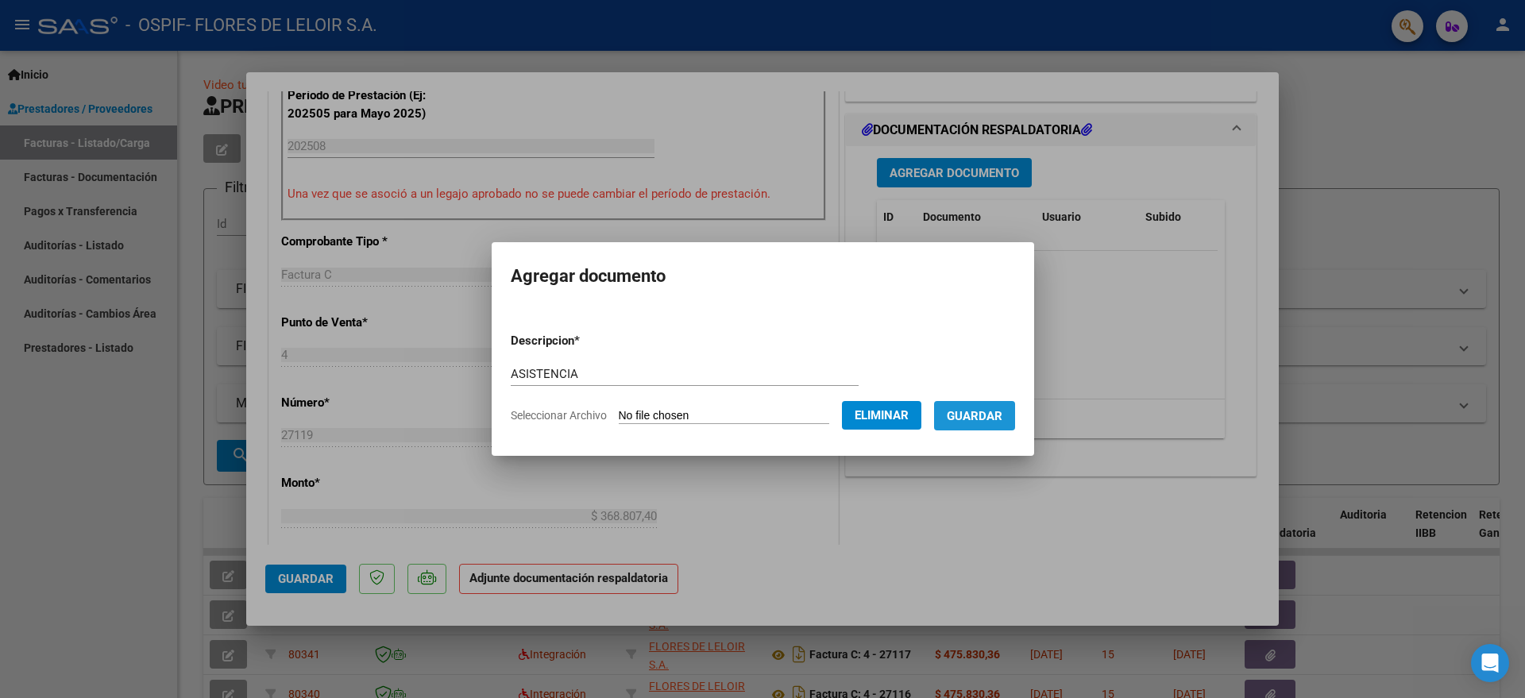
click at [992, 423] on button "Guardar" at bounding box center [974, 415] width 81 height 29
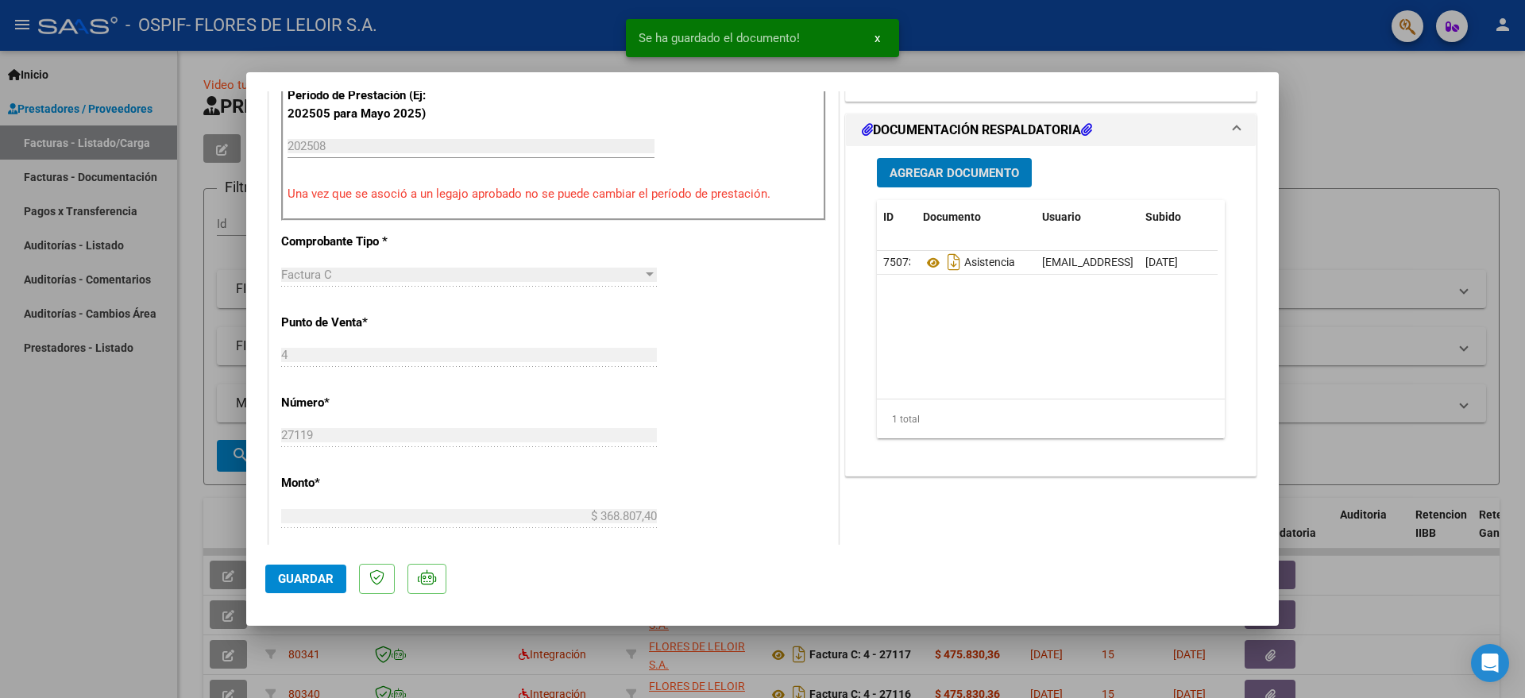
click at [312, 586] on button "Guardar" at bounding box center [305, 579] width 81 height 29
click at [157, 296] on div at bounding box center [762, 349] width 1525 height 698
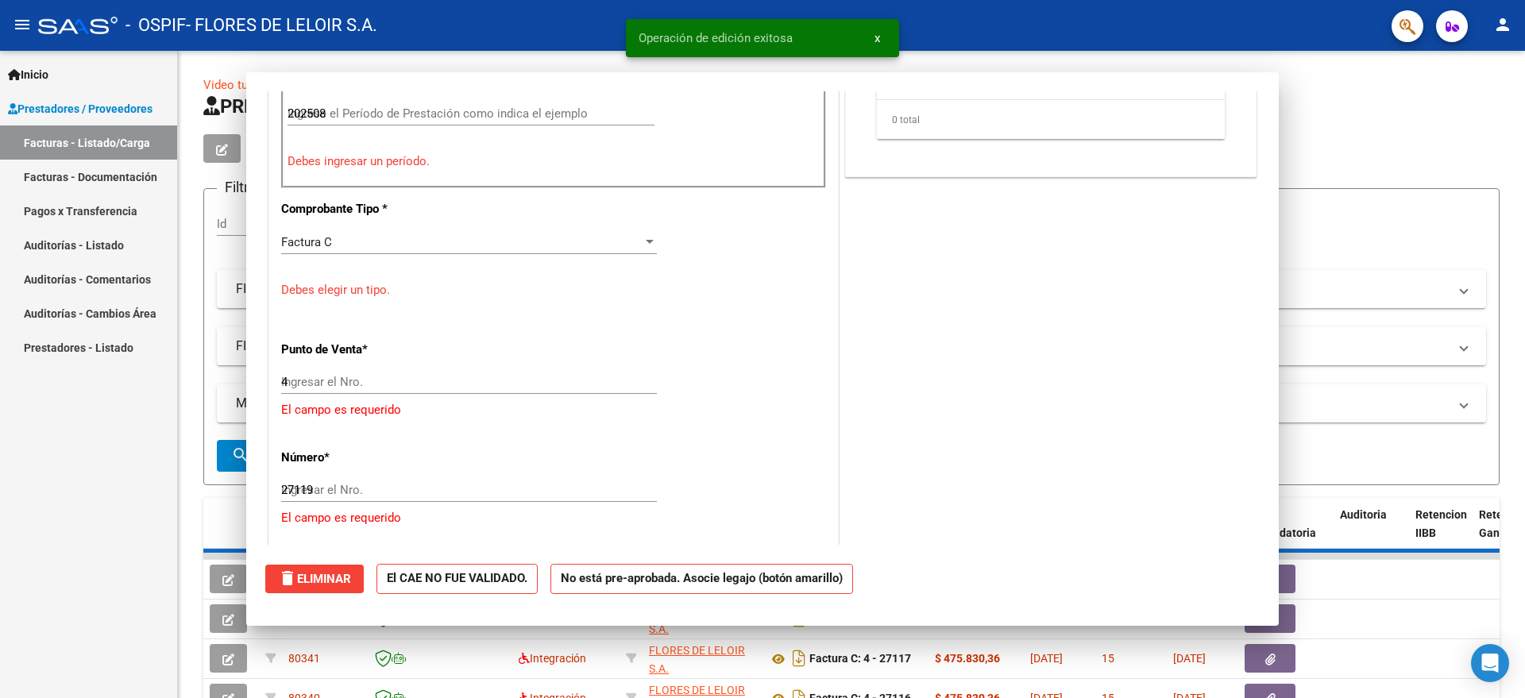
type input "$ 0,00"
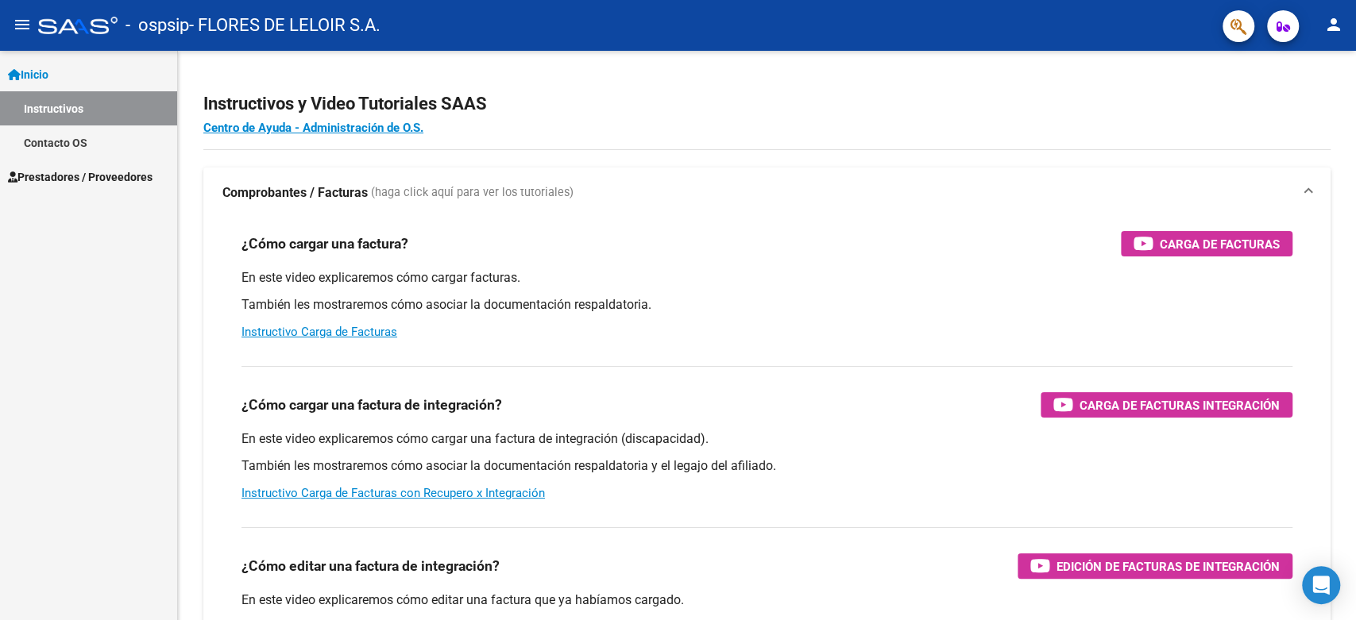
click at [52, 170] on span "Prestadores / Proveedores" at bounding box center [80, 176] width 145 height 17
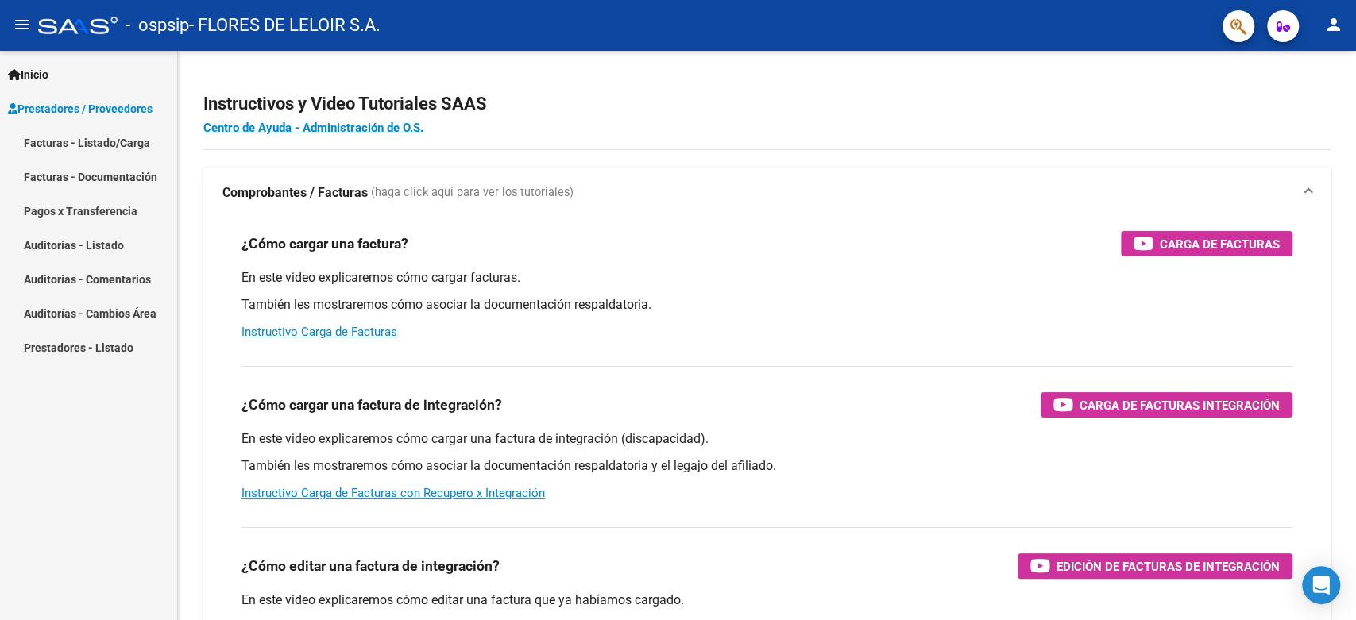
click at [91, 141] on link "Facturas - Listado/Carga" at bounding box center [88, 142] width 177 height 34
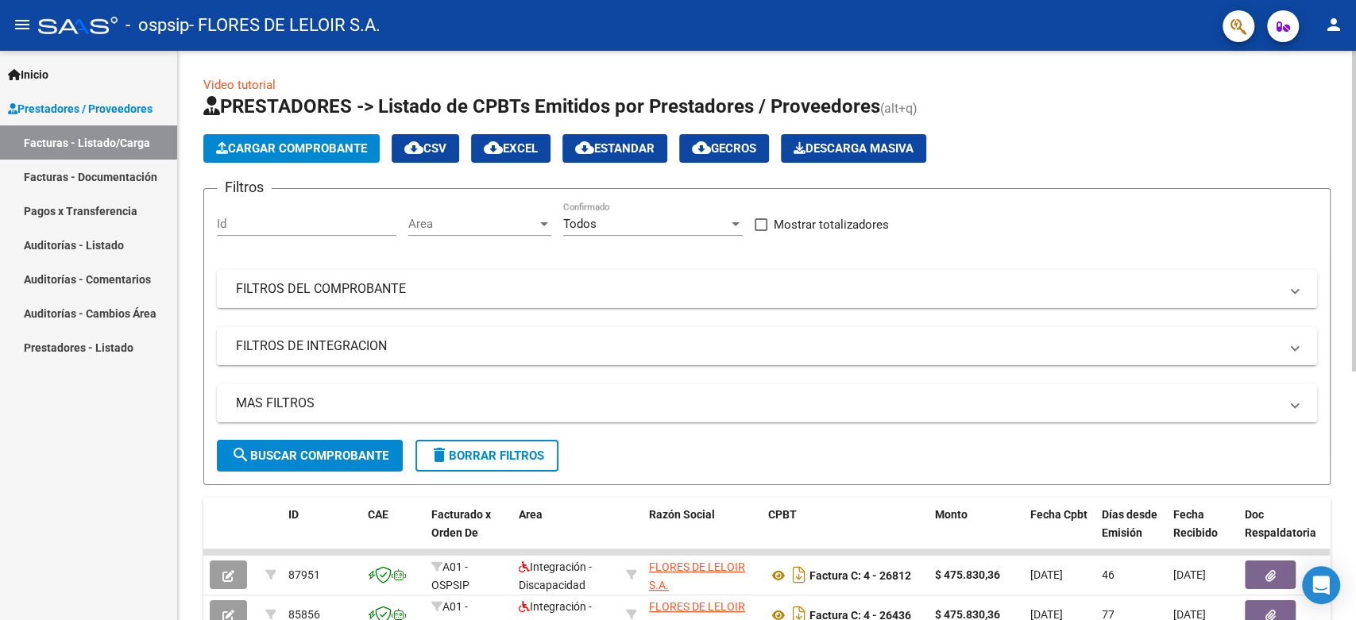
click at [326, 149] on span "Cargar Comprobante" at bounding box center [291, 148] width 151 height 14
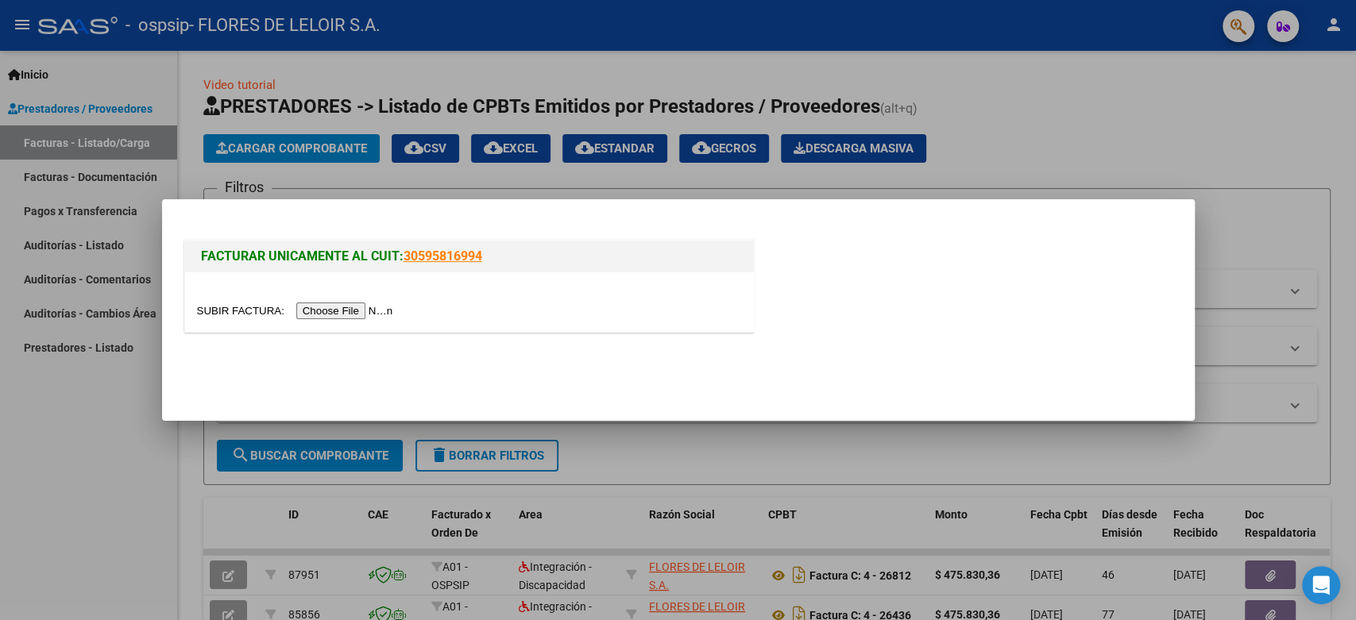
click at [379, 322] on div at bounding box center [469, 302] width 569 height 60
click at [390, 307] on input "file" at bounding box center [297, 311] width 201 height 17
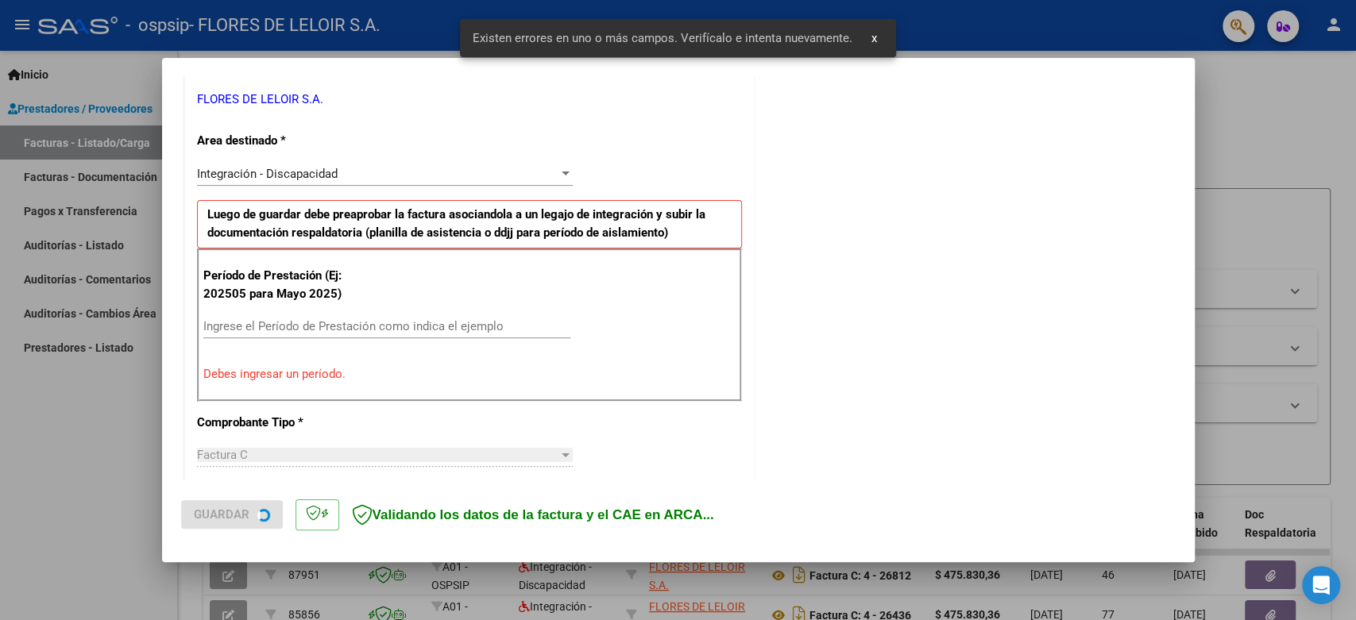
scroll to position [349, 0]
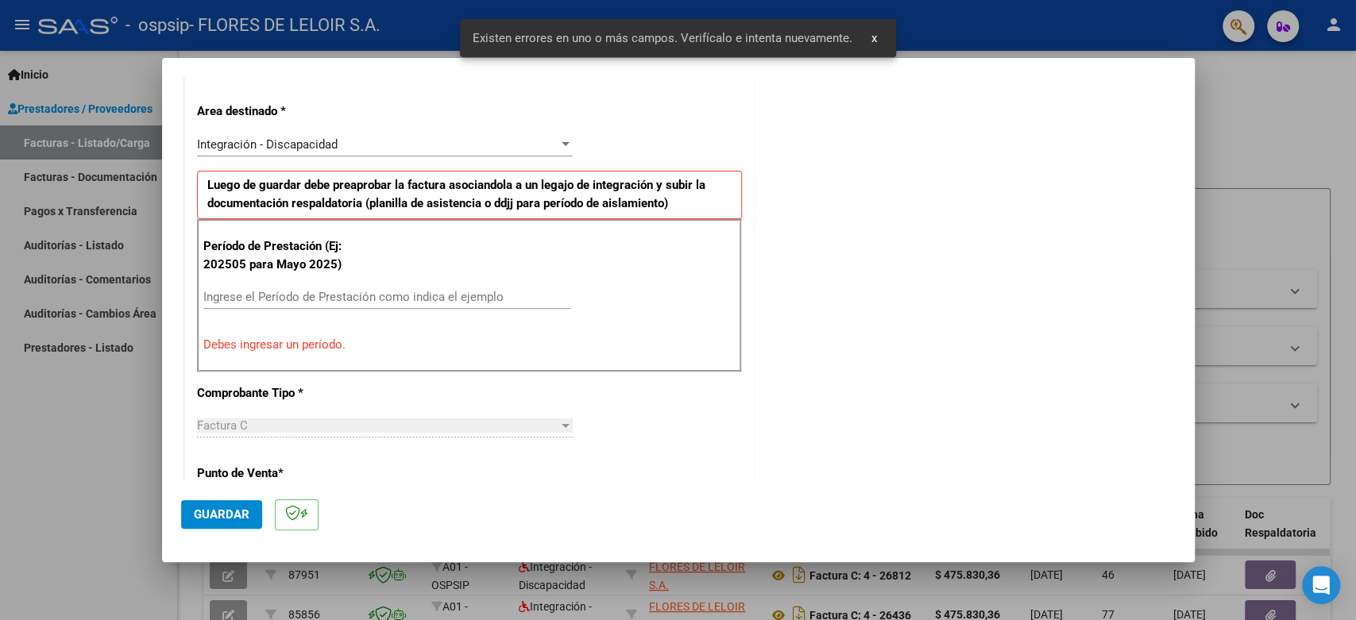
click at [432, 294] on input "Ingrese el Período de Prestación como indica el ejemplo" at bounding box center [386, 297] width 367 height 14
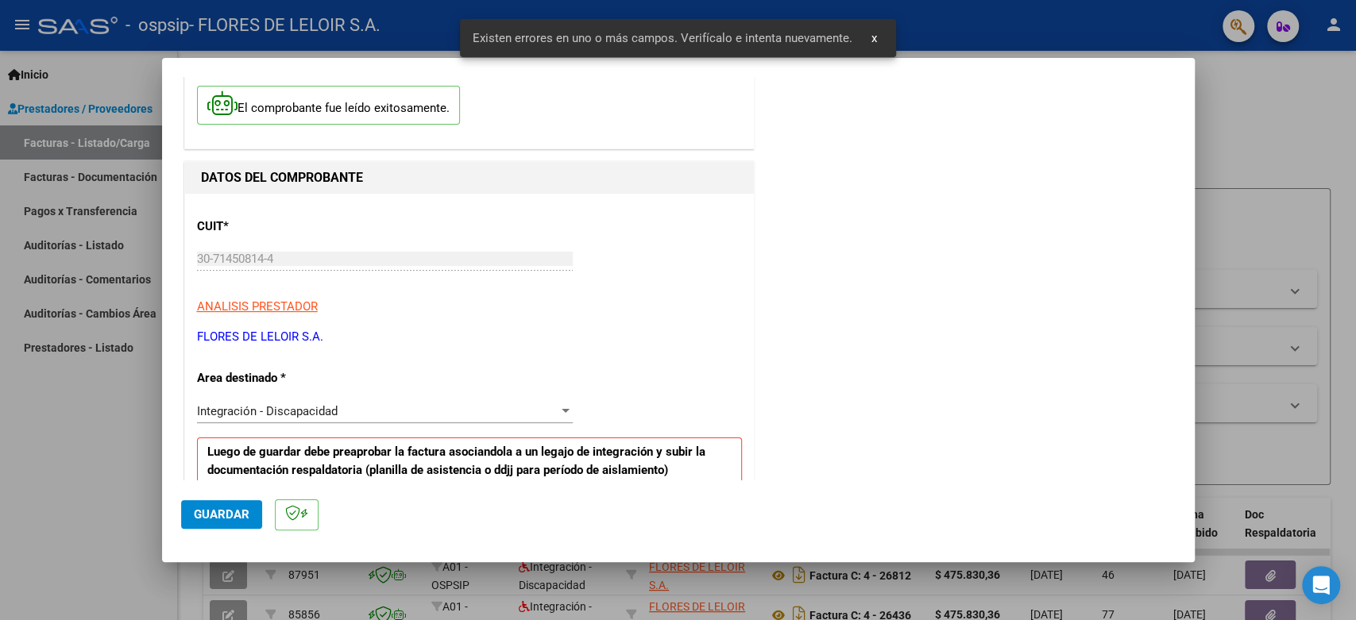
scroll to position [0, 0]
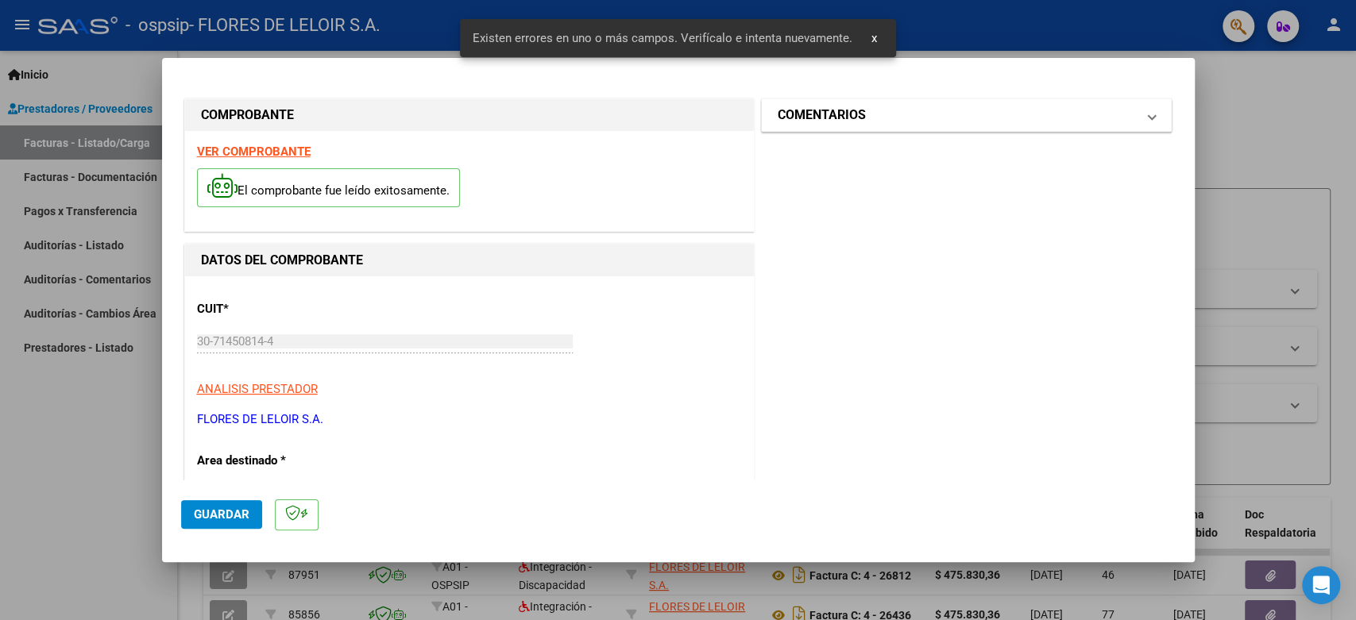
type input "202508"
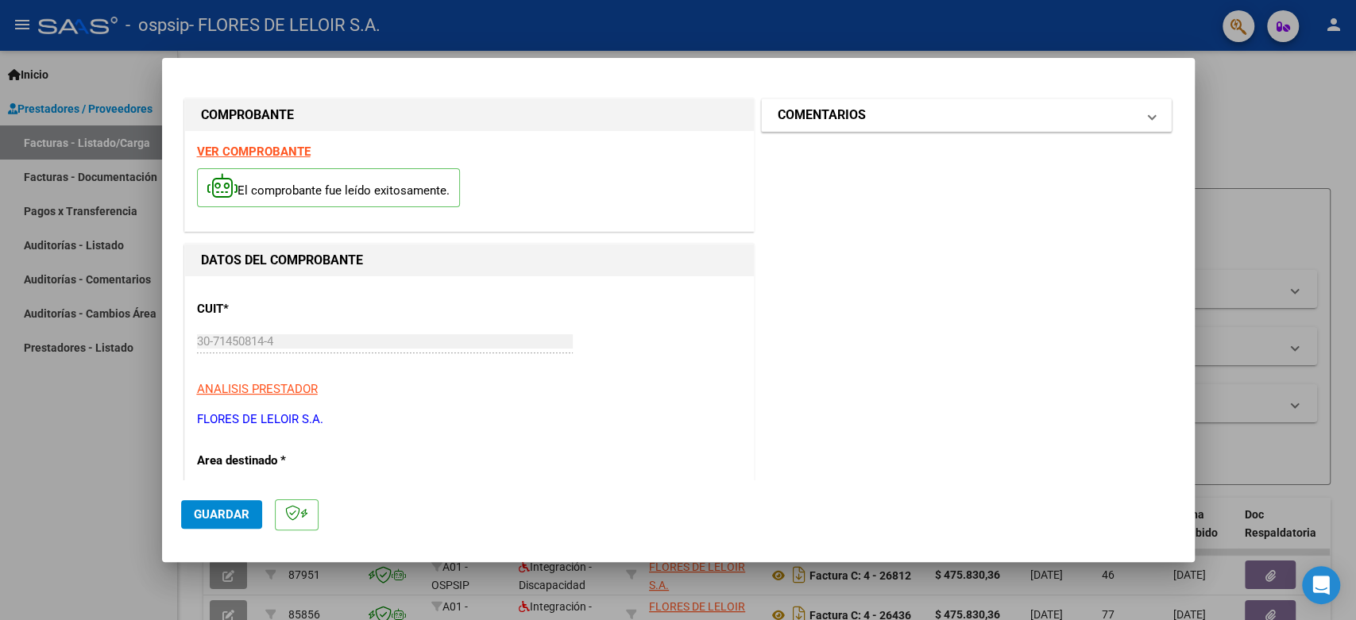
click at [838, 116] on h1 "COMENTARIOS" at bounding box center [822, 115] width 88 height 19
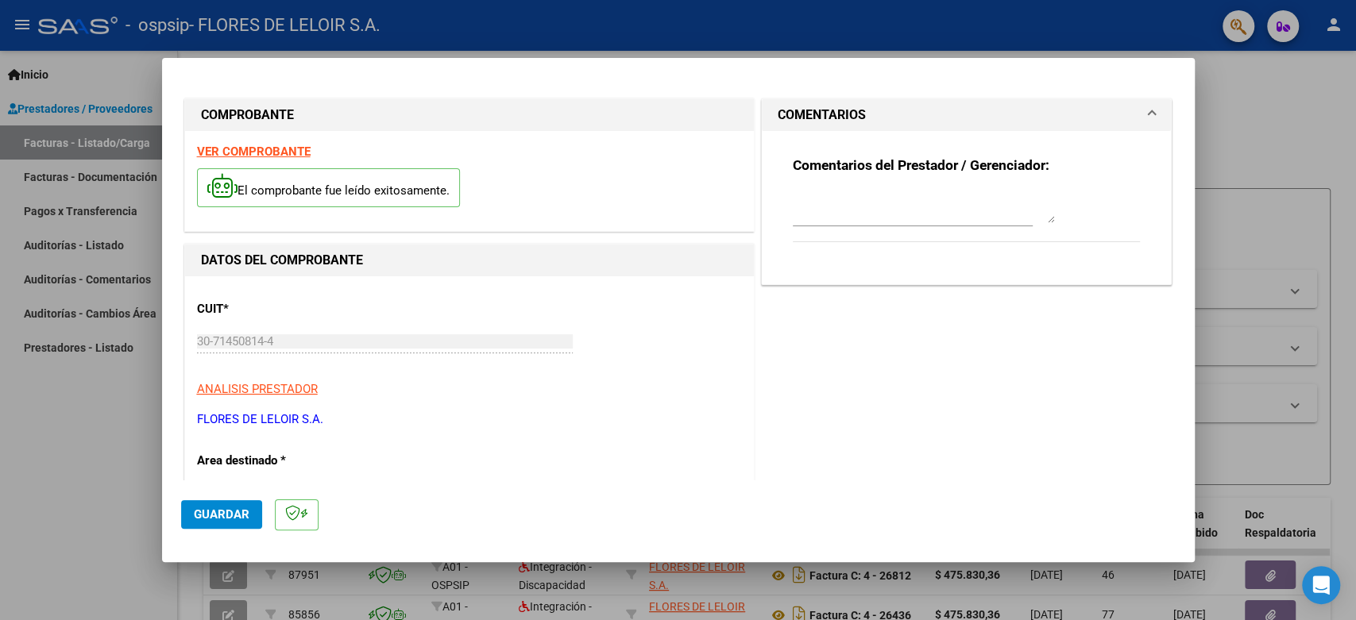
click at [838, 187] on div "Comentarios del Prestador / Gerenciador:" at bounding box center [967, 207] width 348 height 102
click at [765, 219] on div "Comentarios del Prestador / Gerenciador:" at bounding box center [967, 207] width 410 height 153
click at [797, 199] on textarea at bounding box center [924, 207] width 262 height 32
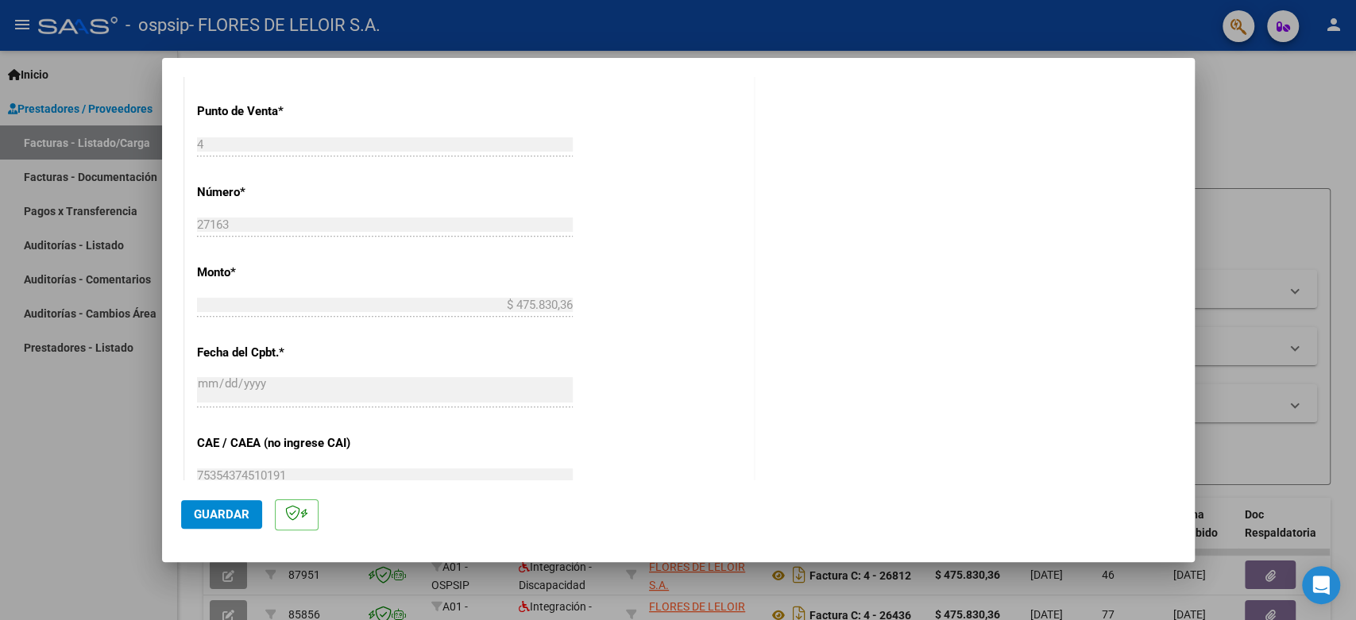
scroll to position [794, 0]
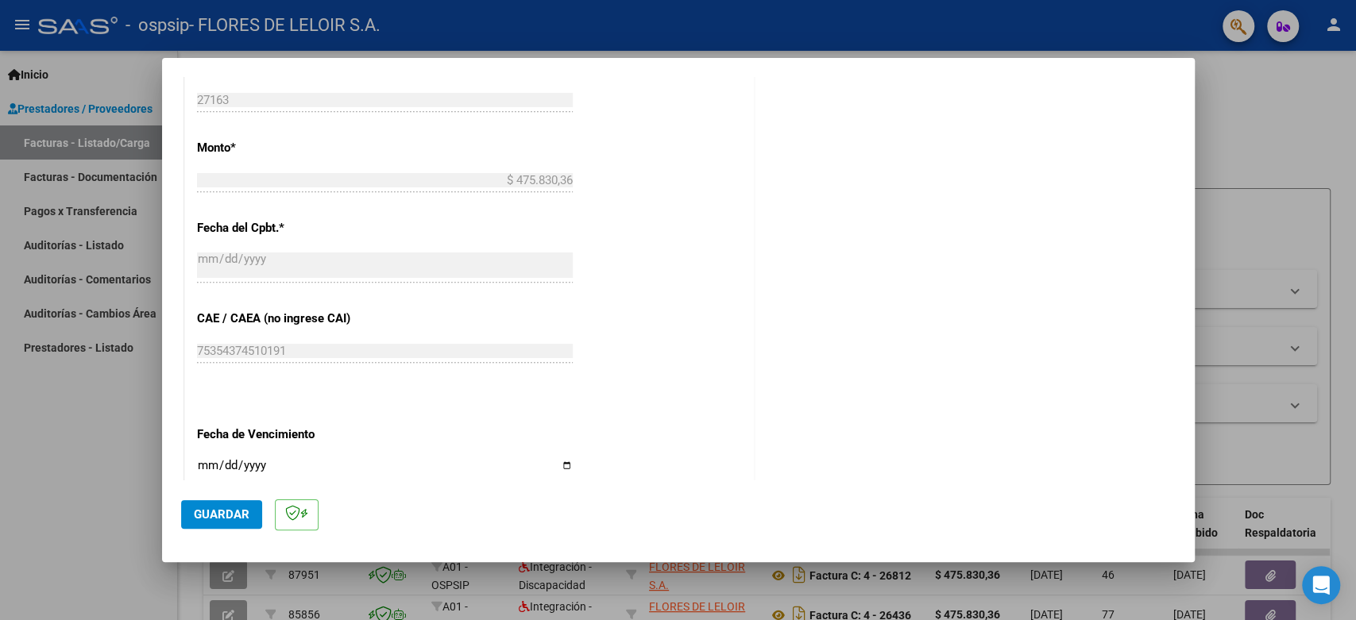
type textarea "DIAZ MARTINEZ ANGEL DAREK AGOSTO 2025"
click at [236, 523] on button "Guardar" at bounding box center [221, 514] width 81 height 29
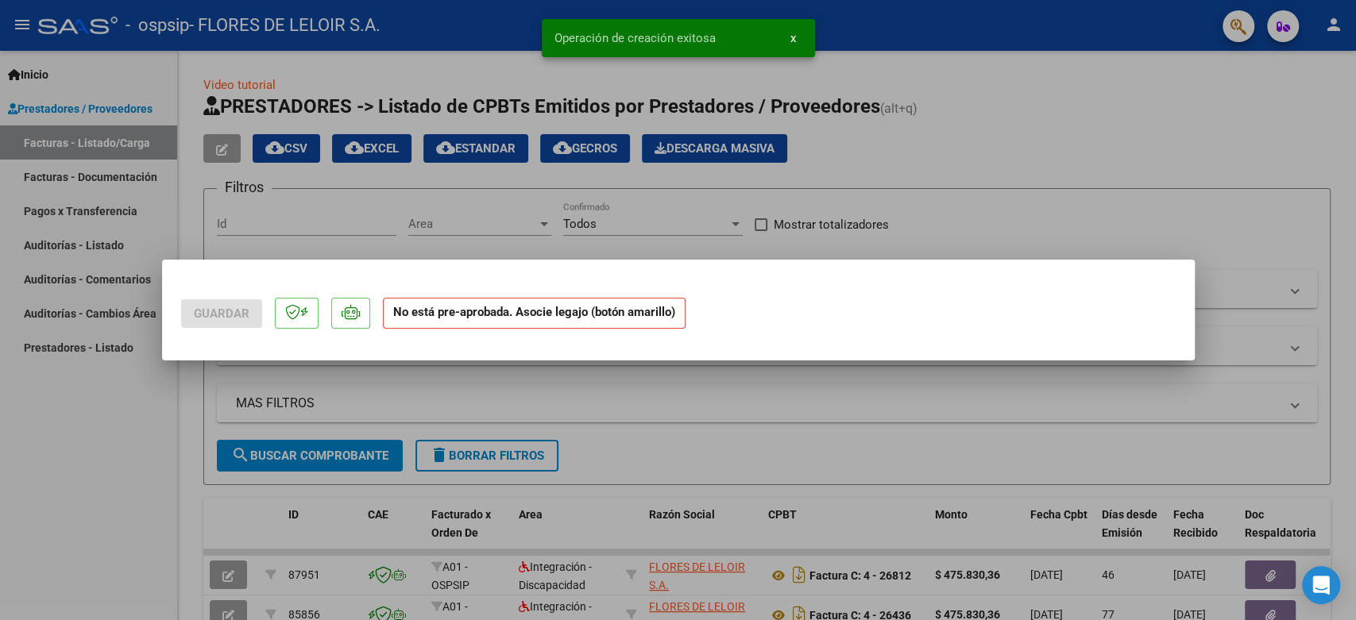
scroll to position [0, 0]
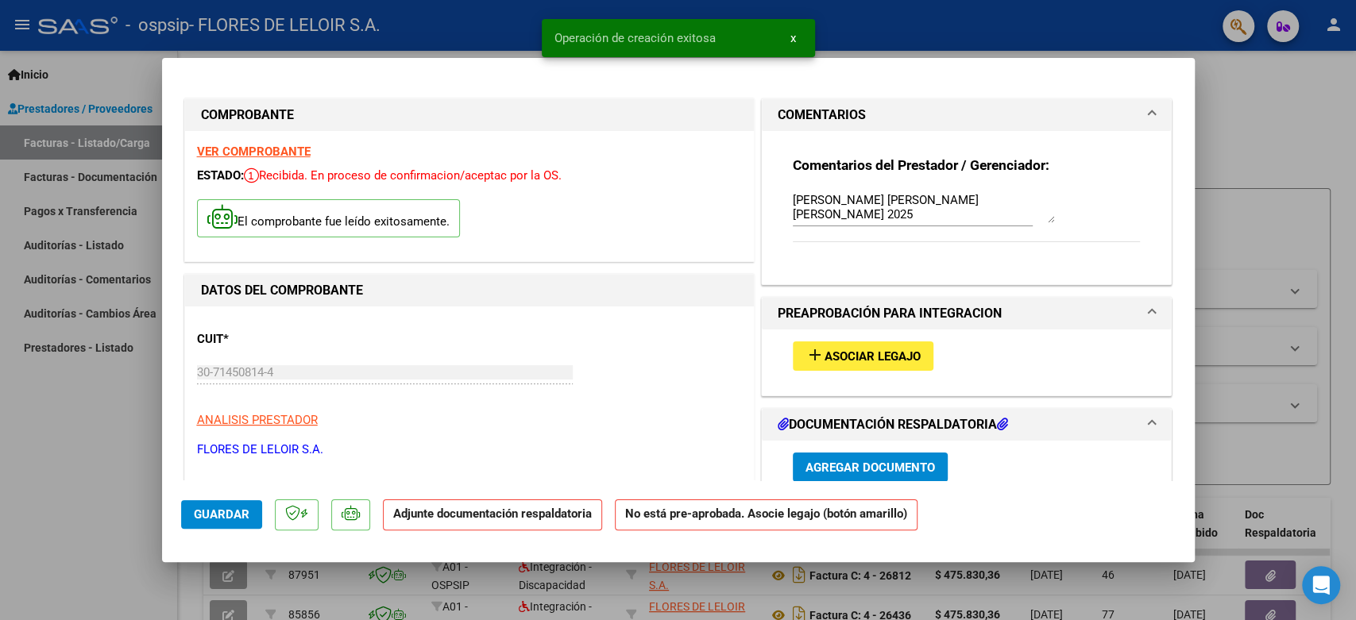
click at [852, 346] on button "add Asociar Legajo" at bounding box center [863, 356] width 141 height 29
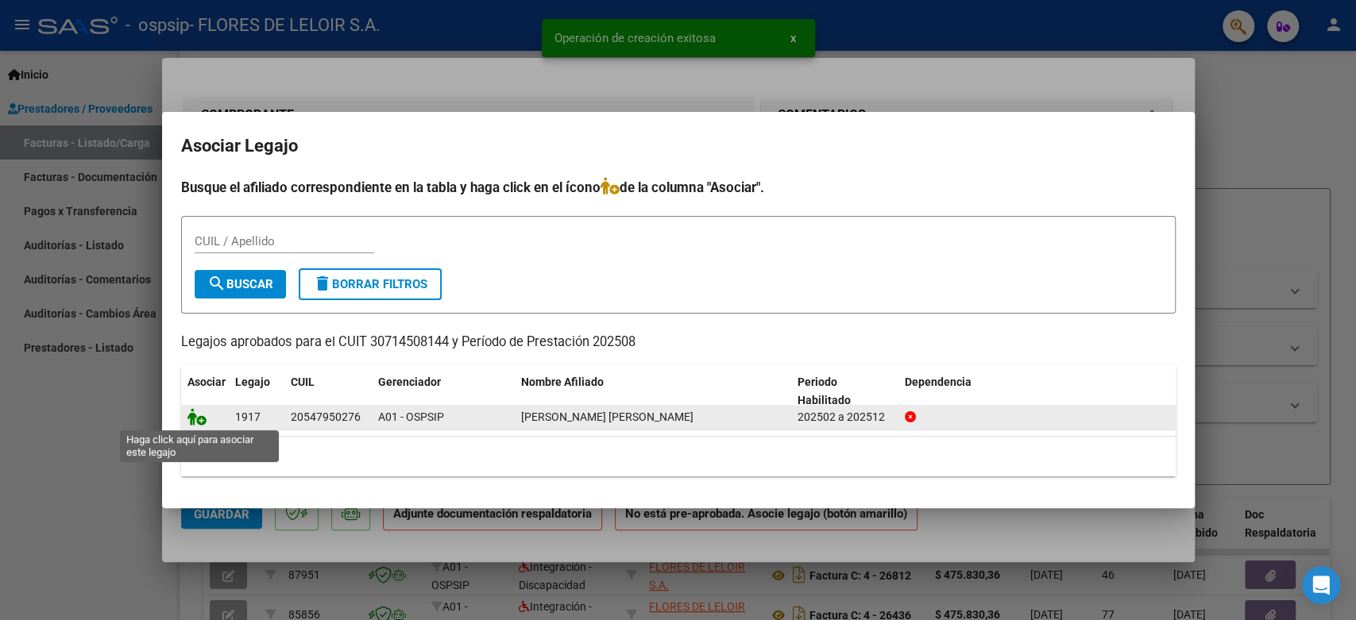
click at [204, 412] on icon at bounding box center [196, 416] width 19 height 17
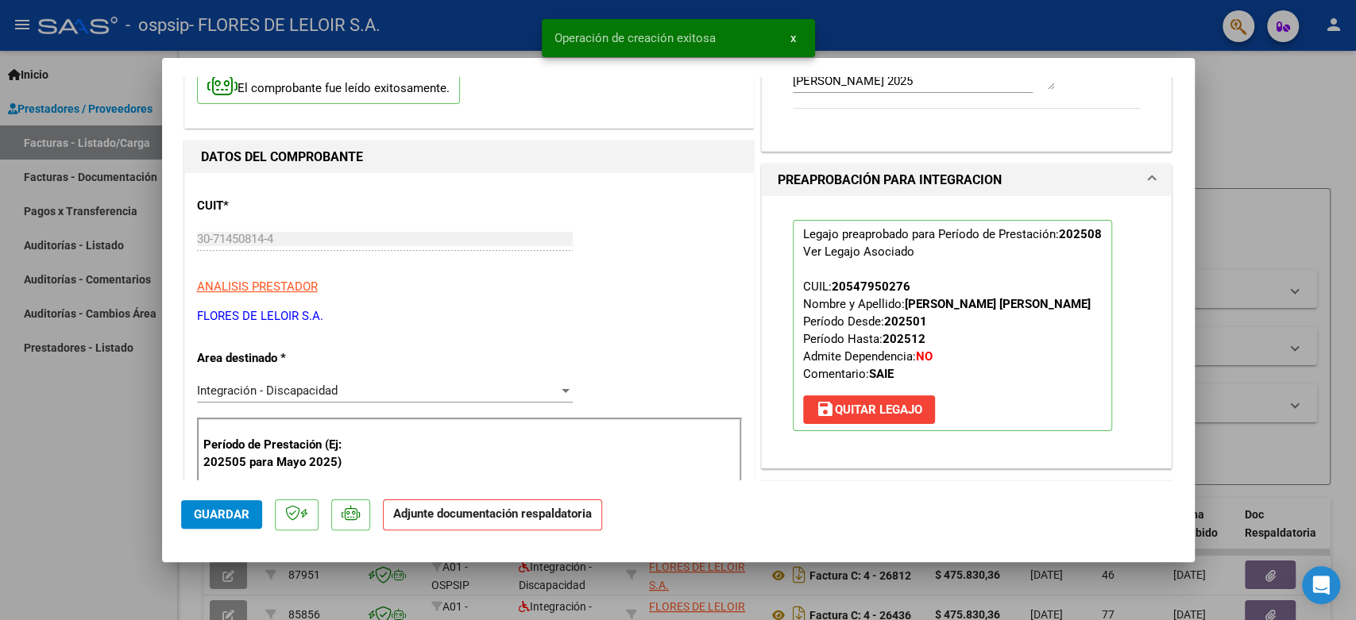
scroll to position [264, 0]
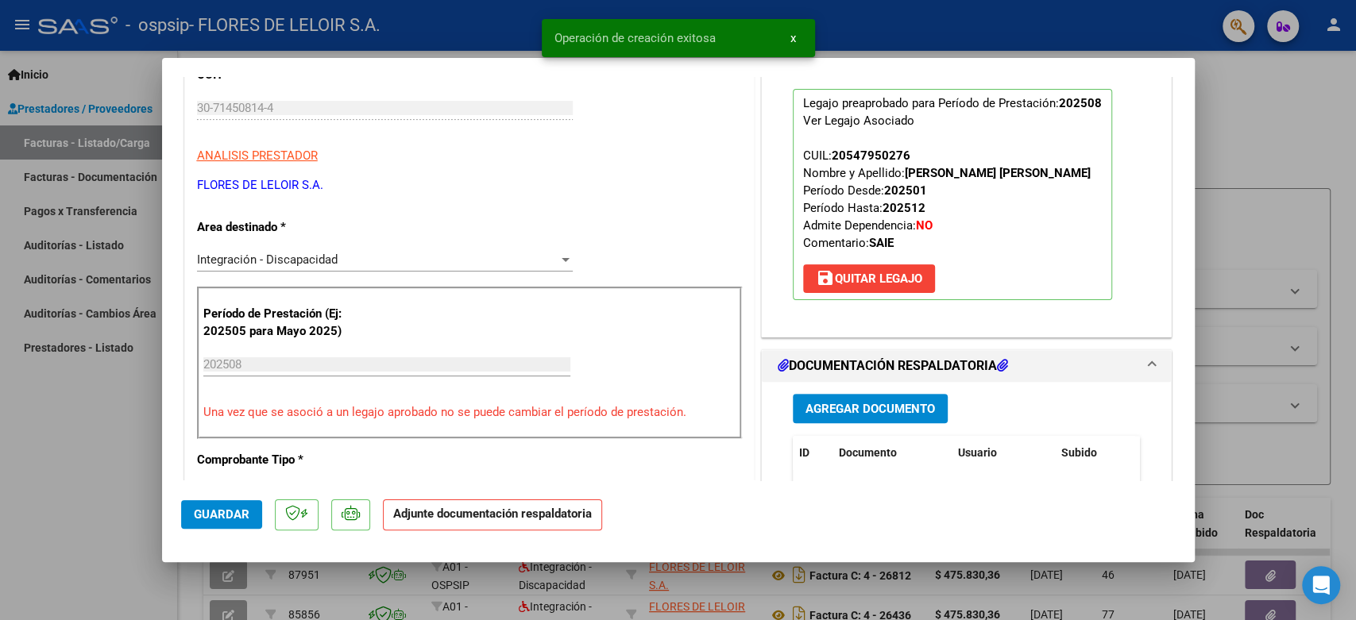
click at [843, 403] on span "Agregar Documento" at bounding box center [869, 409] width 129 height 14
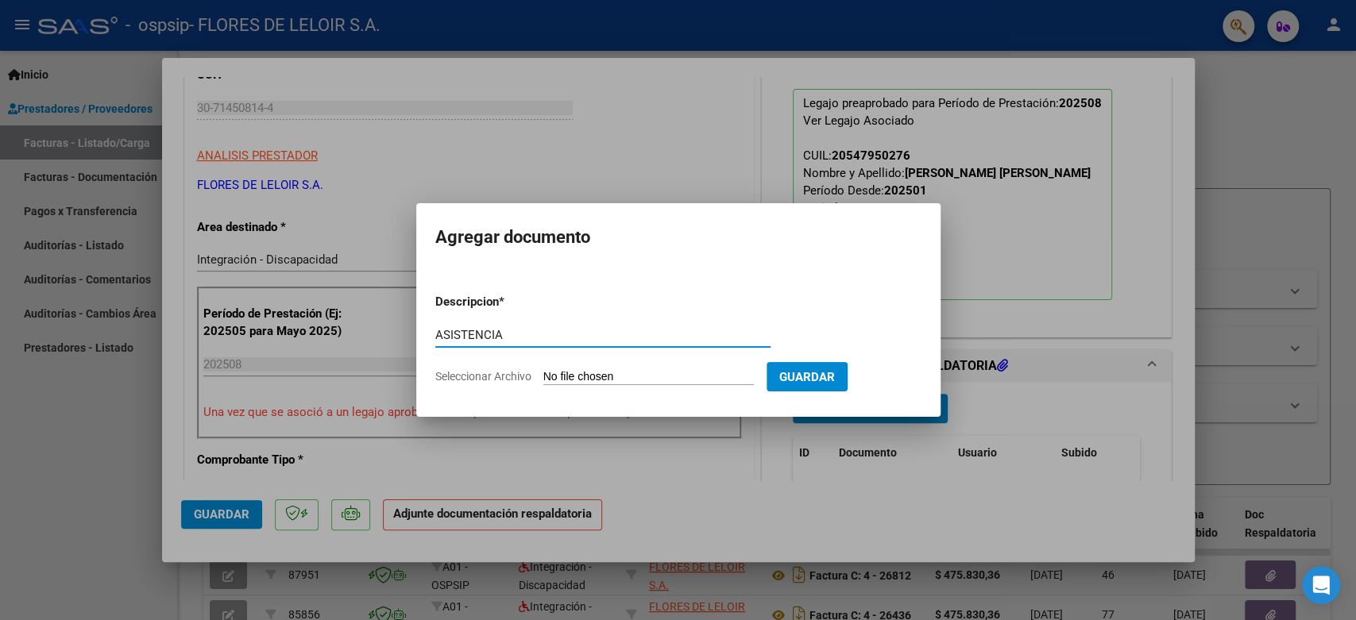
type input "ASISTENCIA"
click at [824, 379] on span "Guardar" at bounding box center [807, 377] width 56 height 14
click at [680, 383] on input "Seleccionar Archivo" at bounding box center [648, 377] width 210 height 15
type input "C:\fakepath\DIAZ MARTINEZ ANGEL DAREK PLANILLA AGOSTO2025.pdf"
